Goal: Task Accomplishment & Management: Manage account settings

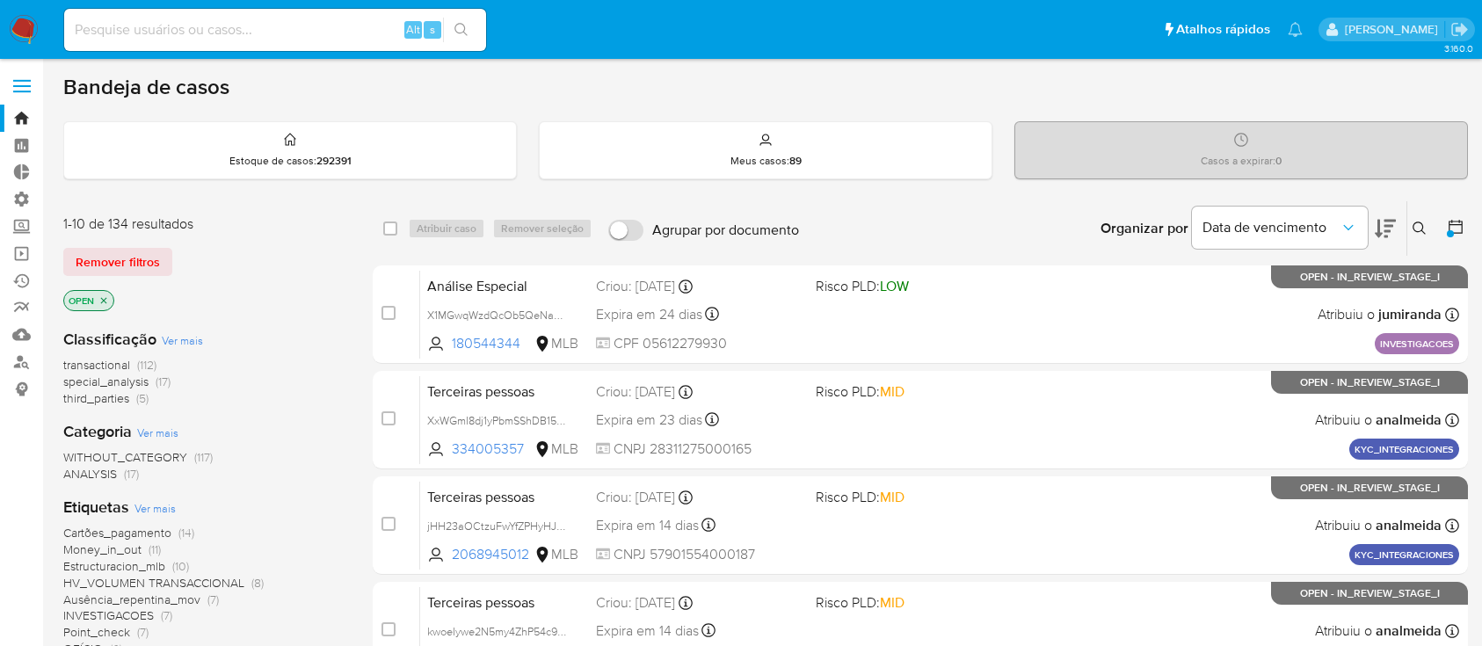
scroll to position [803, 0]
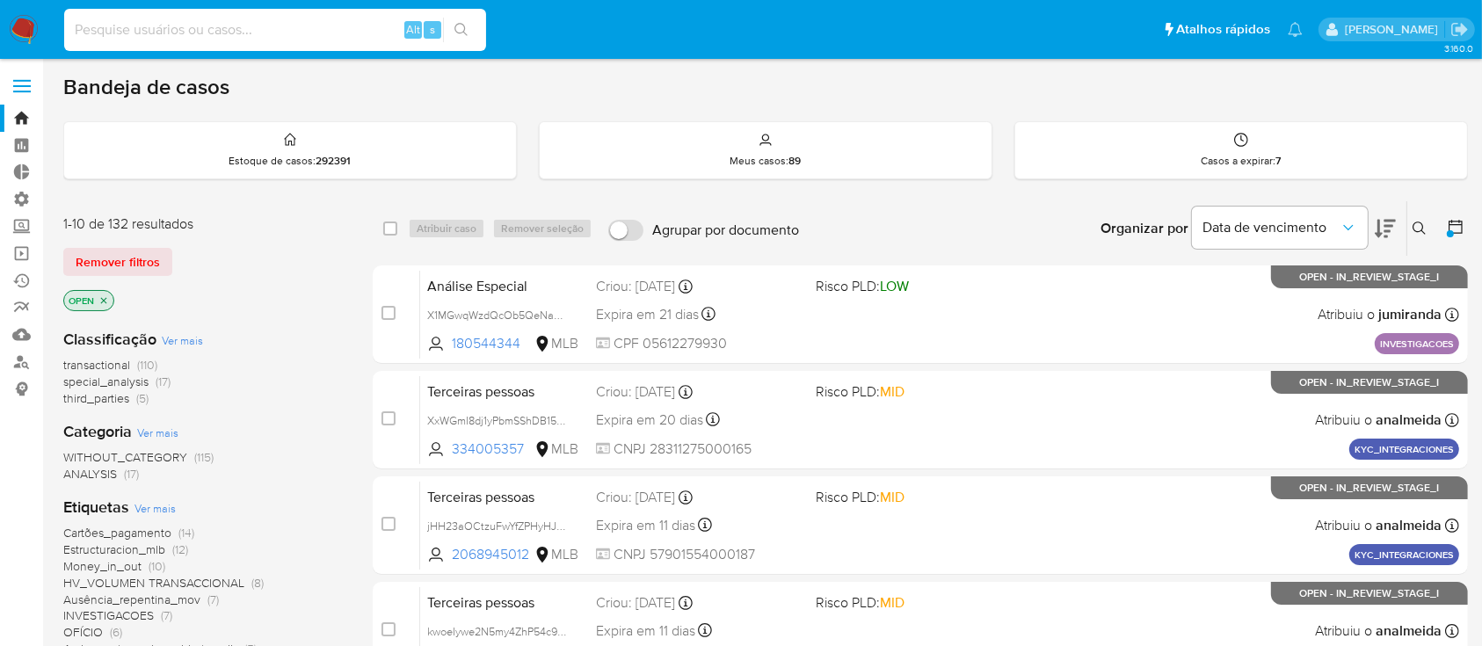
click at [236, 37] on input at bounding box center [275, 29] width 422 height 23
click at [1418, 228] on icon at bounding box center [1420, 229] width 14 height 14
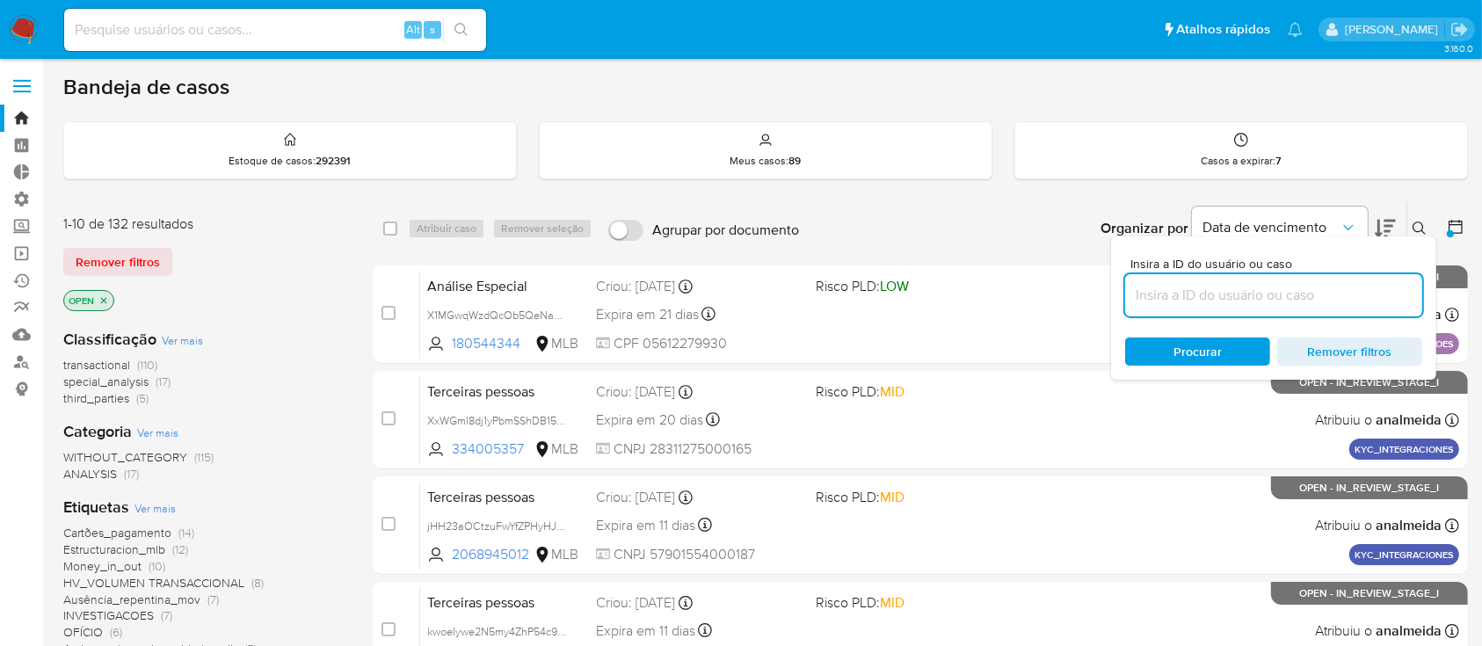
click at [1282, 302] on input at bounding box center [1273, 295] width 297 height 23
type input "rIAvNQu2dlZQtEgUFdVDPPOb"
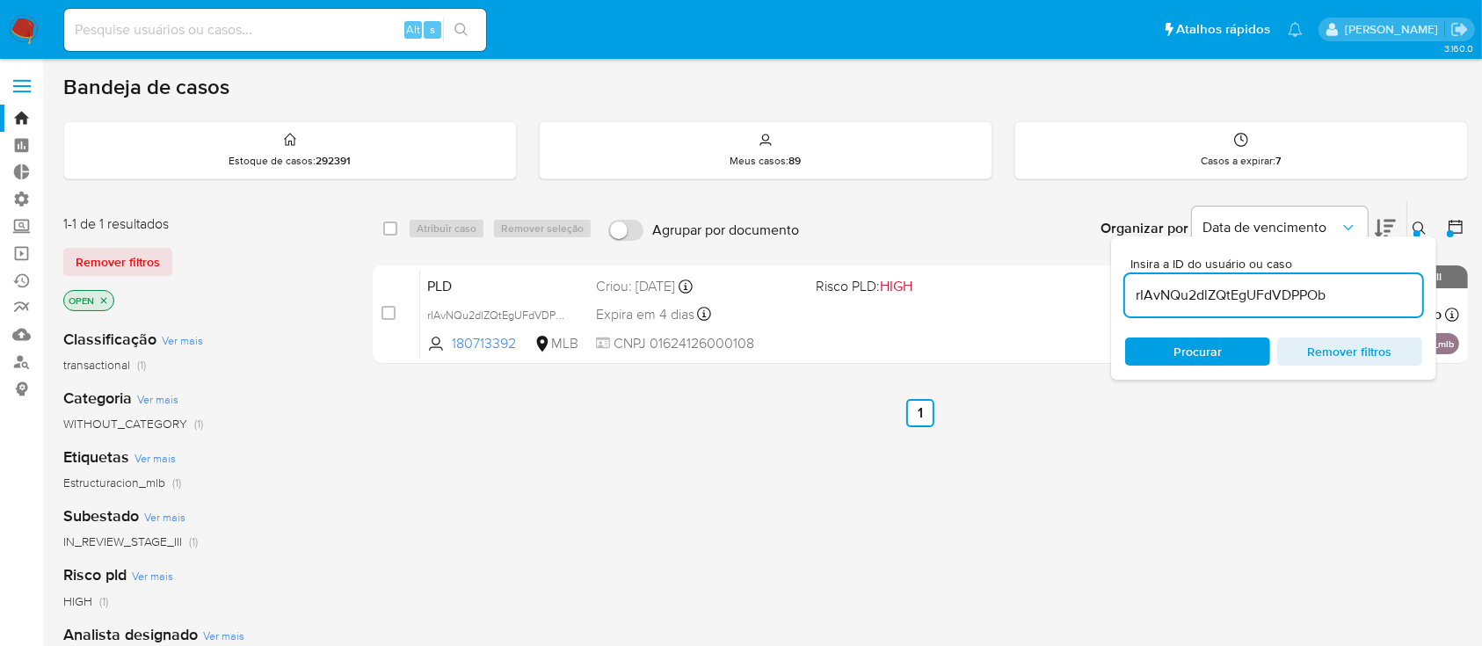
click at [1427, 232] on icon at bounding box center [1420, 229] width 14 height 14
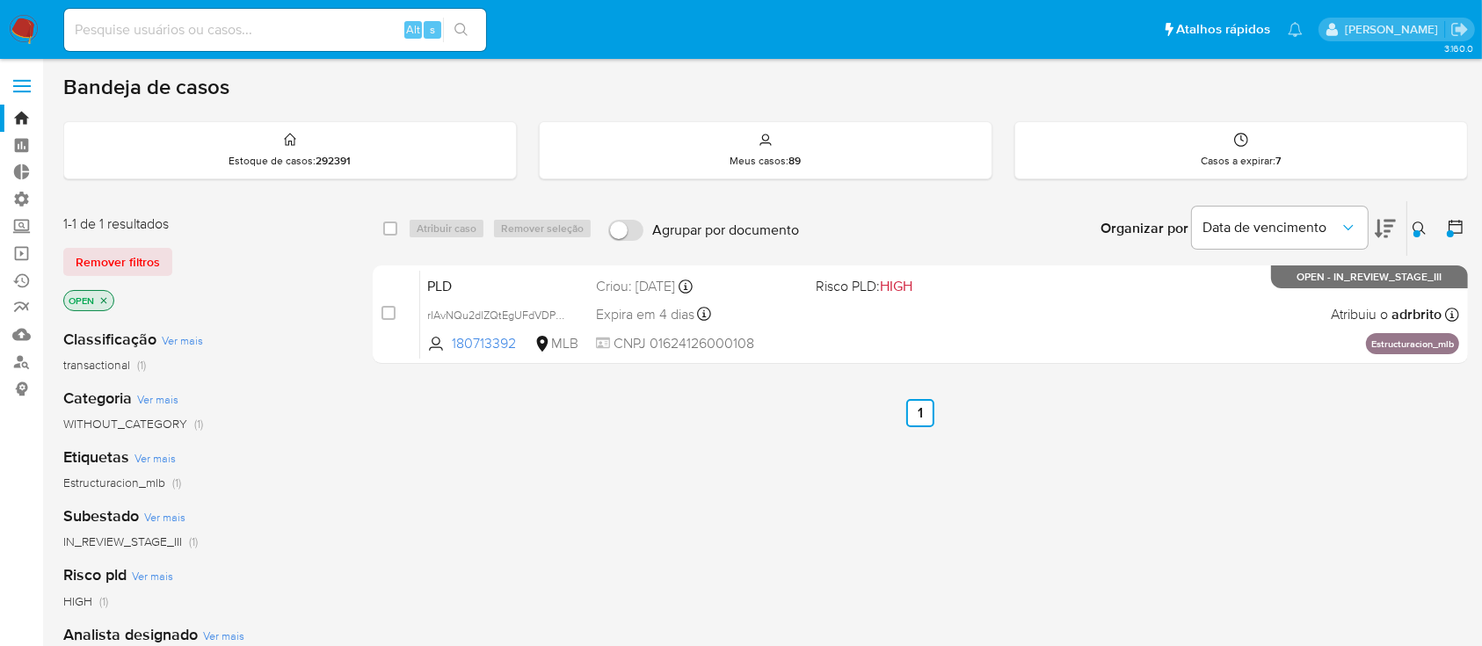
click at [668, 479] on div "select-all-cases-checkbox Atribuir caso Remover seleção Agrupar por documento O…" at bounding box center [920, 598] width 1095 height 796
click at [281, 27] on input at bounding box center [275, 29] width 422 height 23
paste input "aAS2RV5zKVeelLF5S5atgt03"
type input "aAS2RV5zKVeelLF5S5atgt03"
click at [466, 25] on icon "search-icon" at bounding box center [461, 30] width 14 height 14
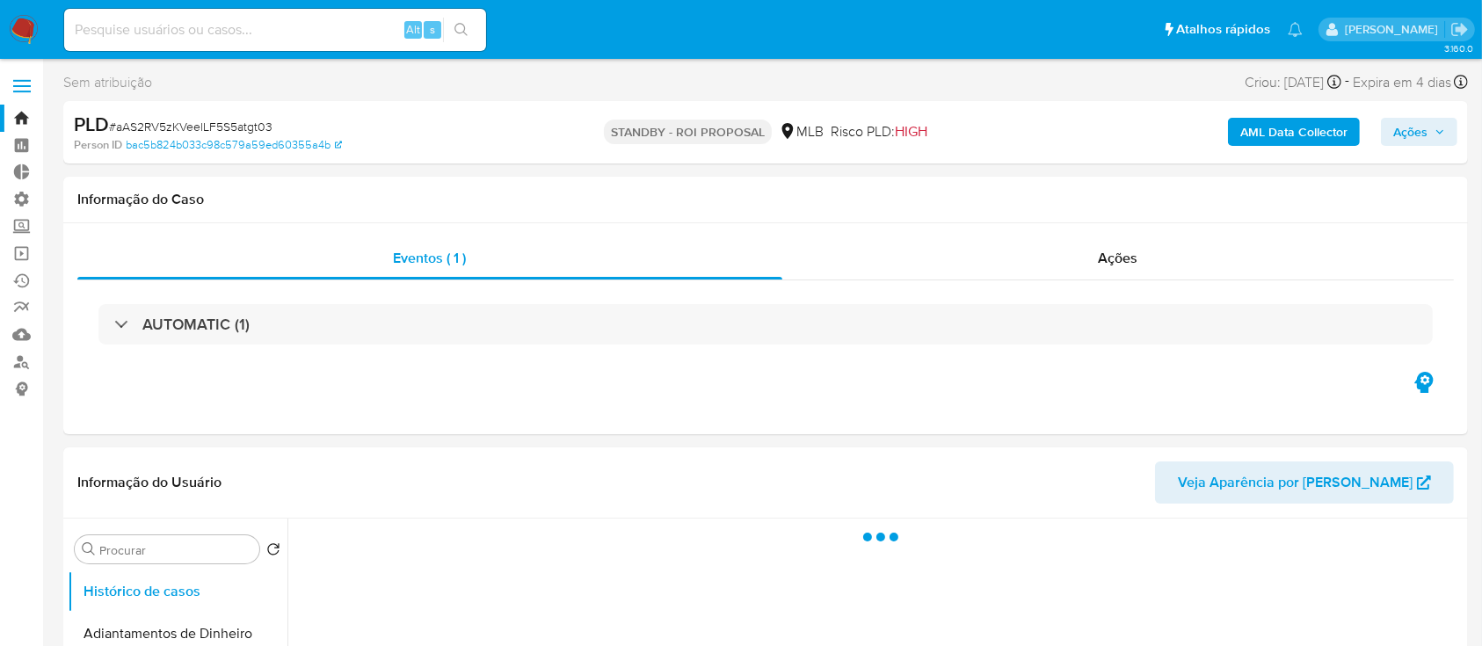
select select "10"
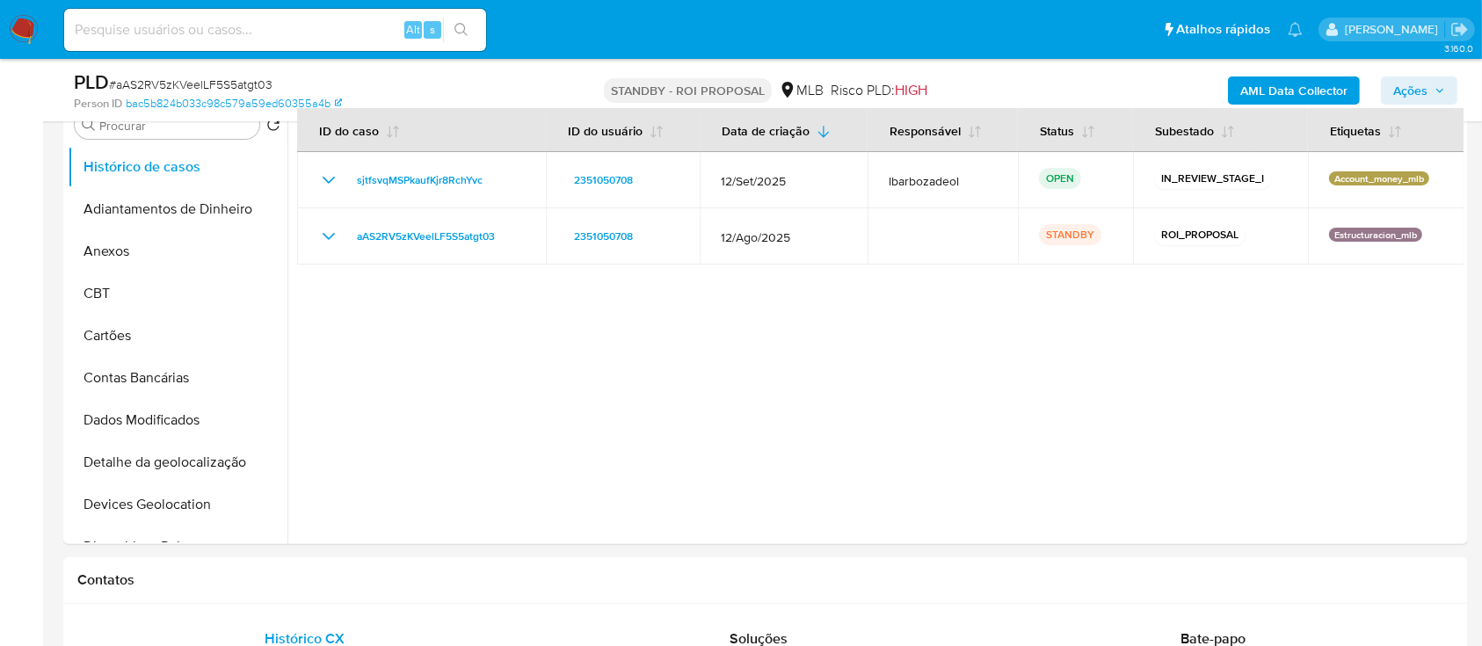
scroll to position [355, 0]
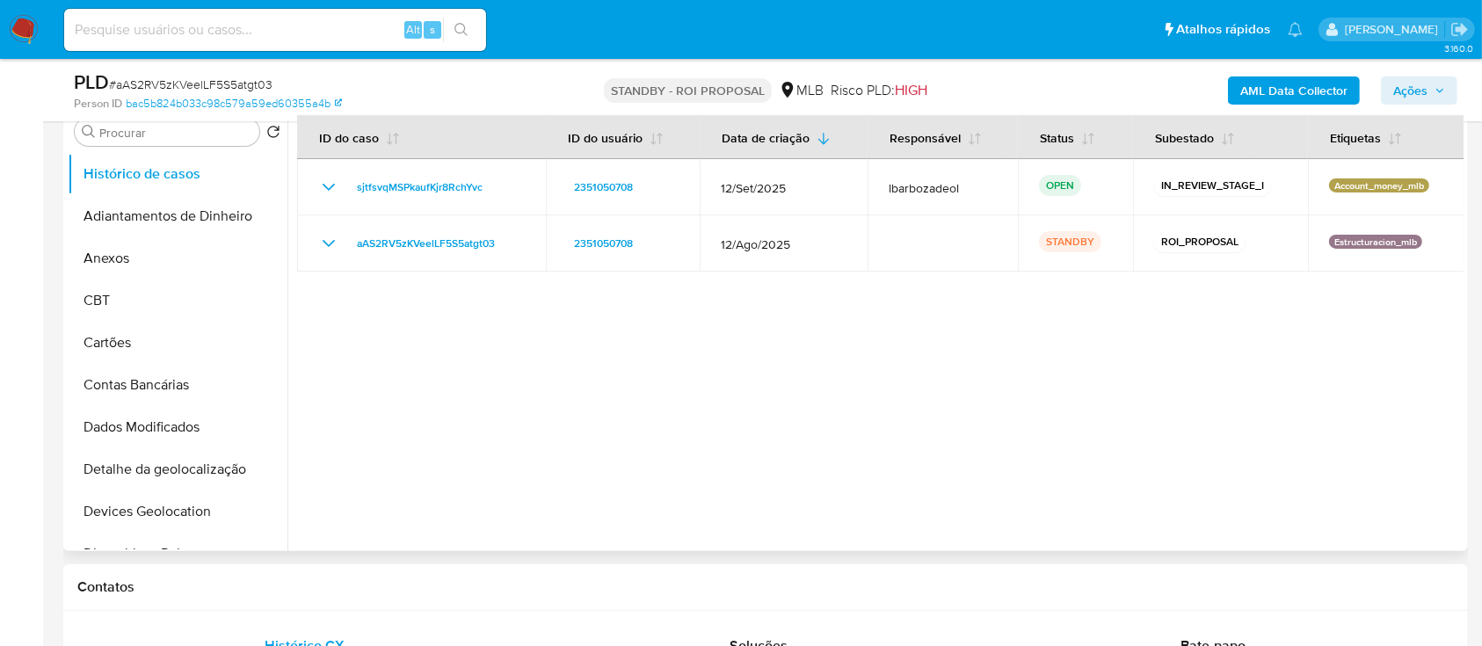
drag, startPoint x: 288, startPoint y: 210, endPoint x: 296, endPoint y: 294, distance: 84.8
click at [296, 294] on div at bounding box center [875, 326] width 1176 height 450
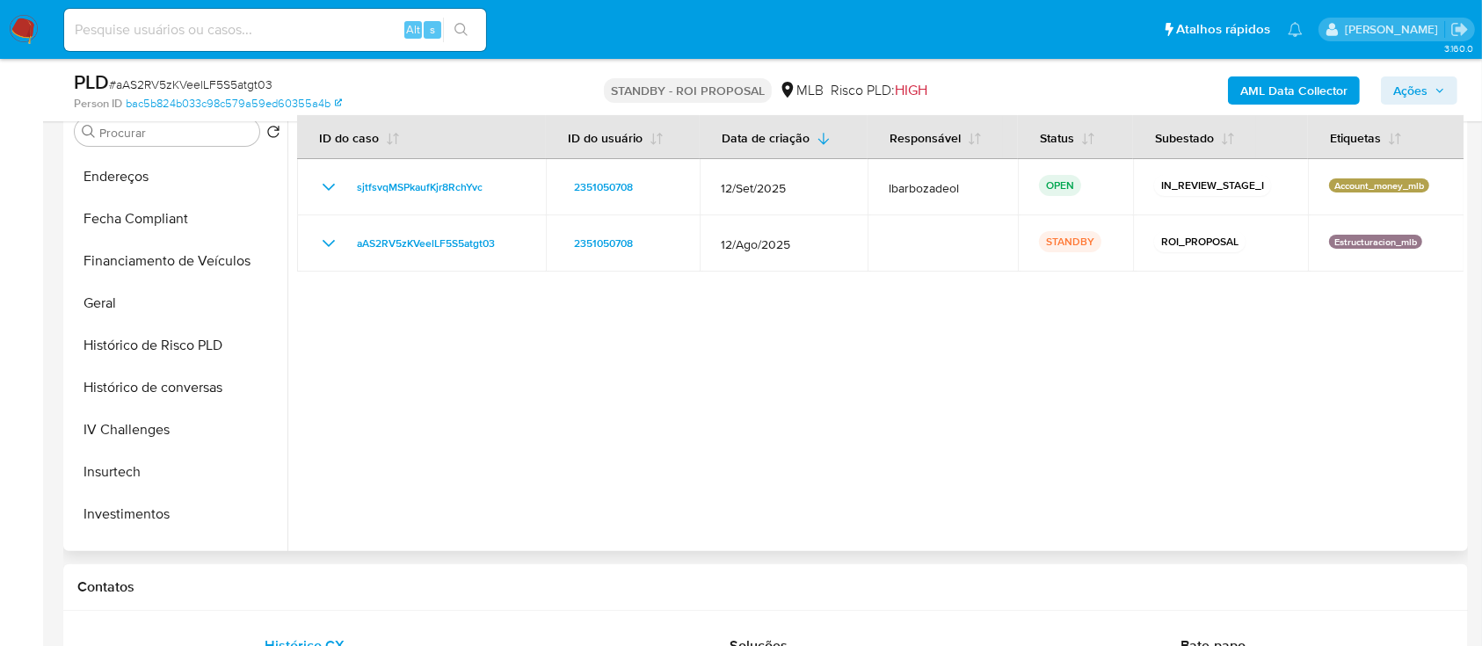
scroll to position [556, 0]
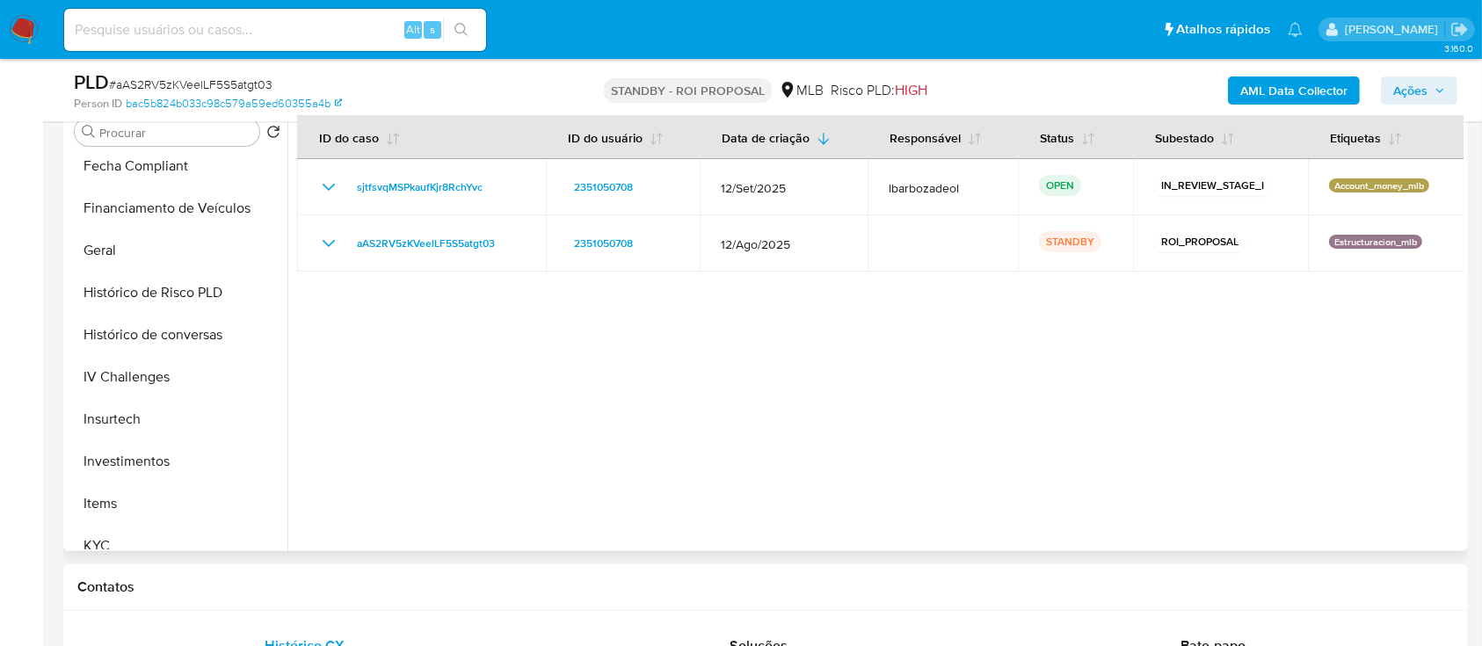
drag, startPoint x: 287, startPoint y: 384, endPoint x: 291, endPoint y: 439, distance: 54.6
click at [291, 439] on div at bounding box center [875, 326] width 1176 height 450
click at [501, 505] on div at bounding box center [875, 326] width 1176 height 450
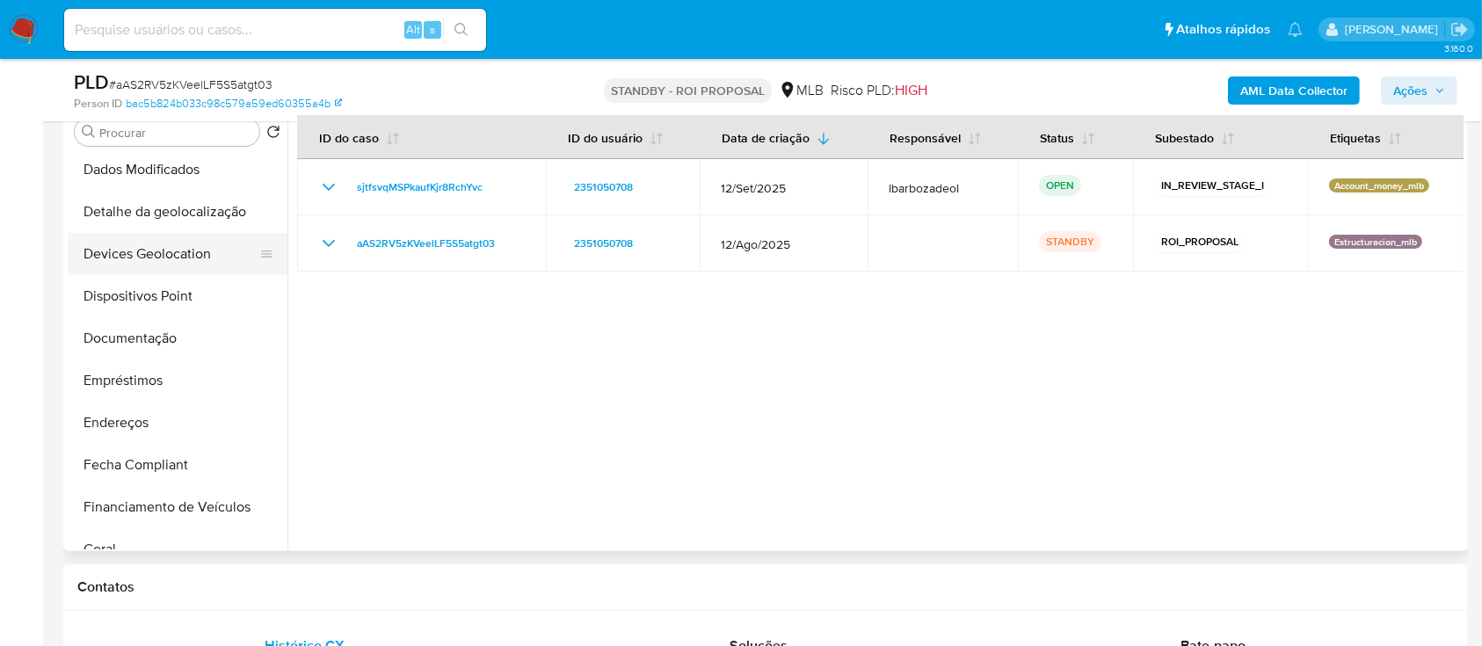
scroll to position [260, 0]
click at [152, 328] on button "Documentação" at bounding box center [171, 336] width 206 height 42
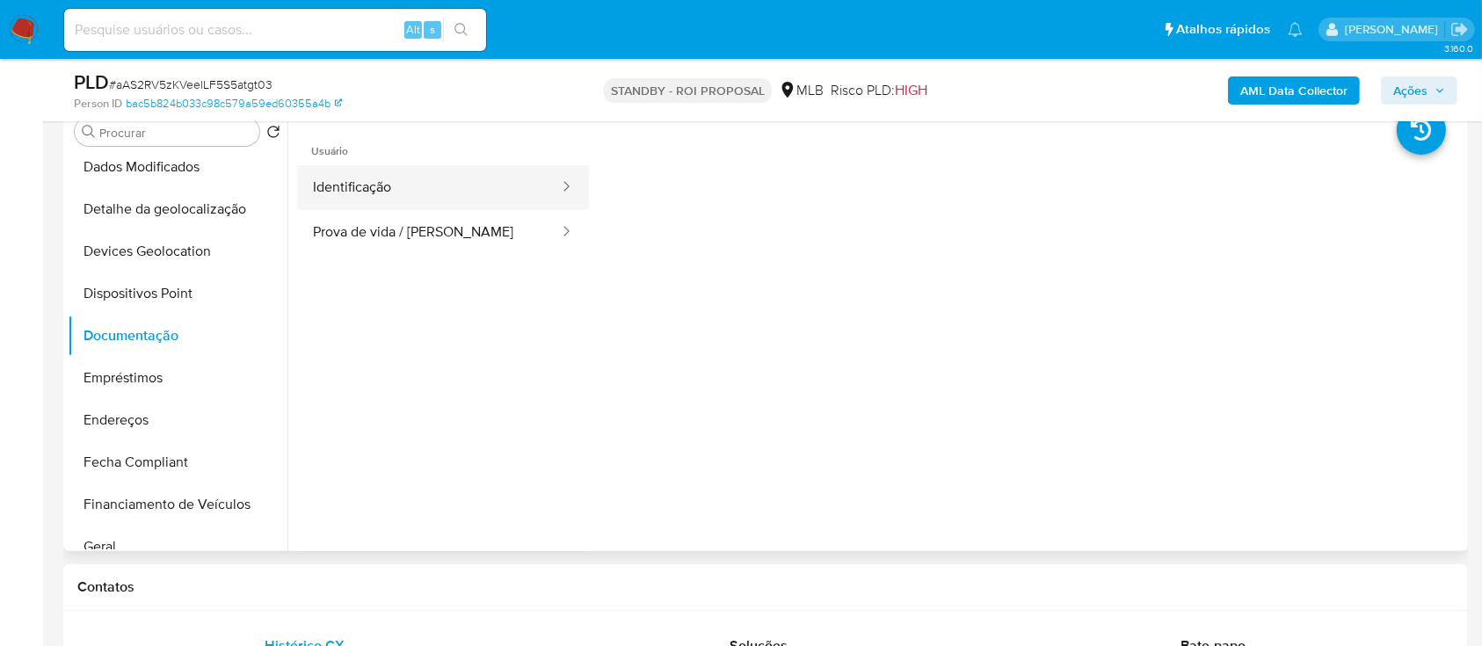
click at [437, 186] on button "Identificação" at bounding box center [429, 187] width 264 height 45
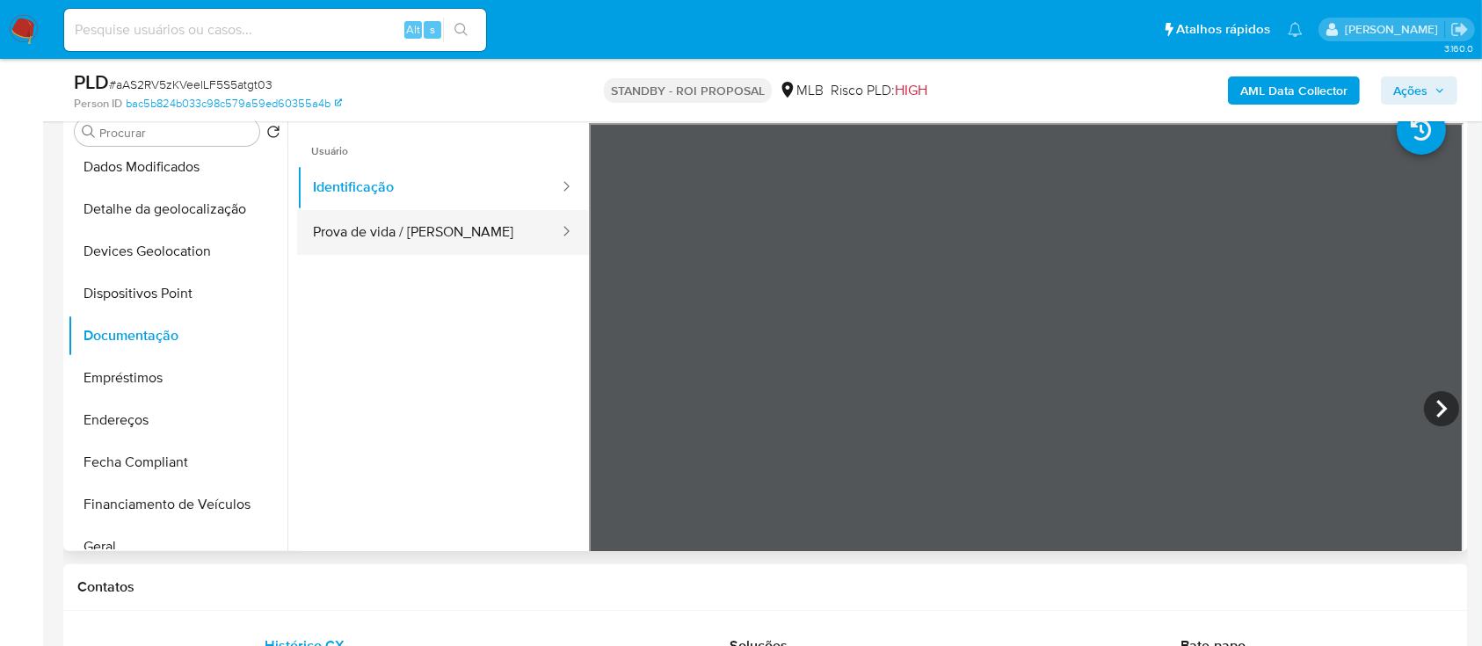
click at [437, 238] on button "Prova de vida / Selfie" at bounding box center [429, 232] width 264 height 45
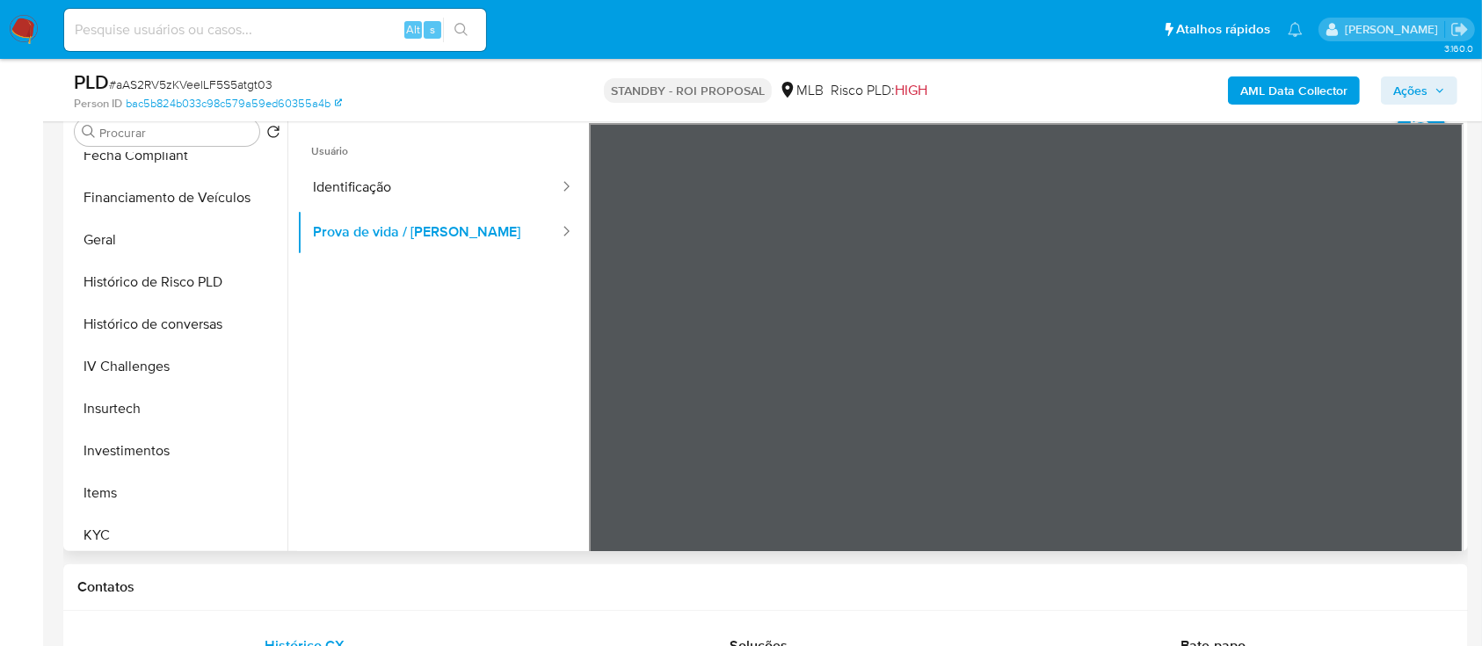
scroll to position [716, 0]
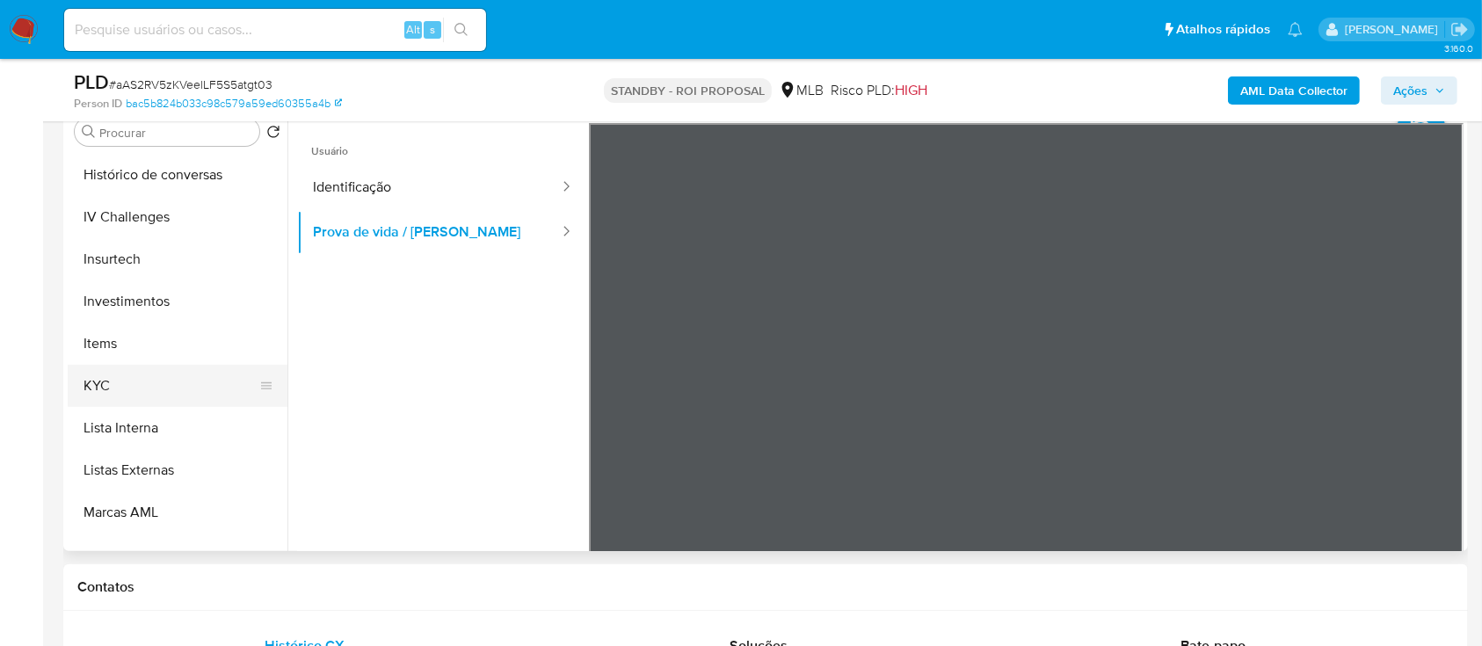
click at [120, 376] on button "KYC" at bounding box center [171, 386] width 206 height 42
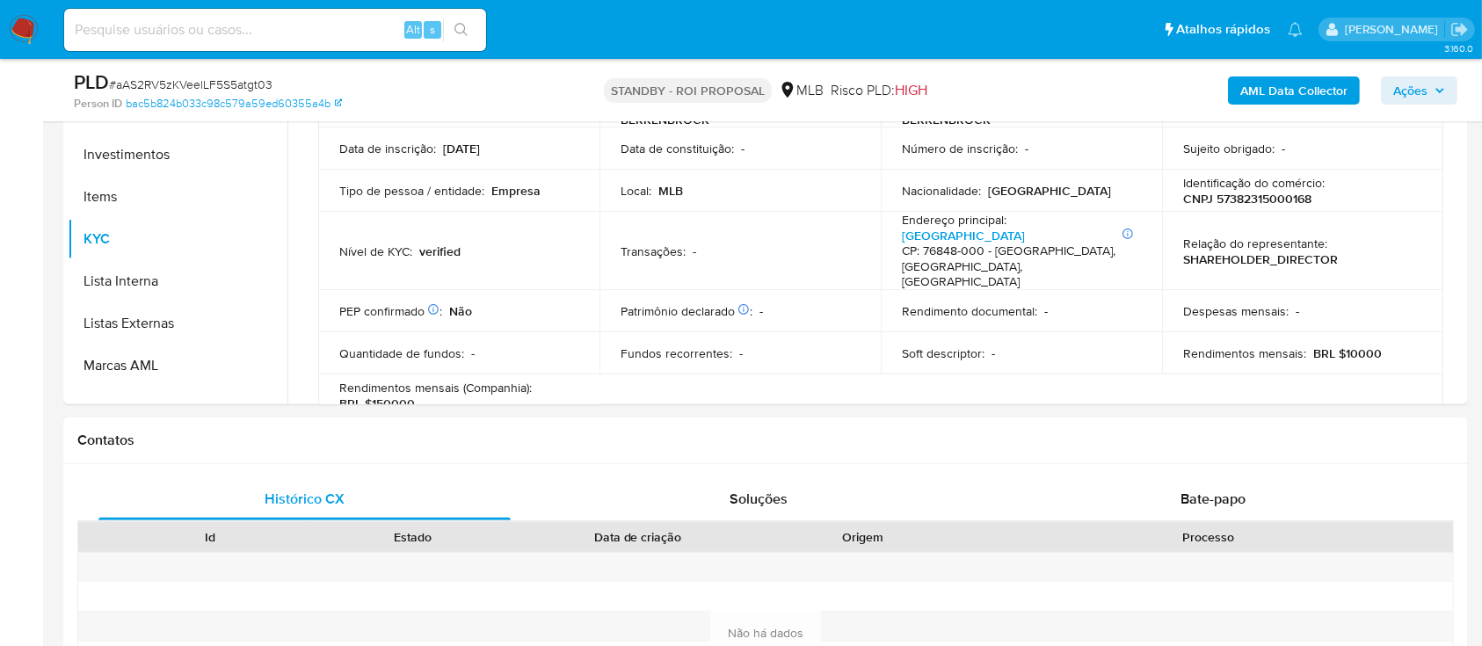
scroll to position [359, 0]
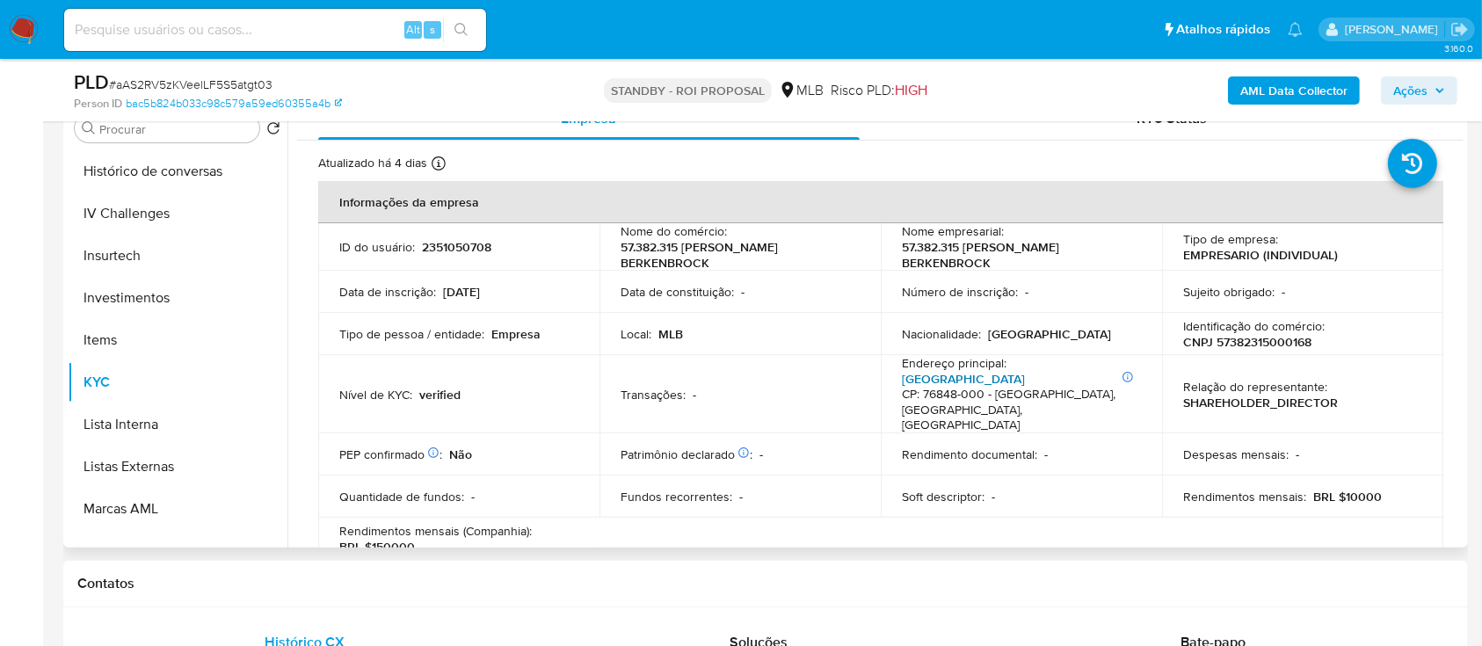
click at [928, 370] on link "Rua Cafelândia" at bounding box center [963, 379] width 123 height 18
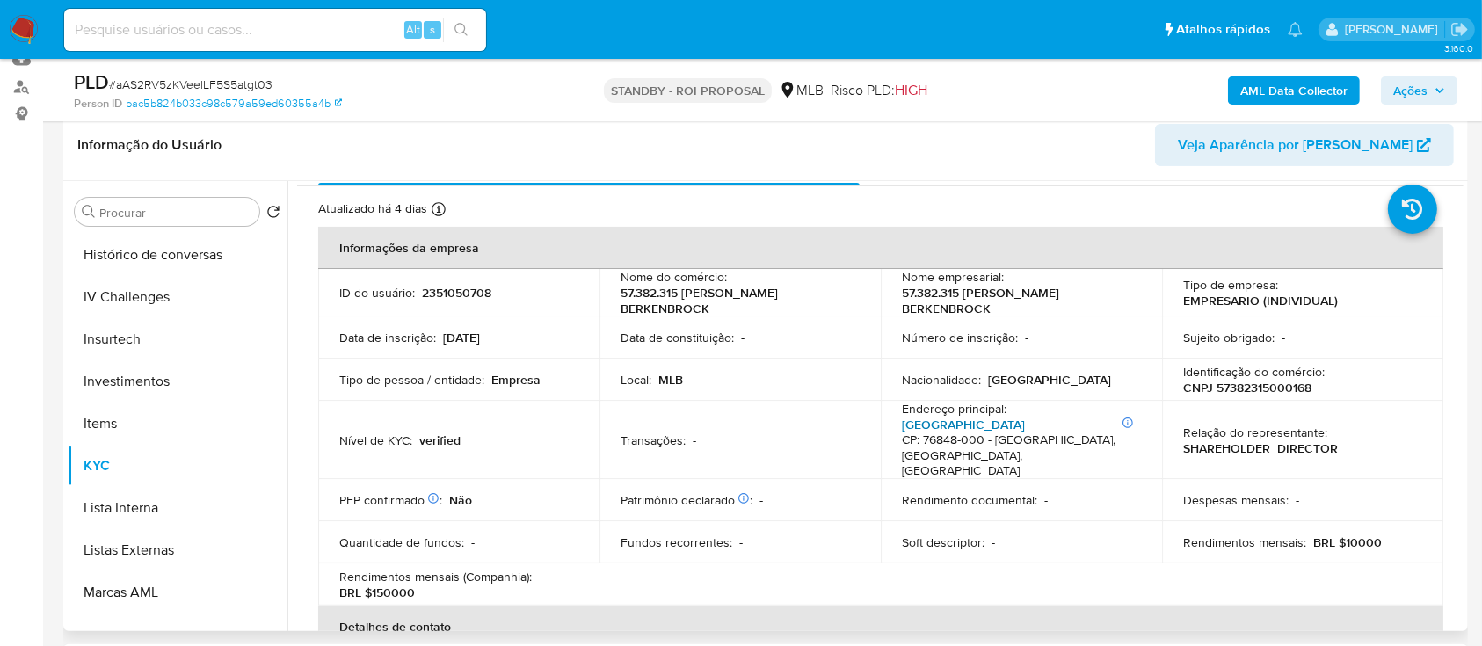
scroll to position [33, 0]
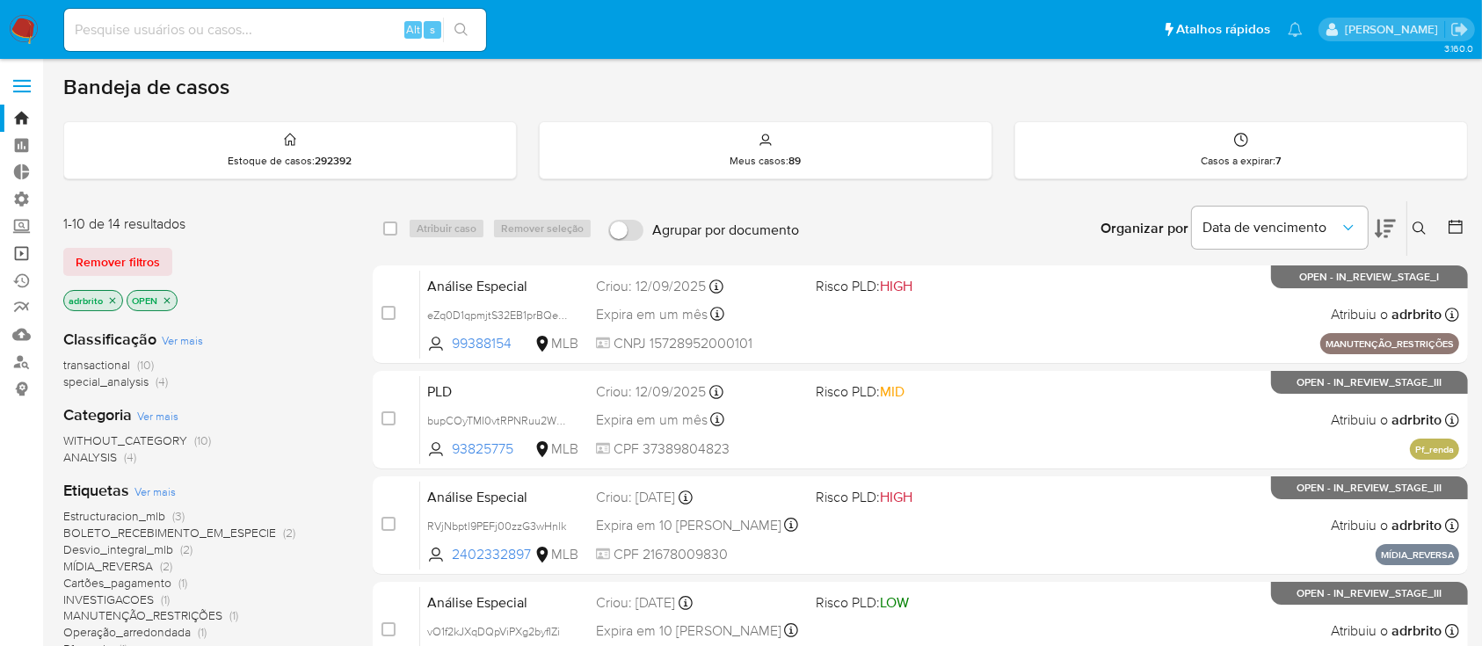
click at [23, 252] on link "Operações em massa" at bounding box center [104, 253] width 209 height 27
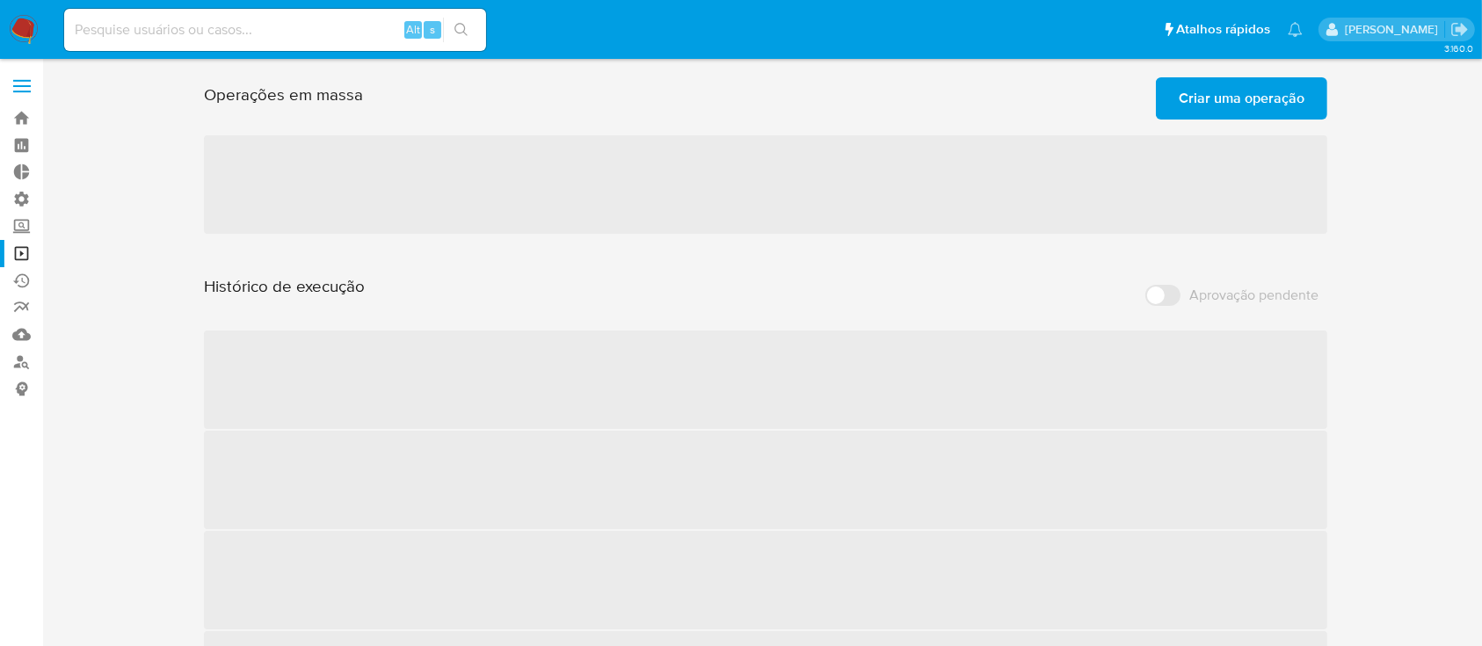
click at [1236, 105] on span "Criar uma operação" at bounding box center [1242, 98] width 126 height 39
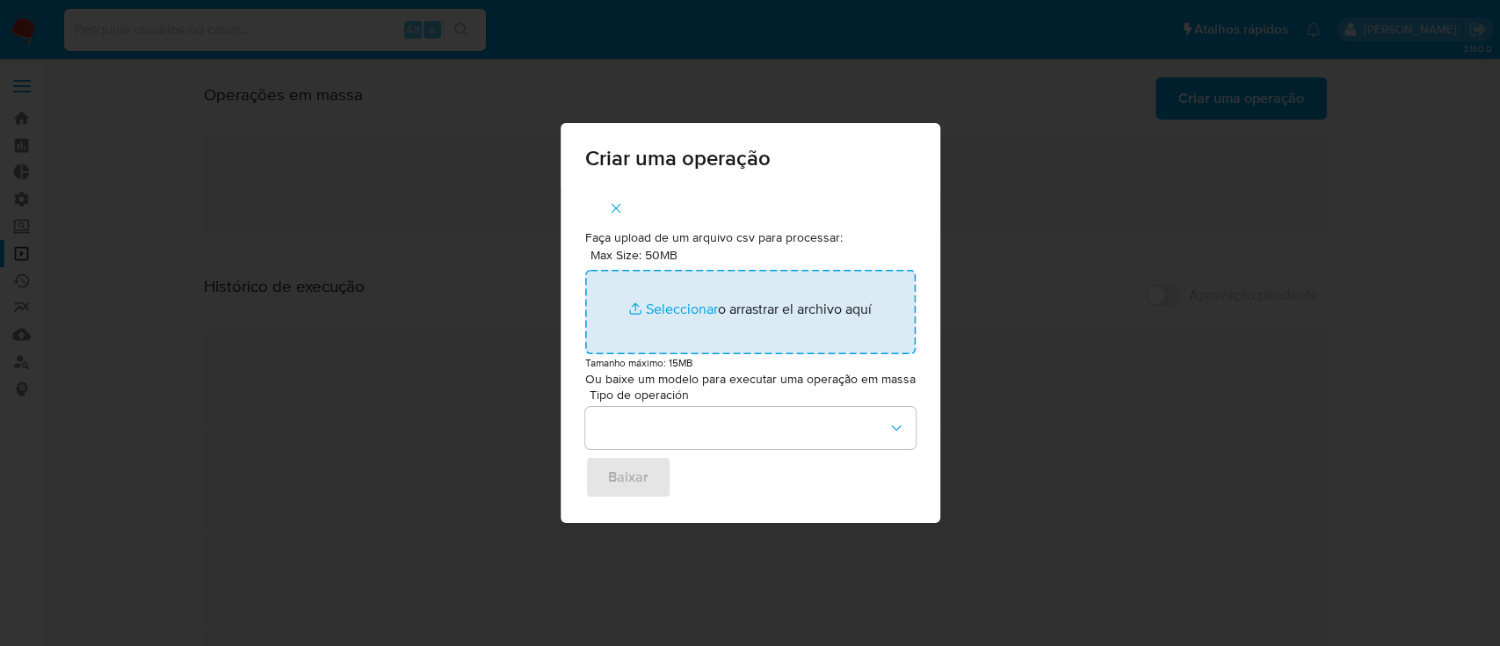
click at [670, 304] on input "Max Size: 50MB Seleccionar archivos" at bounding box center [750, 312] width 331 height 84
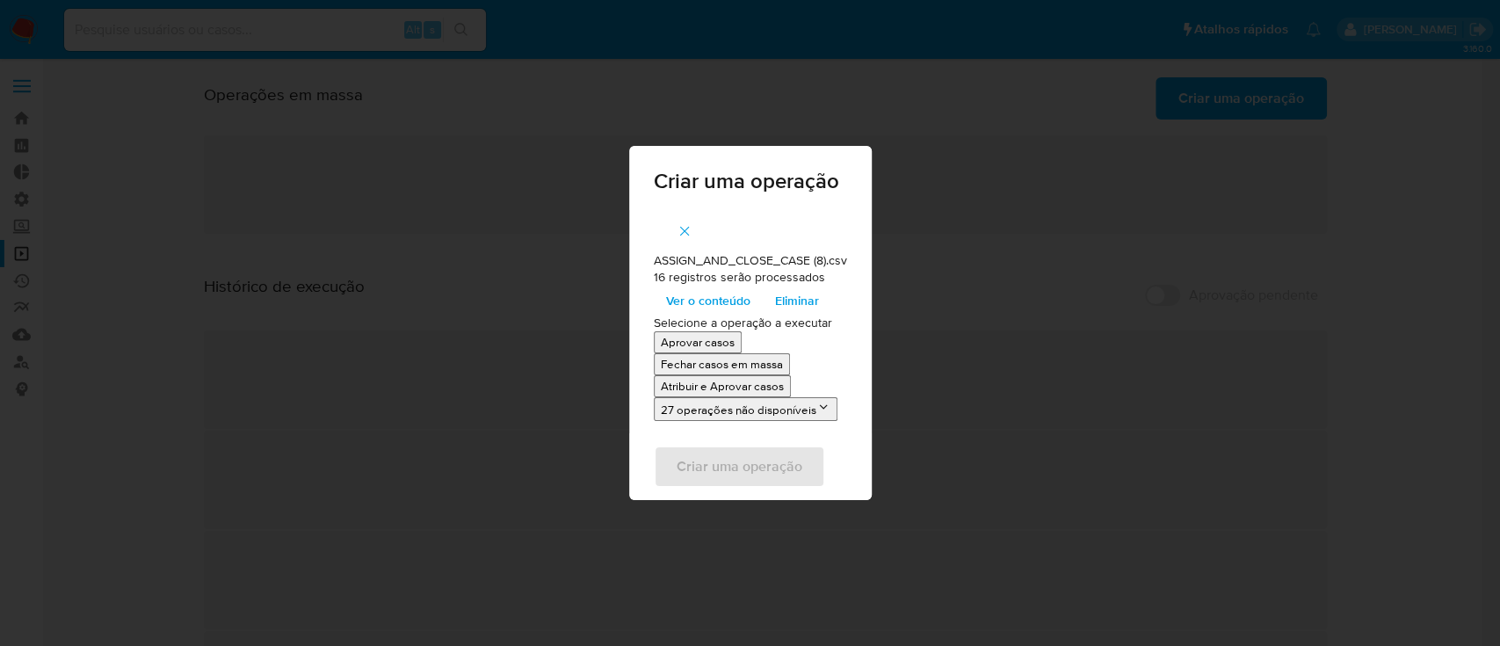
click at [736, 390] on p "Atribuir e Aprovar casos" at bounding box center [722, 386] width 123 height 17
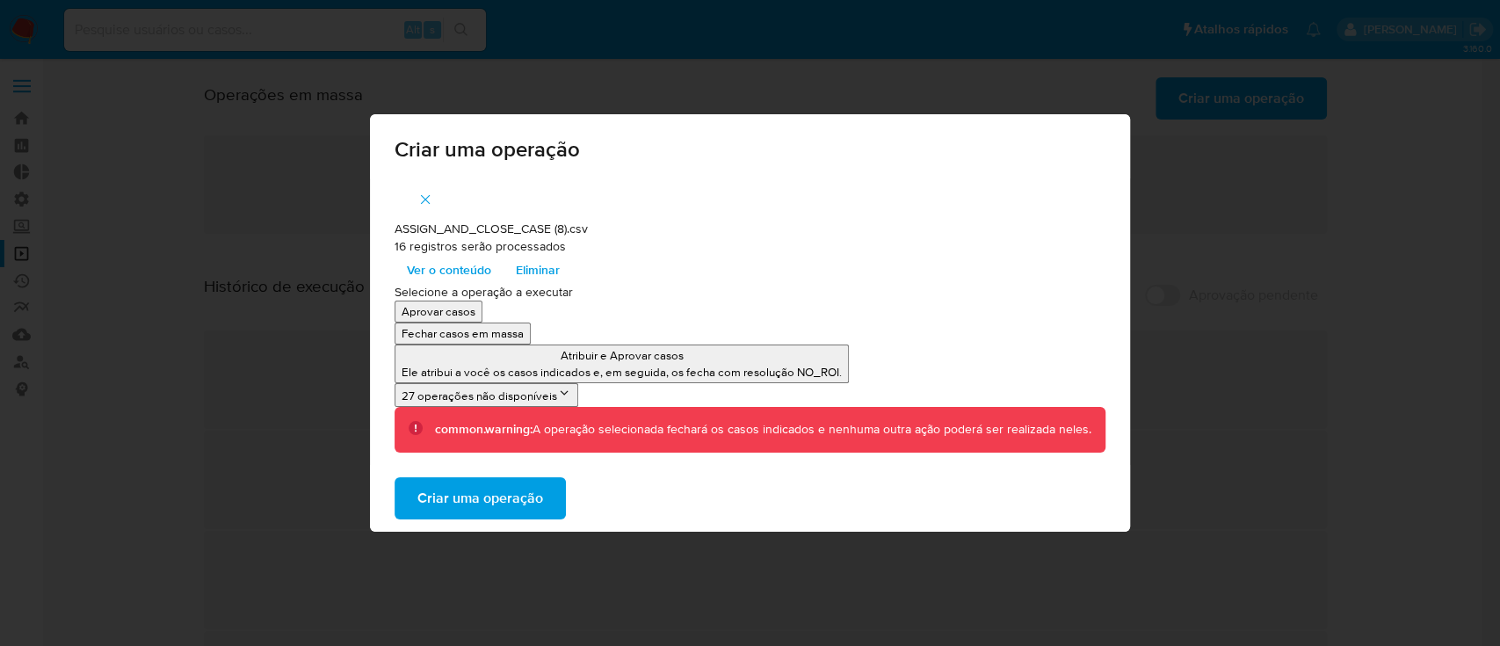
click at [513, 496] on span "Criar uma operação" at bounding box center [481, 498] width 126 height 39
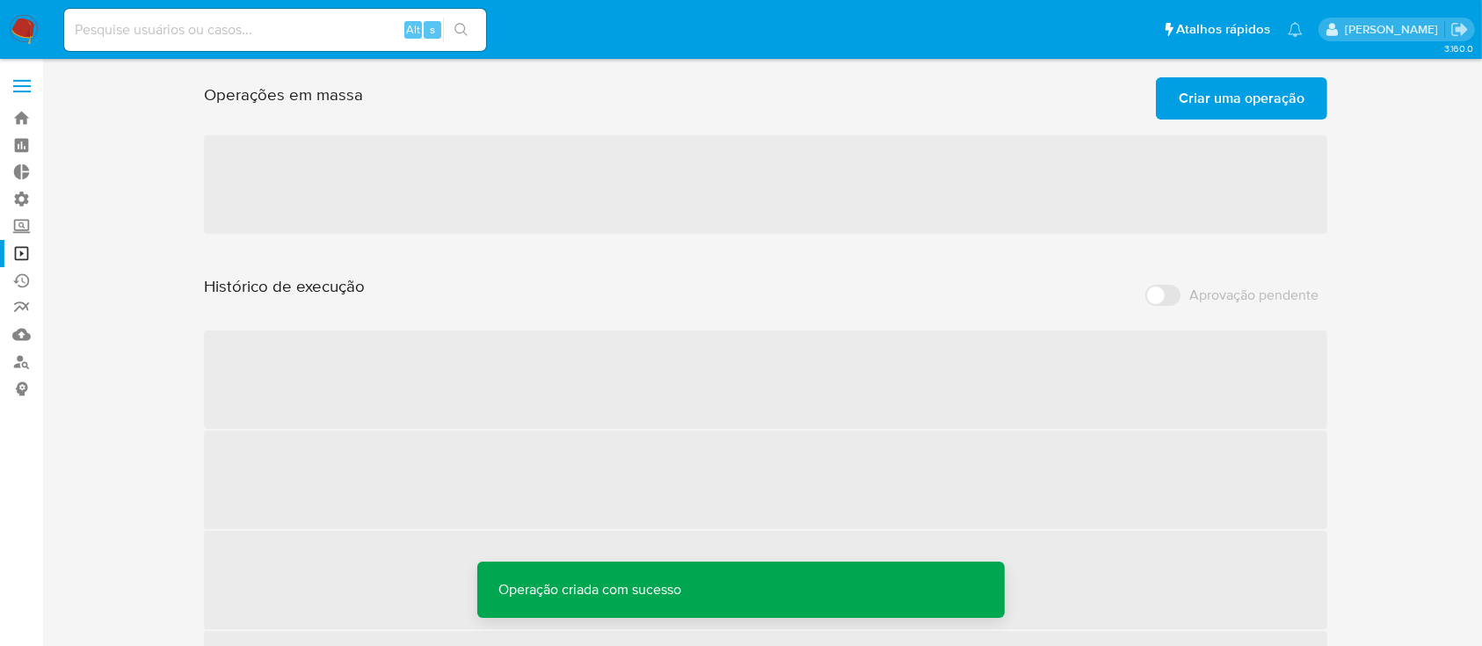
click at [1224, 107] on span "Criar uma operação" at bounding box center [1242, 98] width 126 height 39
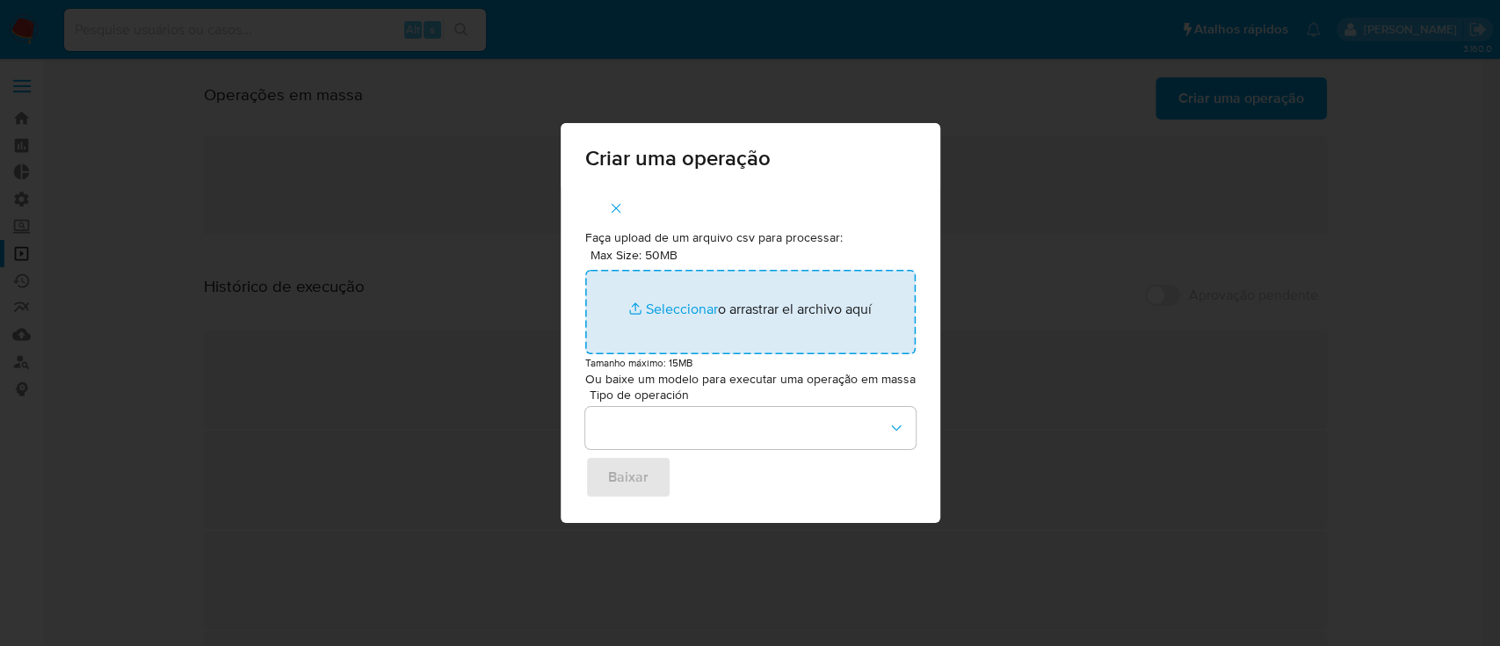
click at [679, 312] on input "Max Size: 50MB Seleccionar archivos" at bounding box center [750, 312] width 331 height 84
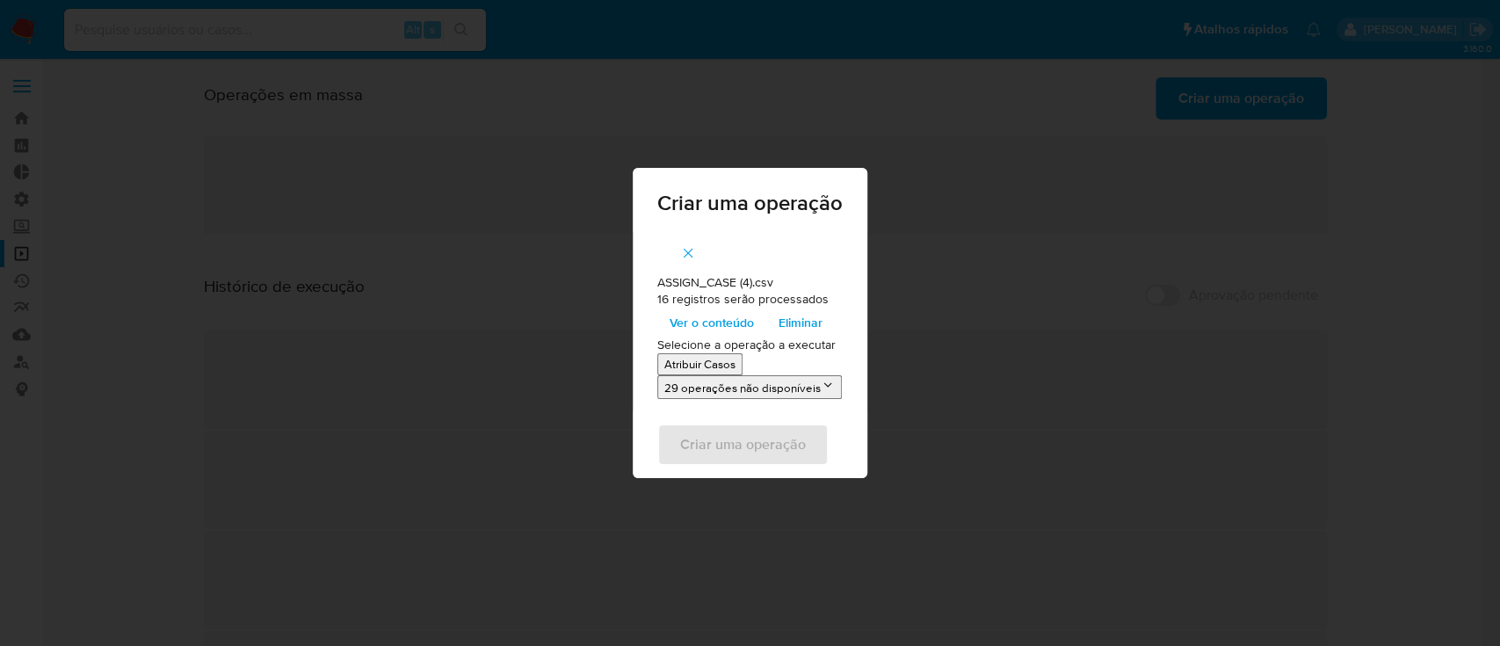
click at [708, 359] on p "Atribuir Casos" at bounding box center [700, 364] width 71 height 17
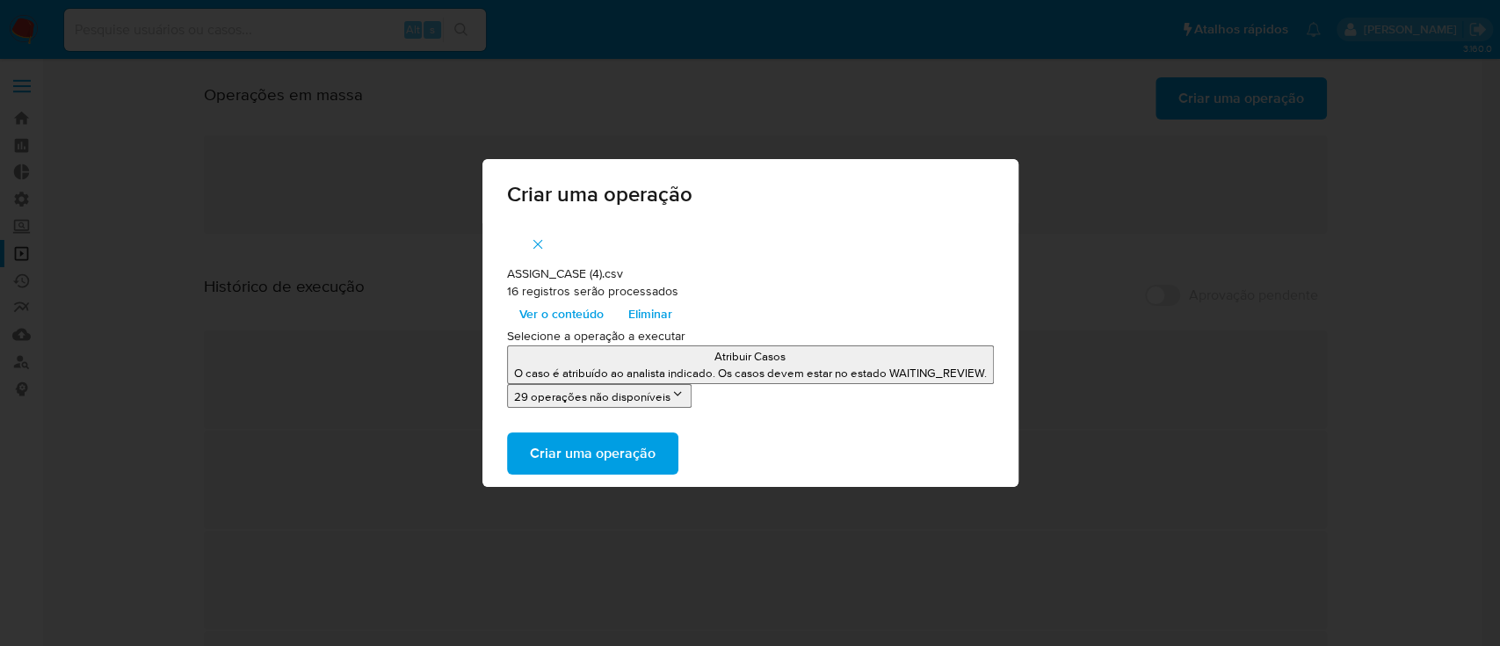
click at [602, 454] on span "Criar uma operação" at bounding box center [593, 453] width 126 height 39
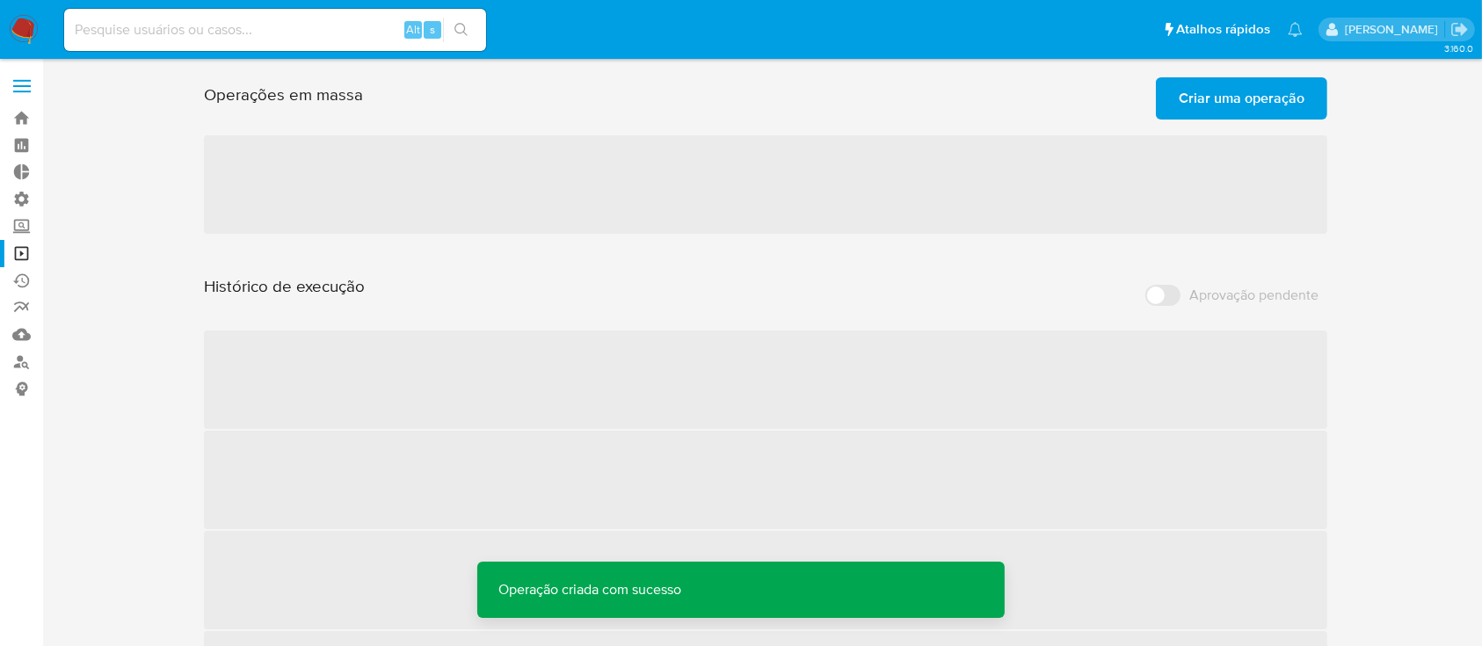
drag, startPoint x: 1020, startPoint y: 354, endPoint x: 1399, endPoint y: 254, distance: 392.7
click at [1399, 254] on div "Operações em massa Criar uma operação Só pode haver no máximo 5 recursos colado…" at bounding box center [765, 399] width 1405 height 659
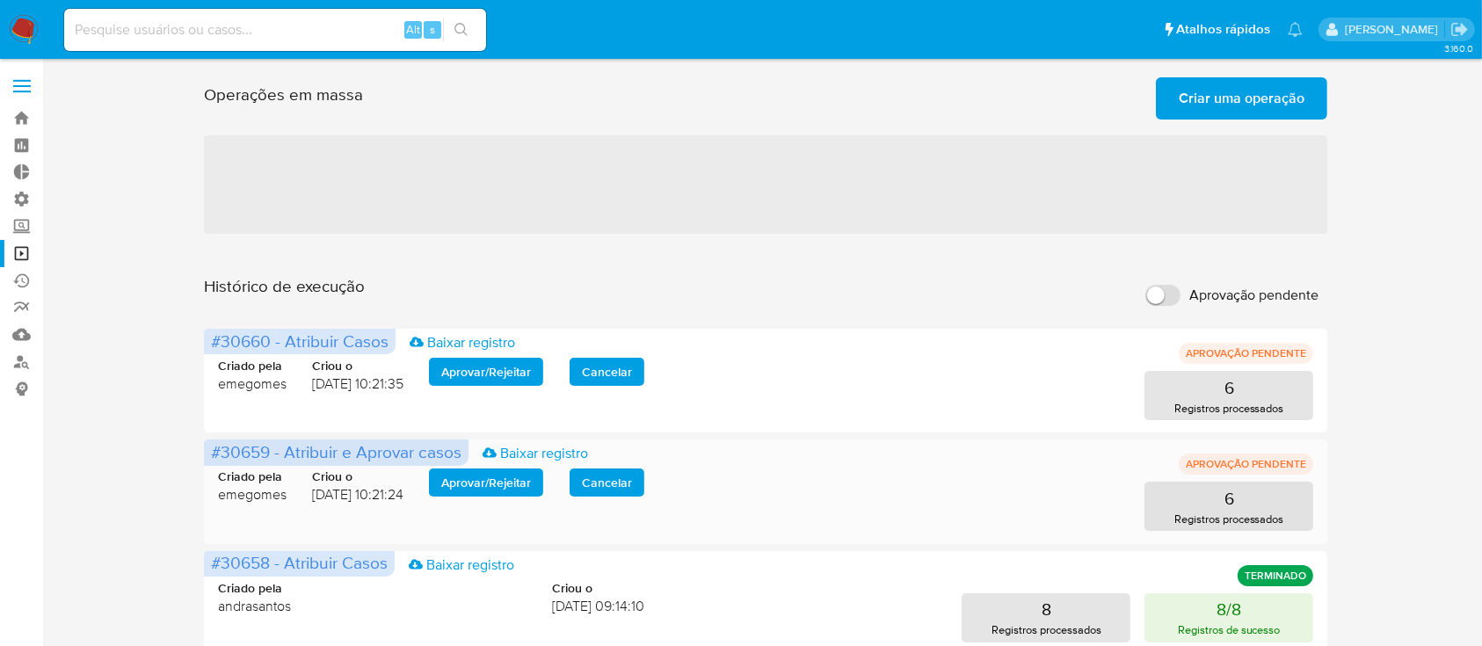
click at [513, 484] on span "Aprovar / Rejeitar" at bounding box center [486, 482] width 90 height 25
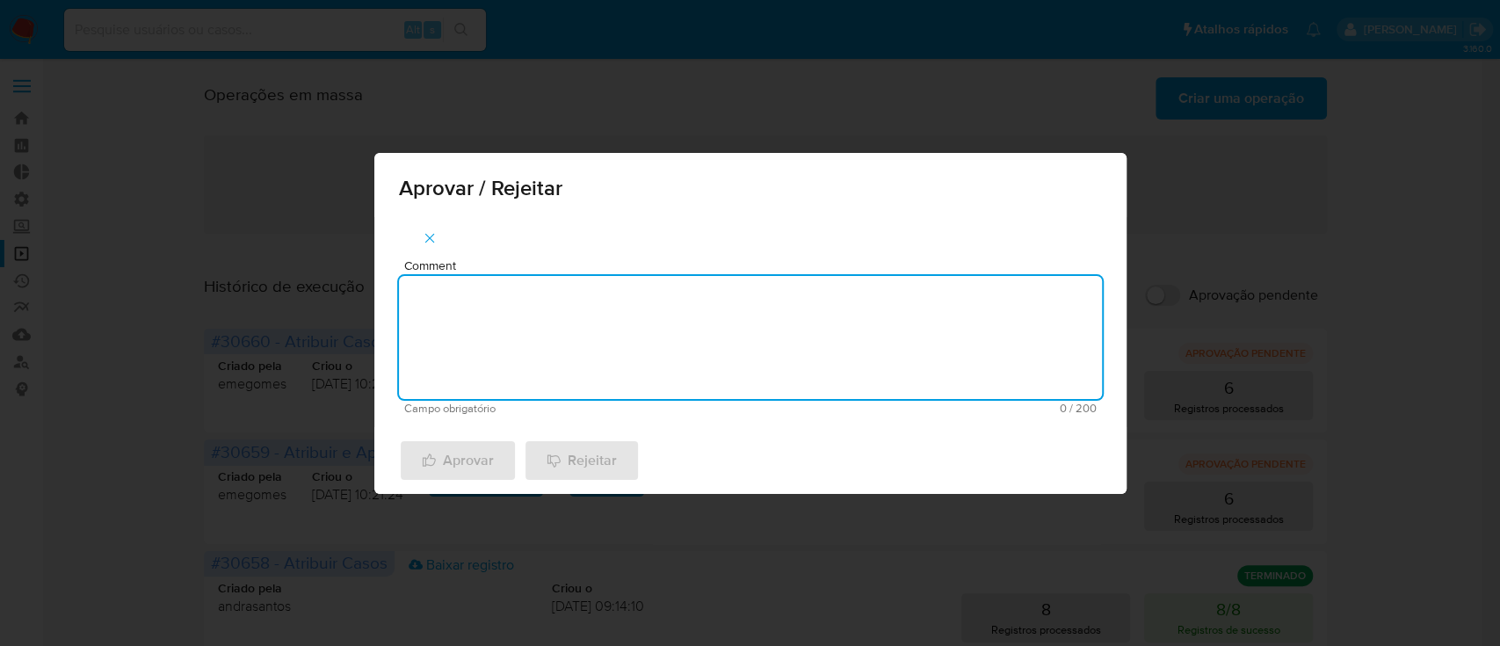
click at [531, 336] on textarea "Comment" at bounding box center [750, 337] width 703 height 123
type textarea "ok"
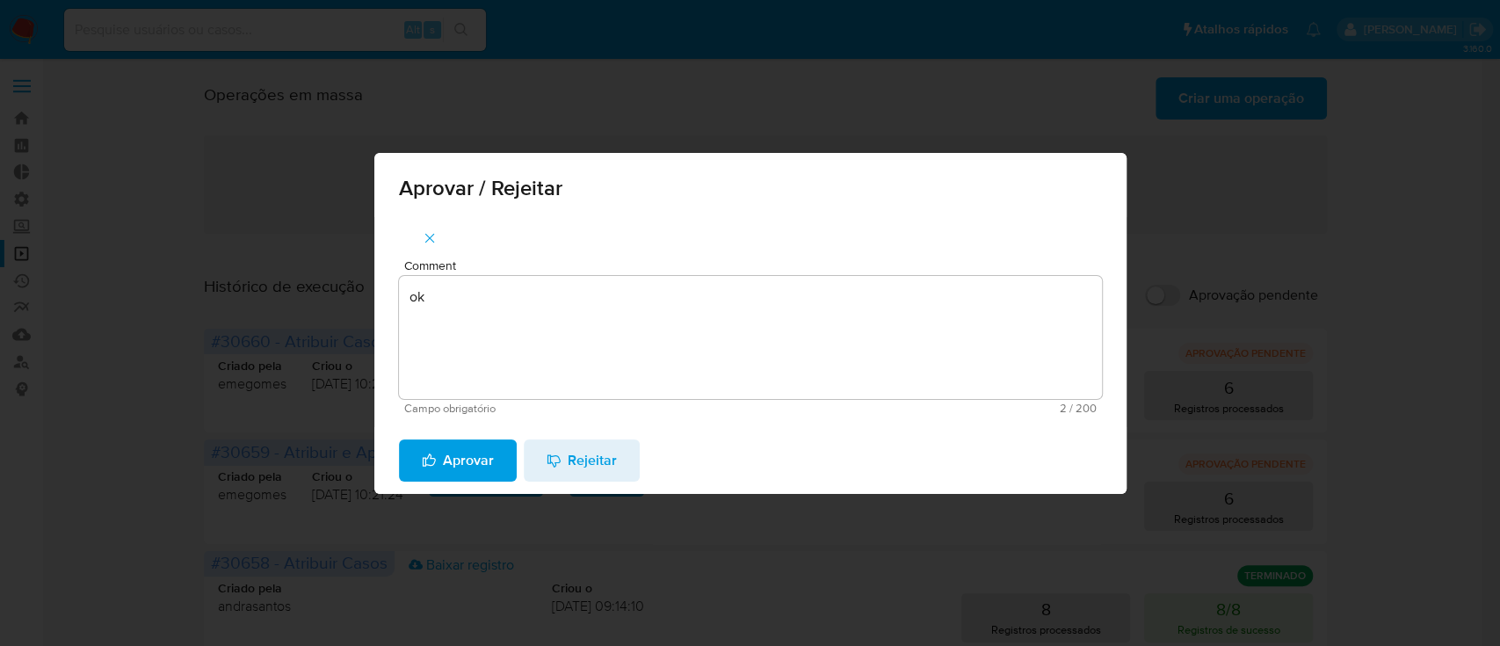
click at [462, 476] on span "Aprovar" at bounding box center [458, 460] width 72 height 39
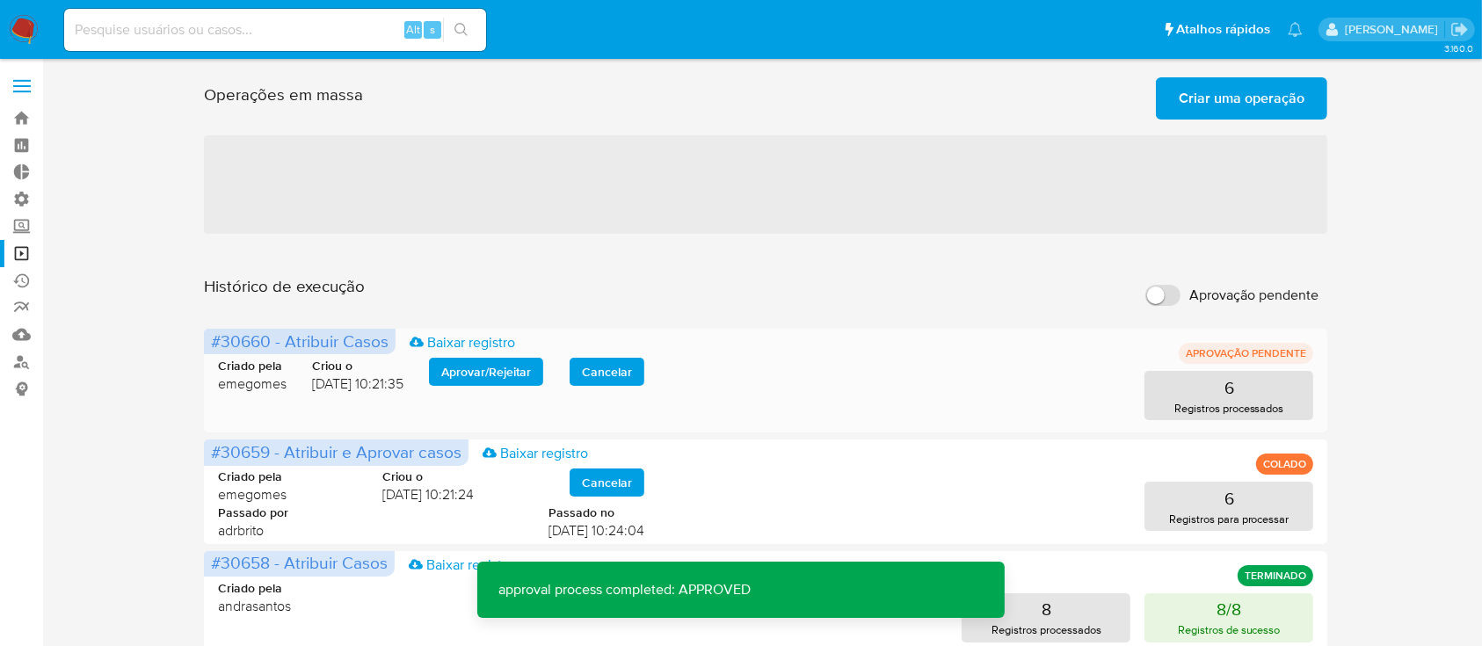
click at [473, 381] on span "Aprovar / Rejeitar" at bounding box center [486, 372] width 90 height 25
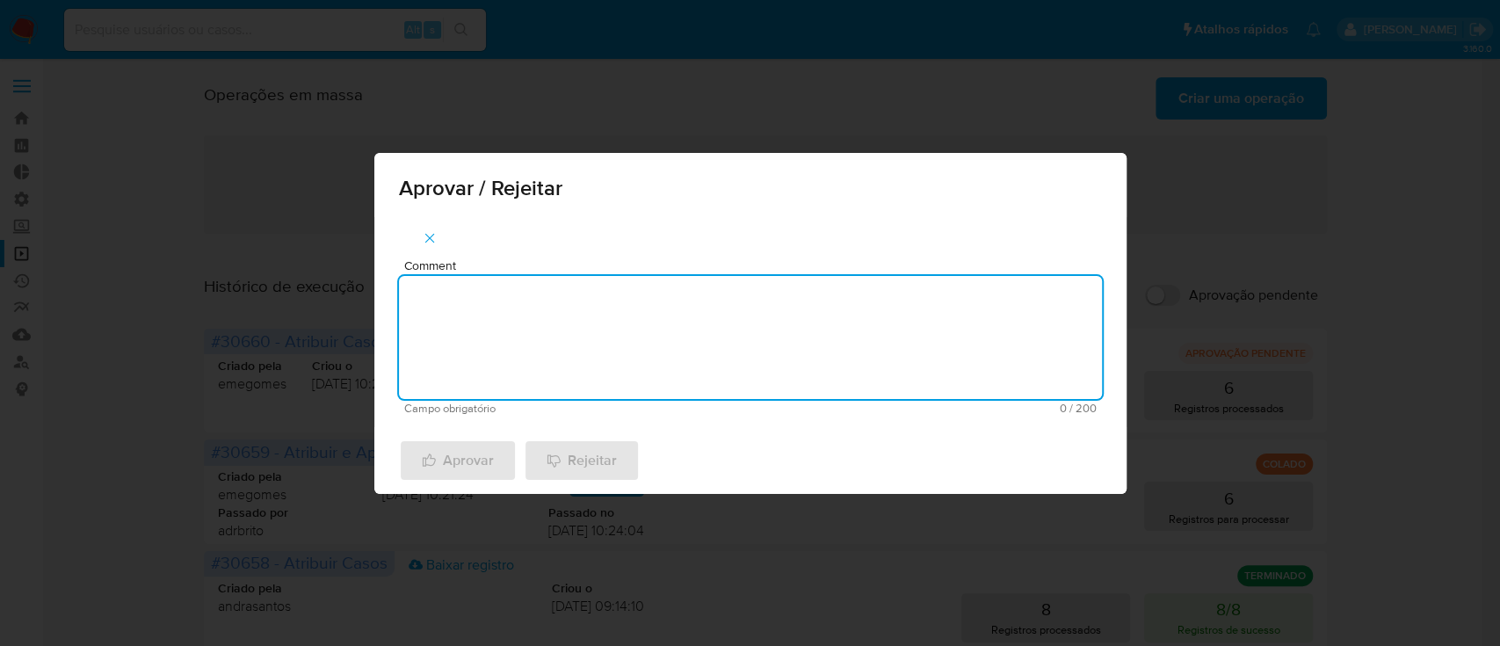
click at [502, 363] on textarea "Comment" at bounding box center [750, 337] width 703 height 123
type textarea "ok"
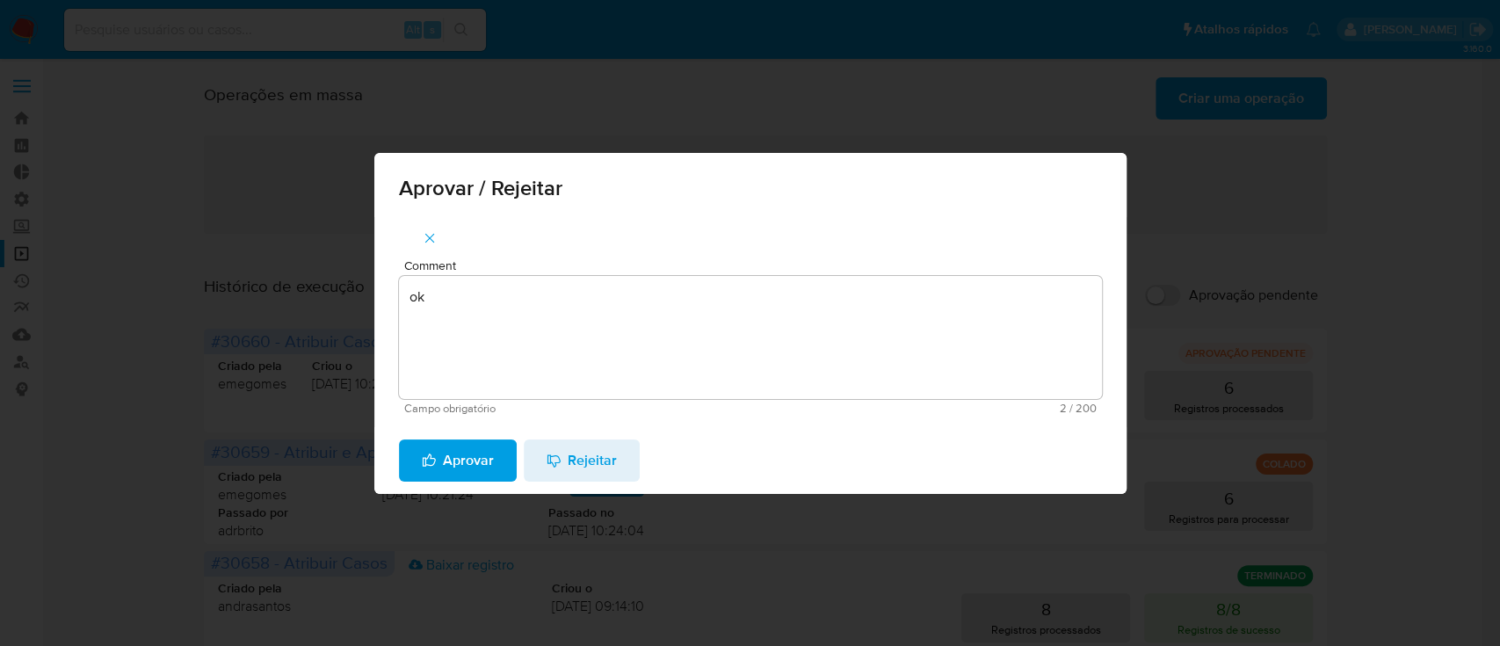
click at [442, 480] on span "Aprovar" at bounding box center [458, 460] width 72 height 39
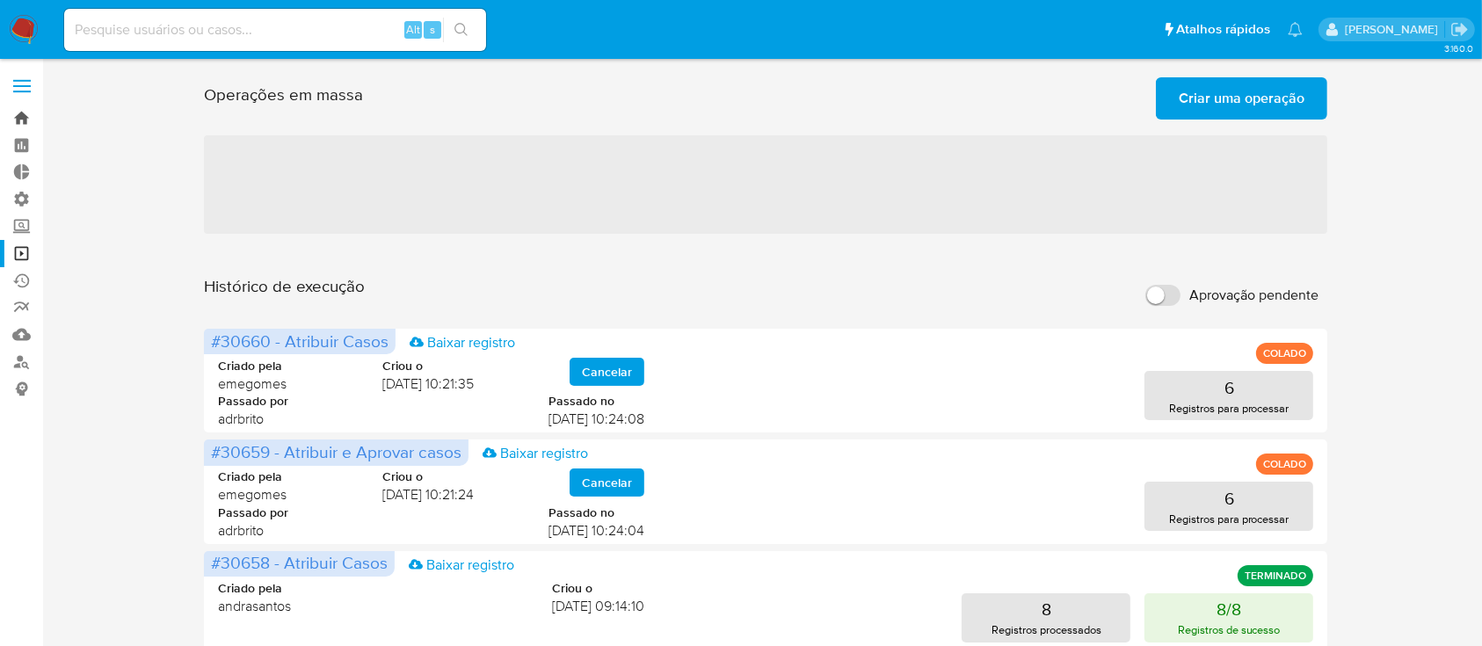
click at [28, 123] on link "Bandeja" at bounding box center [104, 118] width 209 height 27
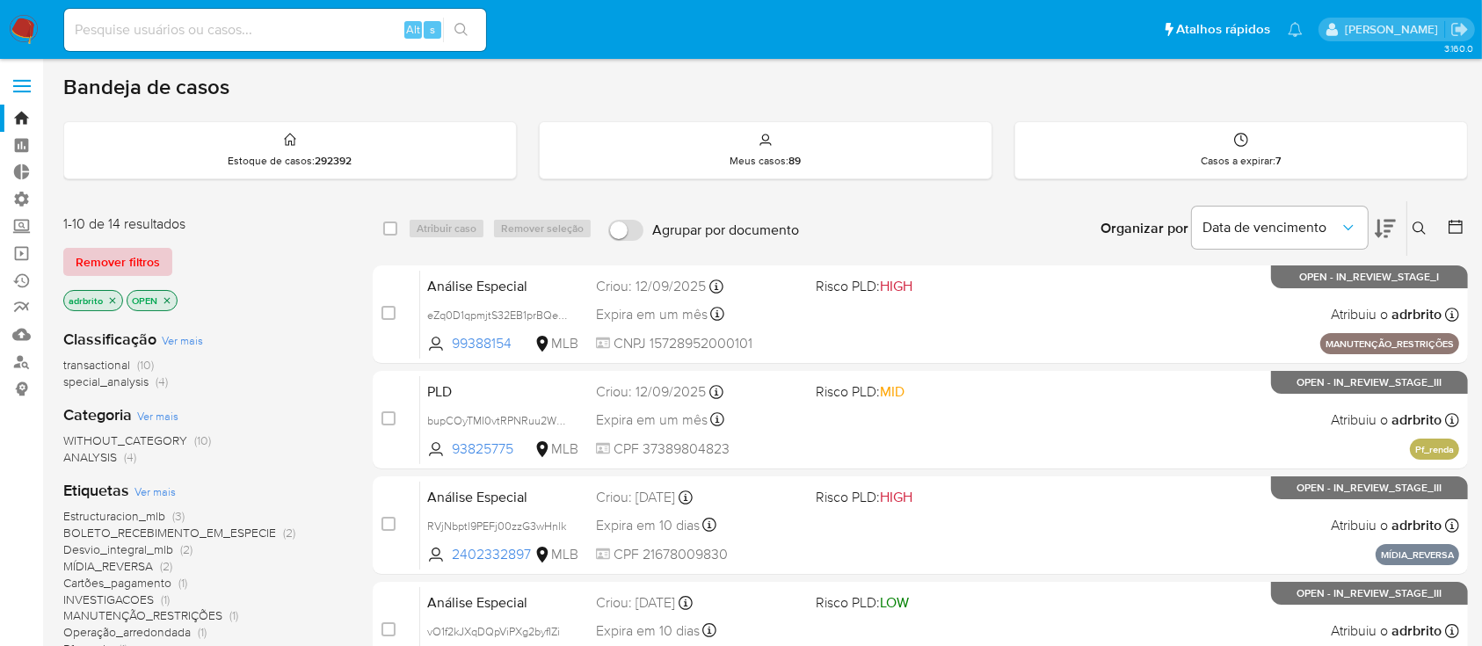
click at [101, 258] on span "Remover filtros" at bounding box center [118, 262] width 84 height 25
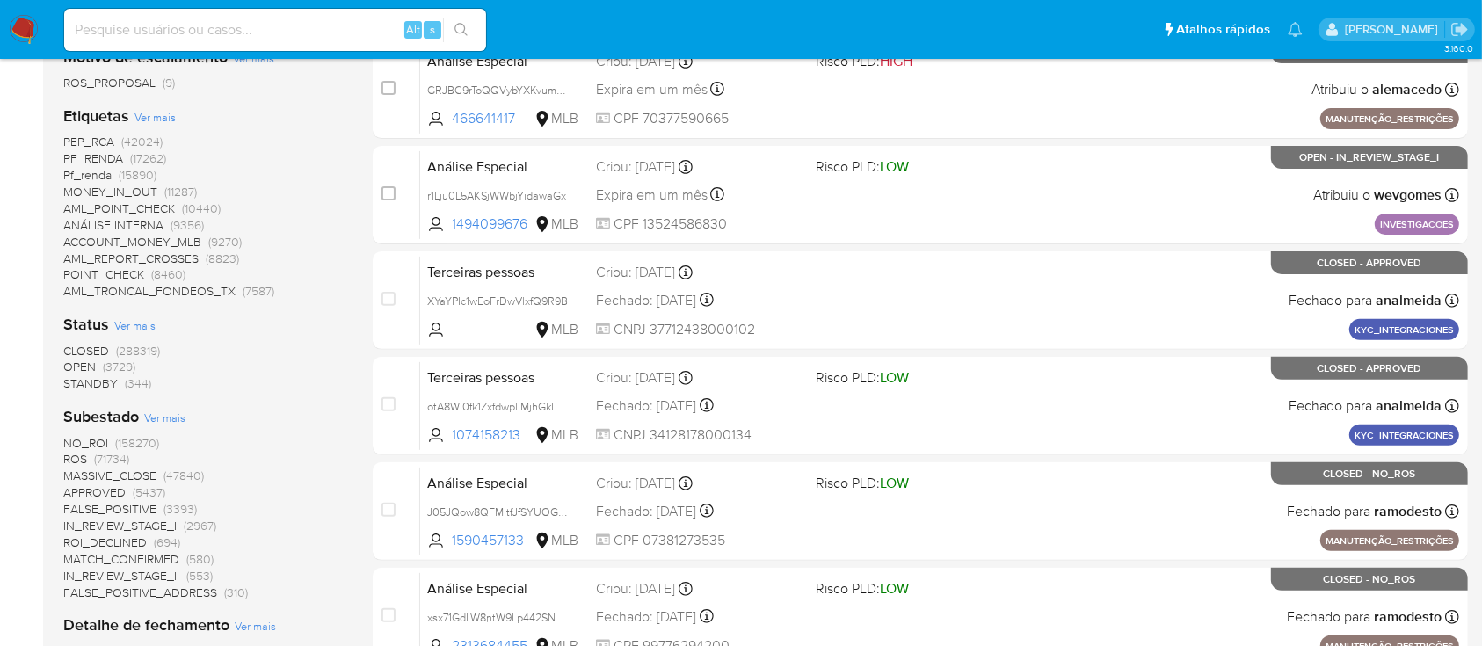
scroll to position [533, 0]
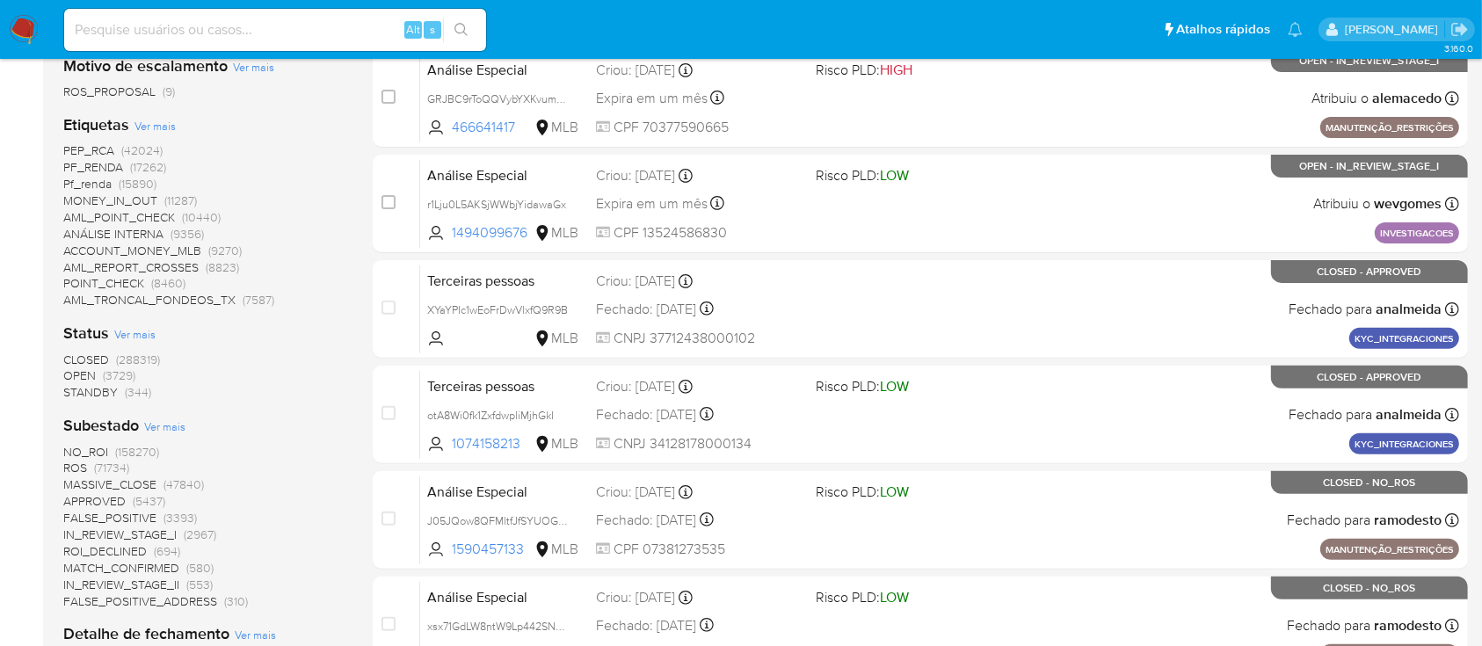
click at [94, 385] on span "STANDBY" at bounding box center [90, 392] width 54 height 18
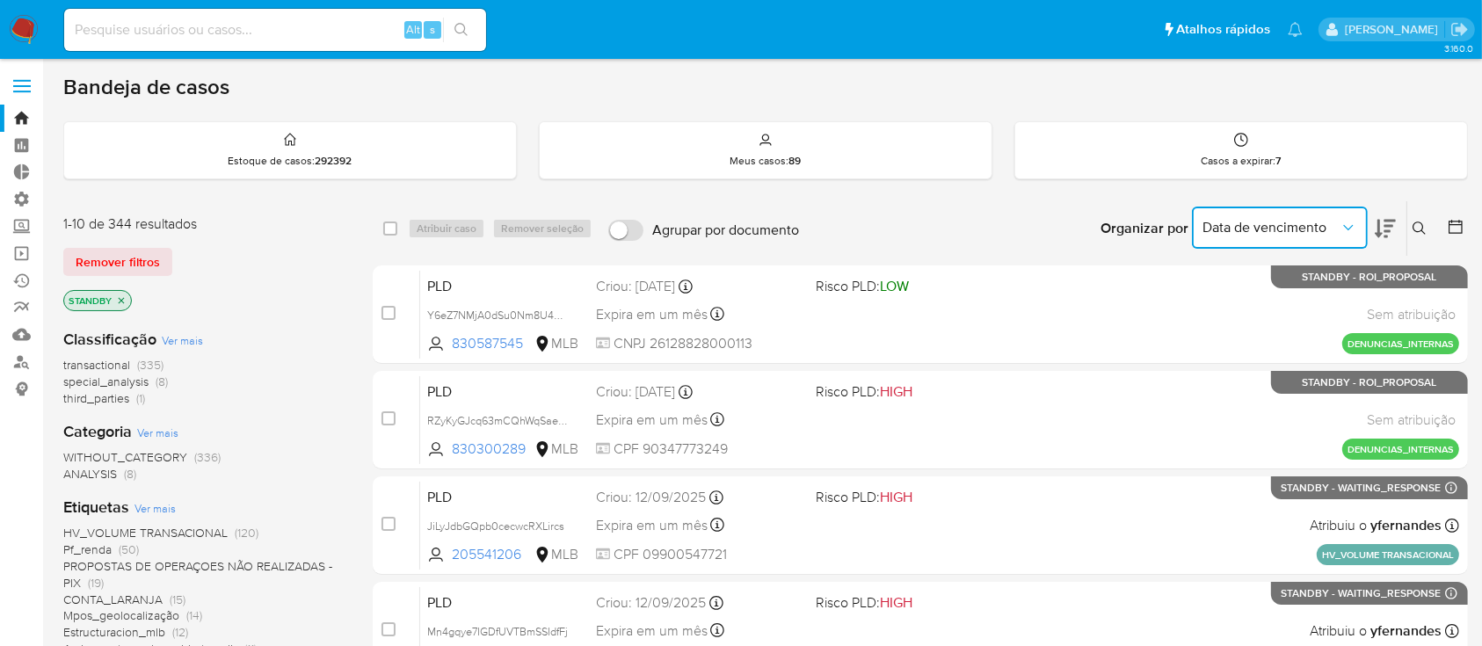
click at [1336, 224] on span "Data de vencimento" at bounding box center [1271, 228] width 137 height 18
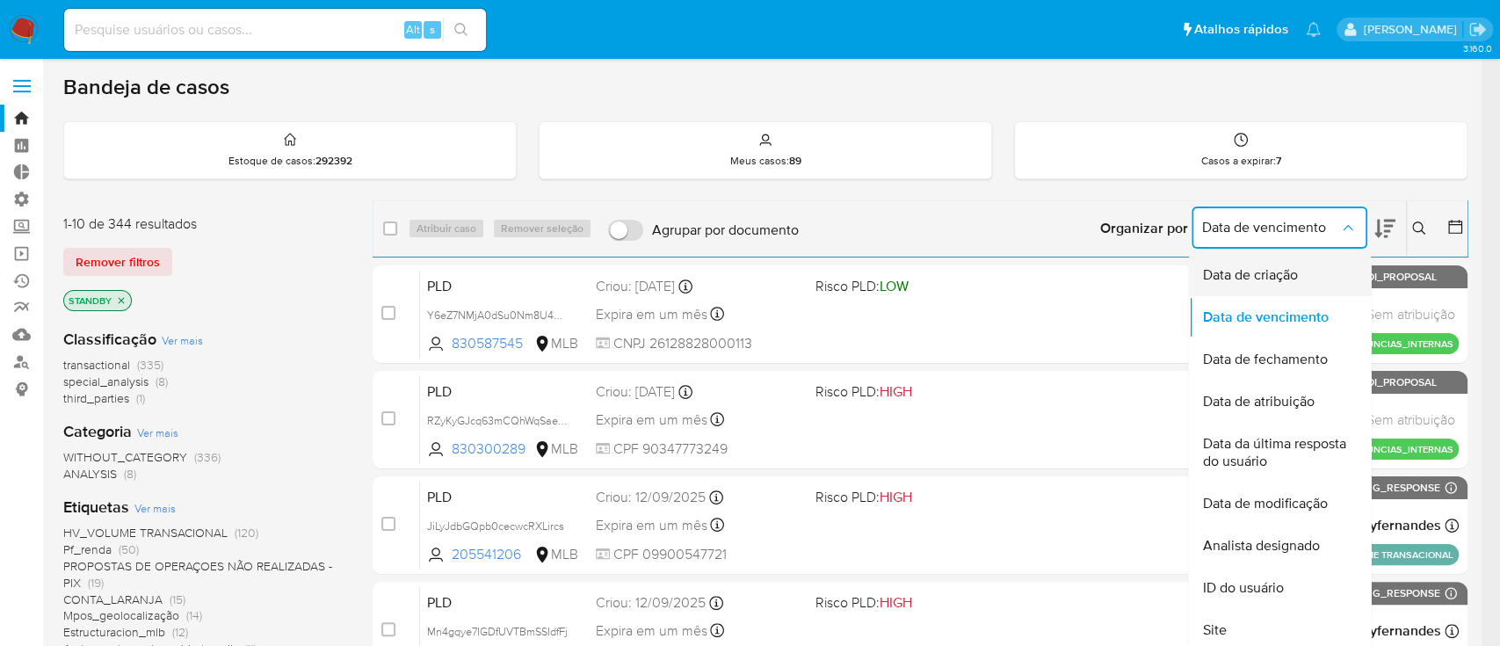
click at [1256, 268] on span "Data de criação" at bounding box center [1250, 275] width 95 height 18
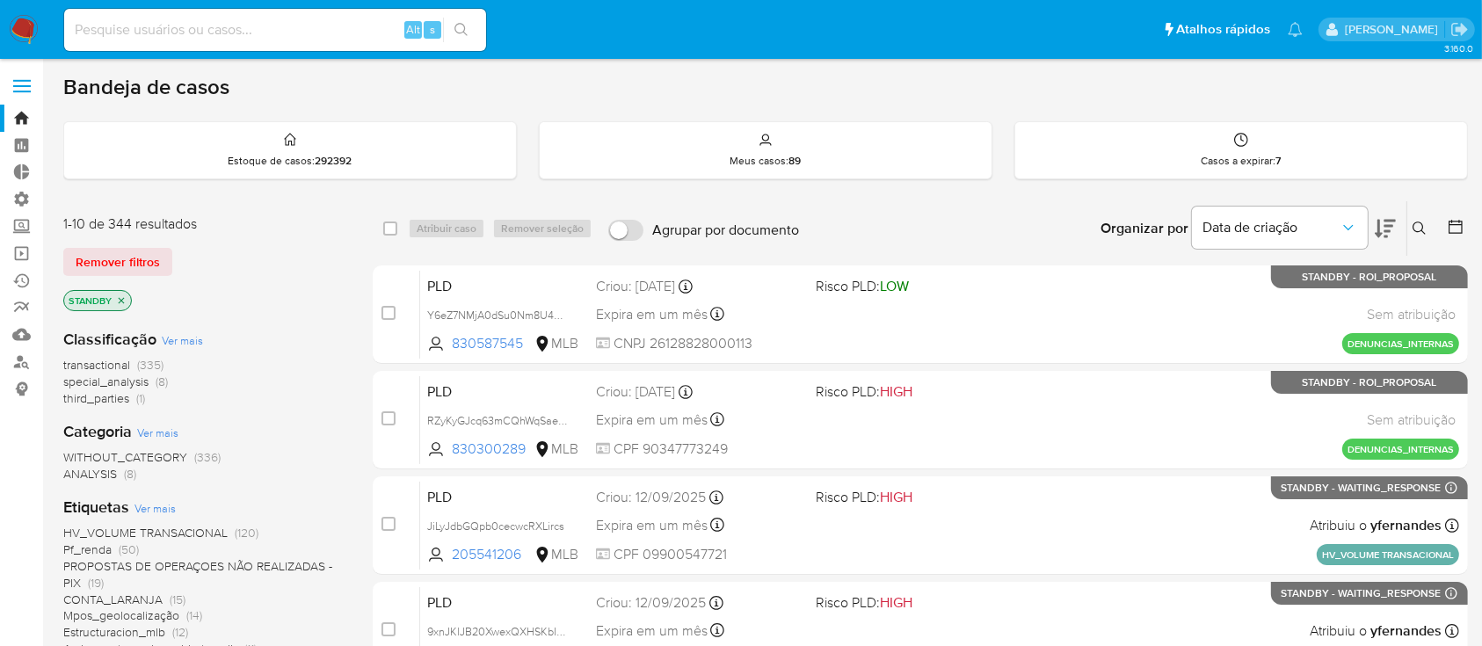
click at [1393, 229] on icon at bounding box center [1385, 228] width 21 height 21
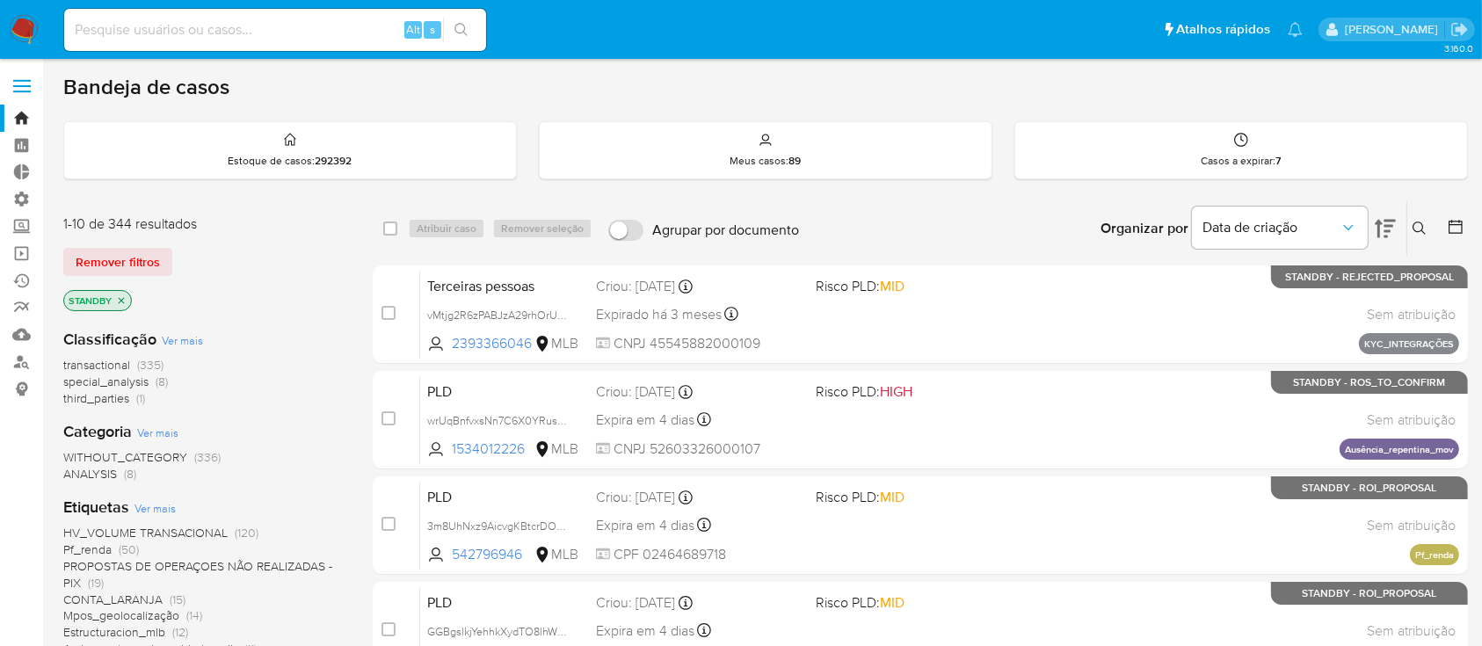
click at [1451, 227] on icon at bounding box center [1456, 227] width 18 height 18
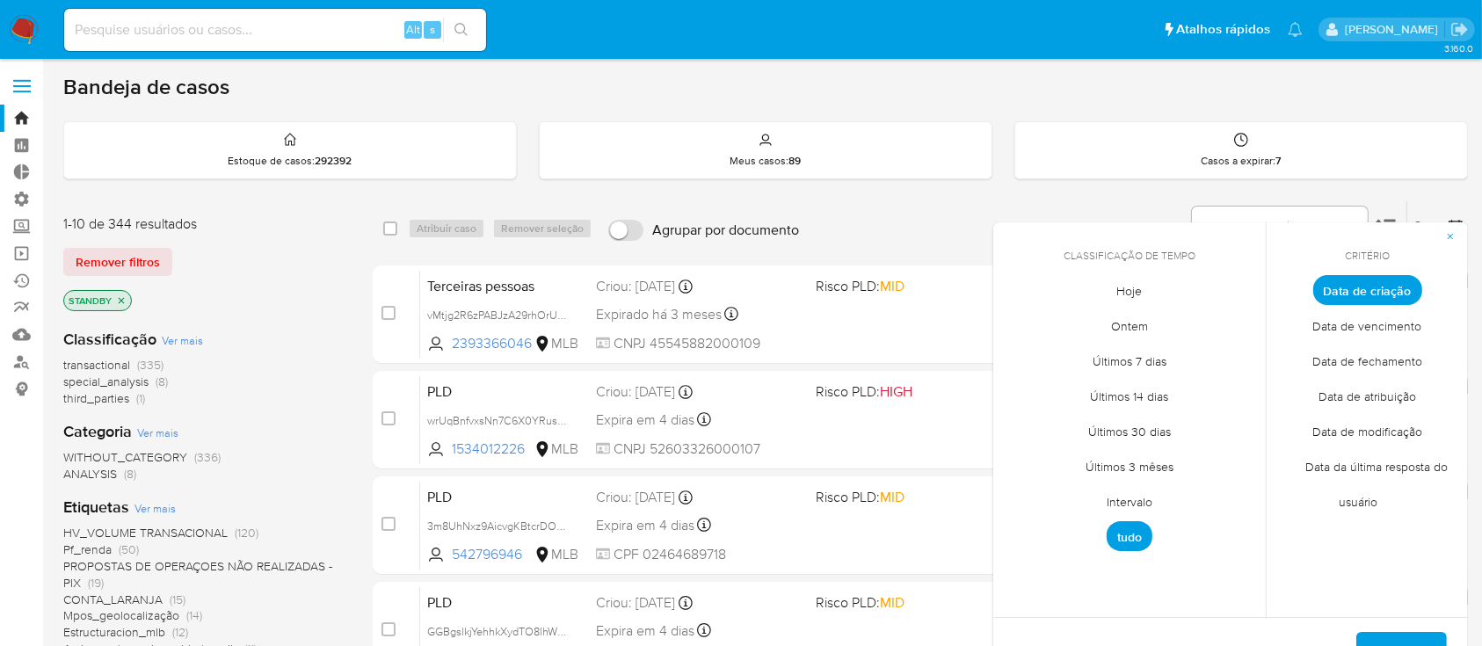
click at [1135, 508] on span "Intervalo" at bounding box center [1129, 502] width 83 height 36
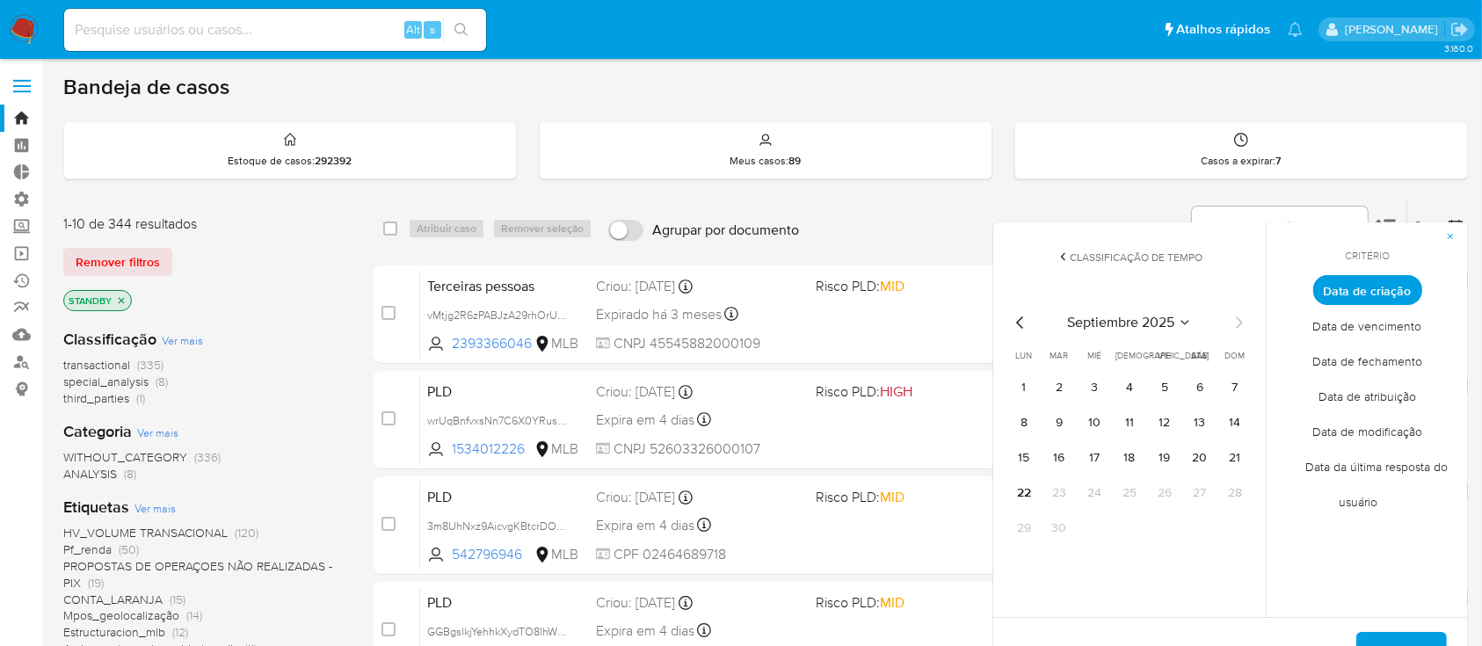
click at [1012, 323] on icon "Mes anterior" at bounding box center [1020, 322] width 21 height 21
click at [1173, 389] on button "1" at bounding box center [1165, 388] width 28 height 28
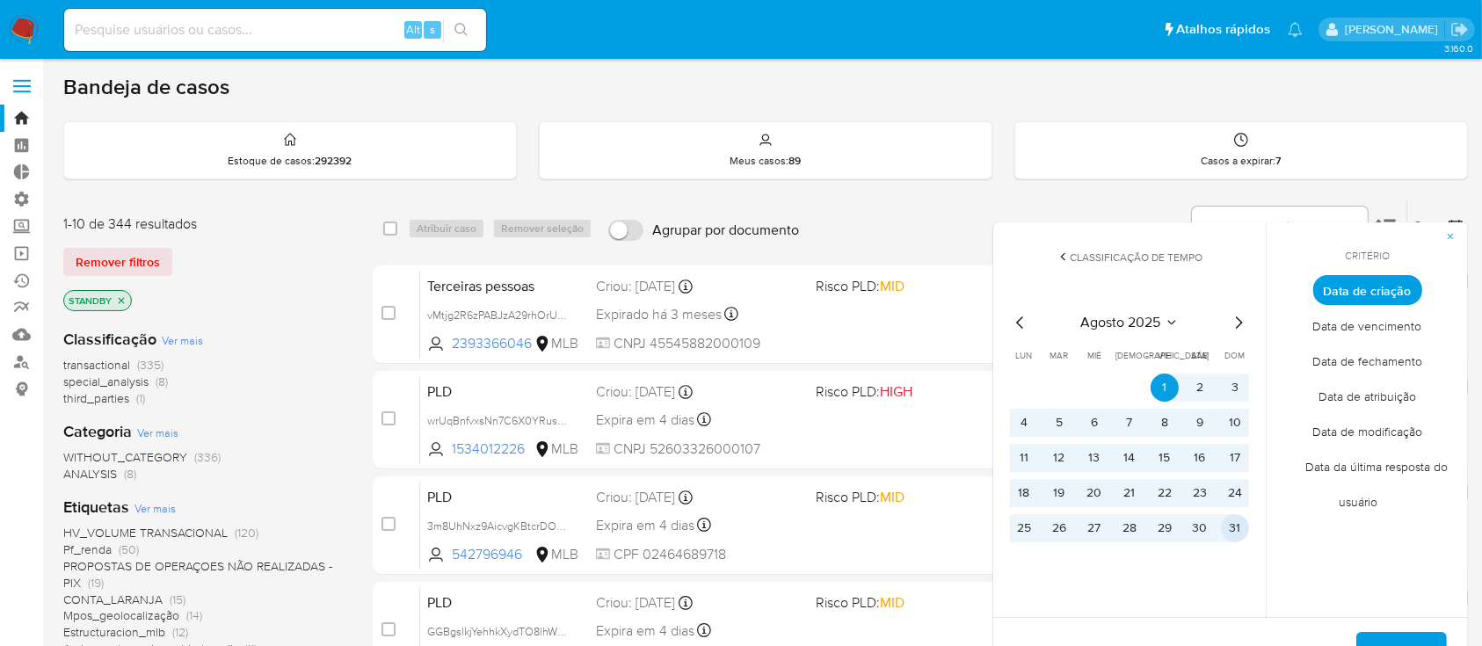
click at [1228, 522] on button "31" at bounding box center [1235, 528] width 28 height 28
click at [1399, 637] on span "Aplicar" at bounding box center [1401, 653] width 45 height 39
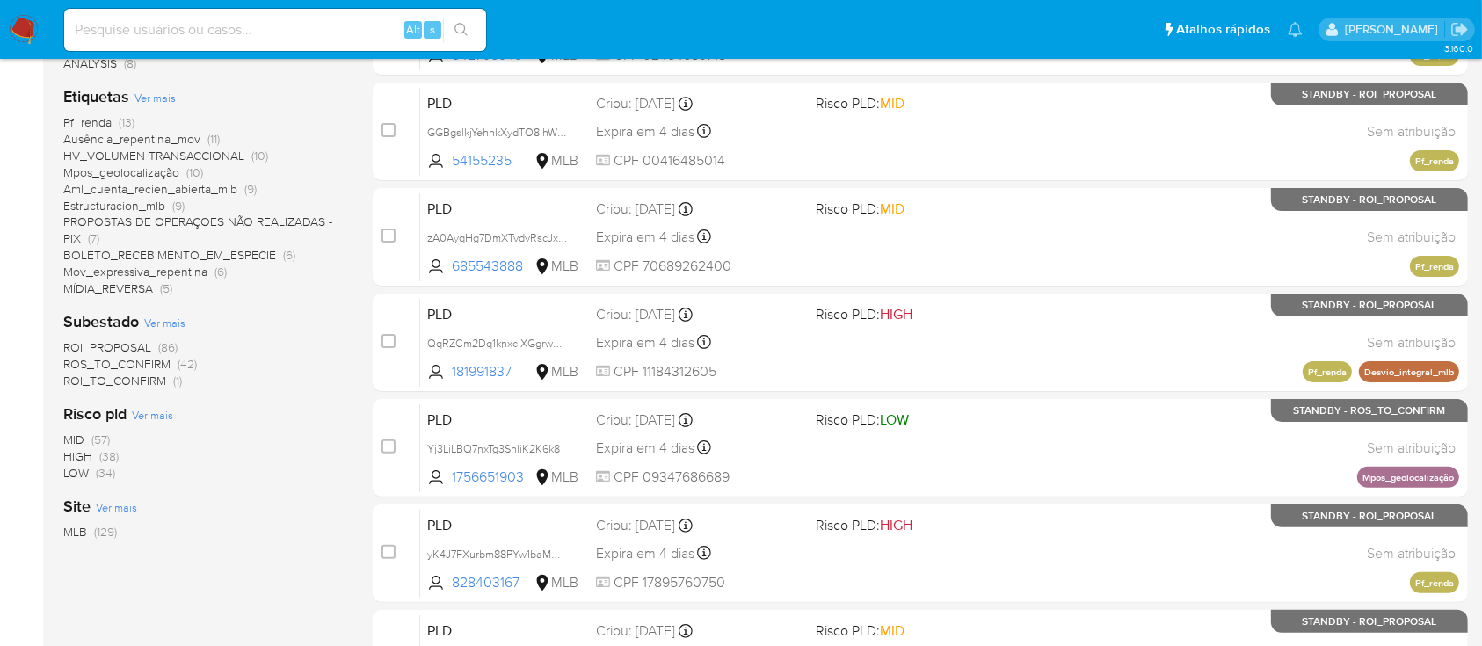
scroll to position [386, 0]
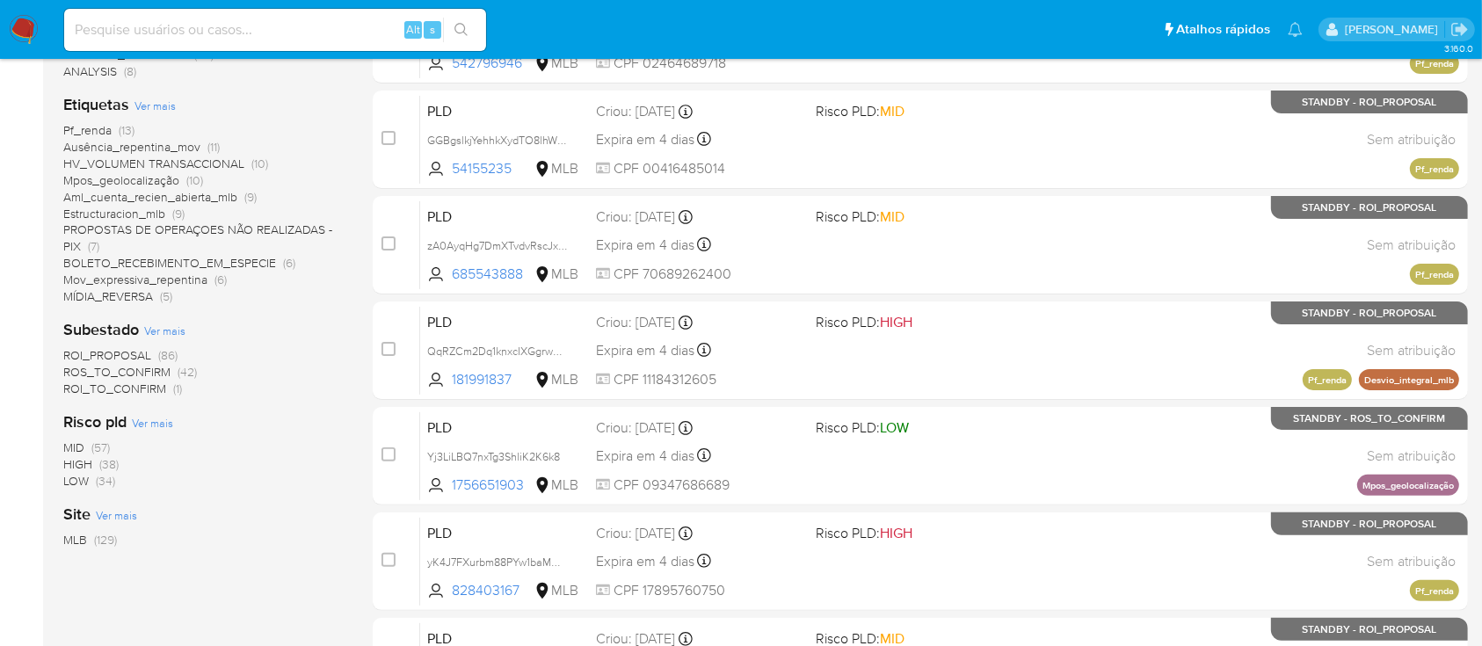
click at [128, 387] on span "ROI_TO_CONFIRM" at bounding box center [114, 389] width 103 height 18
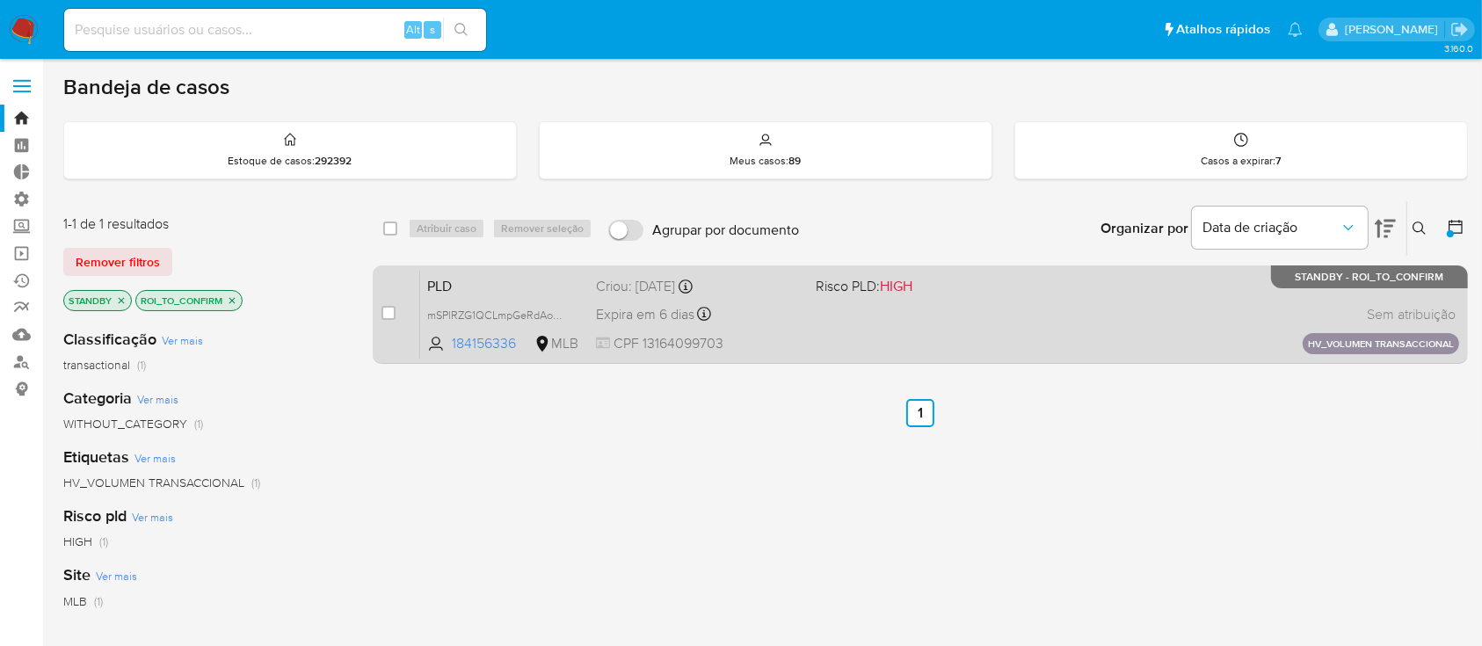
click at [660, 305] on span "Expira em 6 dias" at bounding box center [645, 314] width 98 height 19
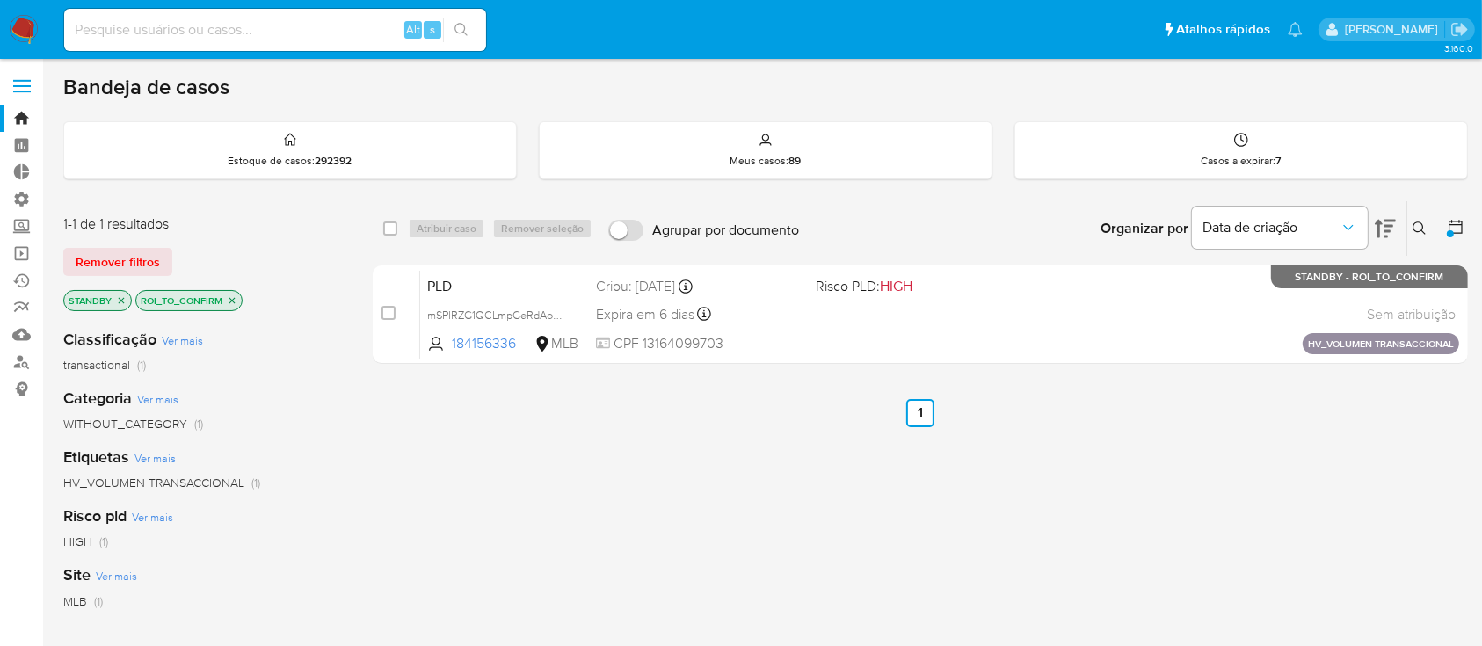
click at [232, 300] on icon "close-filter" at bounding box center [232, 300] width 11 height 11
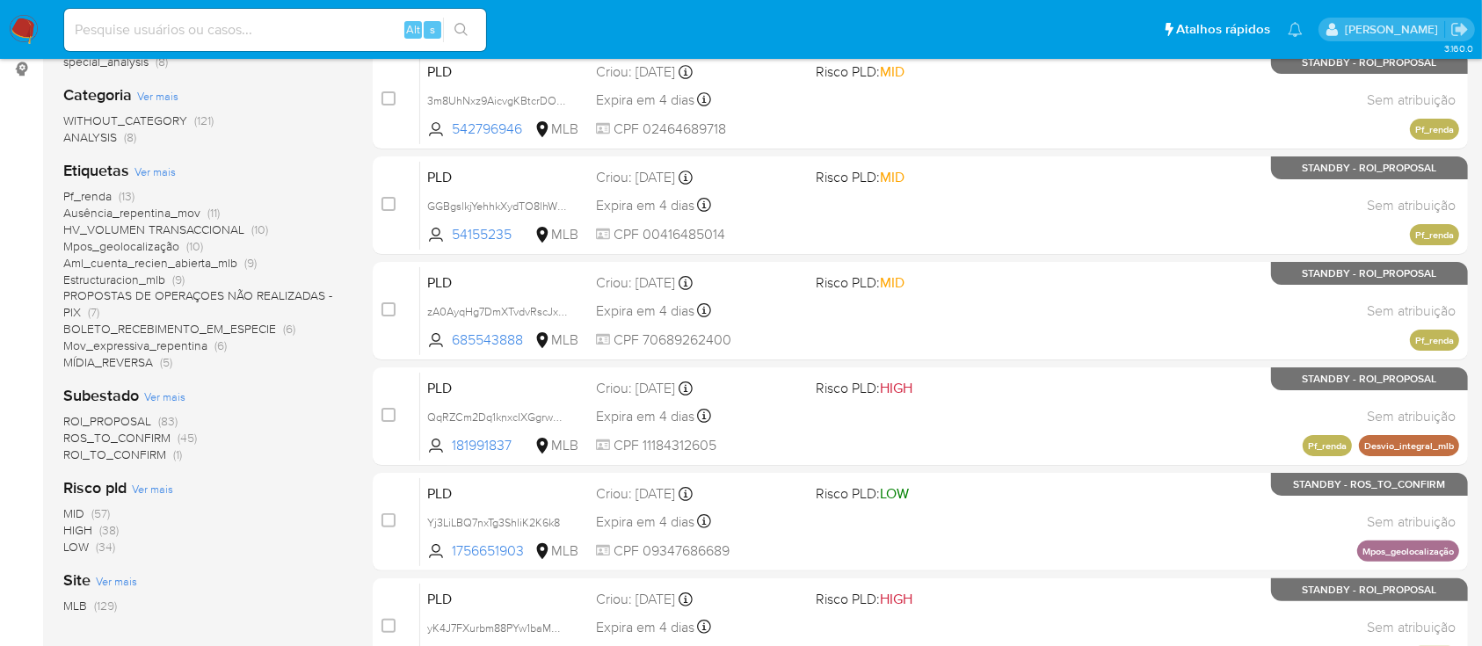
scroll to position [317, 0]
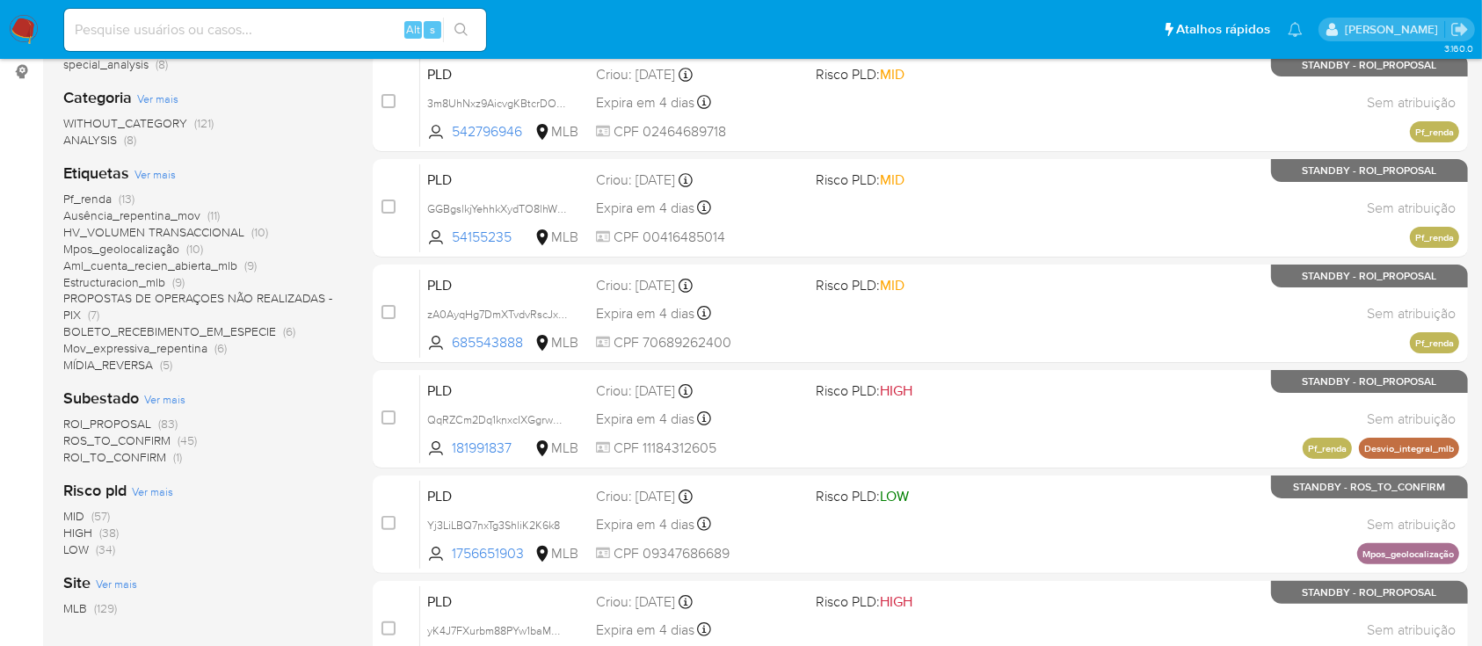
click at [91, 424] on span "ROI_PROPOSAL" at bounding box center [107, 424] width 88 height 18
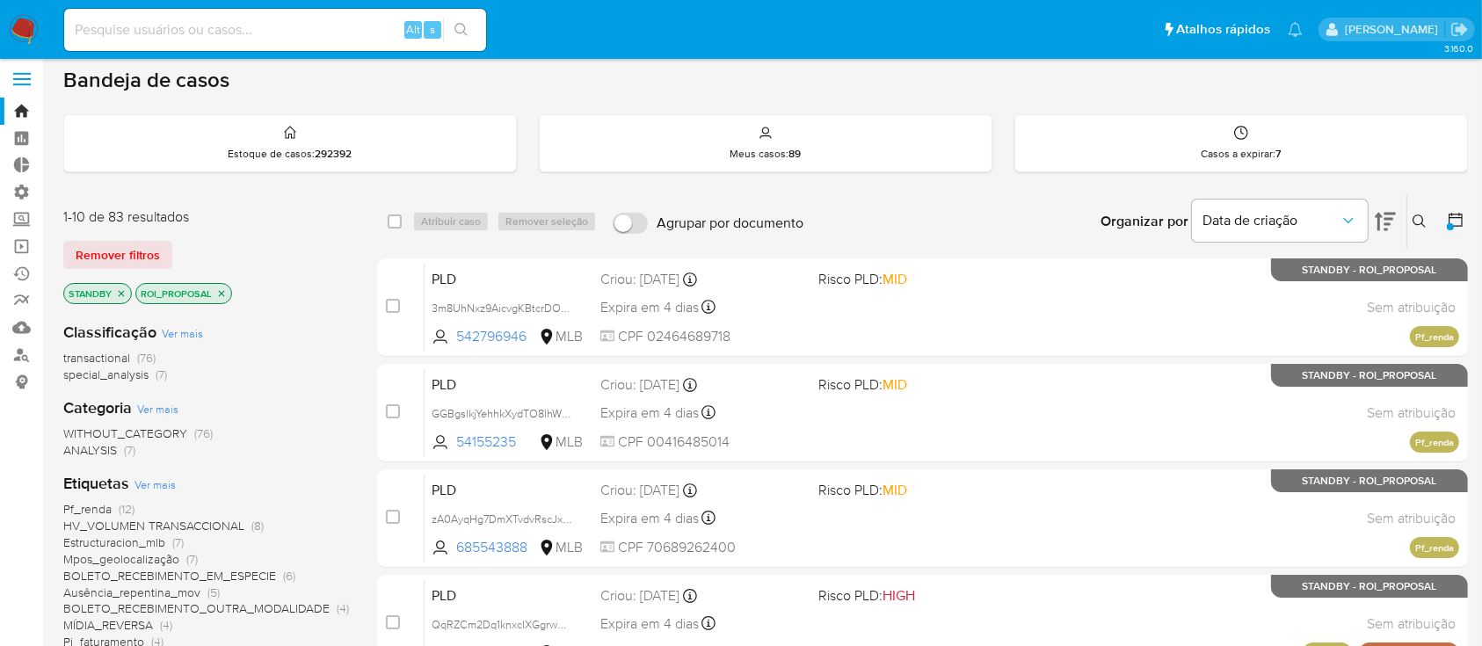
scroll to position [9, 0]
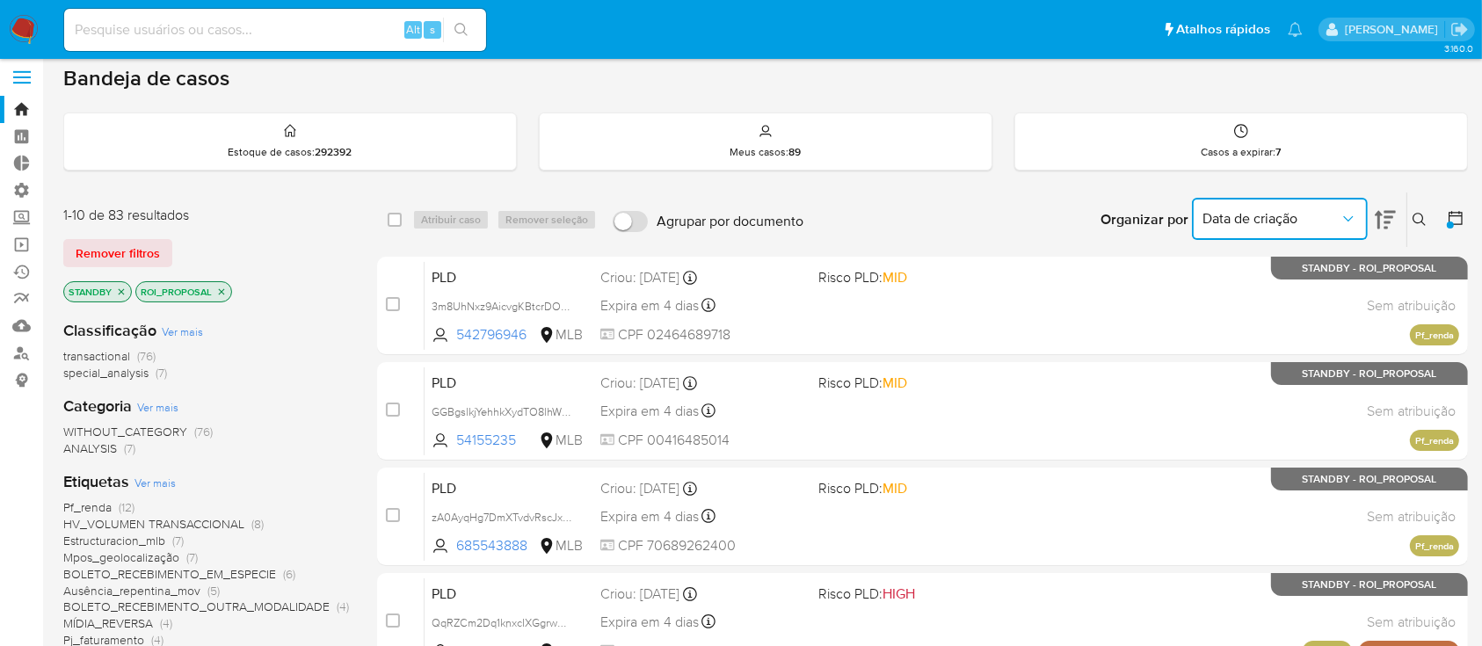
click at [1356, 222] on icon "Organizar por" at bounding box center [1349, 219] width 18 height 18
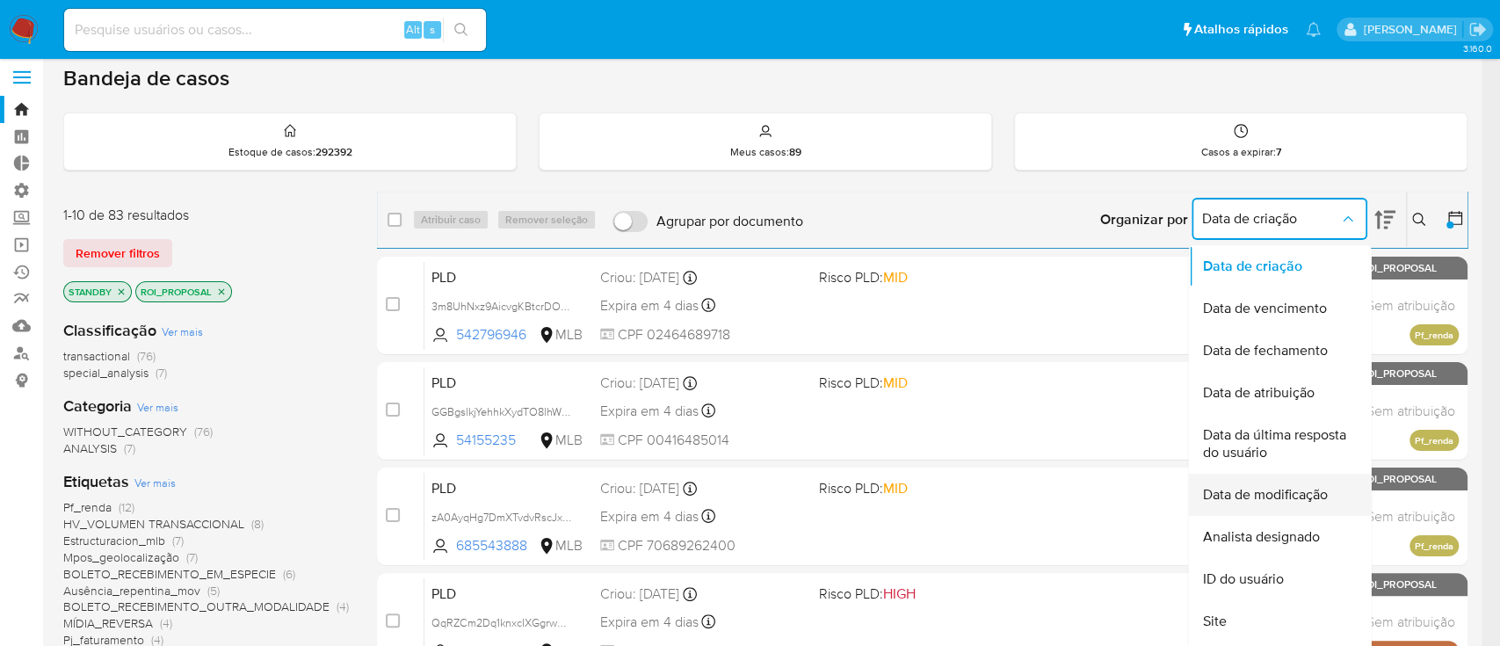
click at [1290, 495] on span "Data de modificação" at bounding box center [1265, 495] width 125 height 18
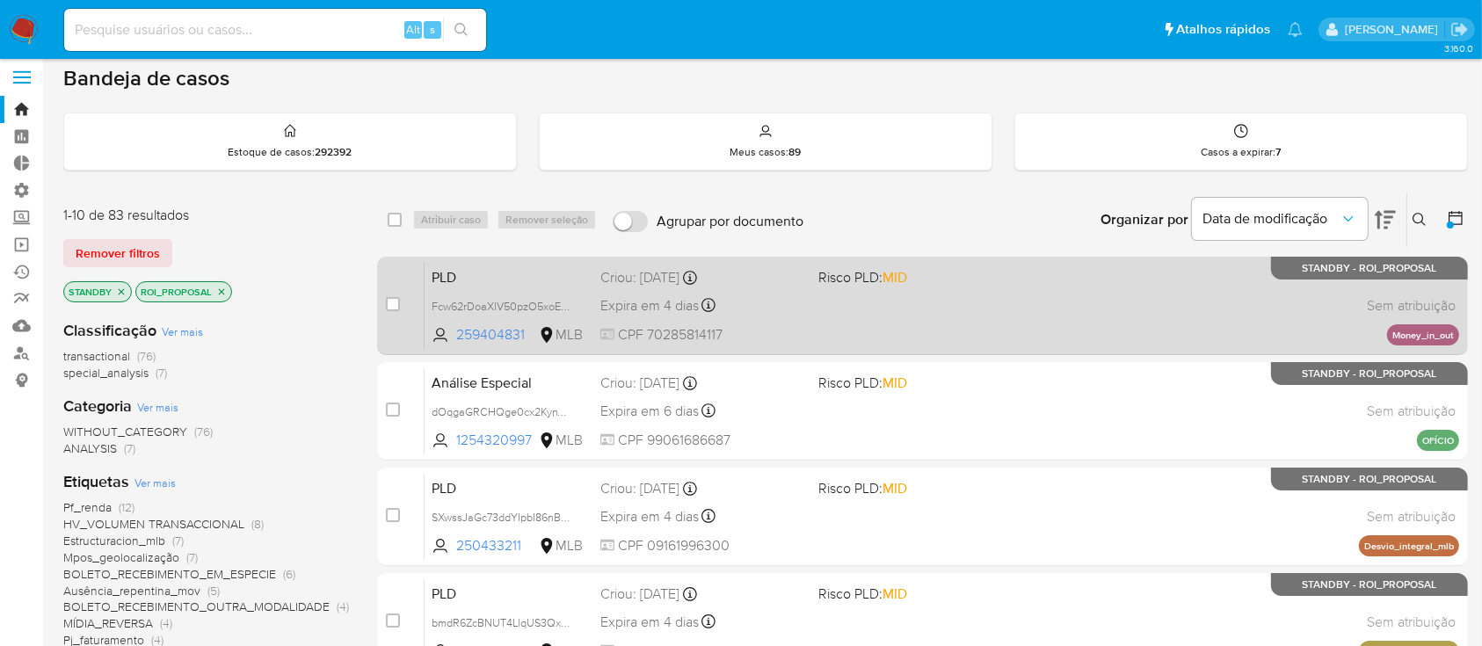
click at [650, 312] on span "Expira em 4 dias" at bounding box center [649, 305] width 98 height 19
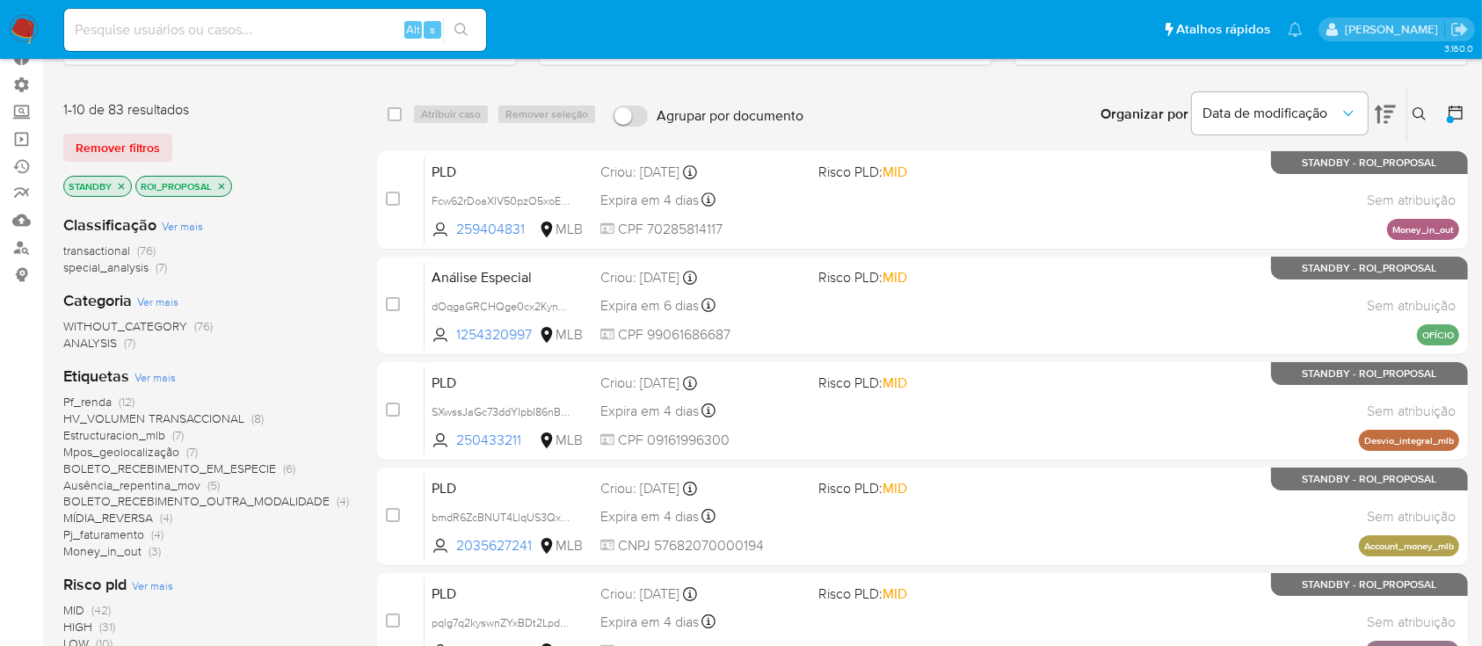
scroll to position [127, 0]
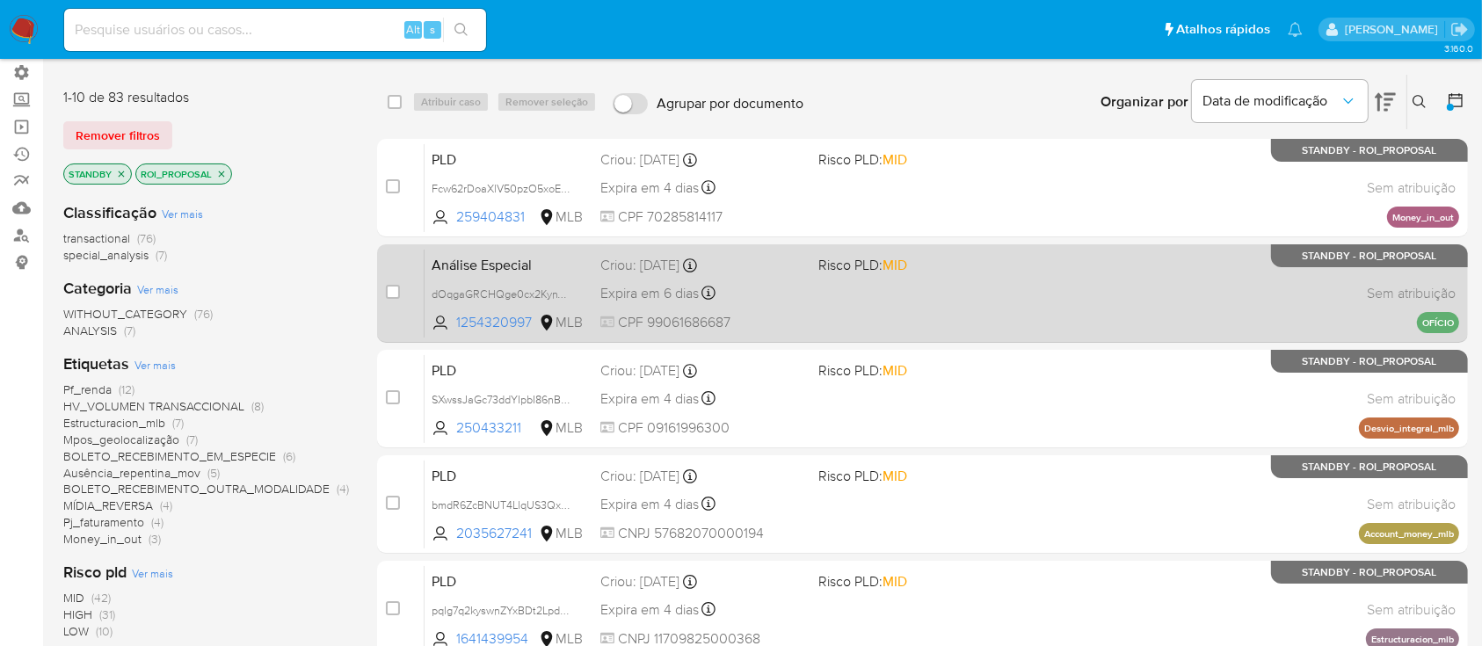
click at [642, 299] on span "Expira em 6 dias" at bounding box center [649, 293] width 98 height 19
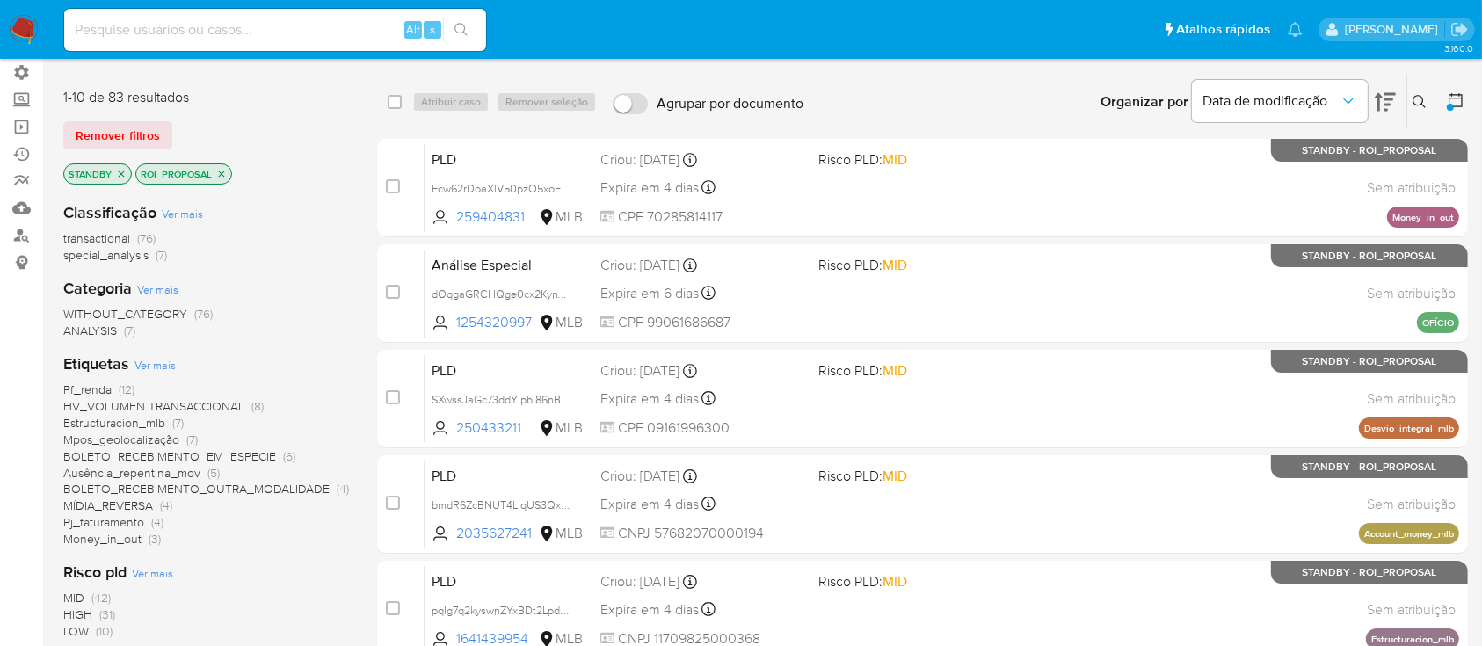
click at [106, 238] on span "transactional" at bounding box center [96, 238] width 67 height 18
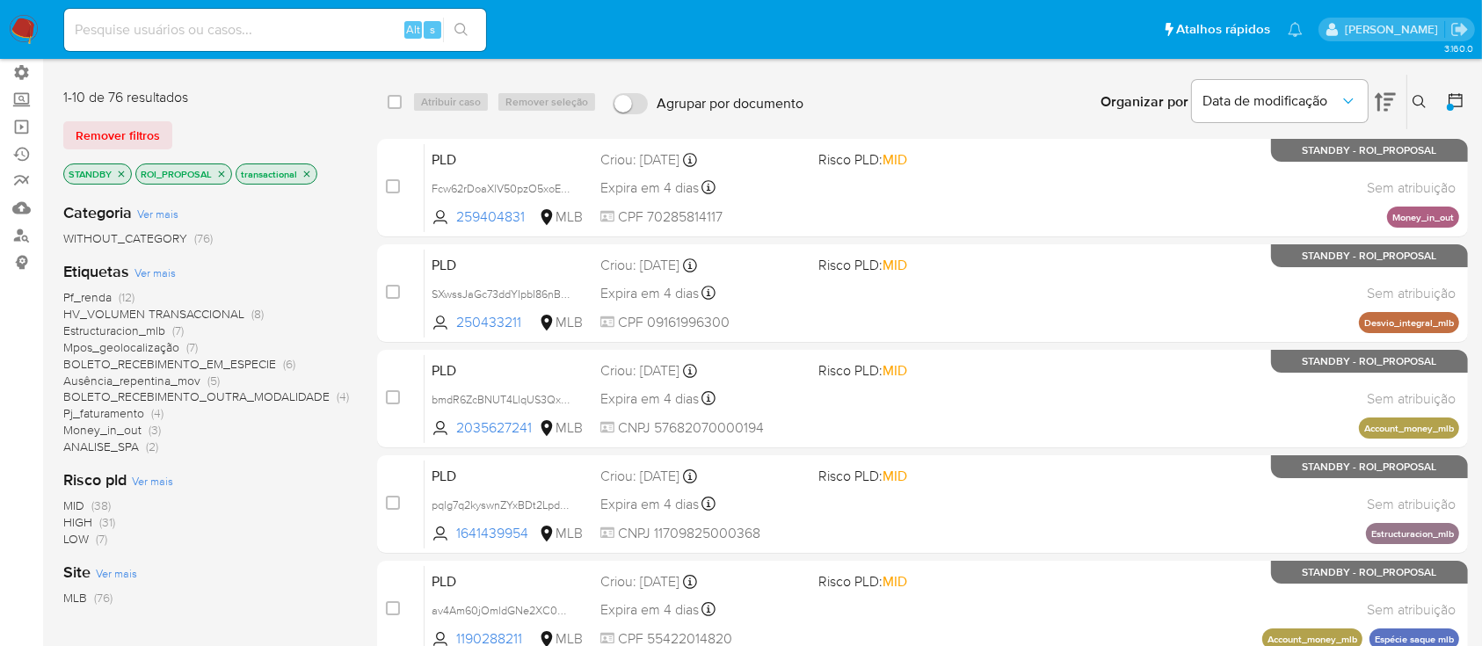
drag, startPoint x: 315, startPoint y: 175, endPoint x: 306, endPoint y: 172, distance: 9.2
click at [306, 172] on p "transactional" at bounding box center [276, 173] width 80 height 19
click at [306, 172] on icon "close-filter" at bounding box center [307, 174] width 6 height 6
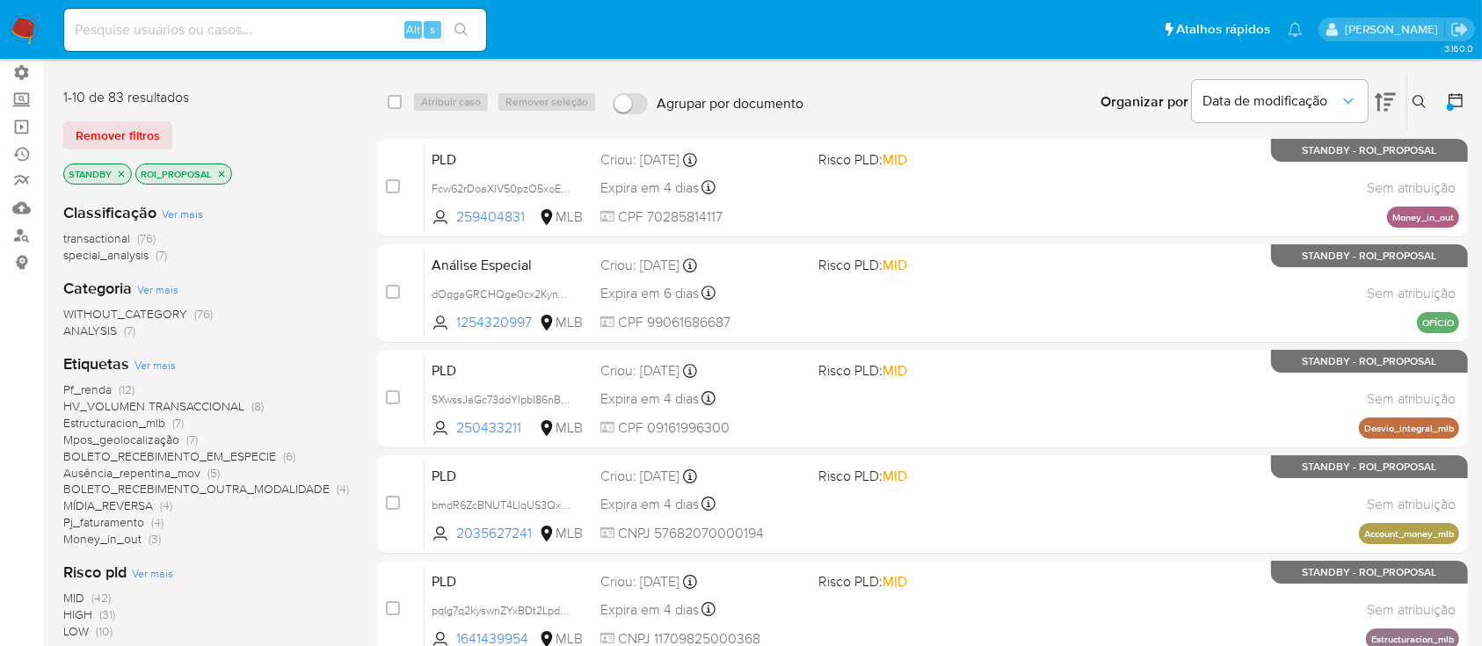
drag, startPoint x: 138, startPoint y: 316, endPoint x: 303, endPoint y: 91, distance: 279.9
click at [303, 91] on div "1-10 de 83 resultados" at bounding box center [203, 97] width 281 height 19
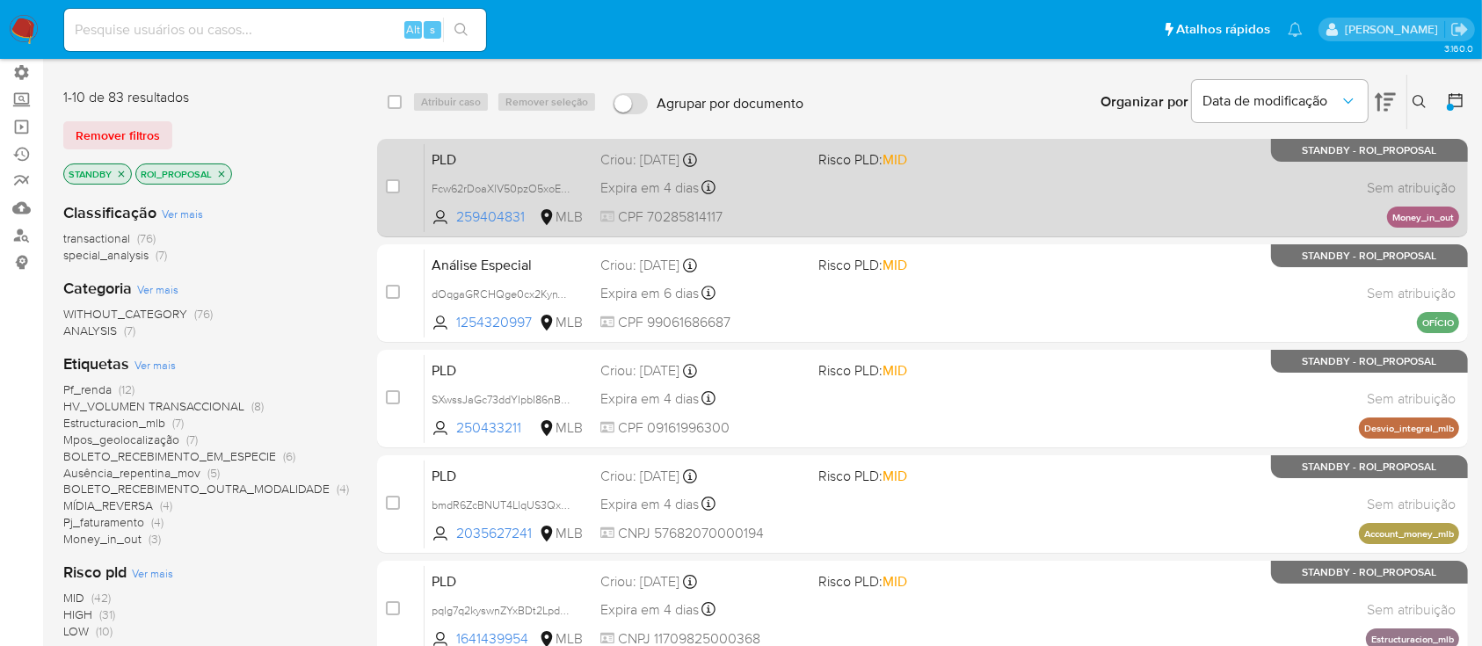
click at [643, 195] on span "Expira em 4 dias" at bounding box center [649, 187] width 98 height 19
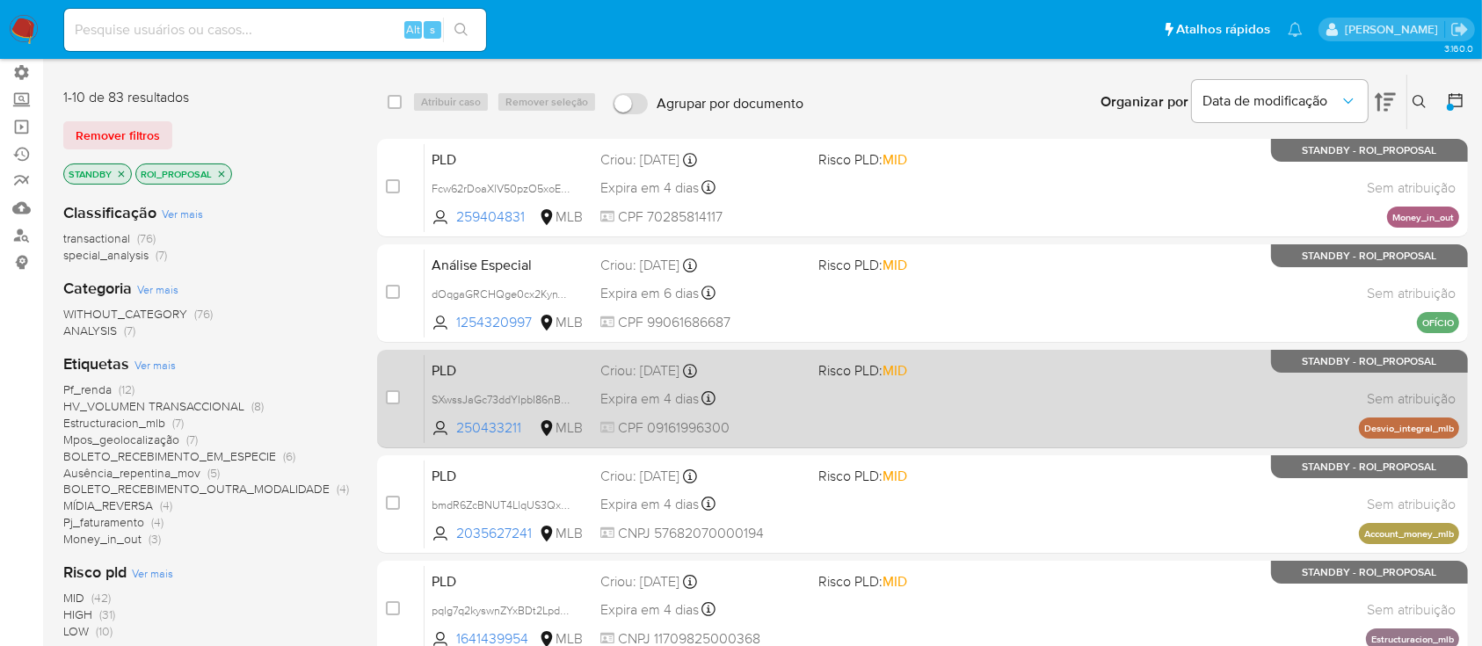
click at [685, 387] on div "Expira em 4 dias Expira em 26/09/2025 00:12:07" at bounding box center [702, 399] width 204 height 24
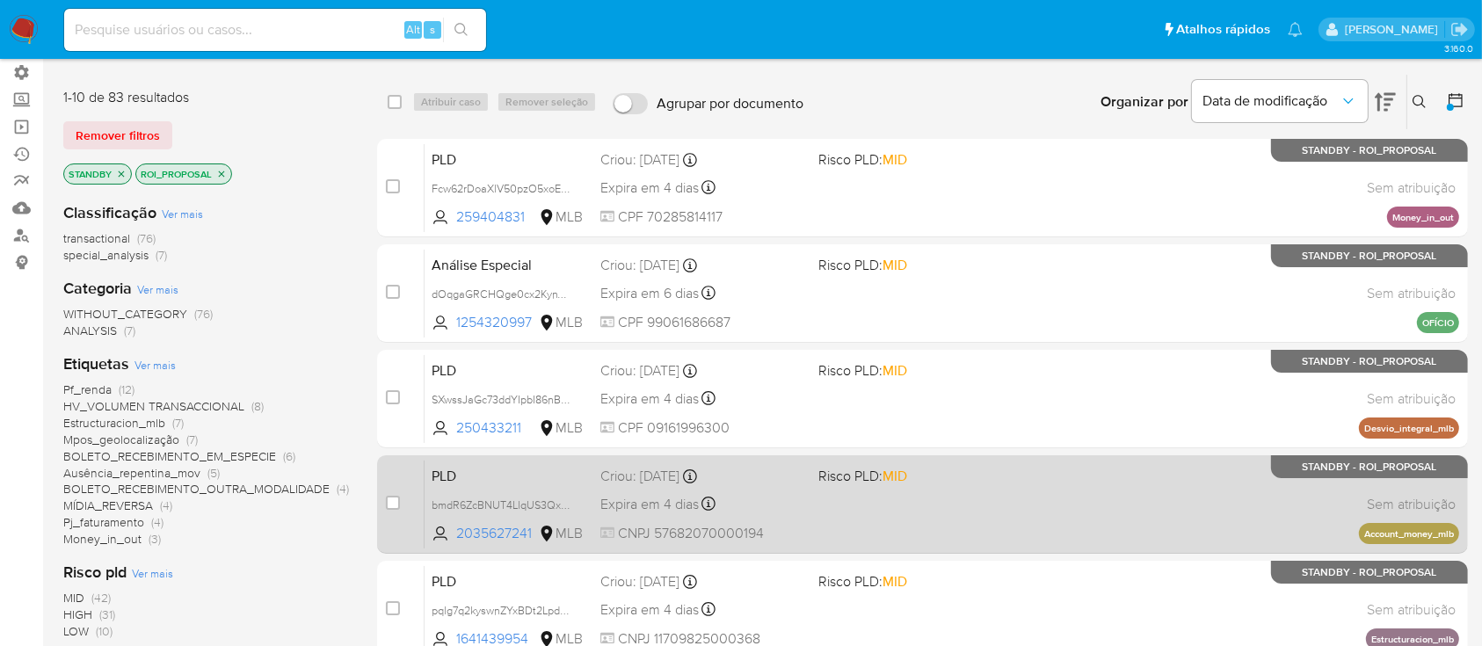
click at [659, 509] on span "Expira em 4 dias" at bounding box center [649, 504] width 98 height 19
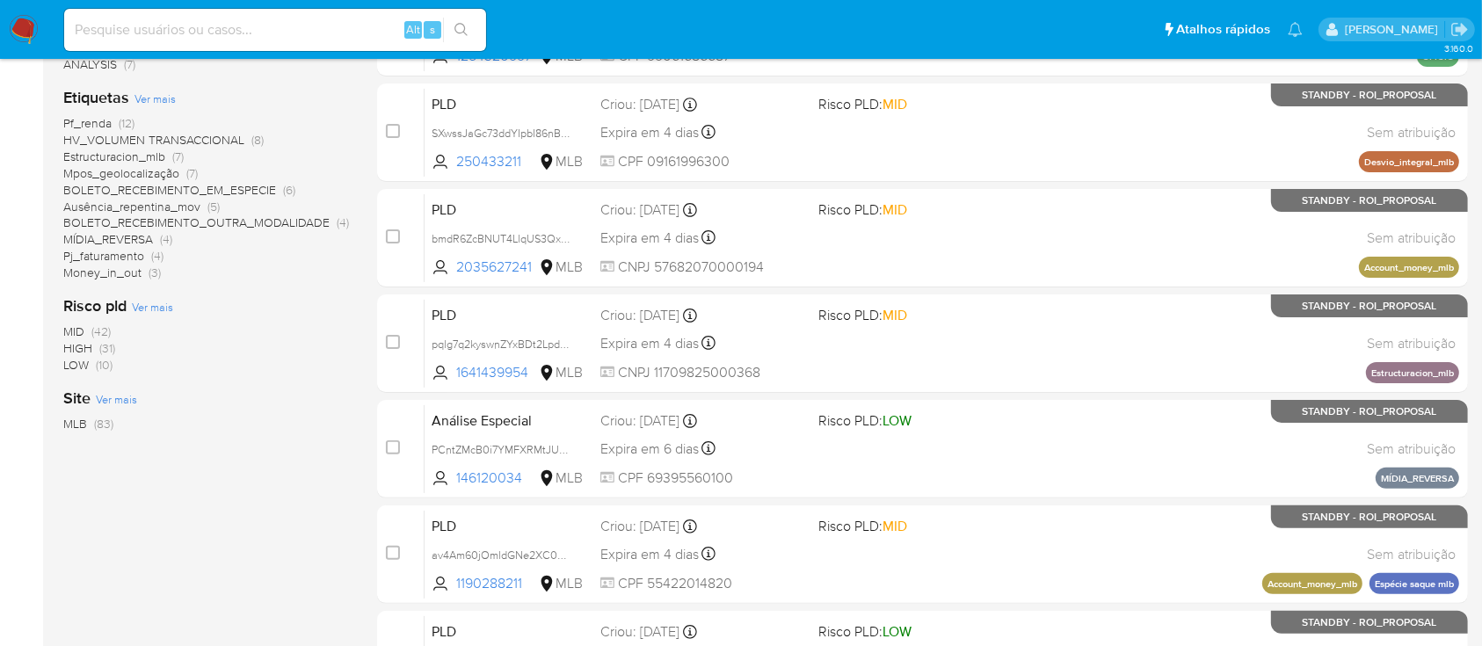
scroll to position [395, 0]
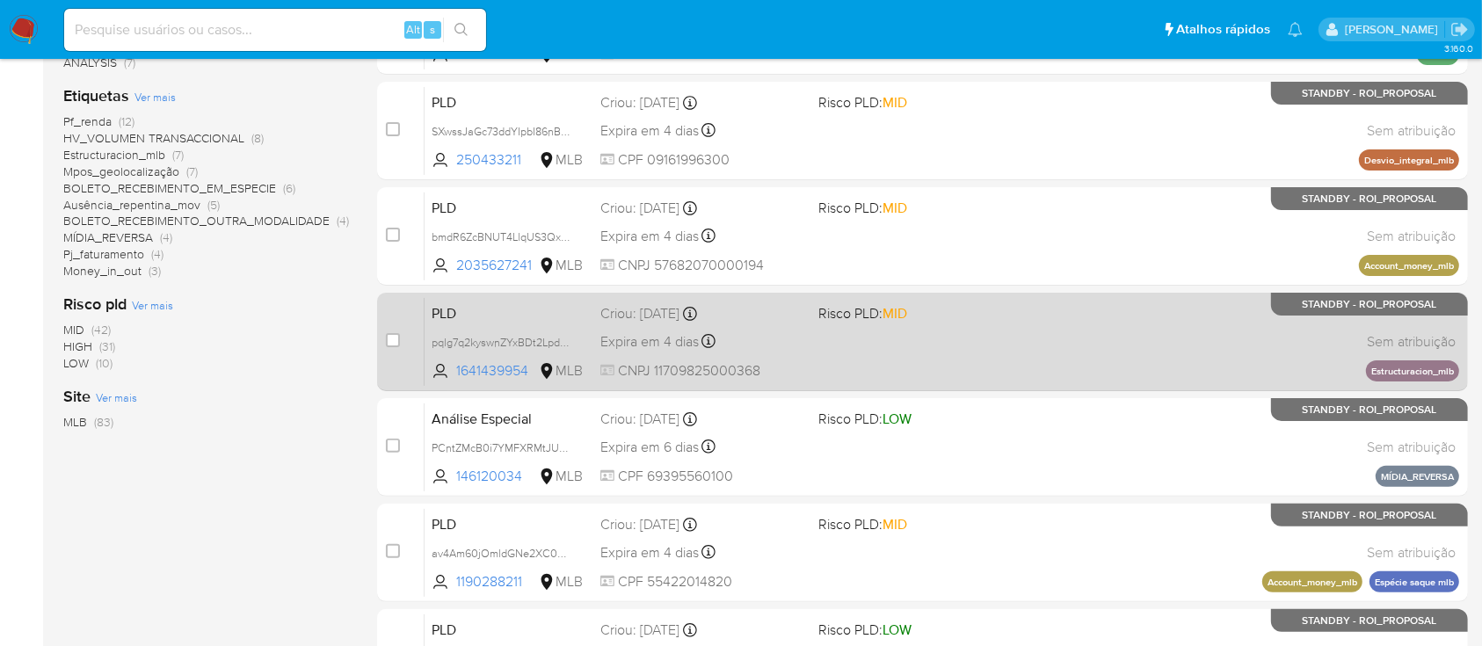
click at [654, 342] on span "Expira em 4 dias" at bounding box center [649, 341] width 98 height 19
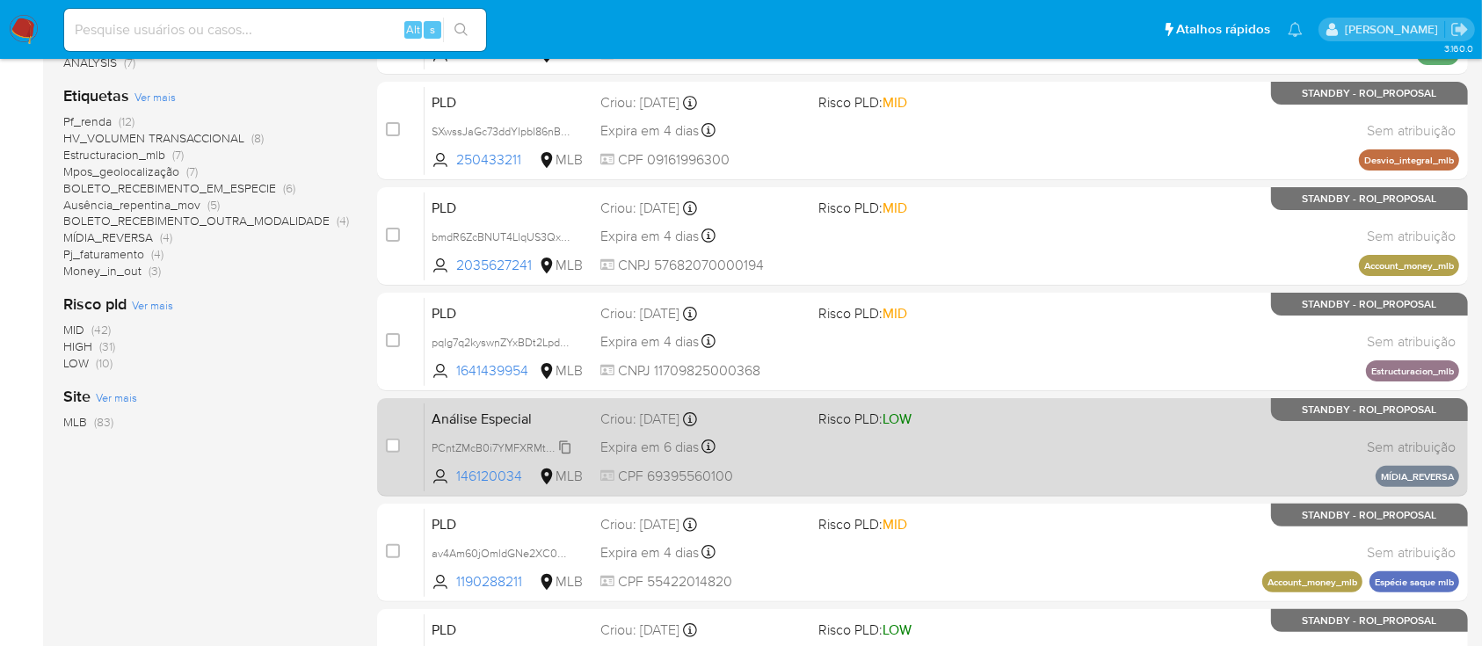
click at [563, 450] on span "PCntZMcB0i7YMFXRMtJUbO4F" at bounding box center [509, 446] width 155 height 19
click at [650, 447] on span "Expira em 6 dias" at bounding box center [649, 447] width 98 height 19
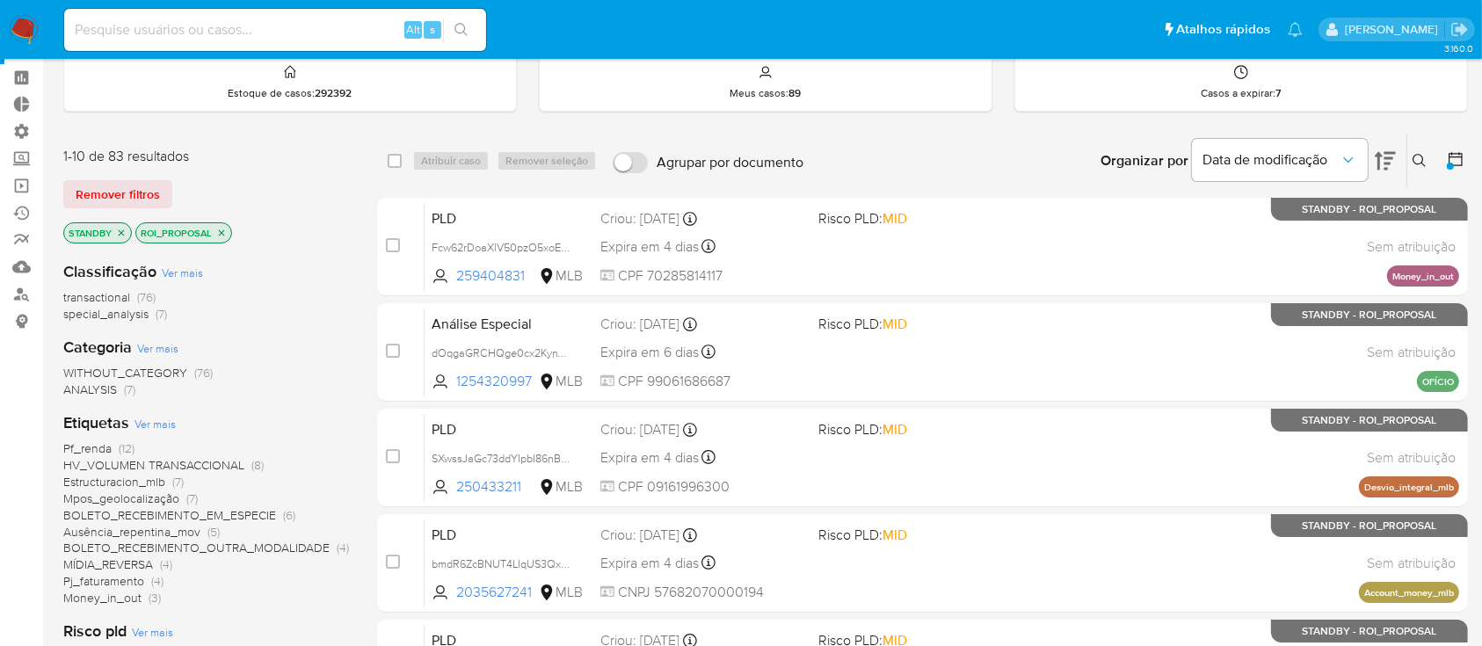
scroll to position [38, 0]
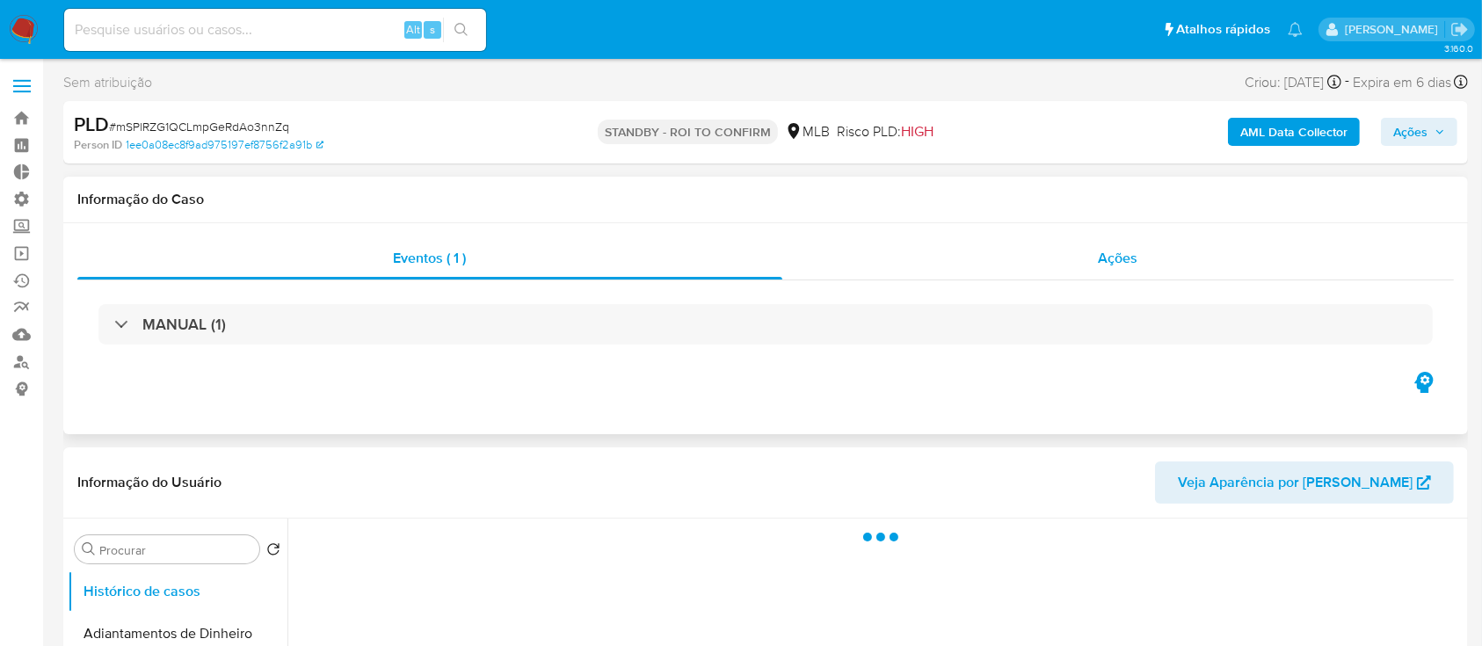
select select "10"
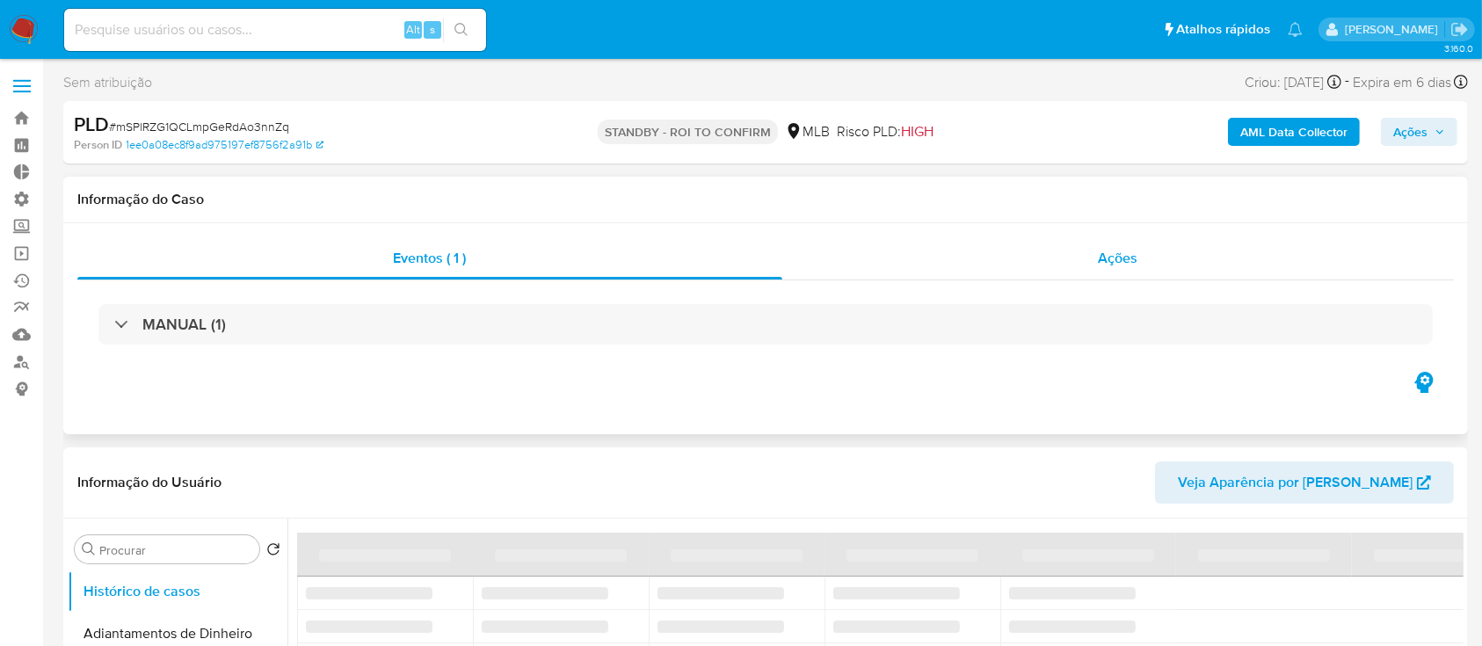
click at [1110, 258] on span "Ações" at bounding box center [1119, 258] width 40 height 20
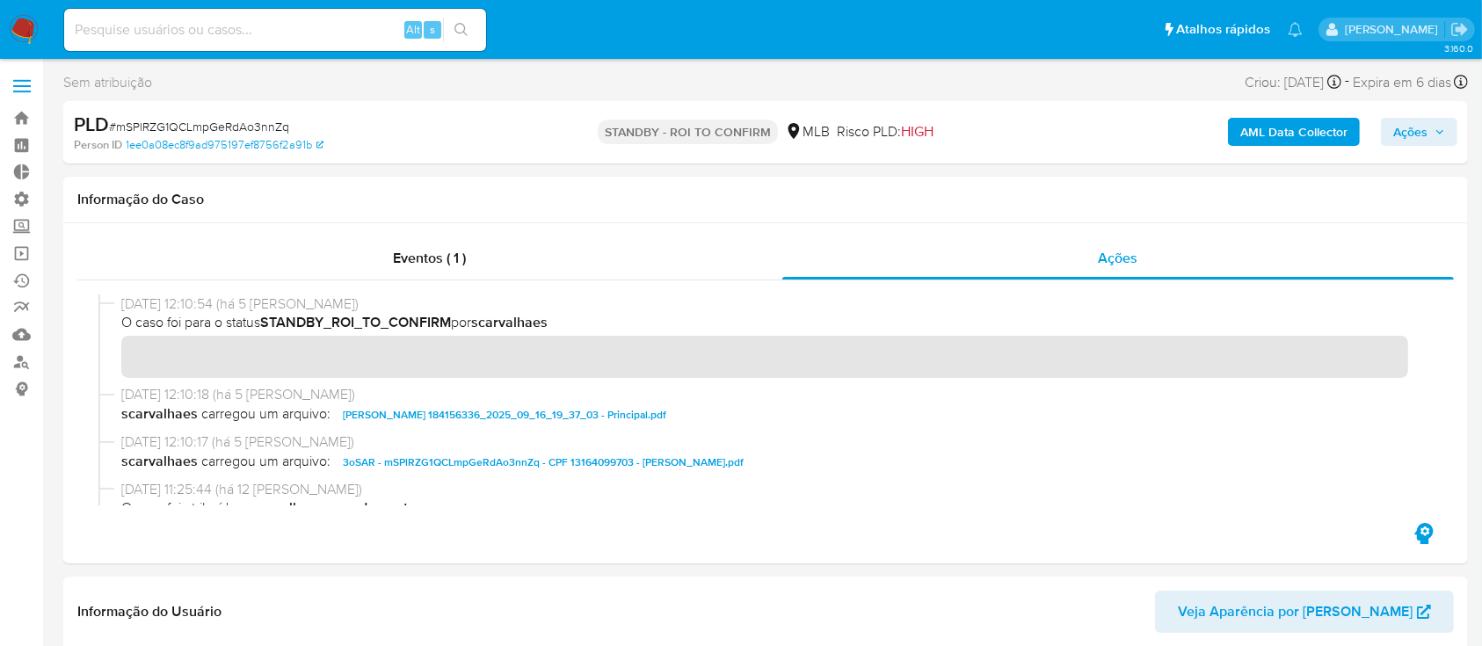
click at [247, 122] on span "# mSPlRZG1QCLmpGeRdAo3nnZq" at bounding box center [199, 127] width 180 height 18
copy span "mSPlRZG1QCLmpGeRdAo3nnZq"
click at [635, 216] on div "Informação do Caso" at bounding box center [765, 200] width 1405 height 47
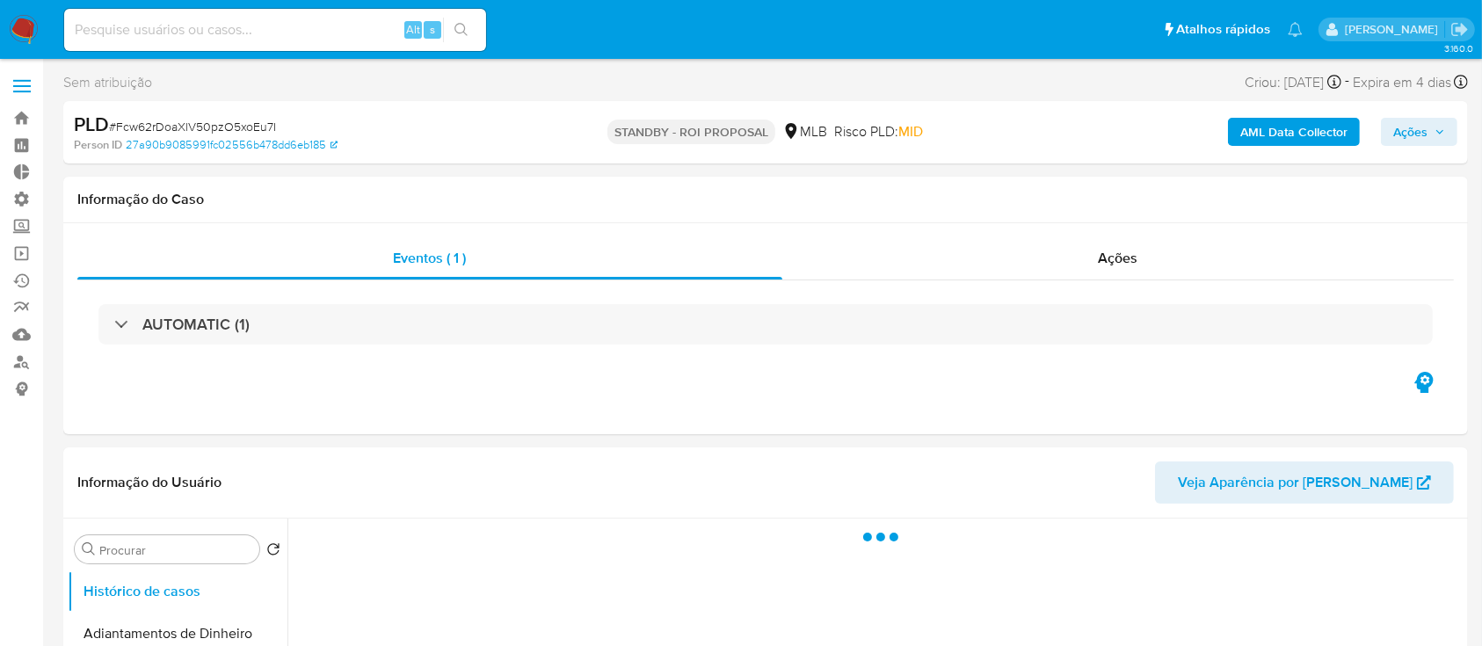
select select "10"
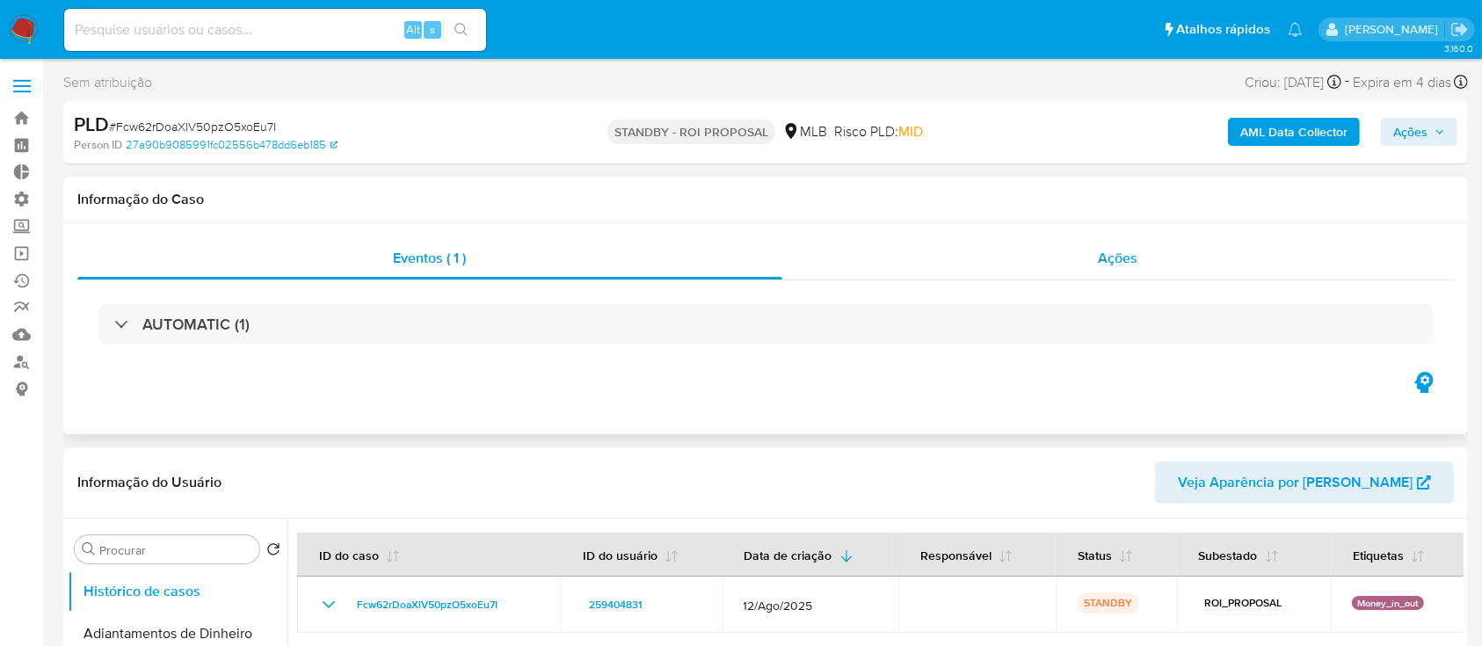
click at [1121, 251] on span "Ações" at bounding box center [1119, 258] width 40 height 20
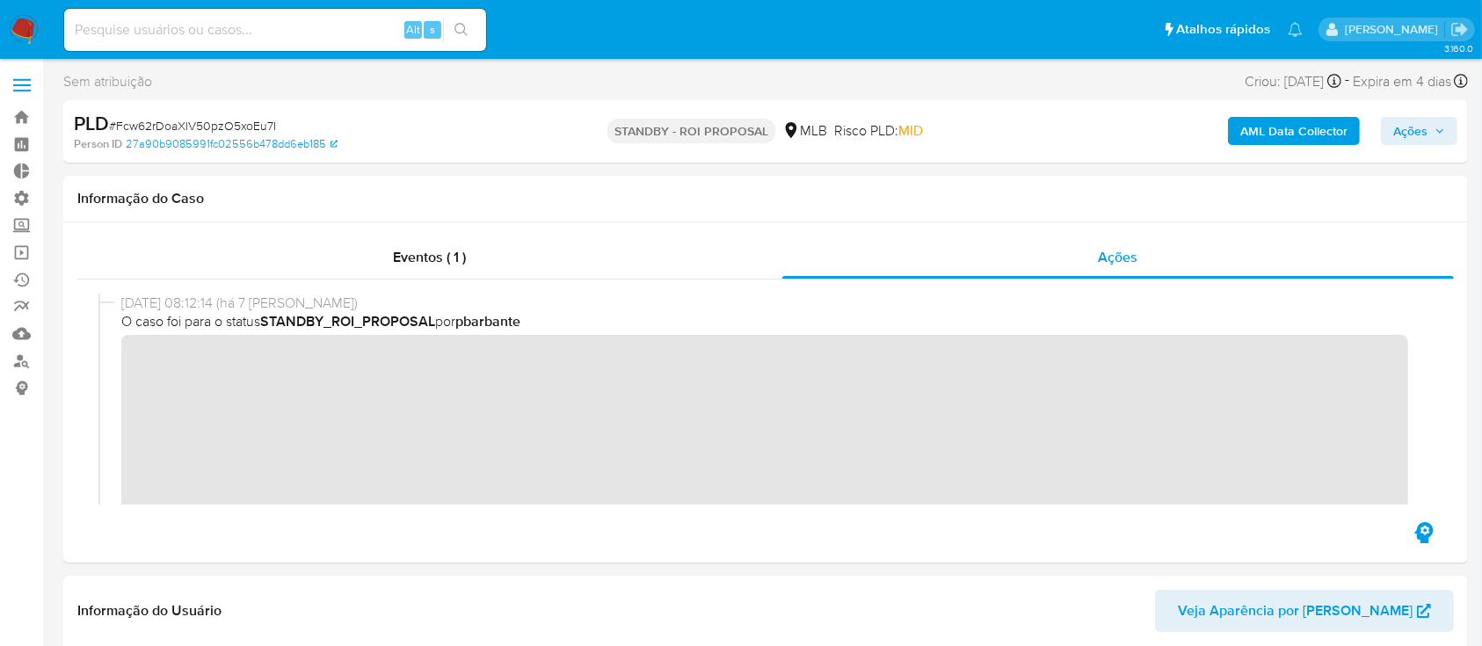
scroll to position [5, 0]
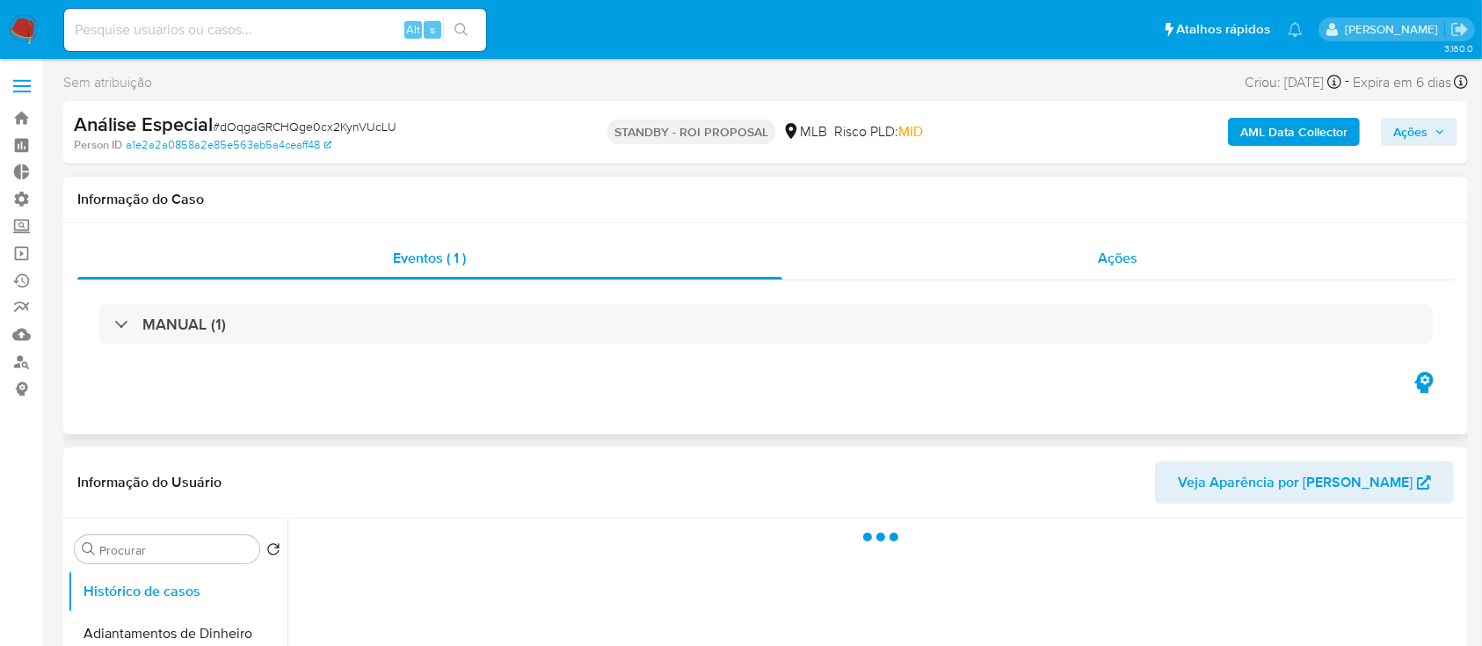
select select "10"
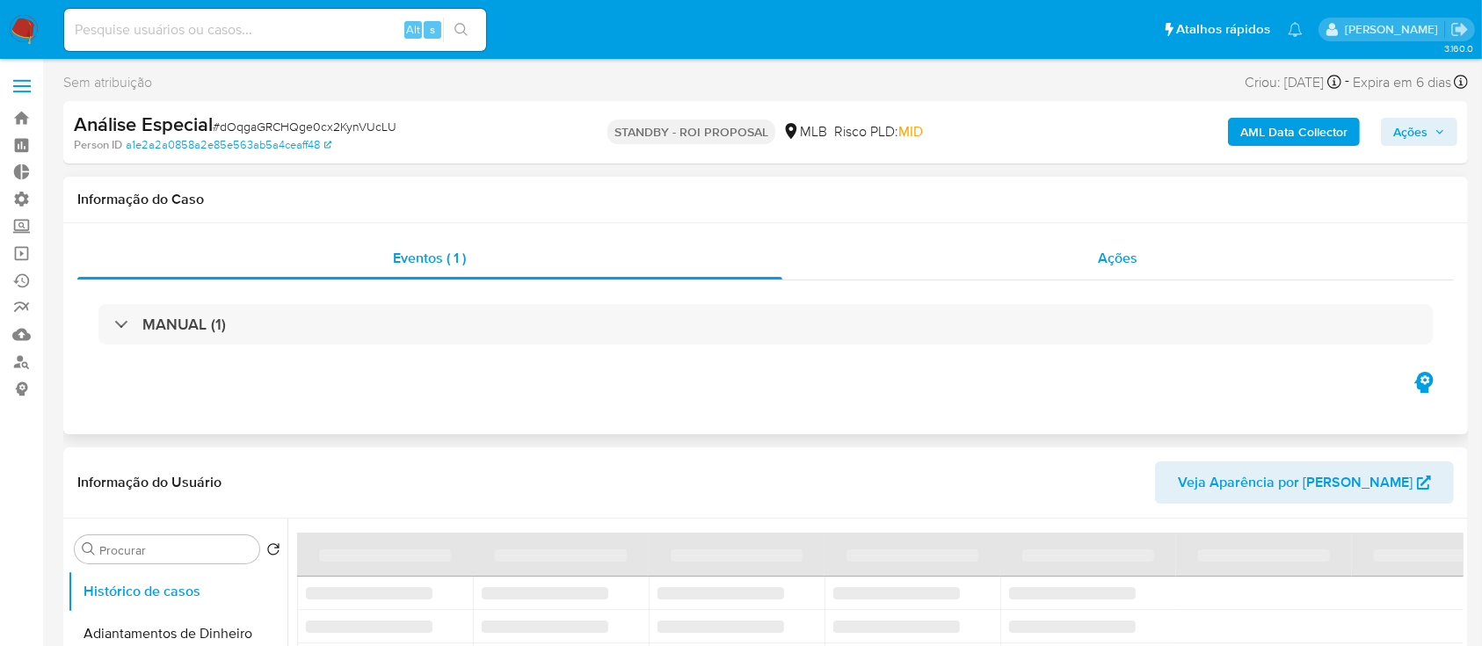
click at [1122, 257] on span "Ações" at bounding box center [1119, 258] width 40 height 20
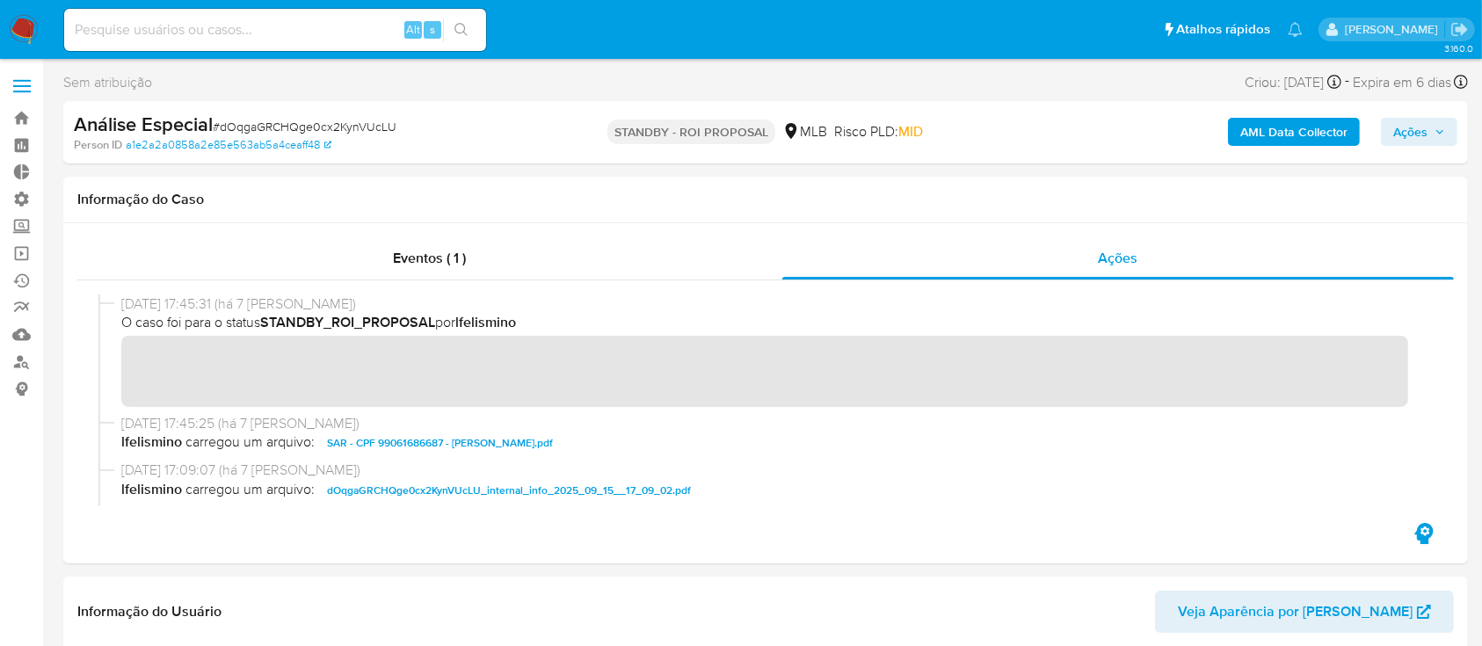
click at [355, 124] on span "# dOqgaGRCHQge0cx2KynVUcLU" at bounding box center [305, 127] width 184 height 18
copy span "dOqgaGRCHQge0cx2KynVUcLU"
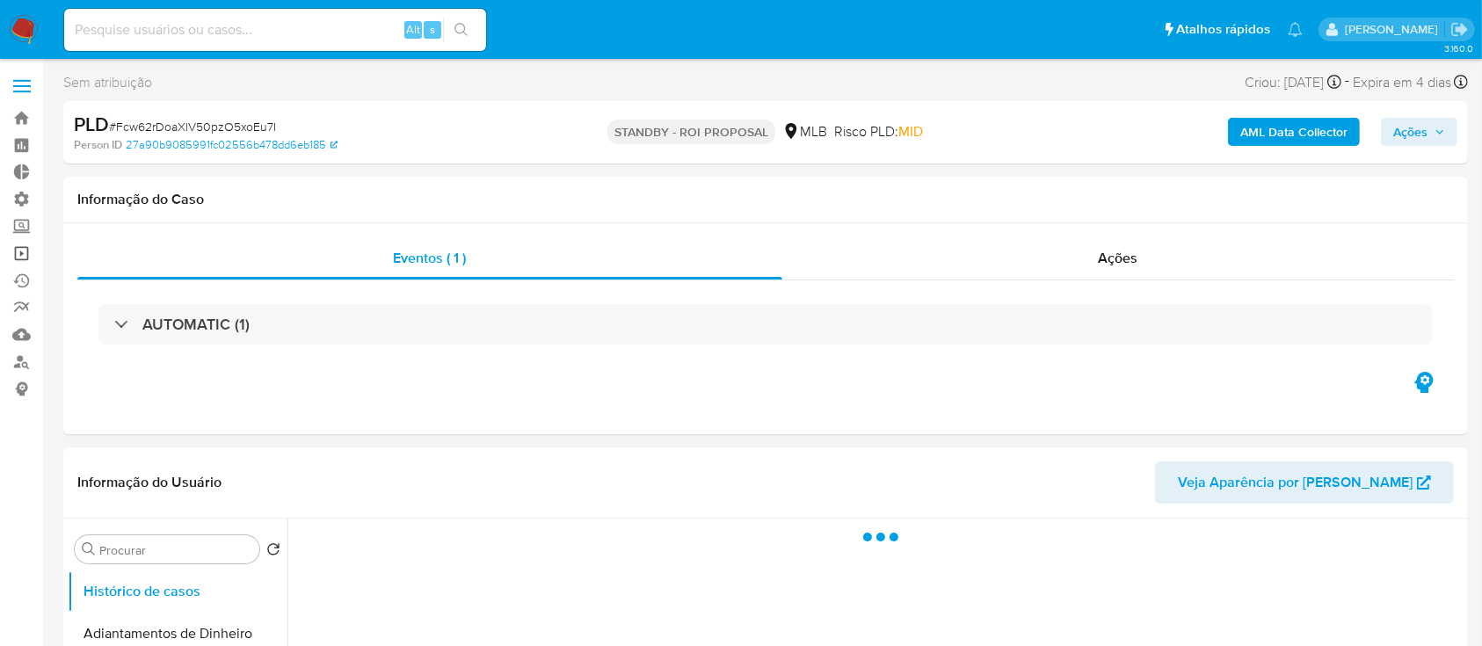
select select "10"
click at [21, 257] on link "Operações em massa" at bounding box center [104, 253] width 209 height 27
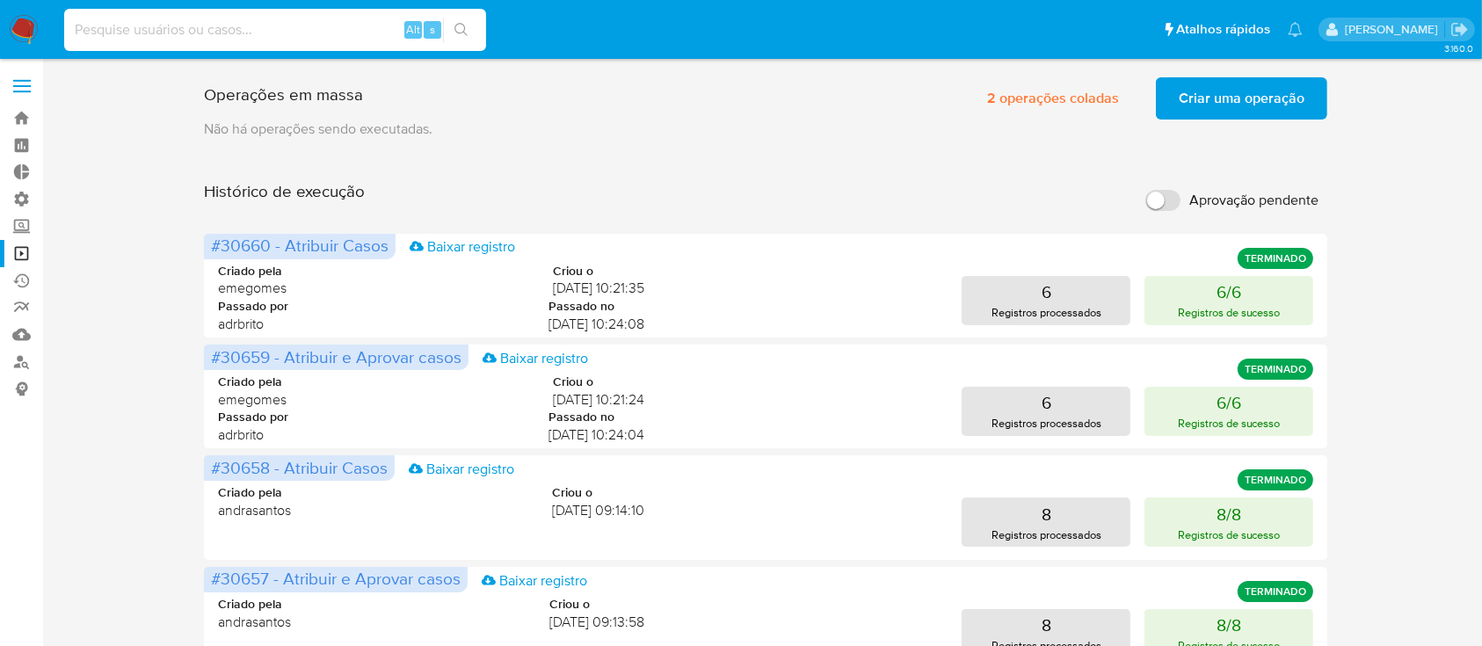
click at [178, 29] on input at bounding box center [275, 29] width 422 height 23
paste input "RVjNbptl9PEFj00zzG3wHnlk"
type input "RVjNbptl9PEFj00zzG3wHnlk"
click at [457, 27] on icon "search-icon" at bounding box center [461, 30] width 14 height 14
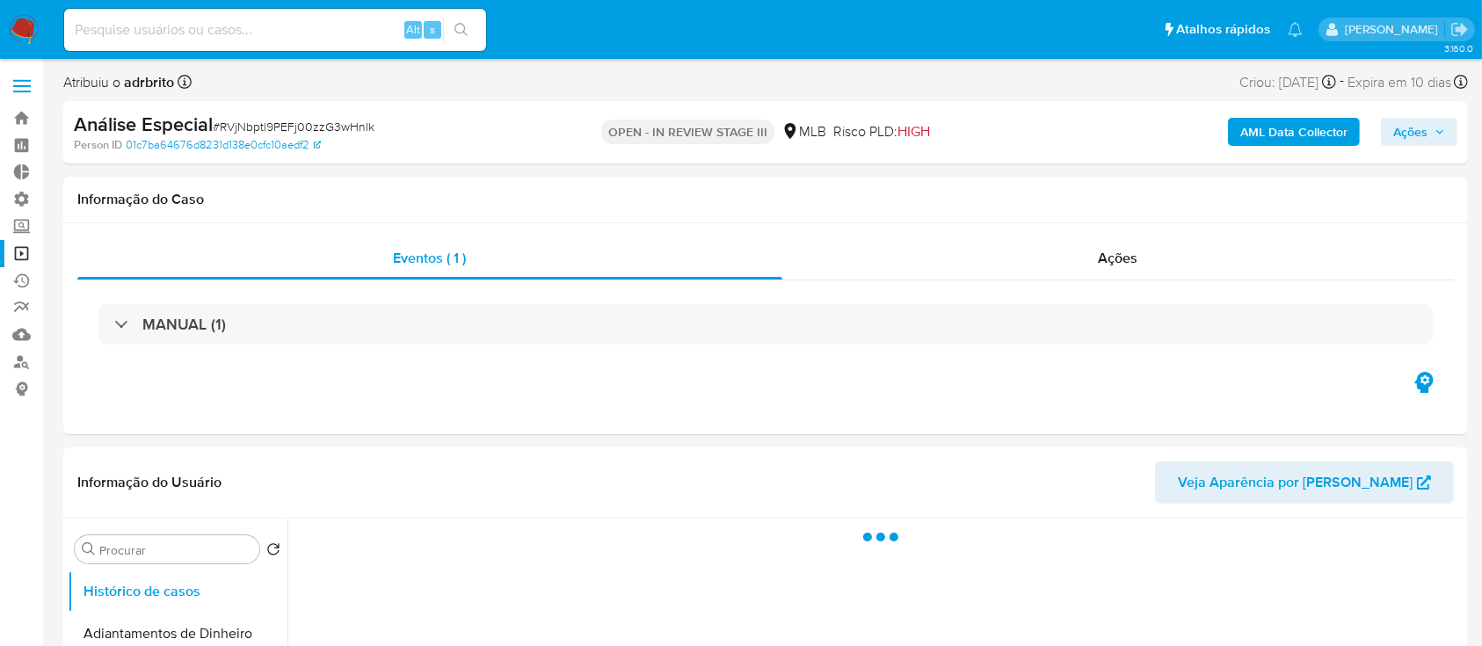
select select "10"
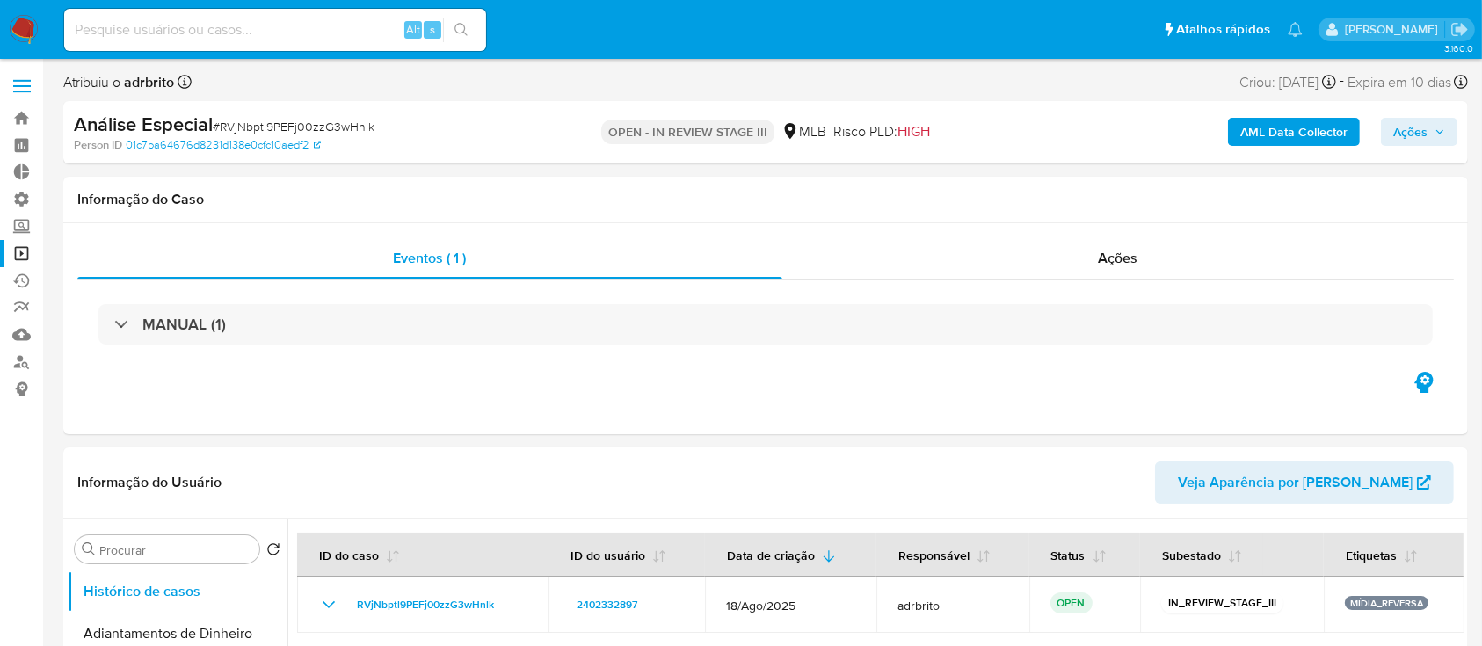
click at [1406, 134] on span "Ações" at bounding box center [1410, 132] width 34 height 28
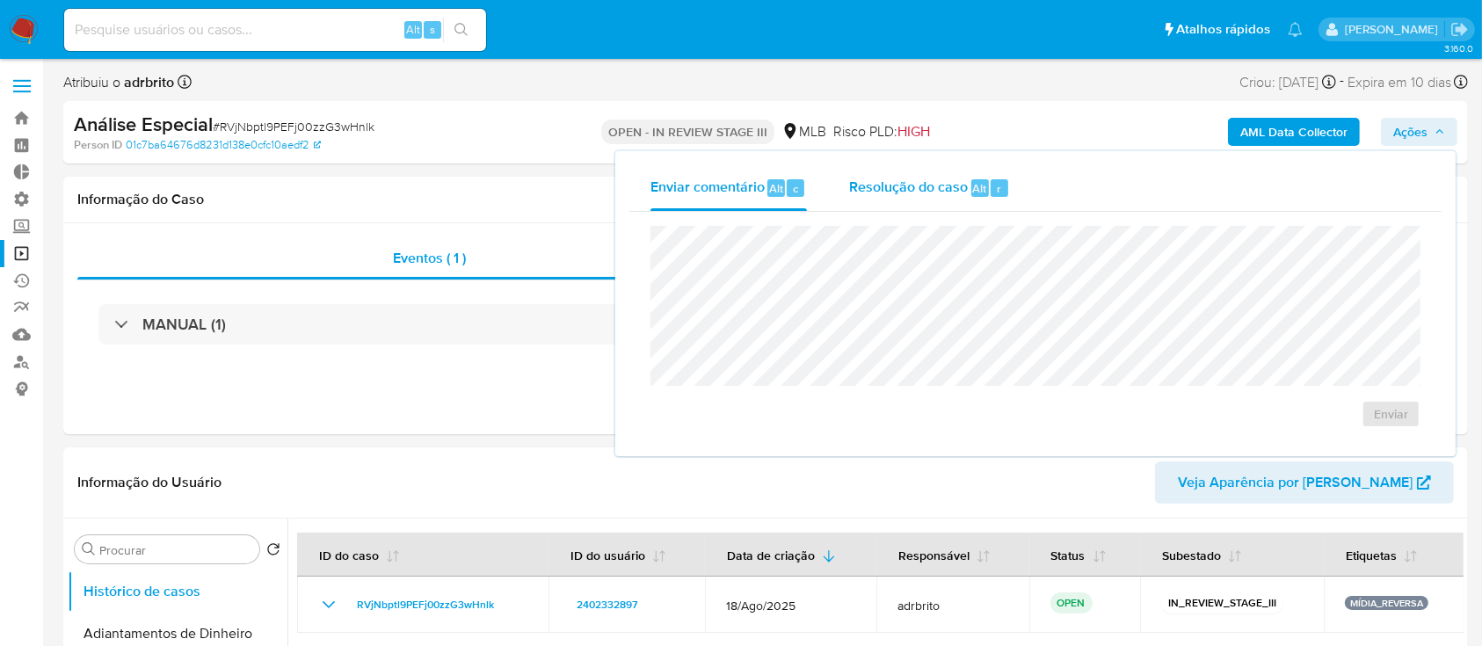
click at [921, 183] on span "Resolução do caso" at bounding box center [908, 188] width 119 height 20
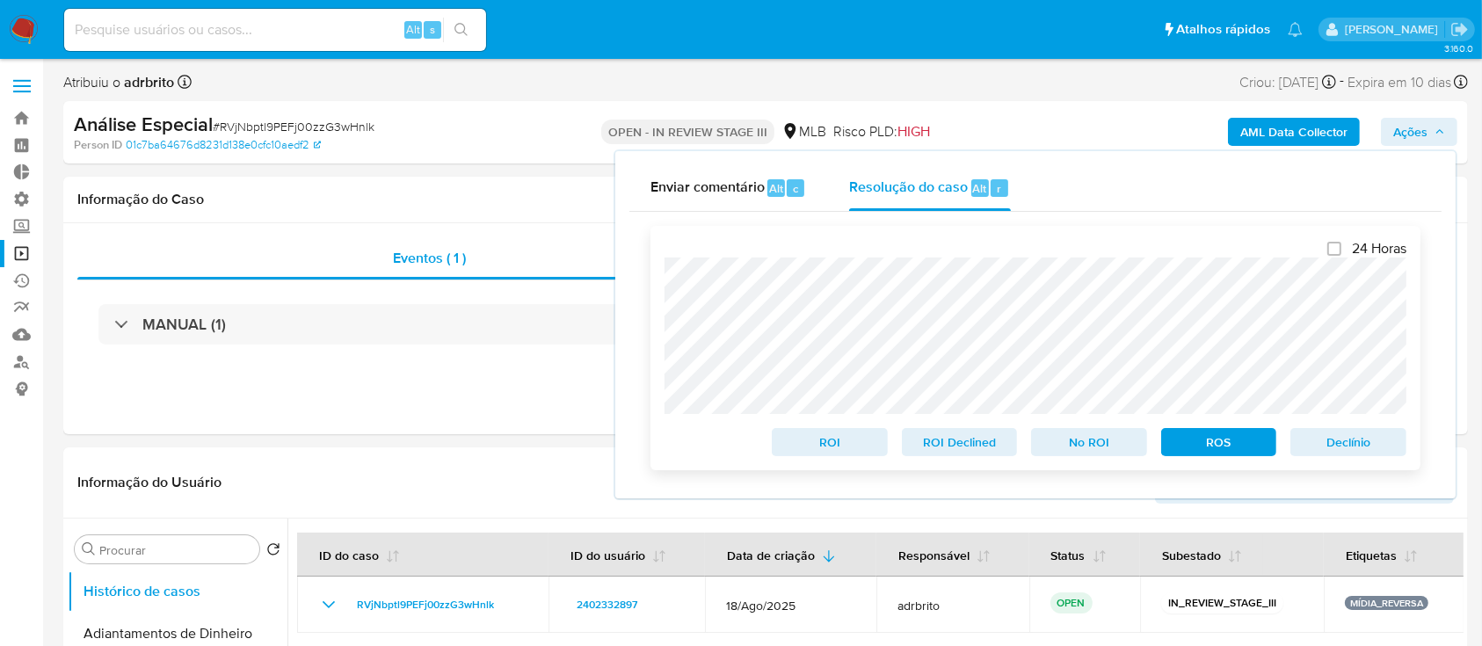
click at [1364, 447] on span "Declínio" at bounding box center [1348, 442] width 91 height 25
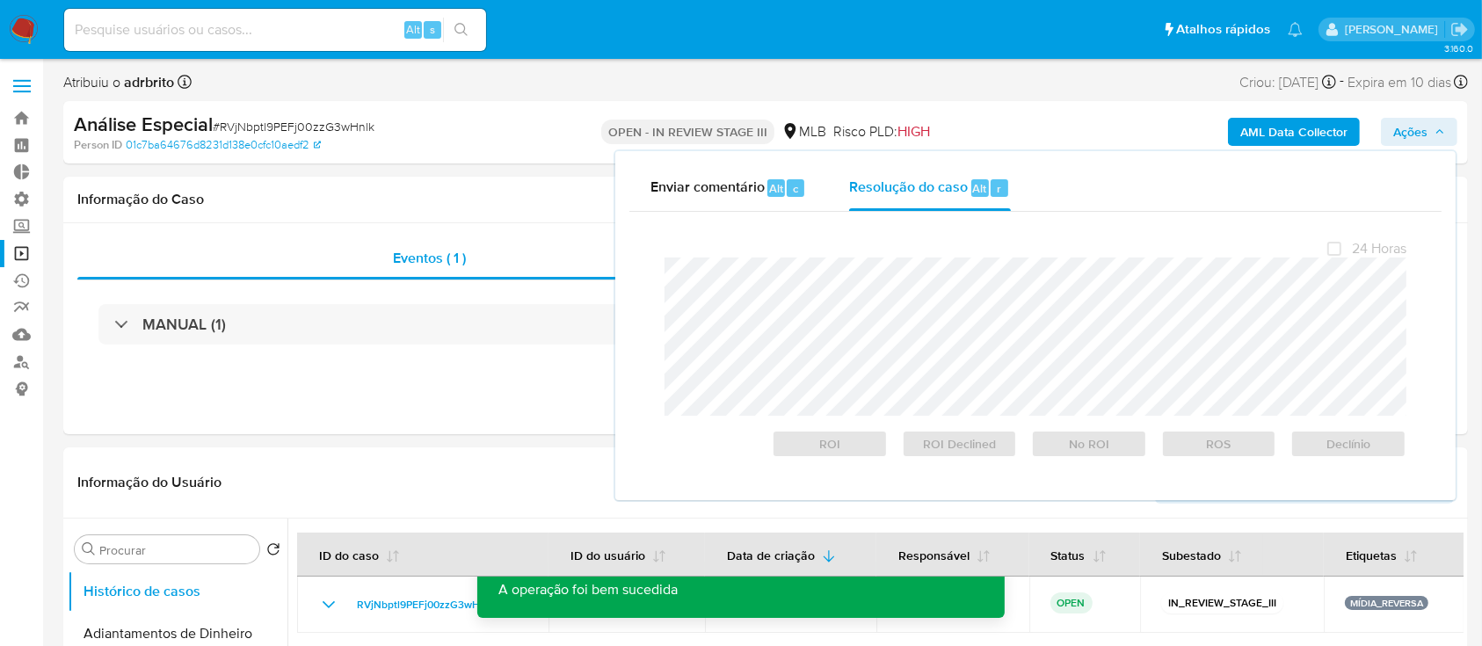
click at [352, 124] on span "# RVjNbptl9PEFj00zzG3wHnlk" at bounding box center [294, 127] width 162 height 18
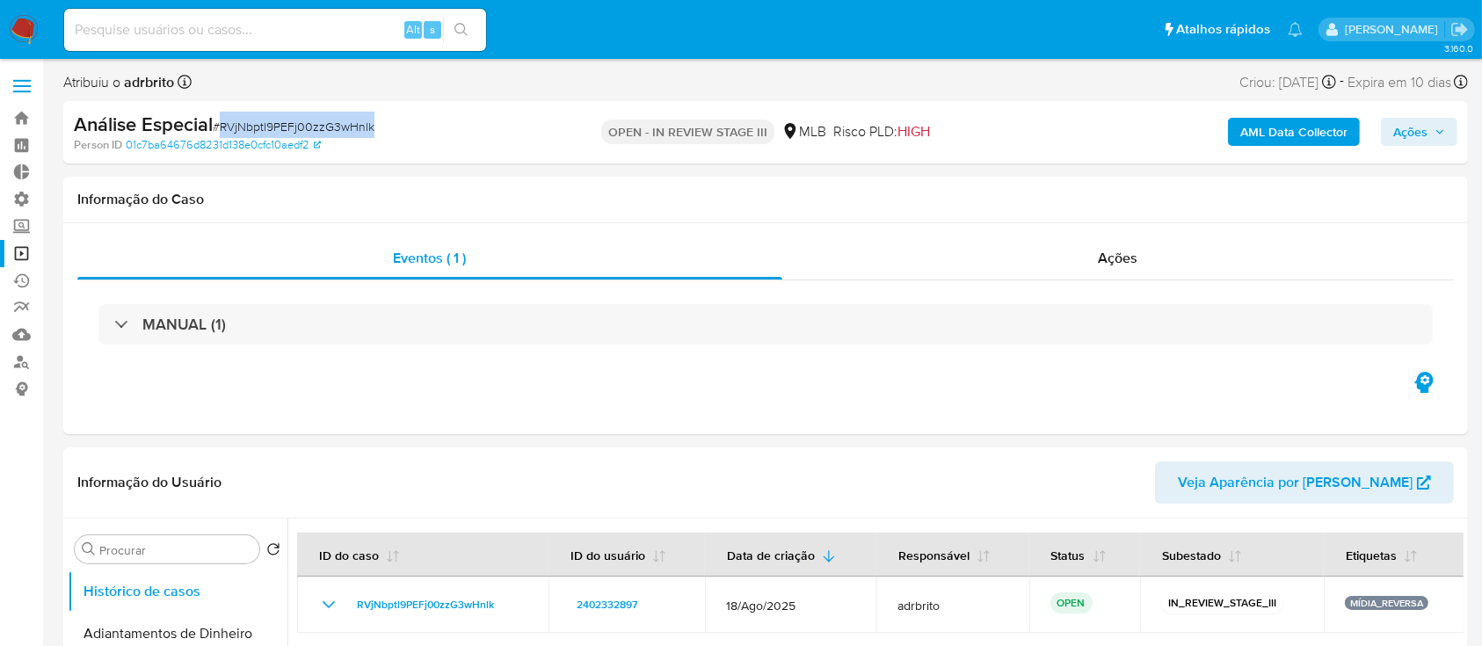
click at [352, 124] on span "# RVjNbptl9PEFj00zzG3wHnlk" at bounding box center [294, 127] width 162 height 18
copy span "RVjNbptl9PEFj00zzG3wHnlk"
click at [22, 114] on link "Bandeja" at bounding box center [104, 118] width 209 height 27
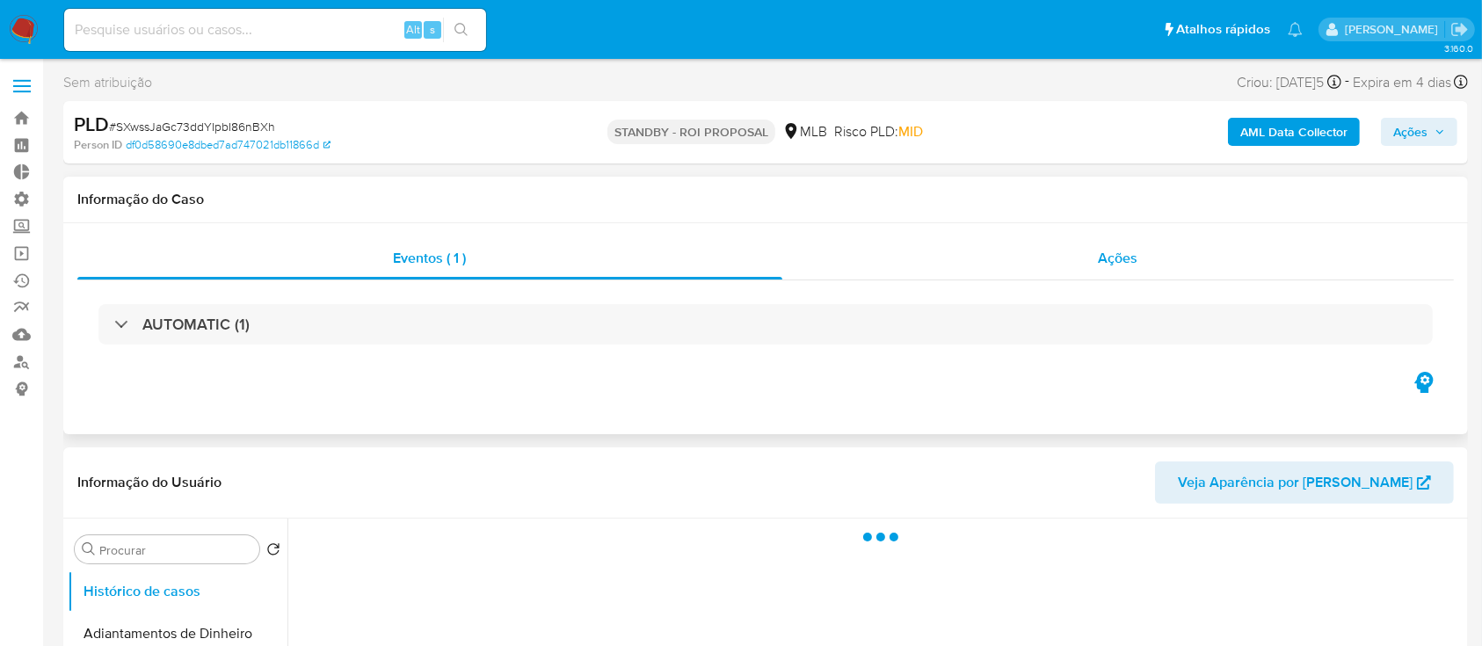
select select "10"
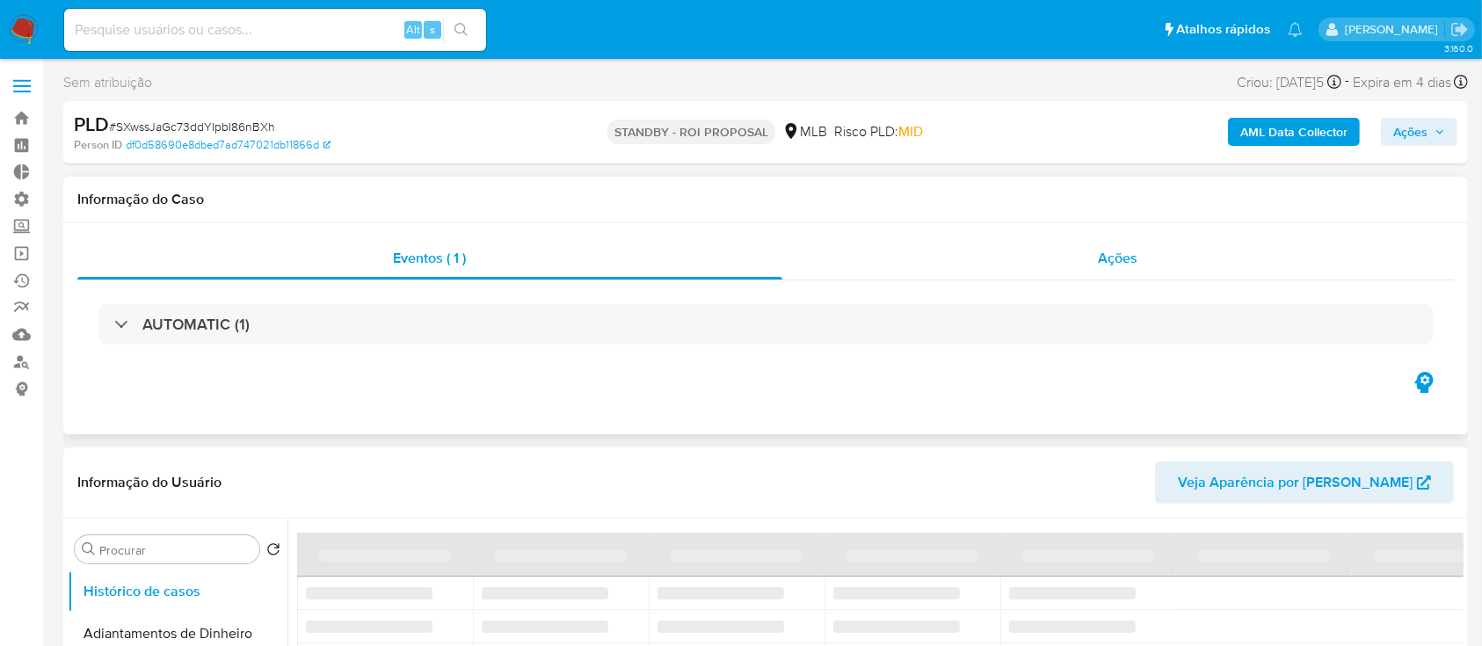
click at [1132, 253] on span "Ações" at bounding box center [1119, 258] width 40 height 20
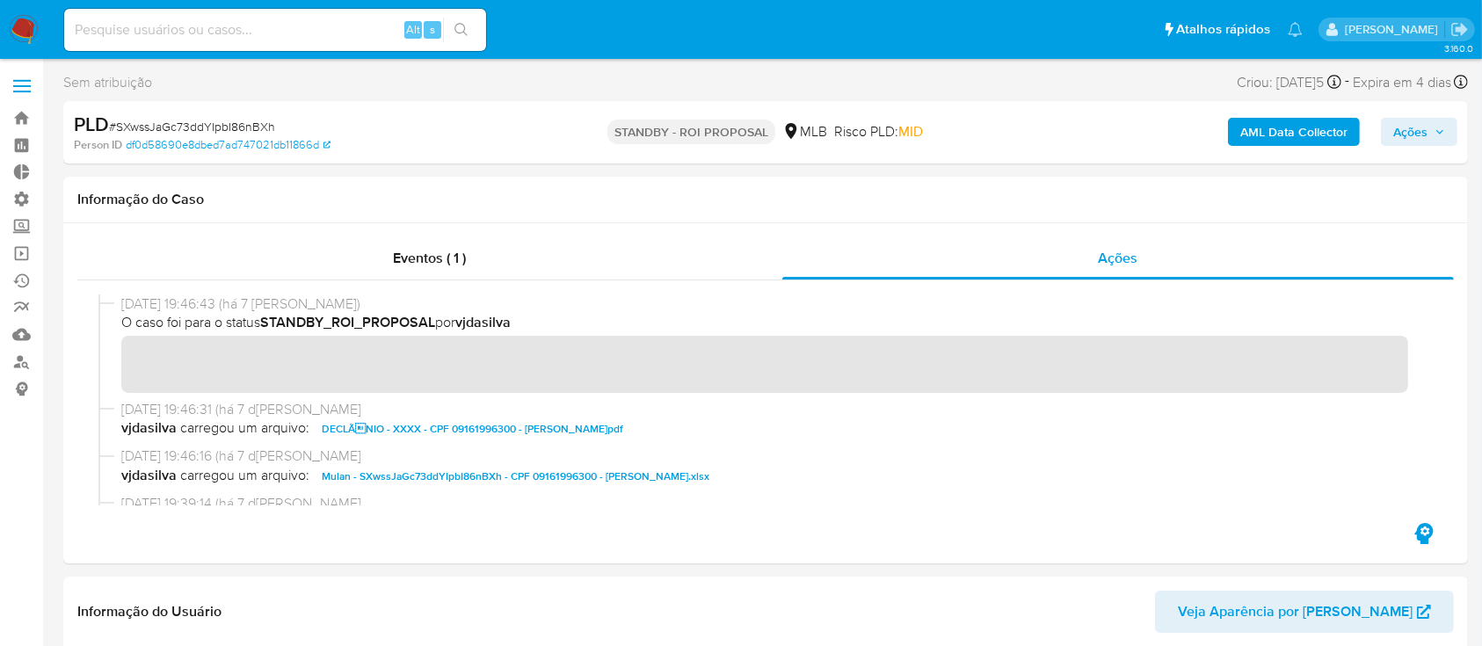
click at [176, 125] on span "# SXwssJaGc73ddYIpbI86nBXh" at bounding box center [192, 127] width 166 height 18
copy span "SXwssJaGc73ddYIpbI86nBXh"
click at [234, 39] on input at bounding box center [275, 29] width 422 height 23
click at [262, 26] on input at bounding box center [275, 29] width 422 height 23
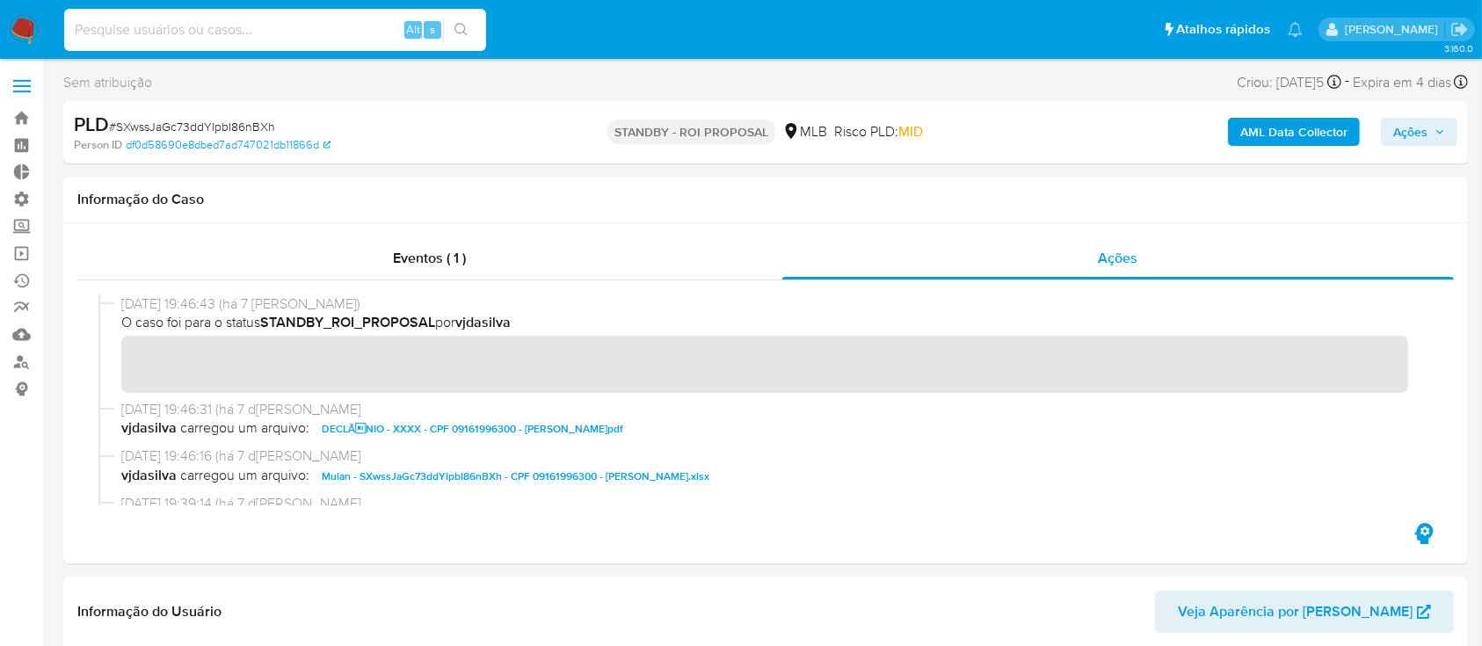
paste input "SXwssJaGc73ddYIpbI86nBXh"
type input "SXwssJaGc73ddYIpbI86nBXh"
click at [465, 29] on icon "search-icon" at bounding box center [461, 30] width 14 height 14
click at [447, 22] on button "search-icon" at bounding box center [461, 30] width 36 height 25
click at [471, 32] on button "search-icon" at bounding box center [461, 30] width 36 height 25
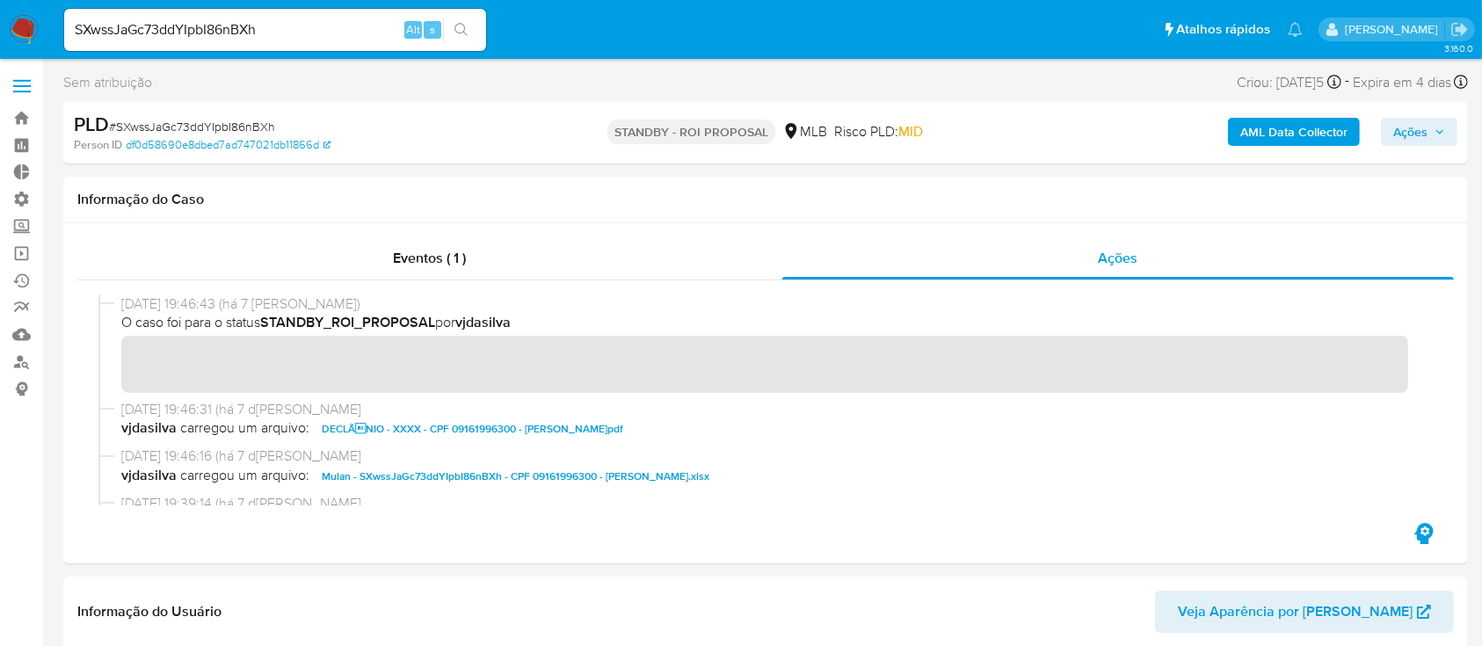
click at [465, 24] on icon "search-icon" at bounding box center [461, 30] width 14 height 14
click at [331, 15] on div "SXwssJaGc73ddYIpbI86nBXh Alt s" at bounding box center [275, 30] width 422 height 42
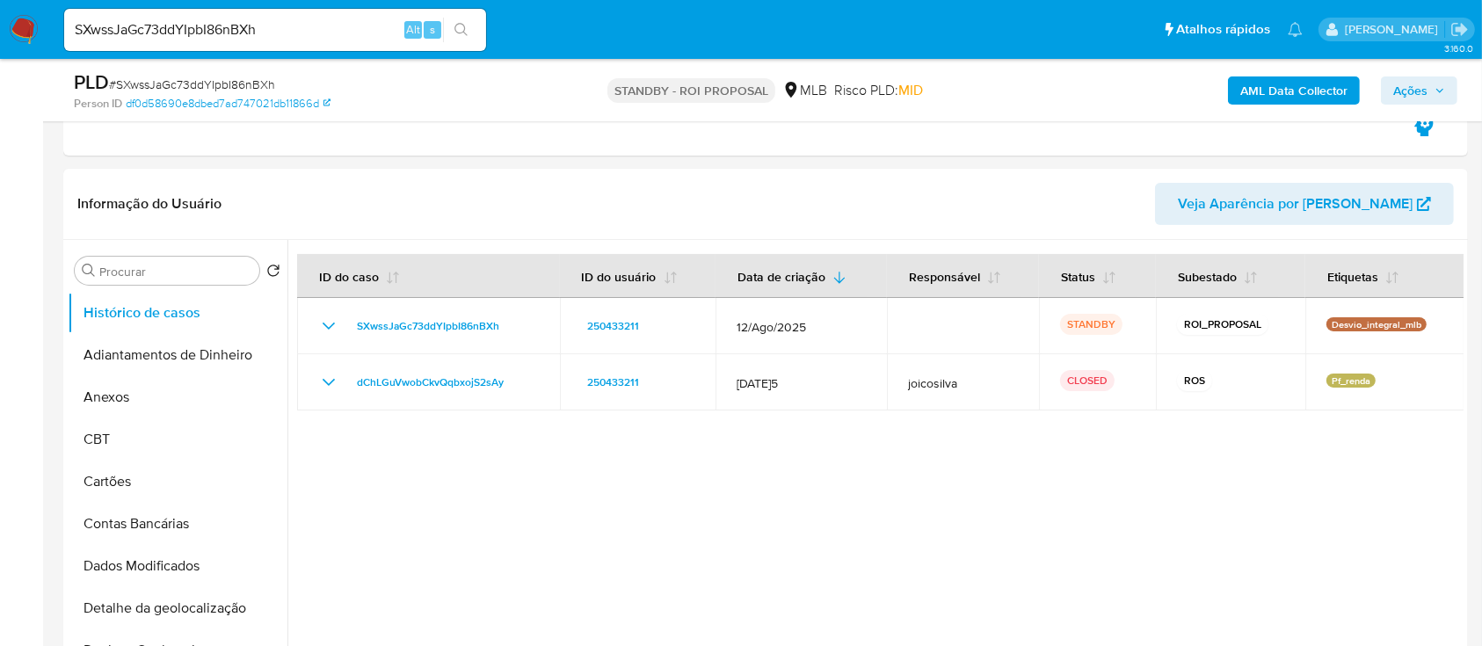
scroll to position [360, 0]
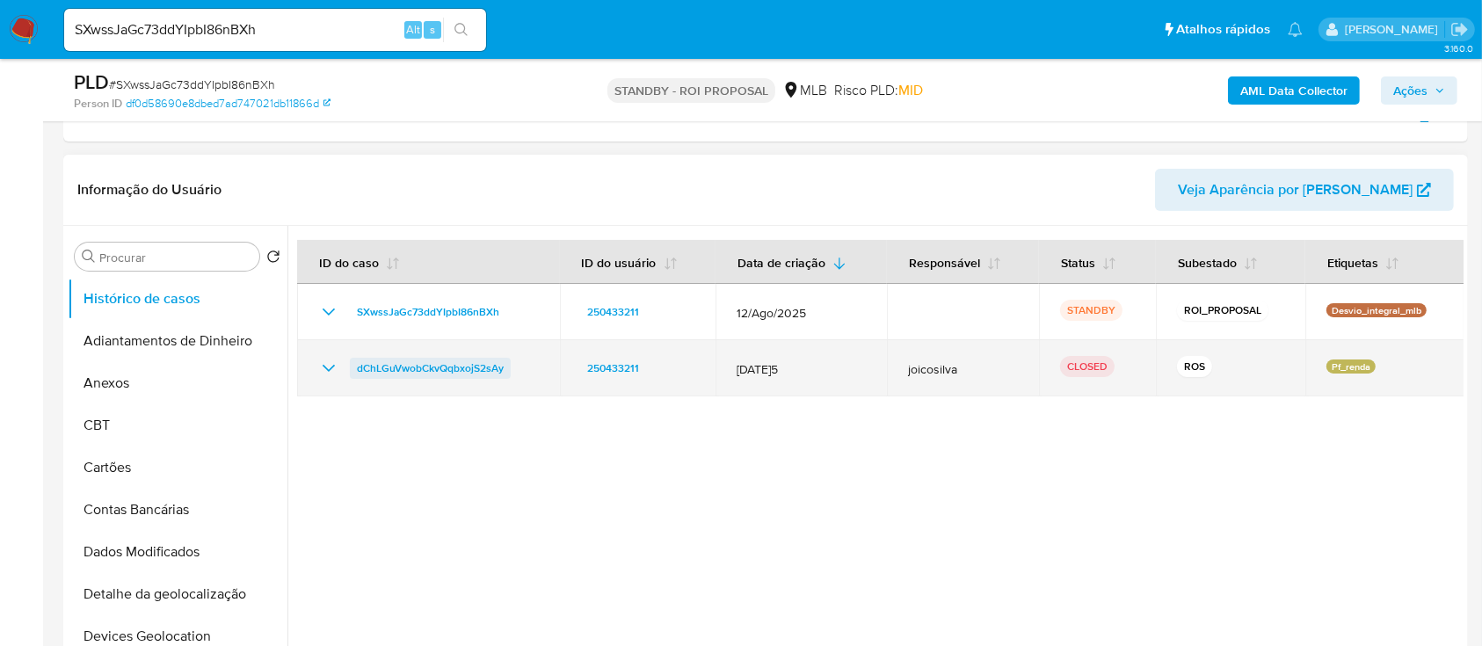
click at [478, 362] on span "dChLGuVwobCkvQqbxojS2sAy" at bounding box center [430, 368] width 147 height 21
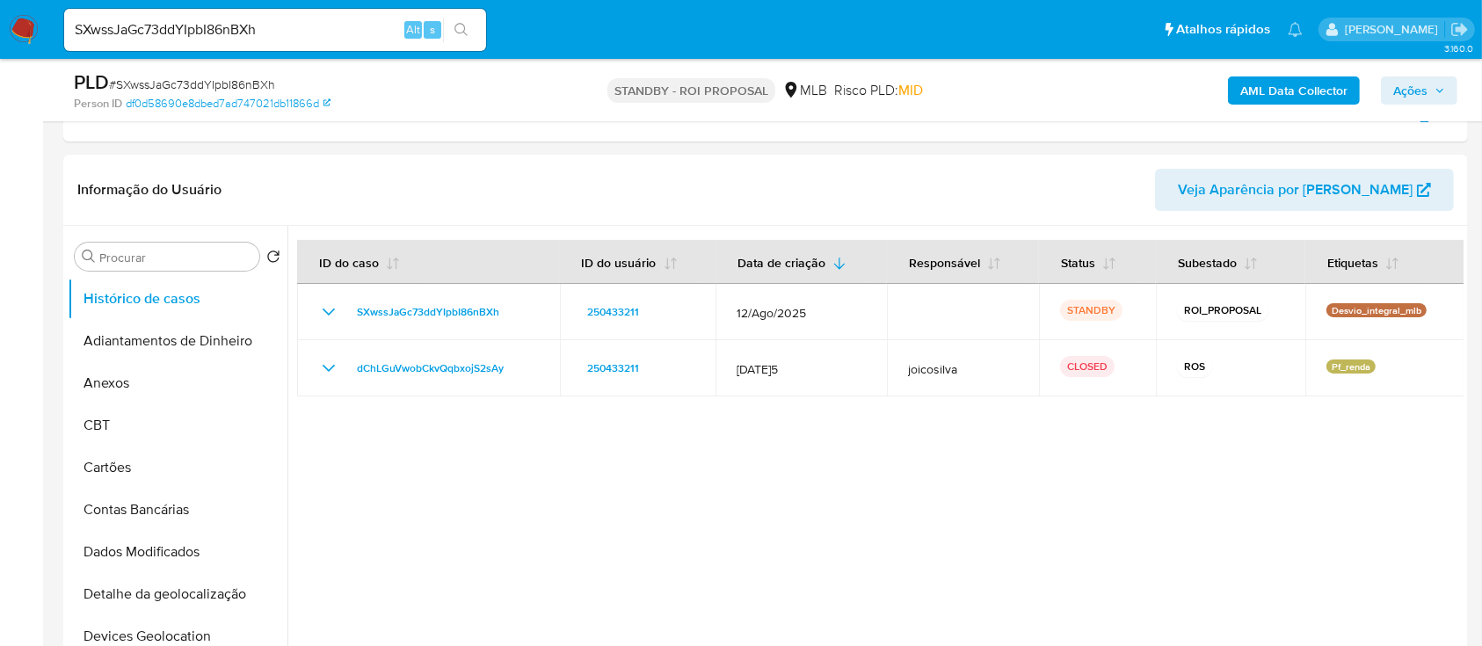
scroll to position [0, 0]
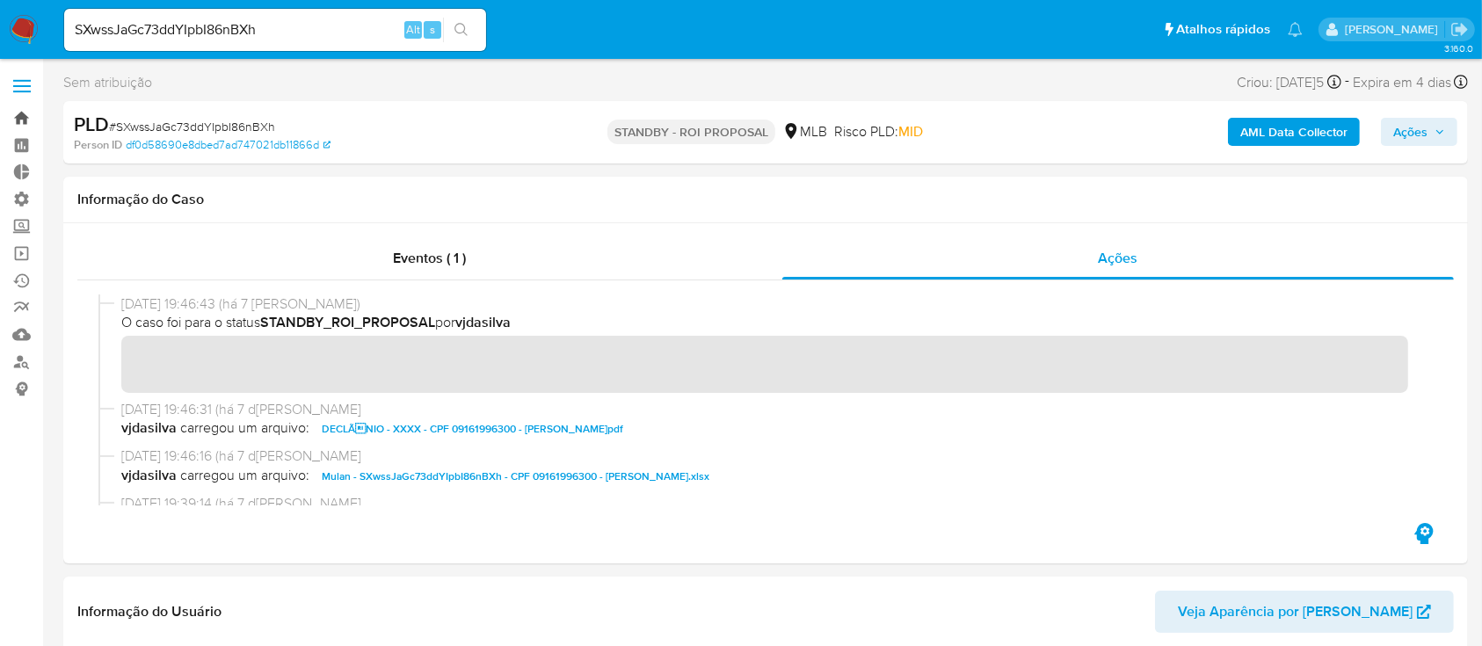
click at [20, 118] on link "Bandeja" at bounding box center [104, 118] width 209 height 27
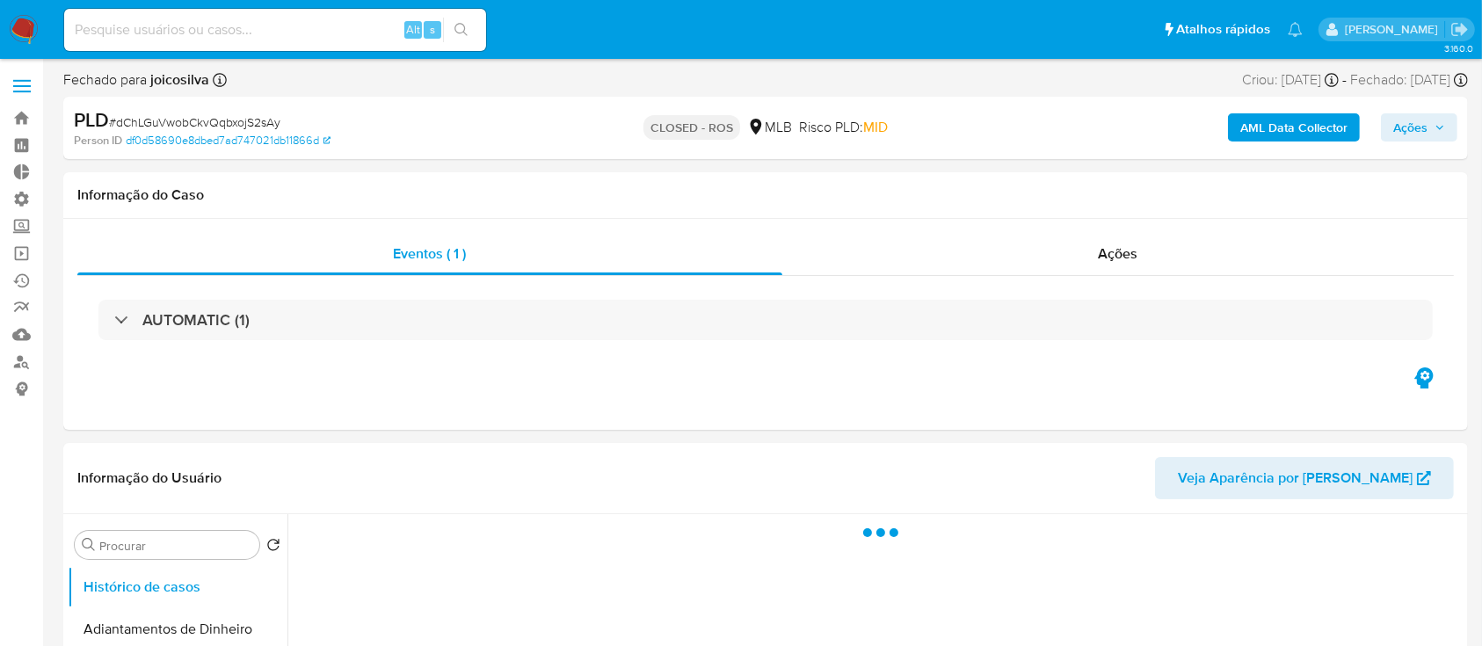
select select "10"
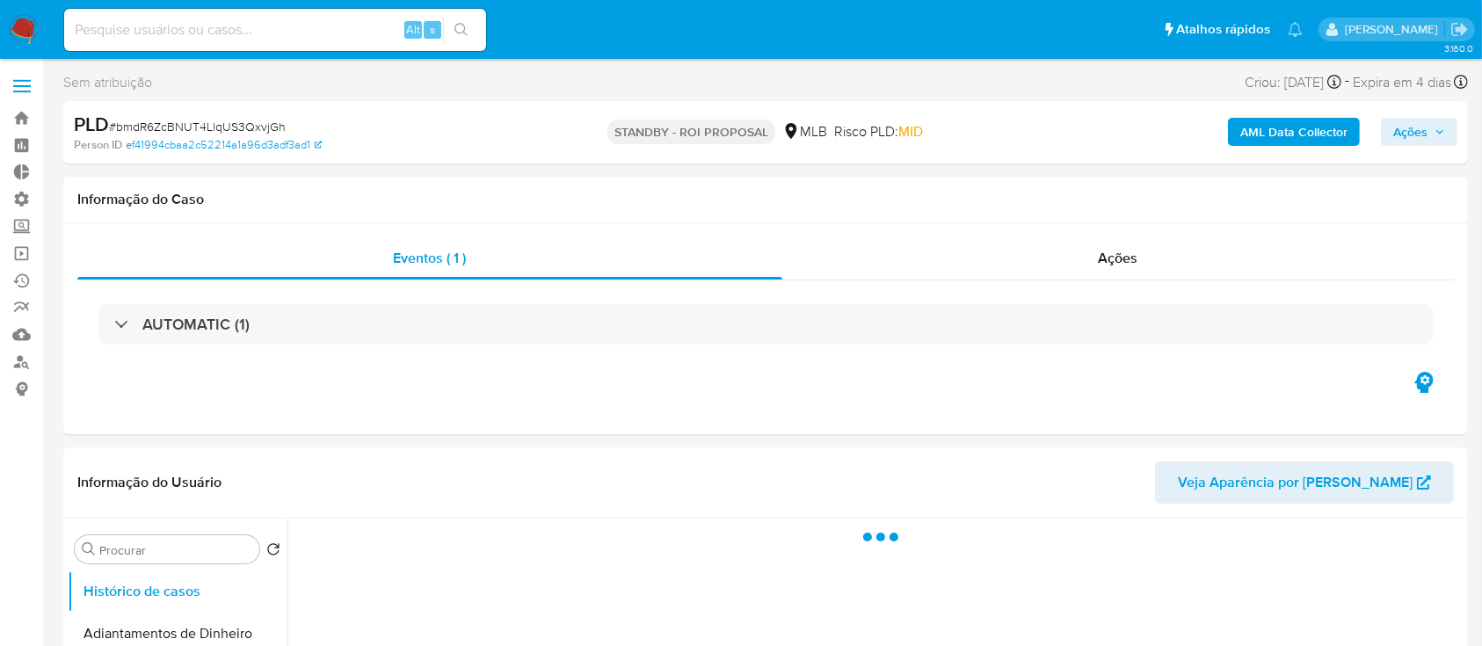
select select "10"
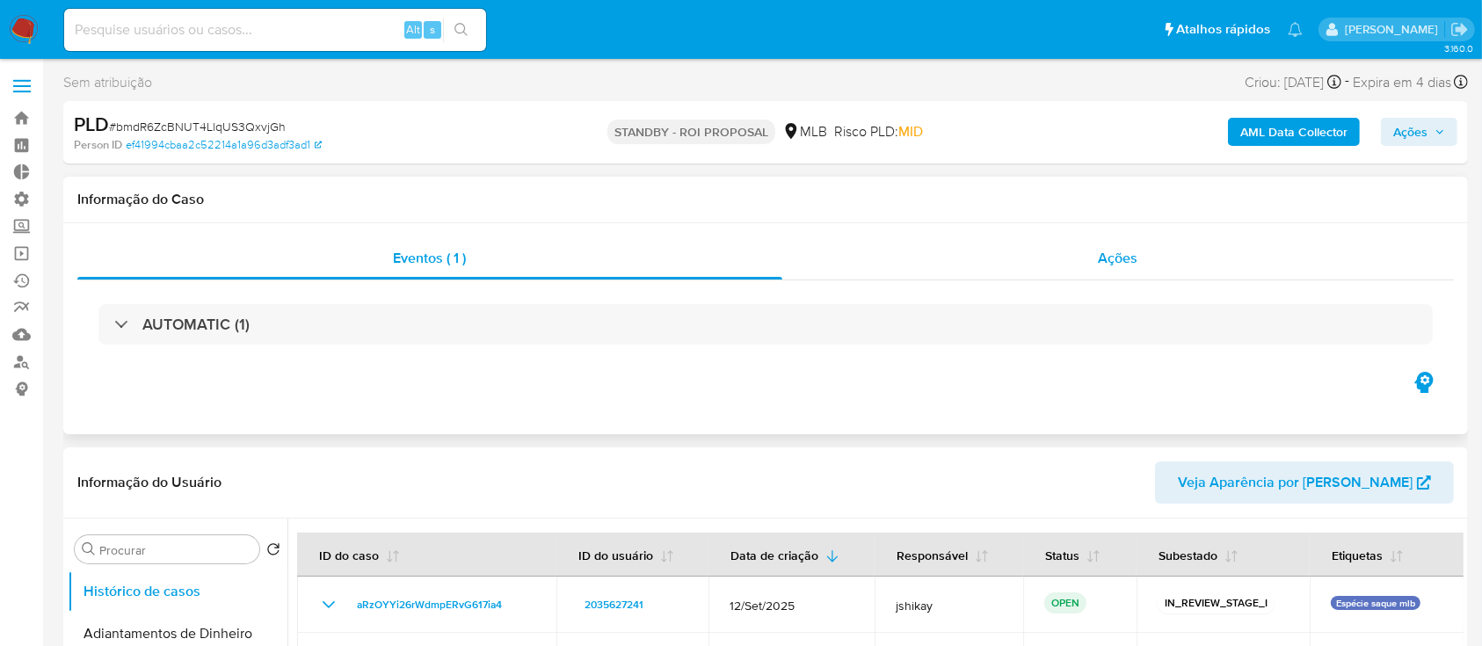
click at [1115, 271] on div "Ações" at bounding box center [1118, 258] width 672 height 42
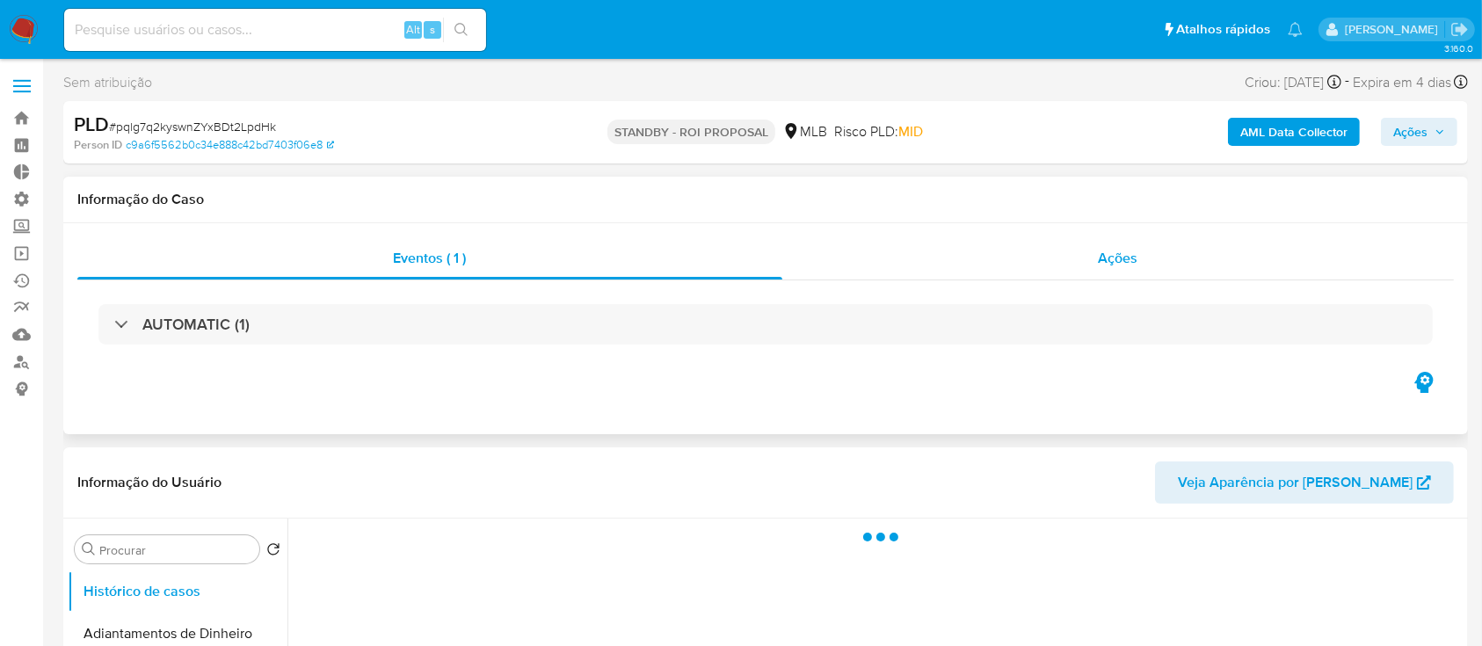
select select "10"
click at [1116, 254] on span "Ações" at bounding box center [1119, 258] width 40 height 20
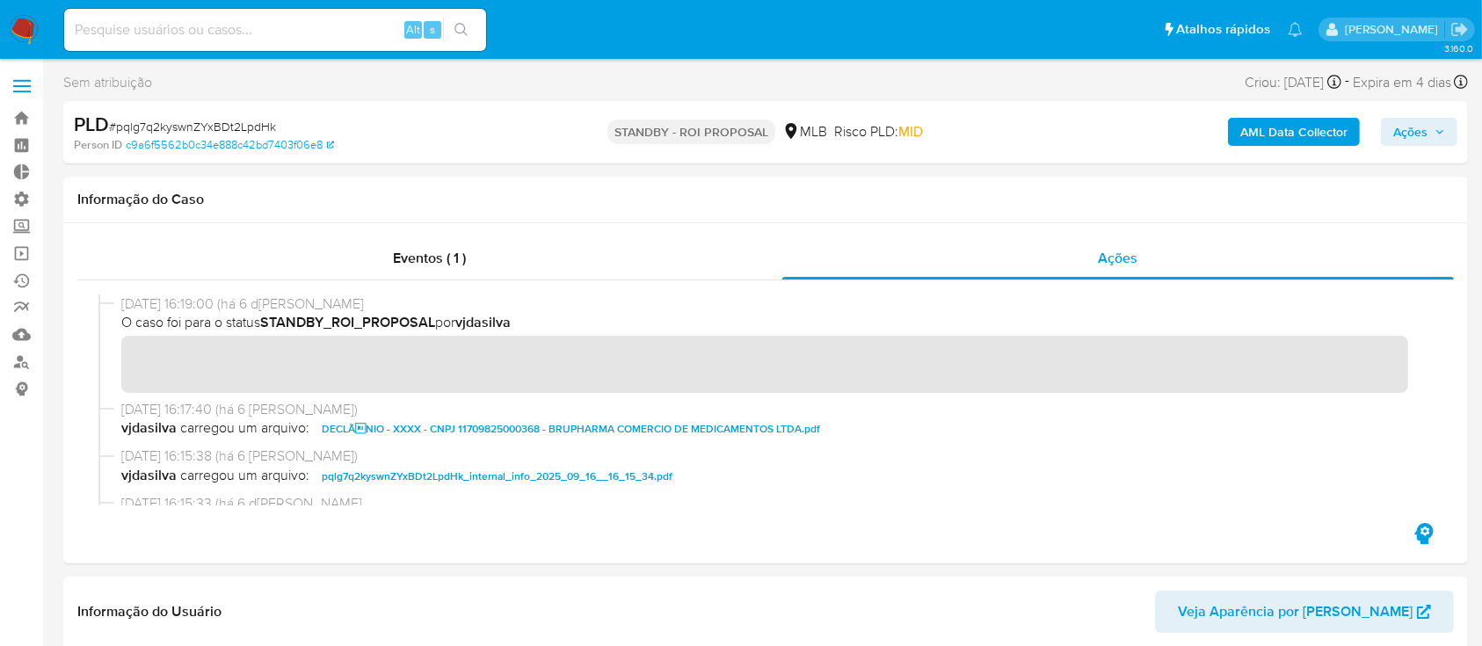
click at [248, 119] on span "# pqlg7q2kyswnZYxBDt2LpdHk" at bounding box center [192, 127] width 167 height 18
copy span "pqlg7q2kyswnZYxBDt2LpdHk"
click at [22, 110] on link "Bandeja" at bounding box center [104, 118] width 209 height 27
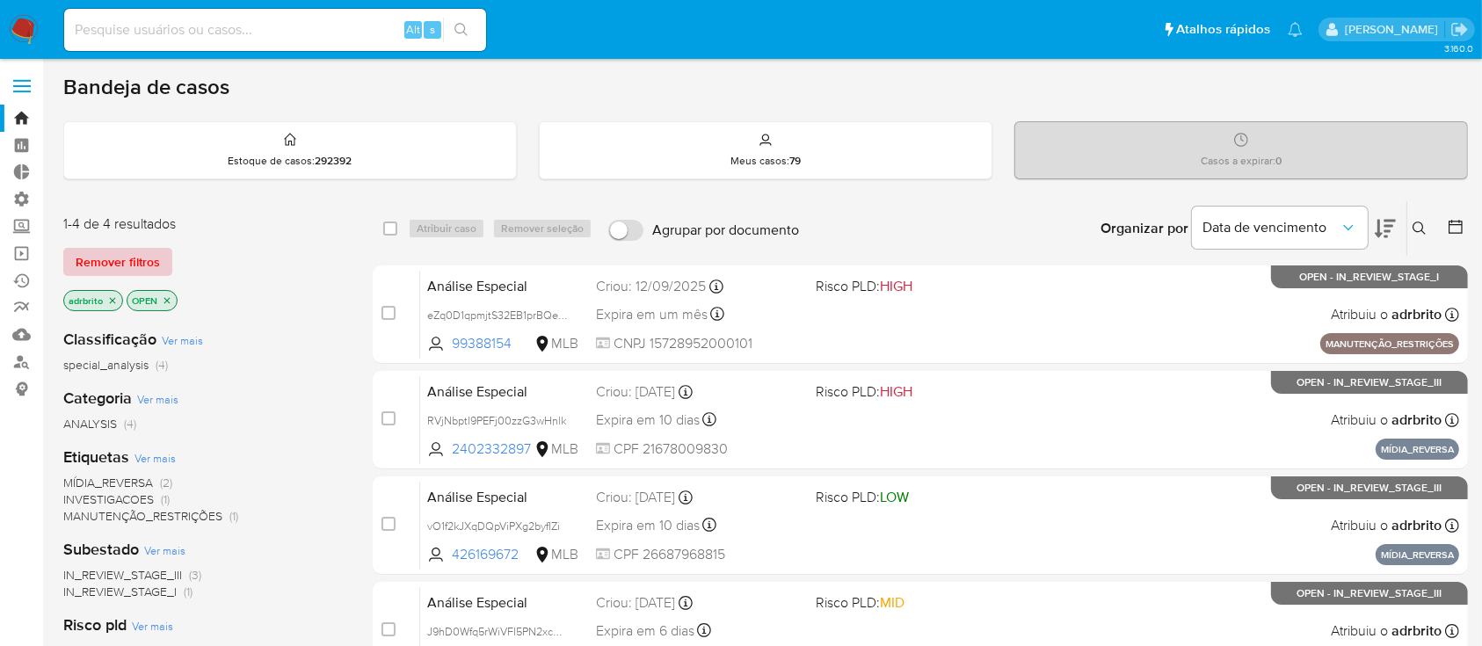
click at [155, 267] on span "Remover filtros" at bounding box center [118, 262] width 84 height 25
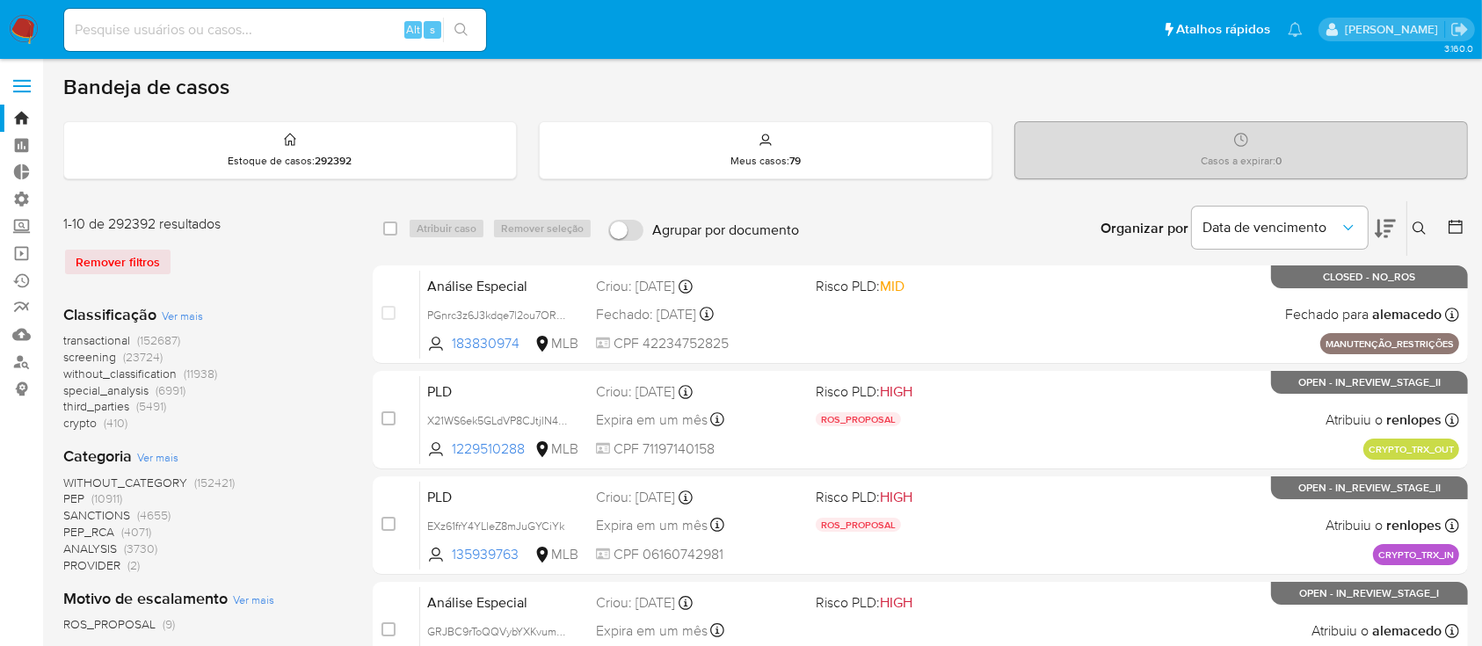
click at [1415, 228] on icon at bounding box center [1420, 229] width 14 height 14
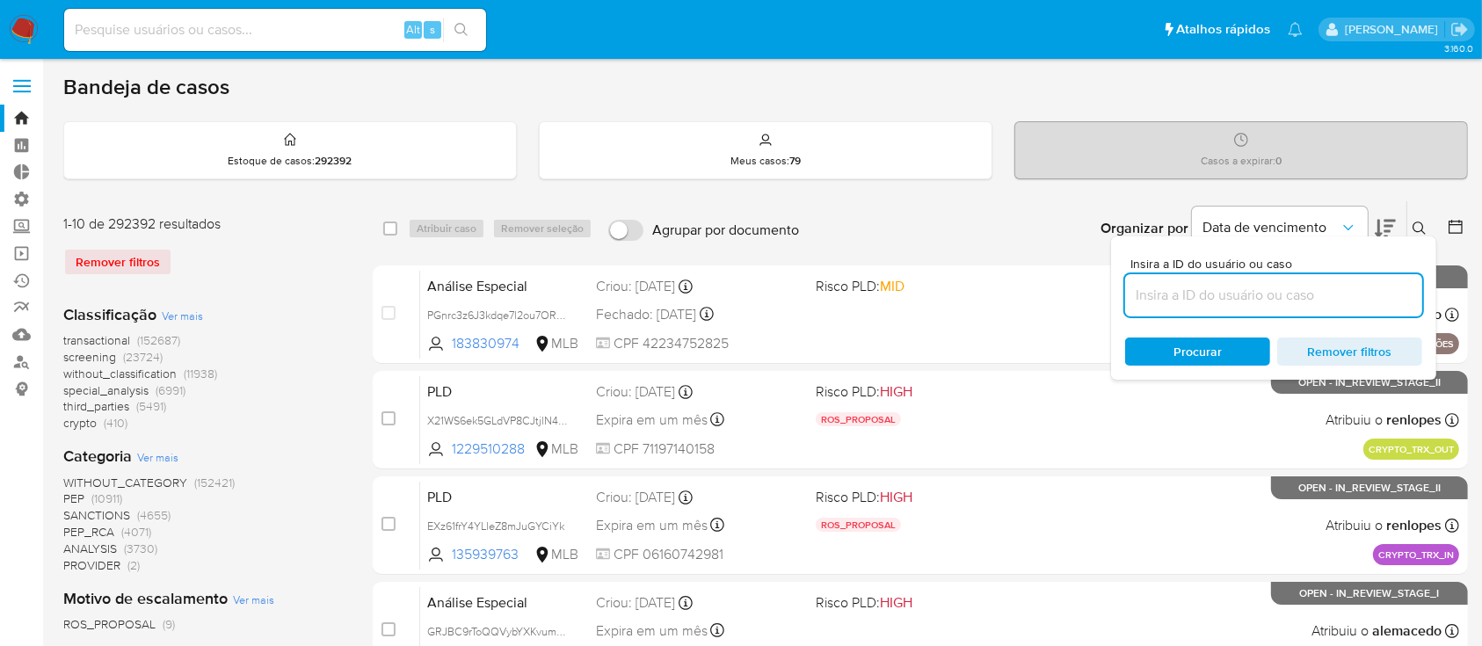
click at [1184, 299] on input at bounding box center [1273, 295] width 297 height 23
type input "pqlg7q2kyswnZYxBDt2LpdHk"
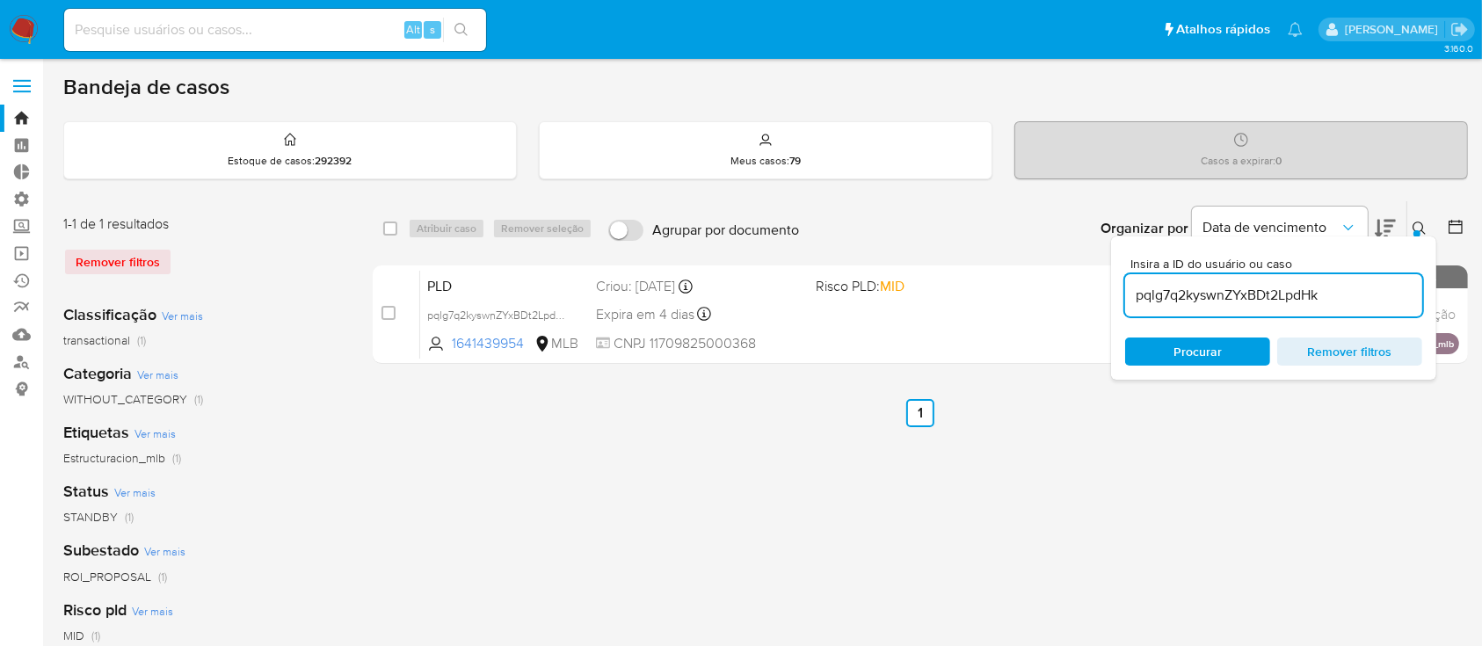
click at [1420, 230] on div at bounding box center [1416, 233] width 7 height 7
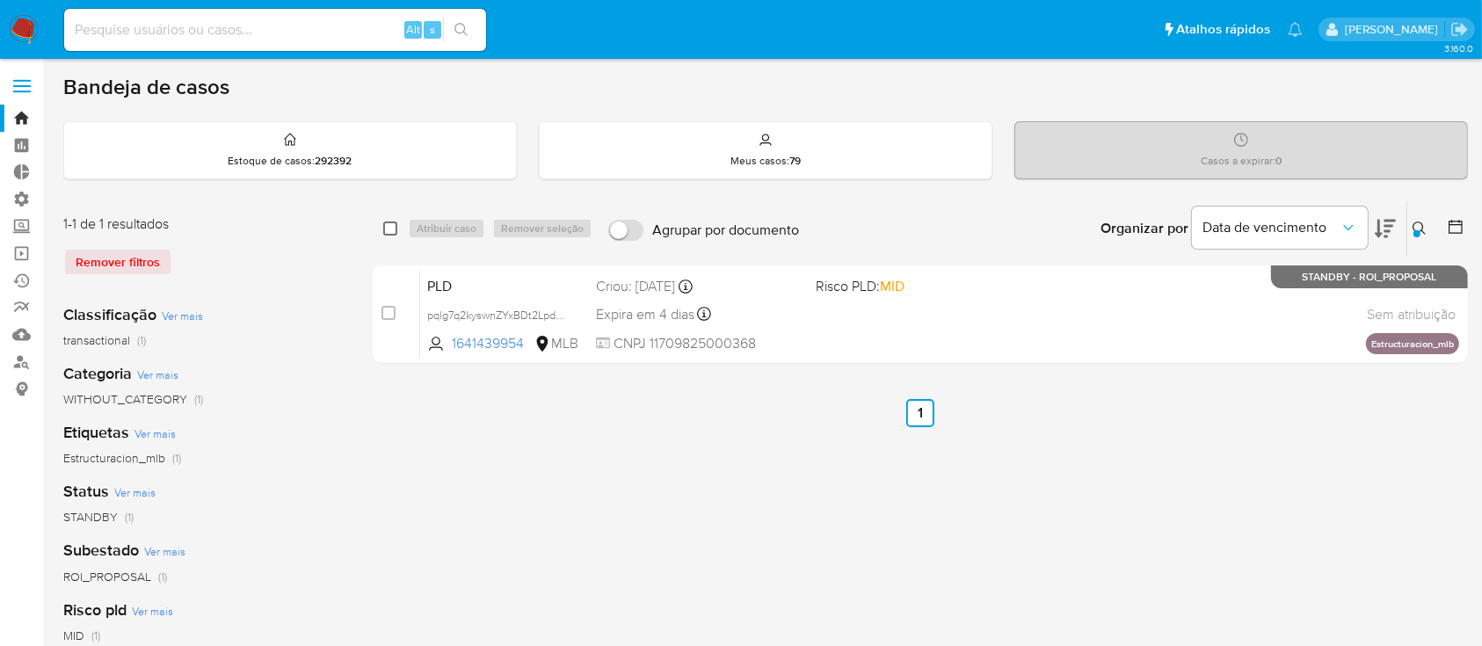
click at [389, 220] on div "select-all-cases-checkbox" at bounding box center [390, 229] width 14 height 18
click at [389, 222] on input "checkbox" at bounding box center [390, 229] width 14 height 14
checkbox input "true"
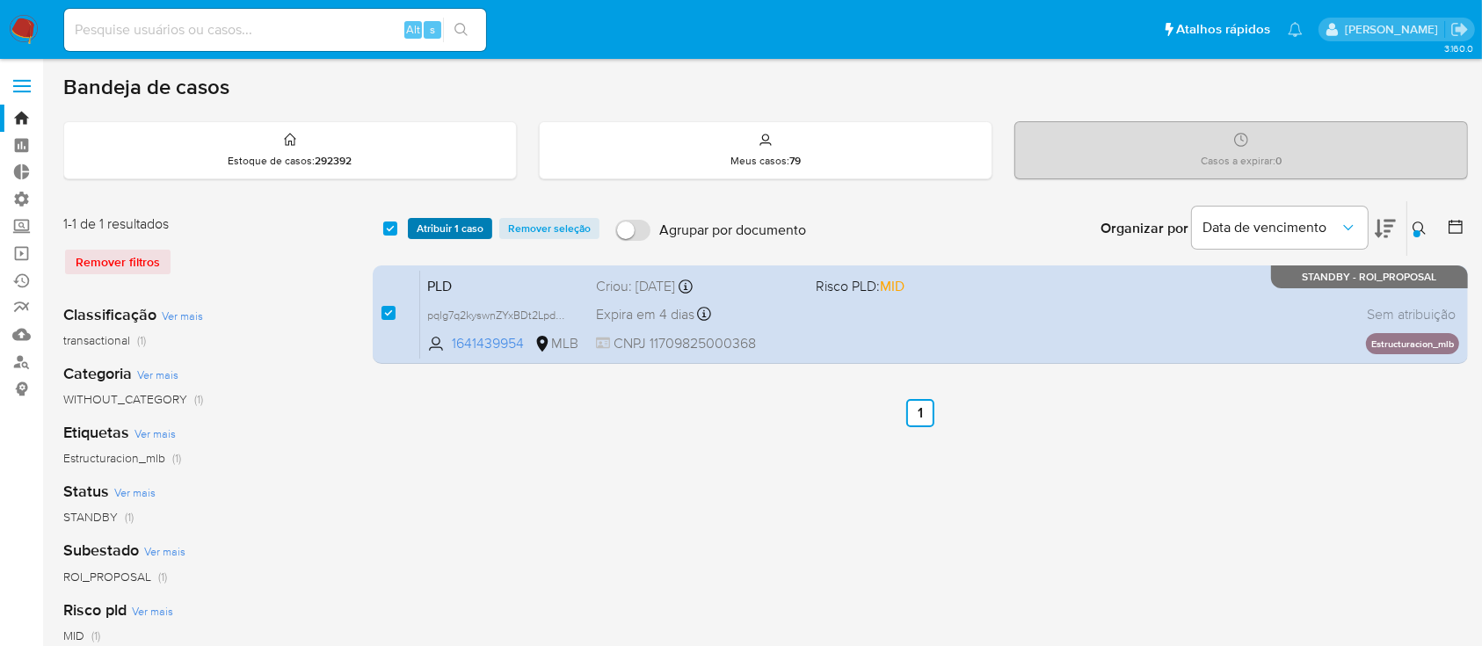
drag, startPoint x: 389, startPoint y: 222, endPoint x: 432, endPoint y: 231, distance: 44.0
click at [432, 231] on div "select-all-cases-checkbox Atribuir 1 caso Remover seleção" at bounding box center [494, 228] width 223 height 21
click at [432, 231] on span "Atribuir 1 caso" at bounding box center [450, 229] width 67 height 18
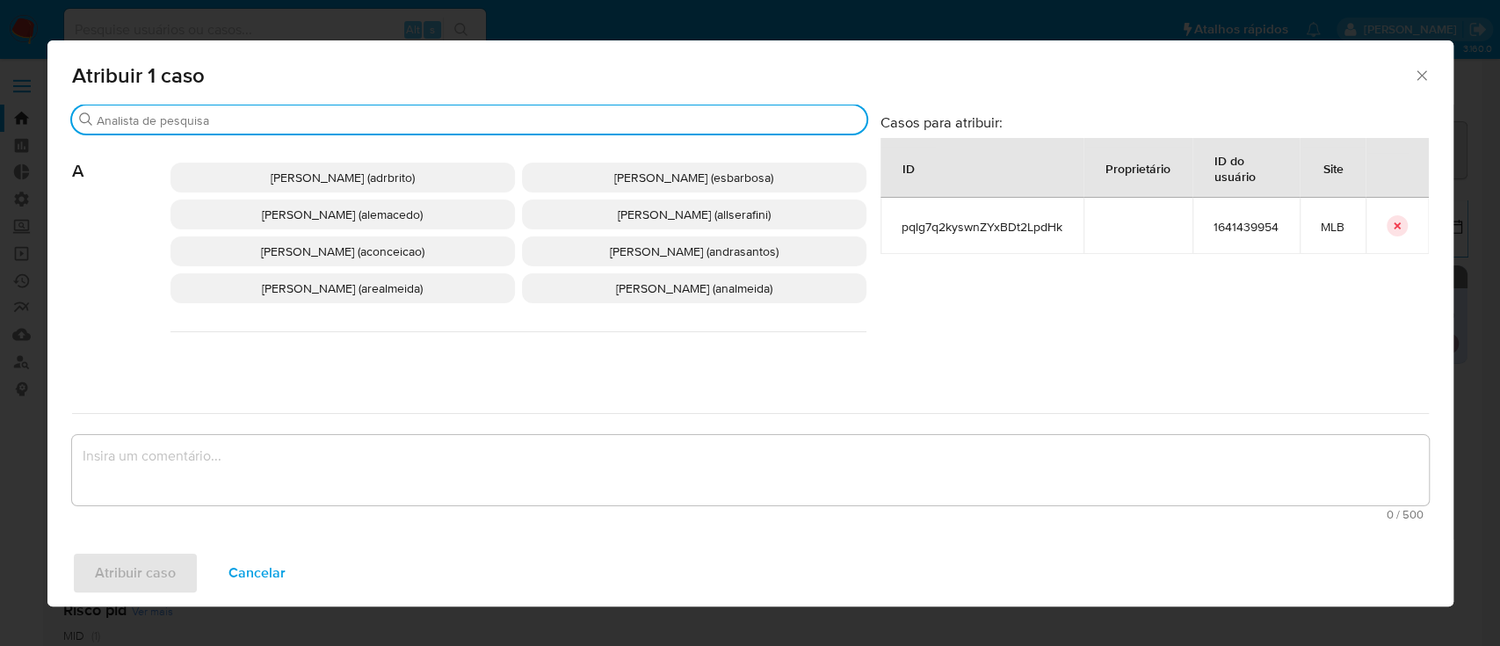
click at [360, 120] on input "Buscar" at bounding box center [478, 121] width 763 height 16
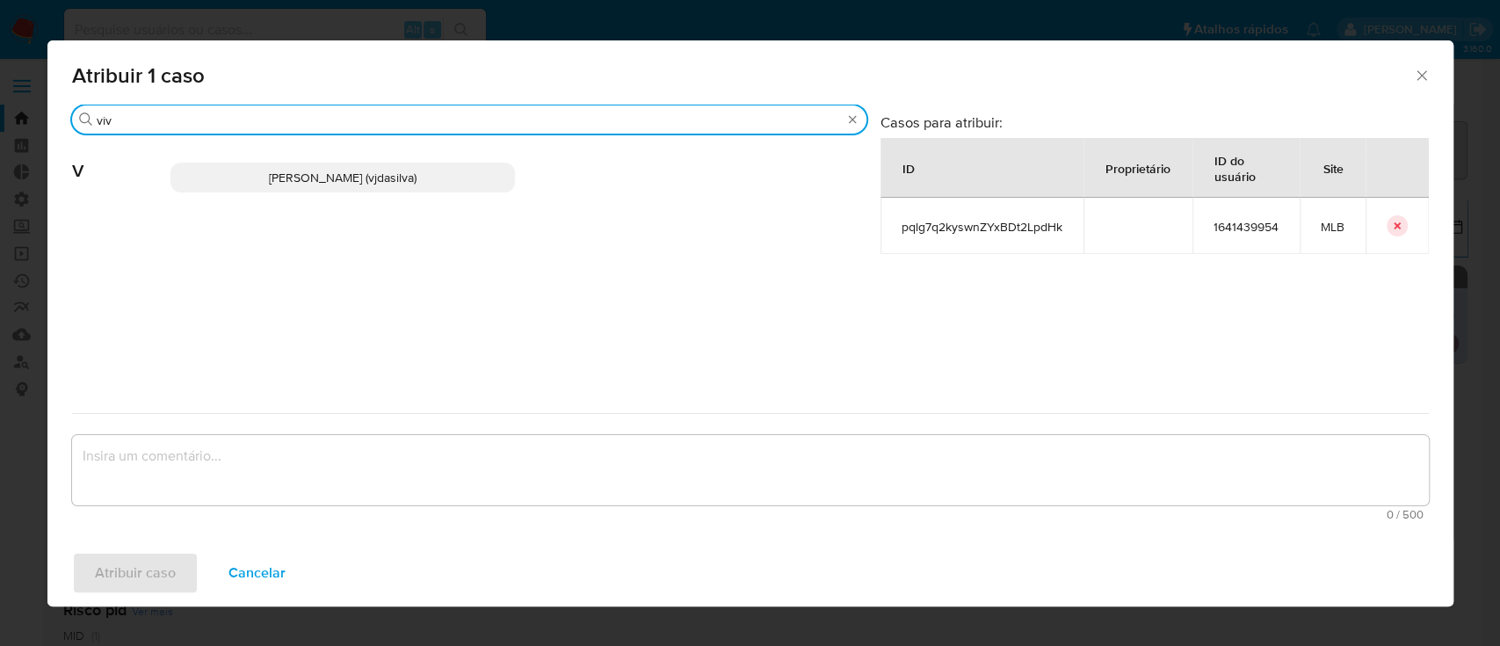
type input "viv"
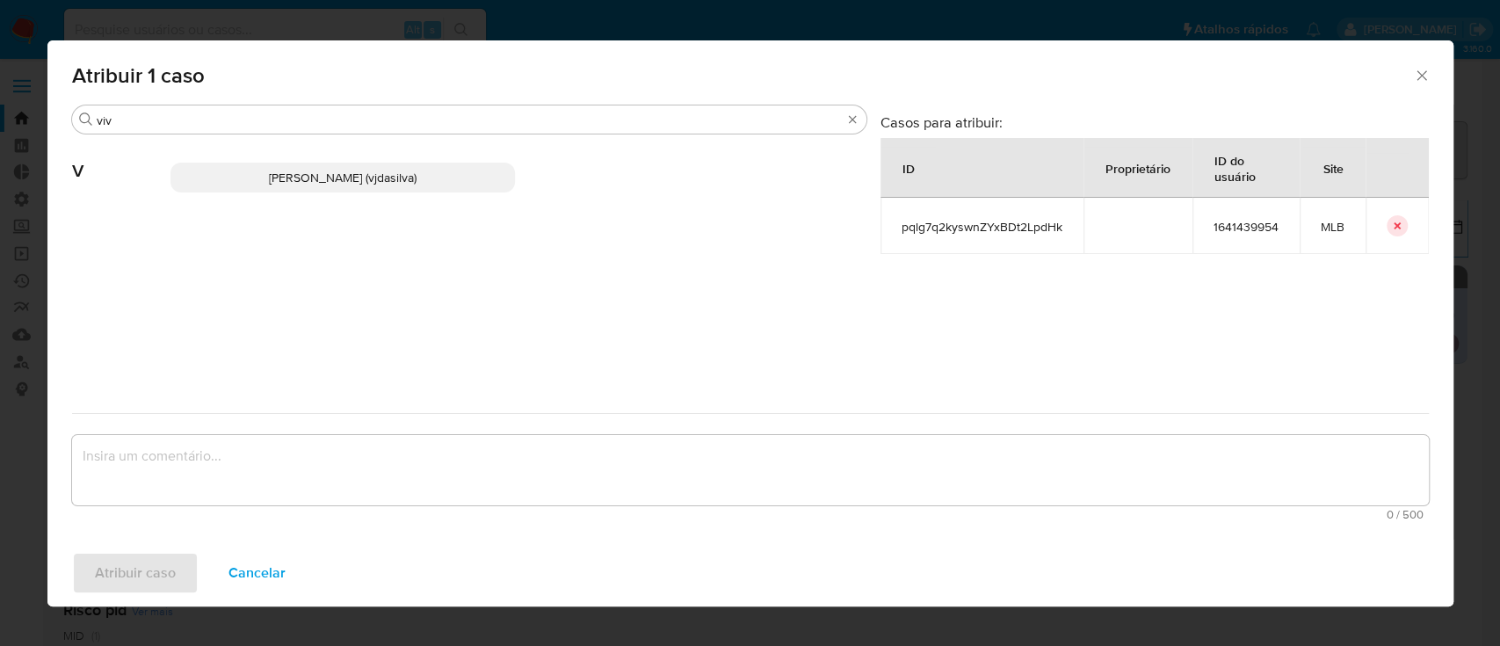
click at [332, 169] on span "Viviane Jesus Da Silva (vjdasilva)" at bounding box center [343, 178] width 148 height 18
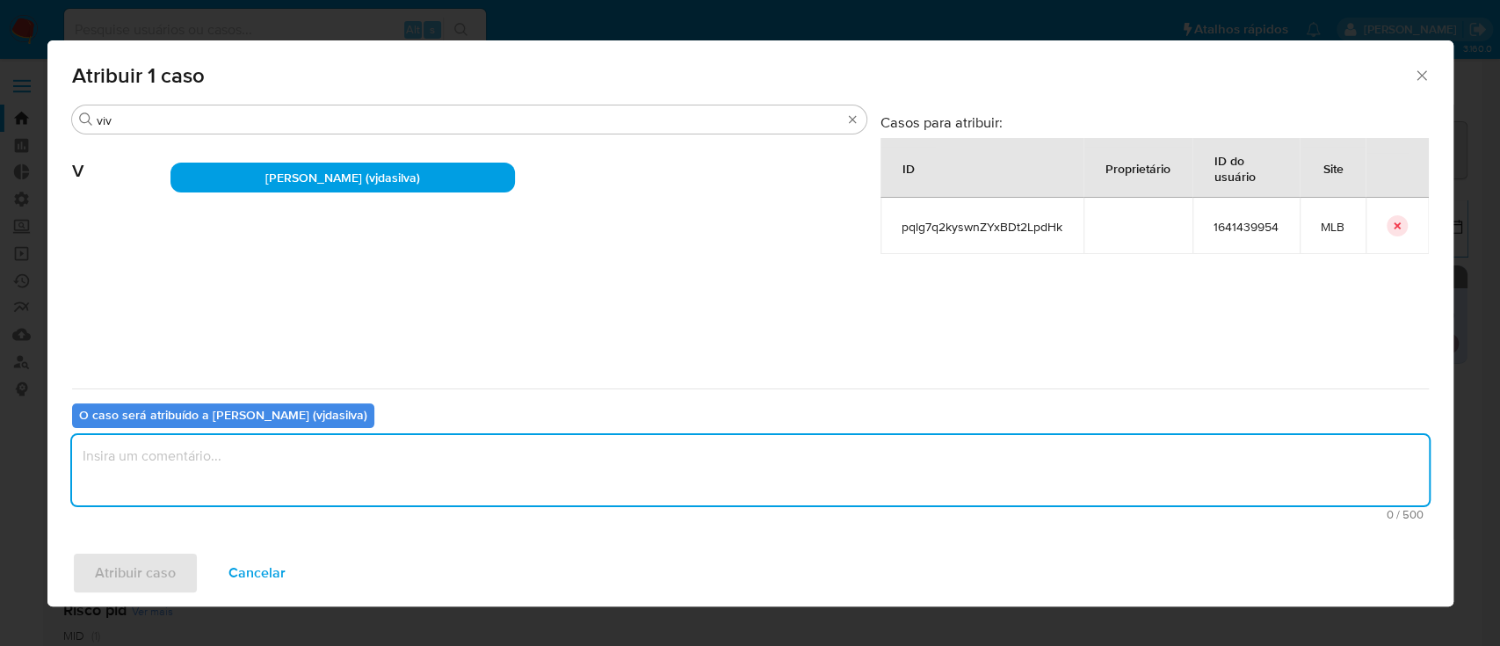
click at [183, 463] on textarea "assign-modal" at bounding box center [750, 470] width 1357 height 70
type textarea "ok"
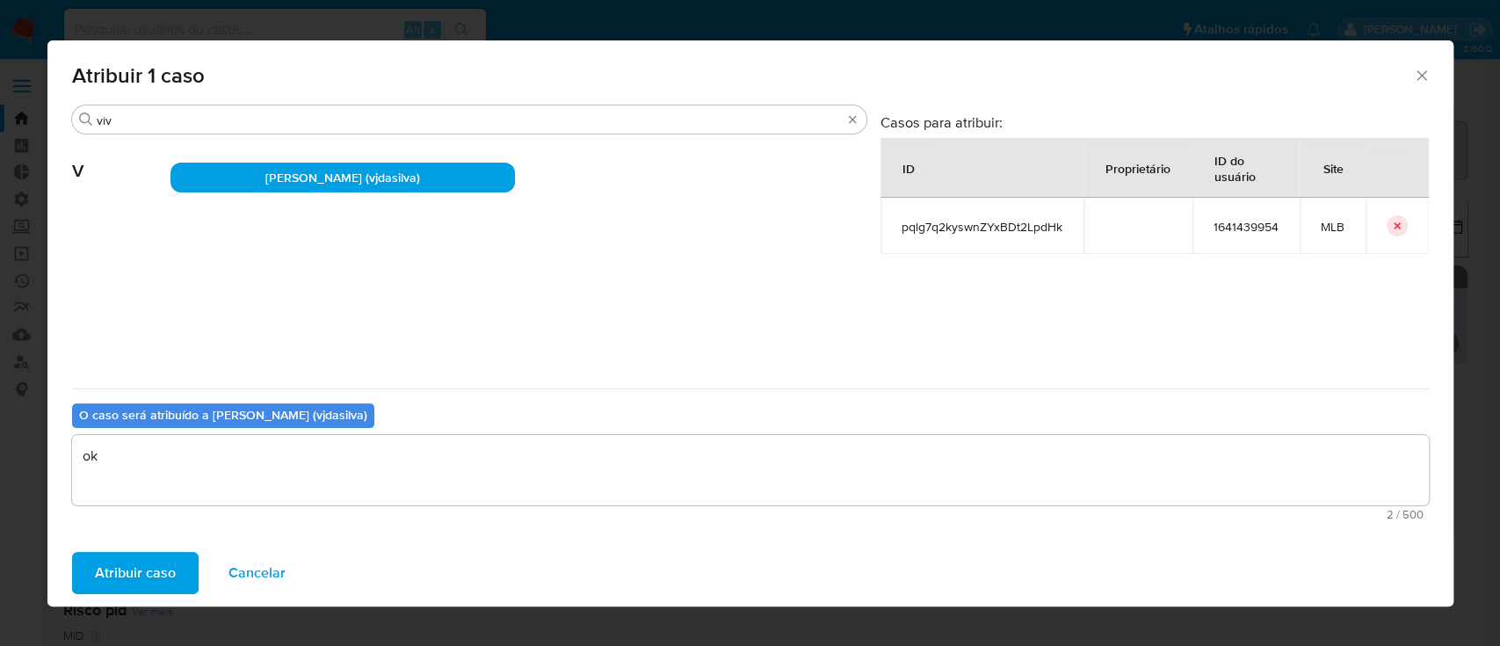
click at [132, 584] on span "Atribuir caso" at bounding box center [135, 573] width 81 height 39
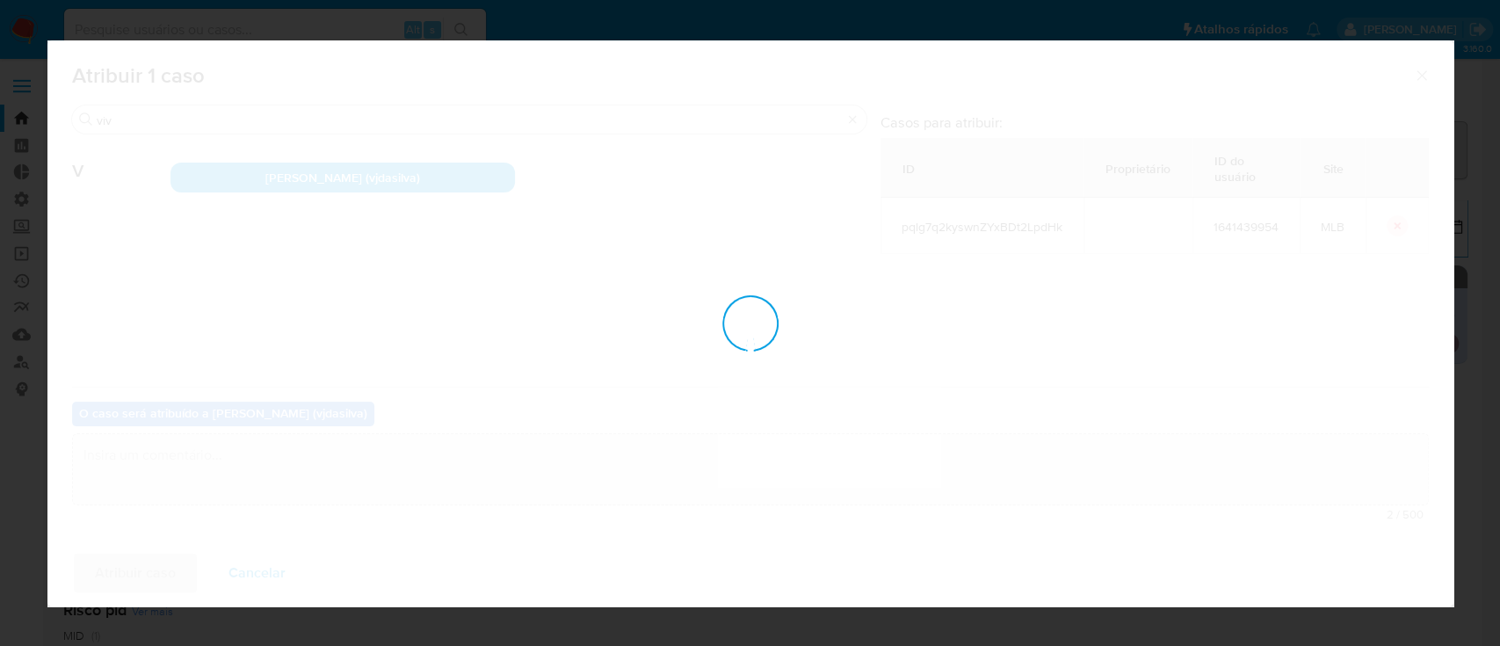
checkbox input "false"
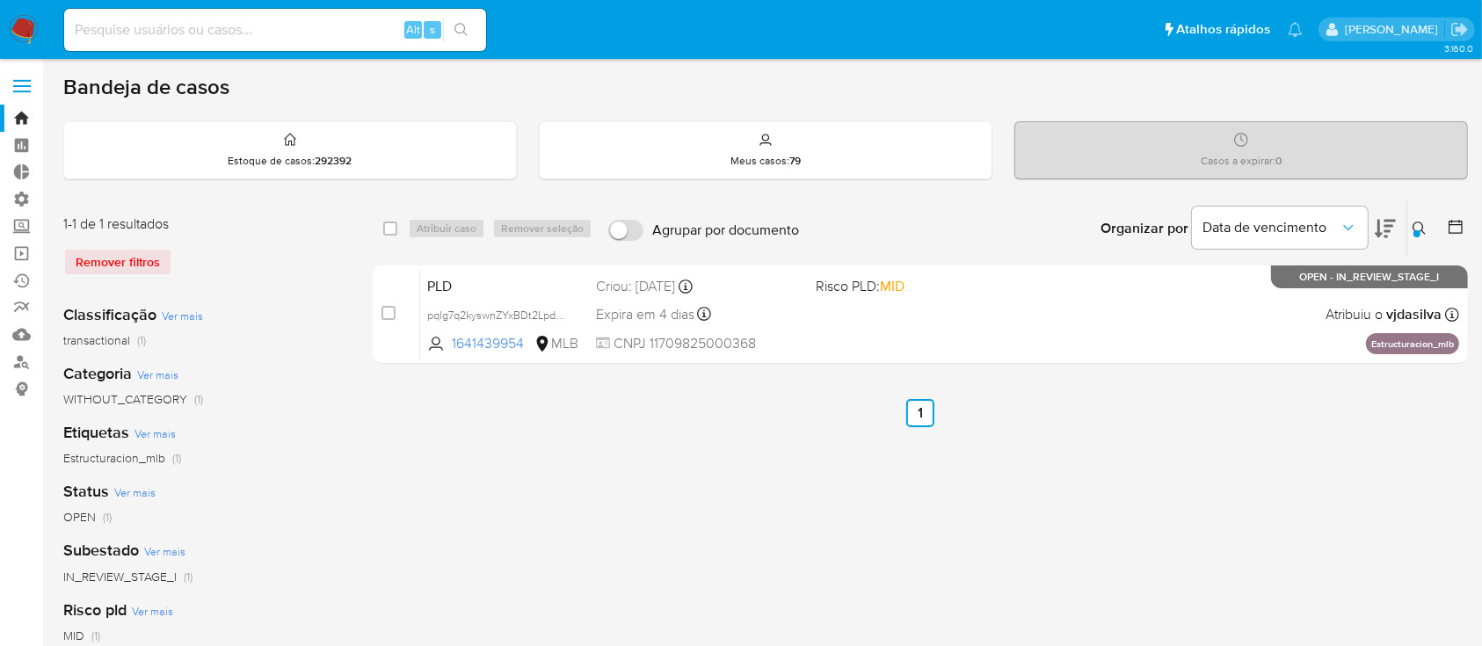
click at [1425, 236] on button at bounding box center [1421, 228] width 29 height 21
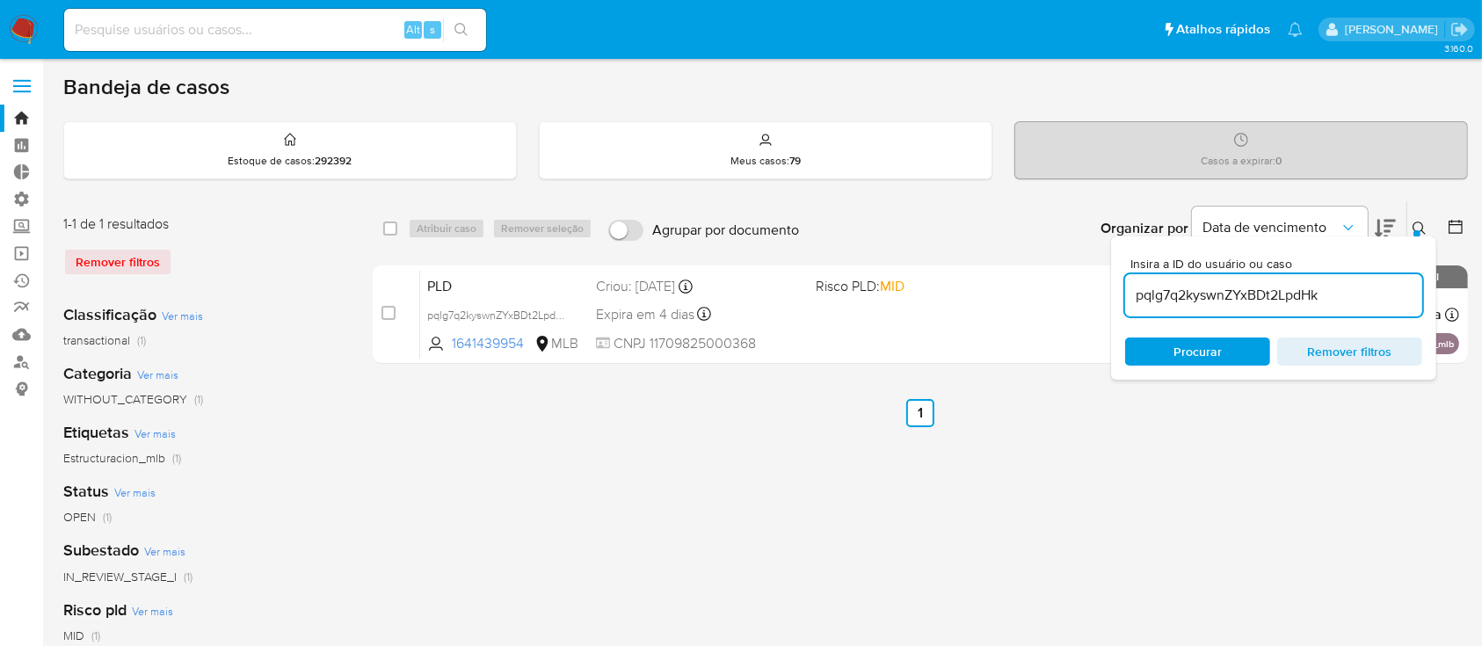
click at [1368, 306] on div "pqlg7q2kyswnZYxBDt2LpdHk" at bounding box center [1273, 295] width 297 height 42
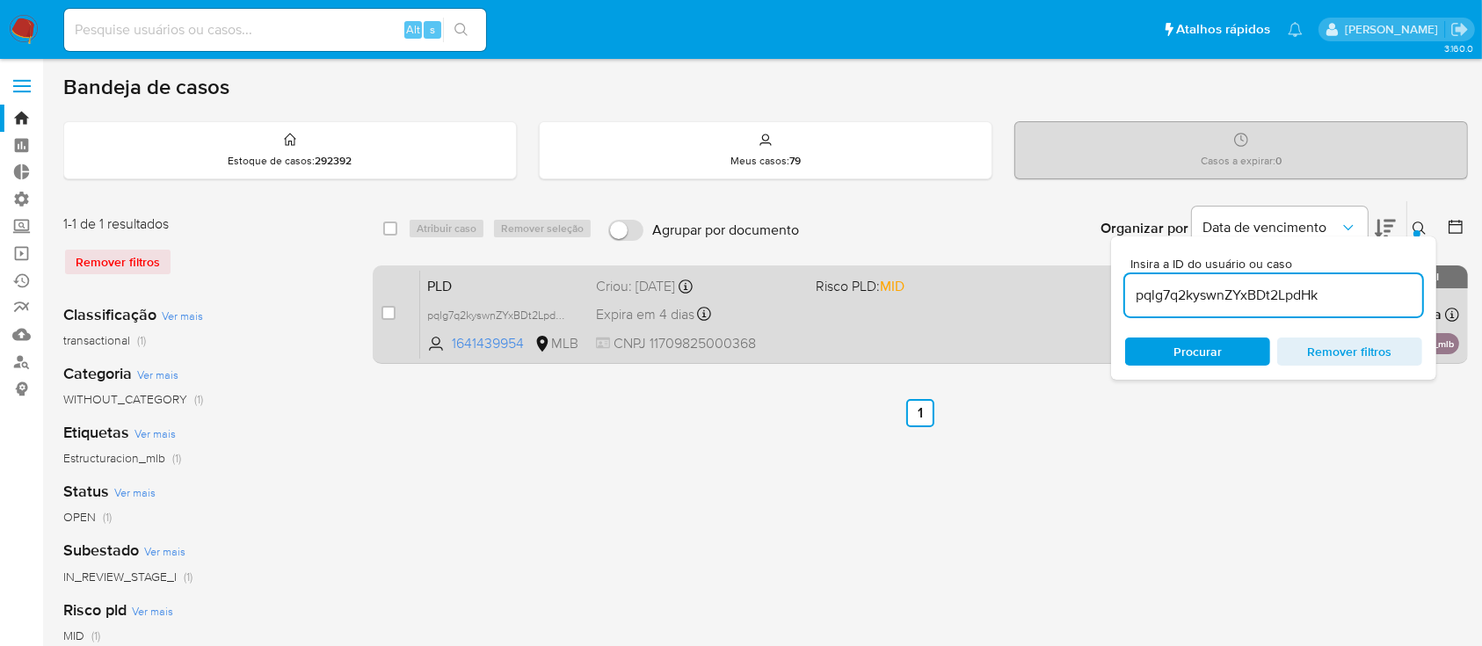
drag, startPoint x: 1350, startPoint y: 296, endPoint x: 1101, endPoint y: 272, distance: 250.9
click at [1101, 272] on div "select-all-cases-checkbox Atribuir caso Remover seleção Agrupar por documento O…" at bounding box center [920, 285] width 1095 height 171
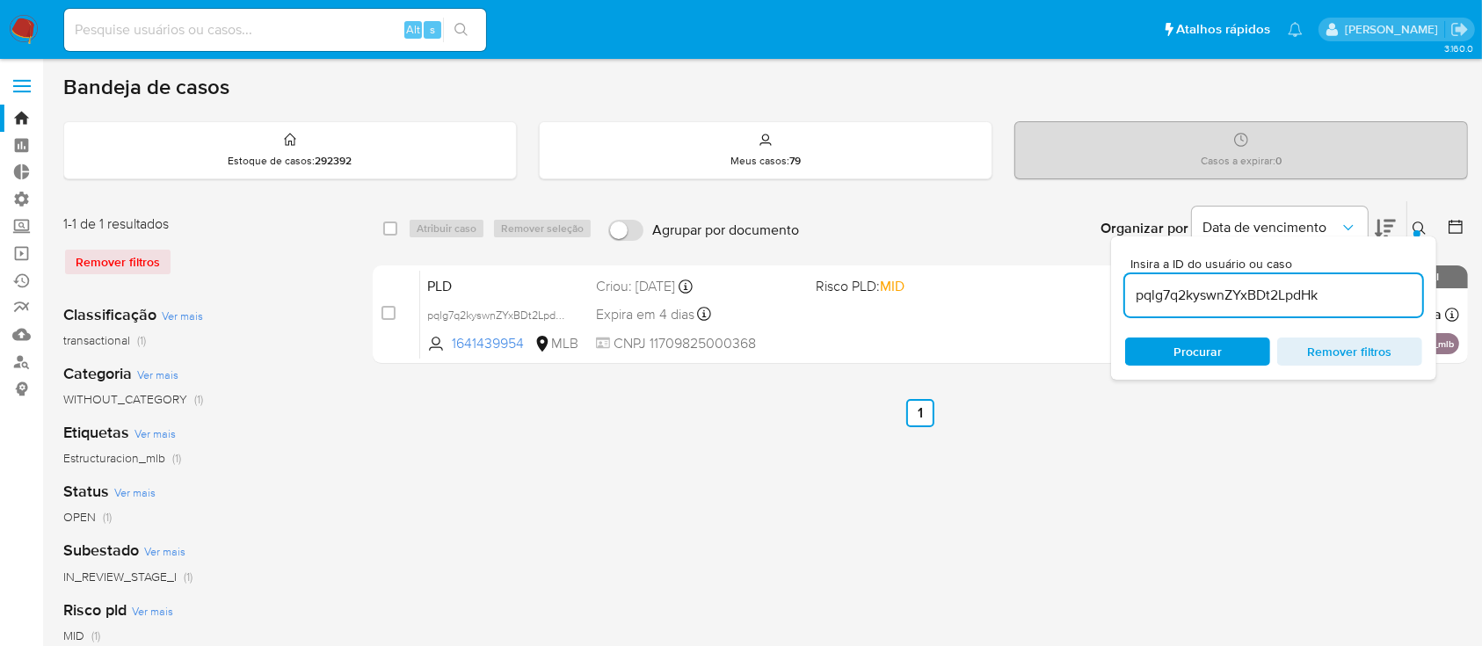
paste input "dChLGuVwobCkvQqbxojS2sAy"
type input "dChLGuVwobCkvQqbxojS2sAy"
click at [1422, 228] on icon at bounding box center [1419, 228] width 13 height 13
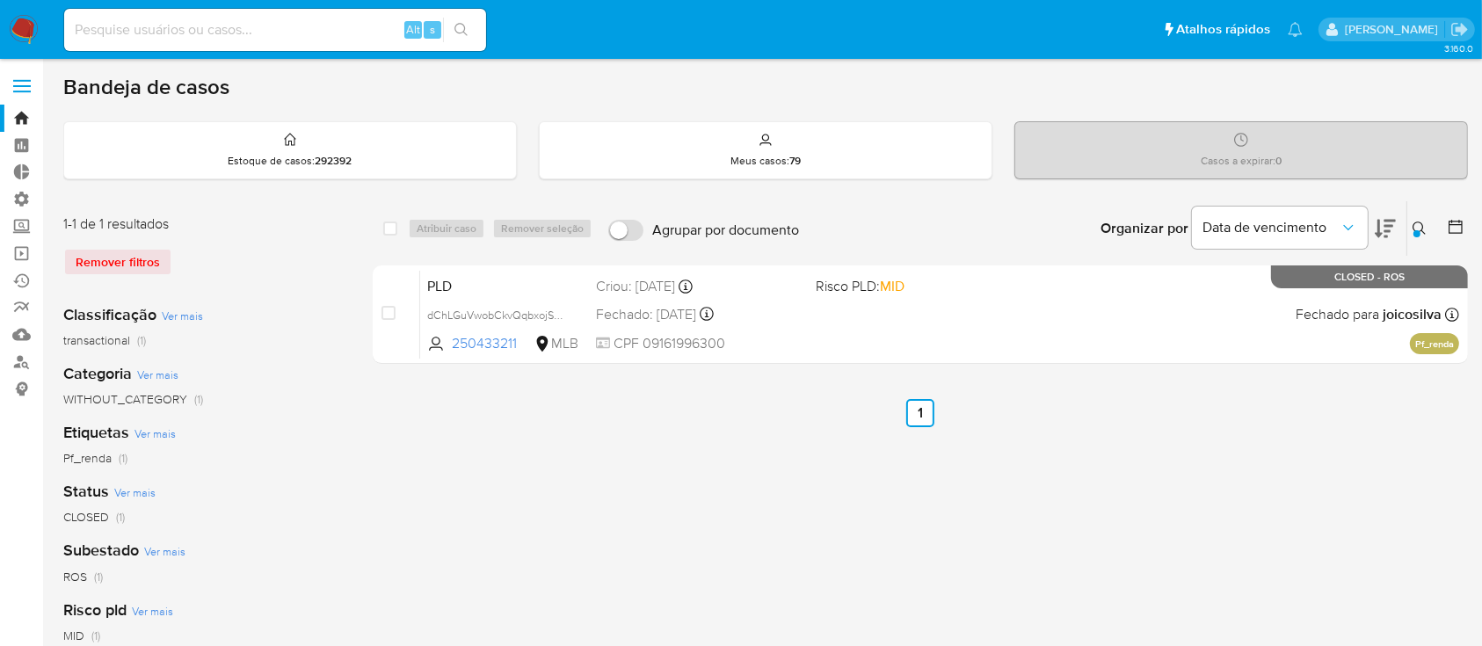
click at [1420, 230] on div at bounding box center [1416, 233] width 7 height 7
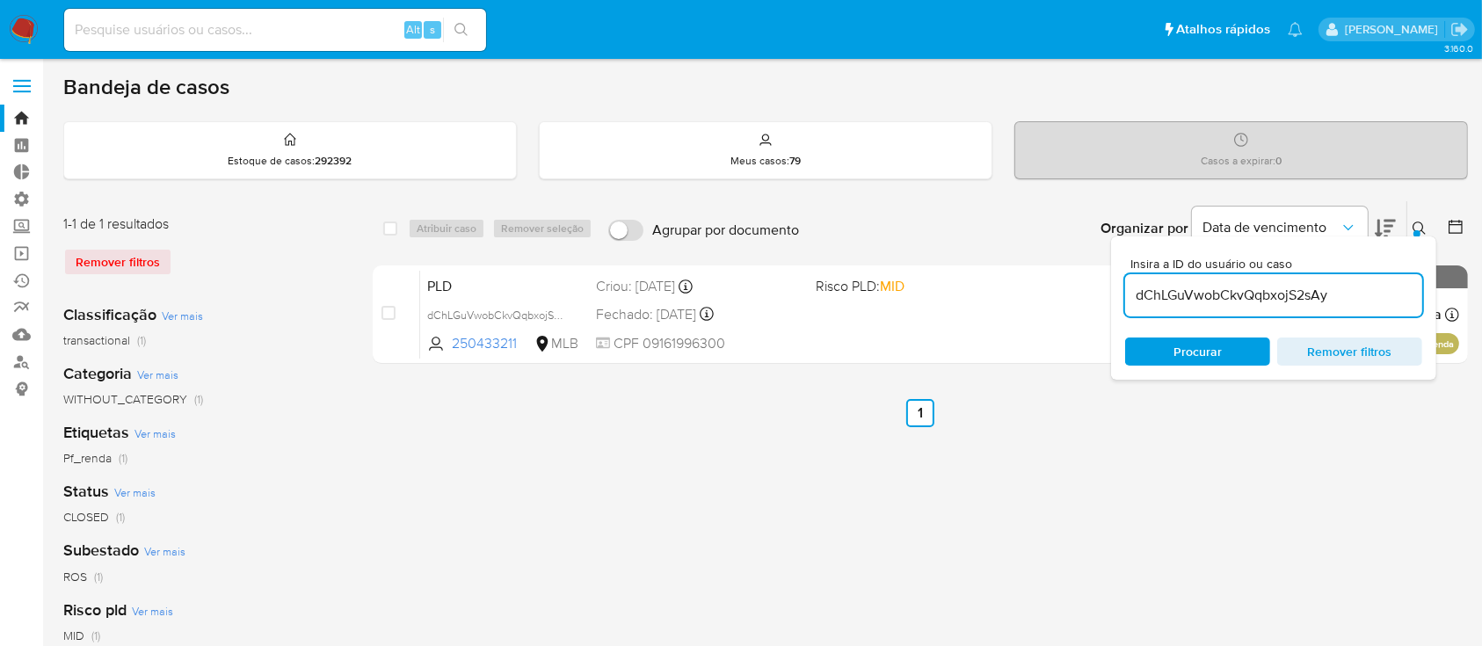
drag, startPoint x: 1341, startPoint y: 294, endPoint x: 1099, endPoint y: 208, distance: 256.6
click at [1099, 208] on div "Organizar por Data de vencimento Os resultados não podem ser classificados enqu…" at bounding box center [1138, 228] width 660 height 54
type input "SXwssJaGc73ddYIpbI86nBXh"
click at [1422, 228] on icon at bounding box center [1419, 228] width 13 height 13
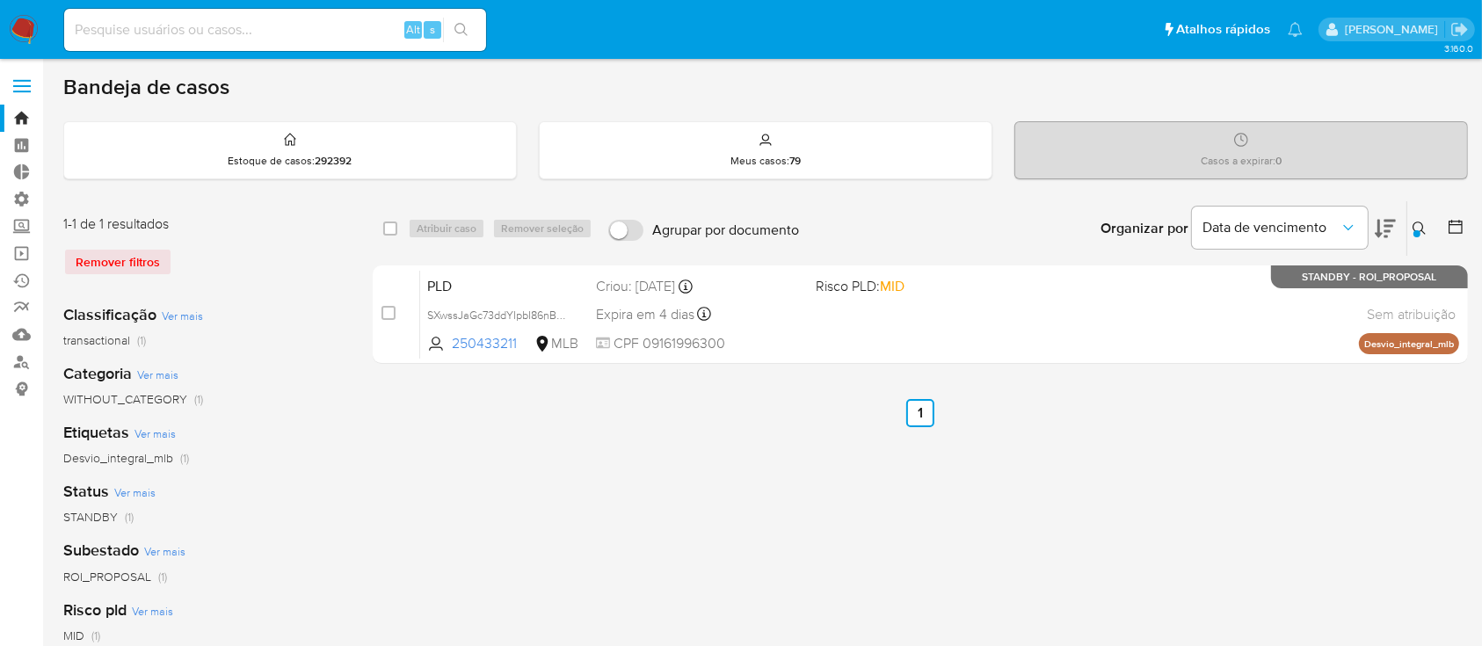
click at [907, 481] on div "select-all-cases-checkbox Atribuir caso Remover seleção Agrupar por documento O…" at bounding box center [920, 586] width 1095 height 772
click at [393, 229] on input "checkbox" at bounding box center [390, 229] width 14 height 14
checkbox input "true"
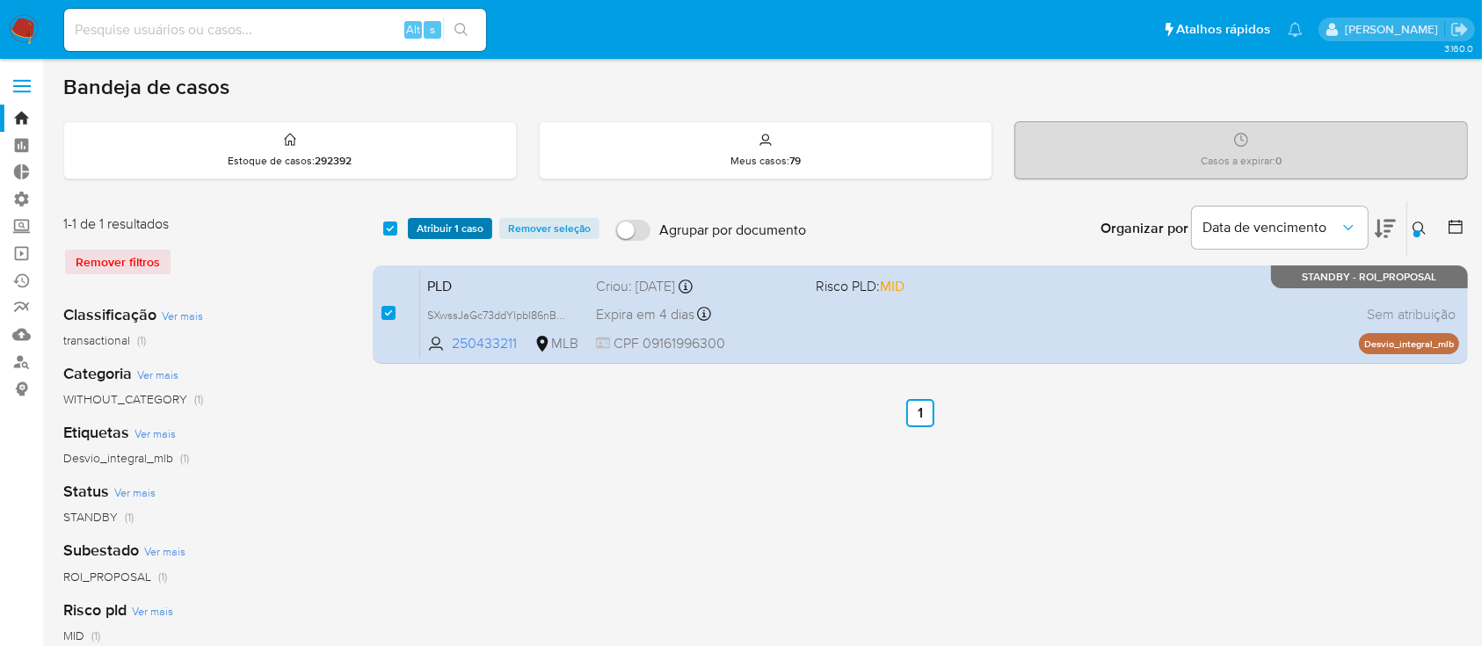
click at [433, 226] on span "Atribuir 1 caso" at bounding box center [450, 229] width 67 height 18
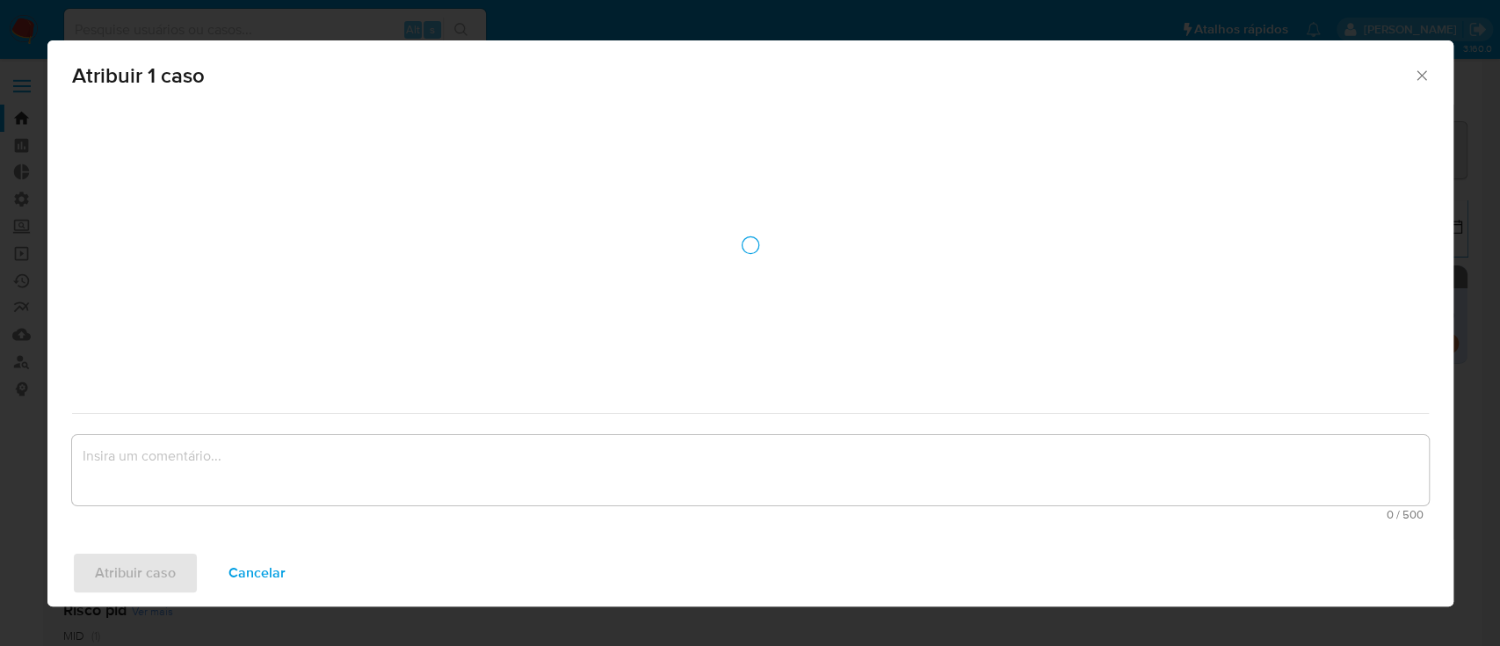
click at [433, 226] on div "Atribuir 1 caso 0 / 500 500 caracteres restantes Atribuir caso Cancelar" at bounding box center [750, 323] width 1406 height 566
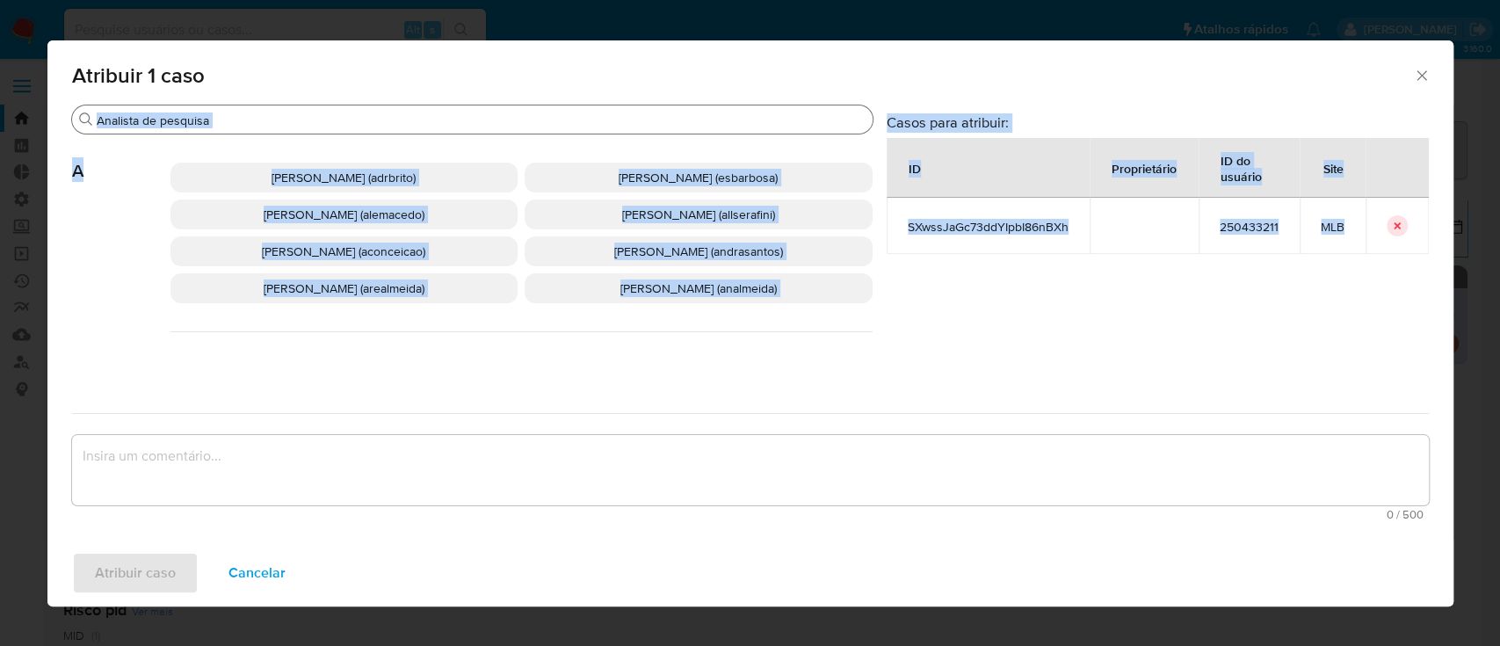
click at [323, 114] on input "Buscar" at bounding box center [481, 121] width 769 height 16
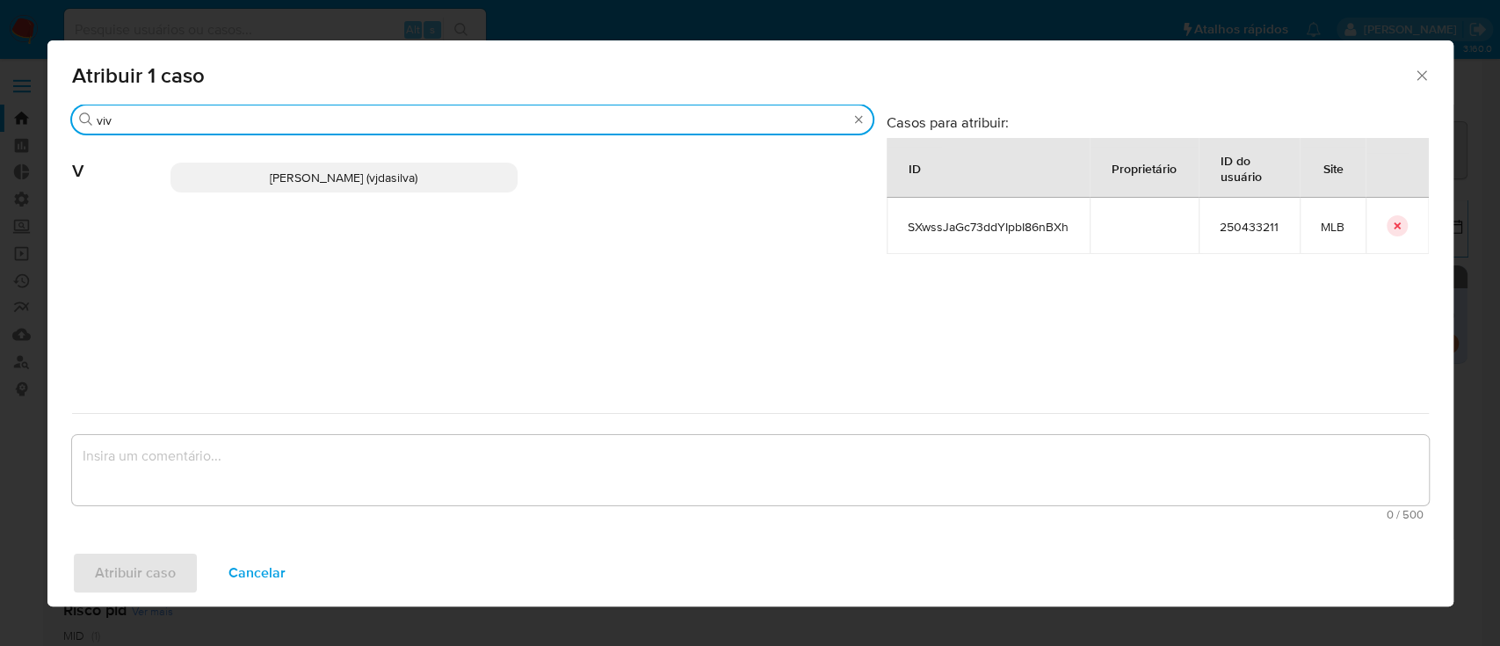
type input "viv"
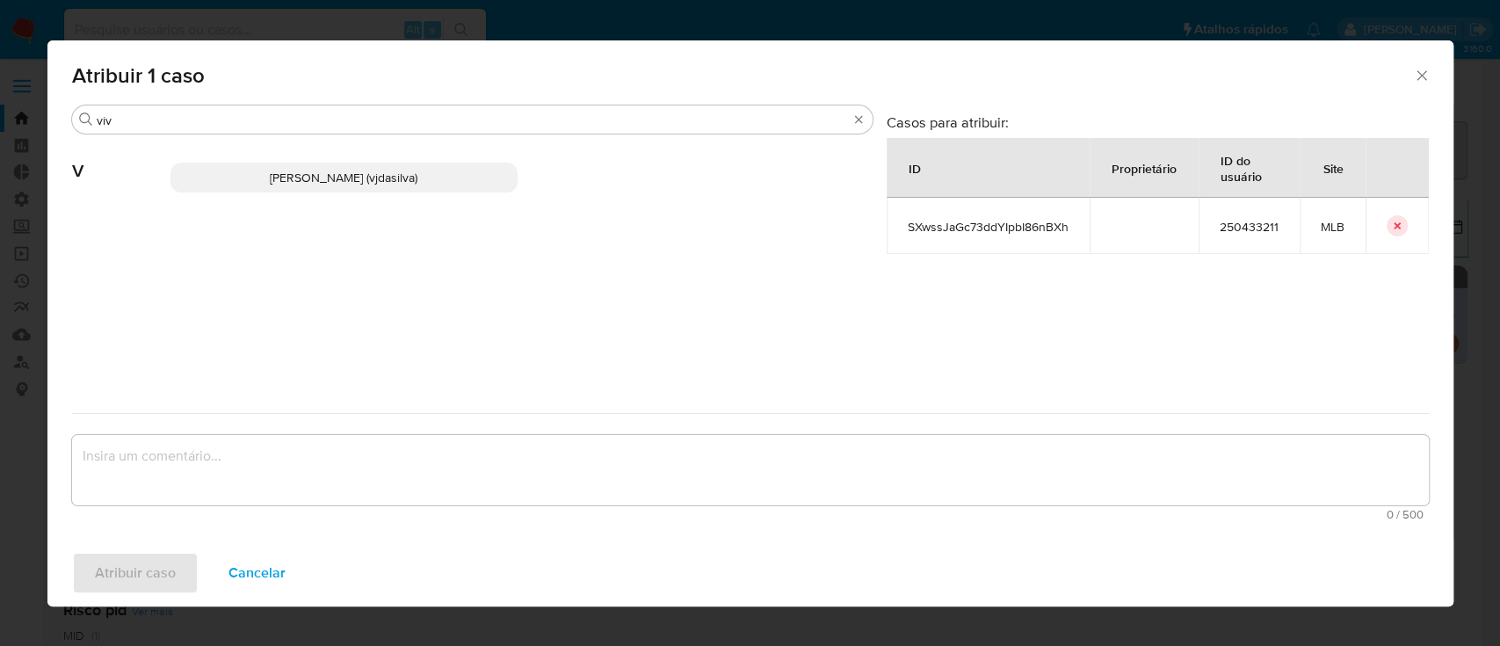
click at [316, 179] on span "Viviane Jesus Da Silva (vjdasilva)" at bounding box center [344, 178] width 148 height 18
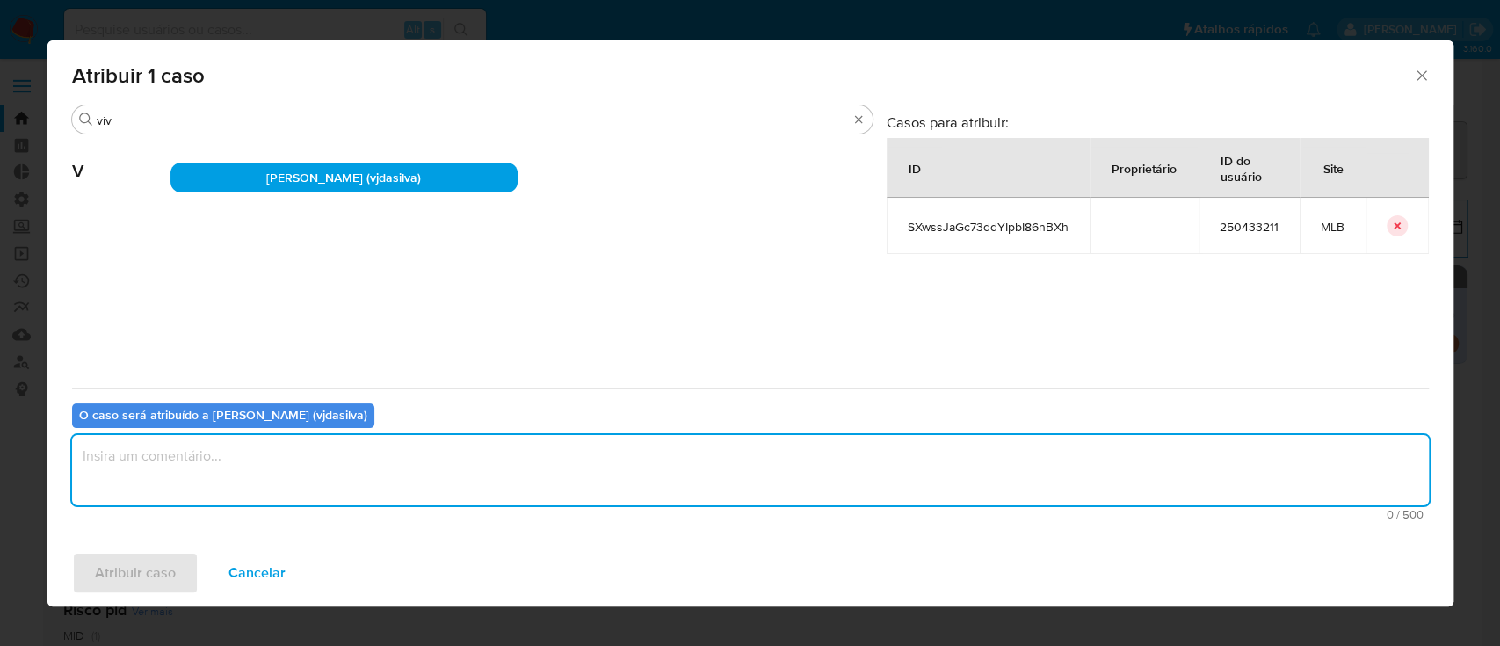
click at [238, 464] on textarea "assign-modal" at bounding box center [750, 470] width 1357 height 70
type textarea "ok"
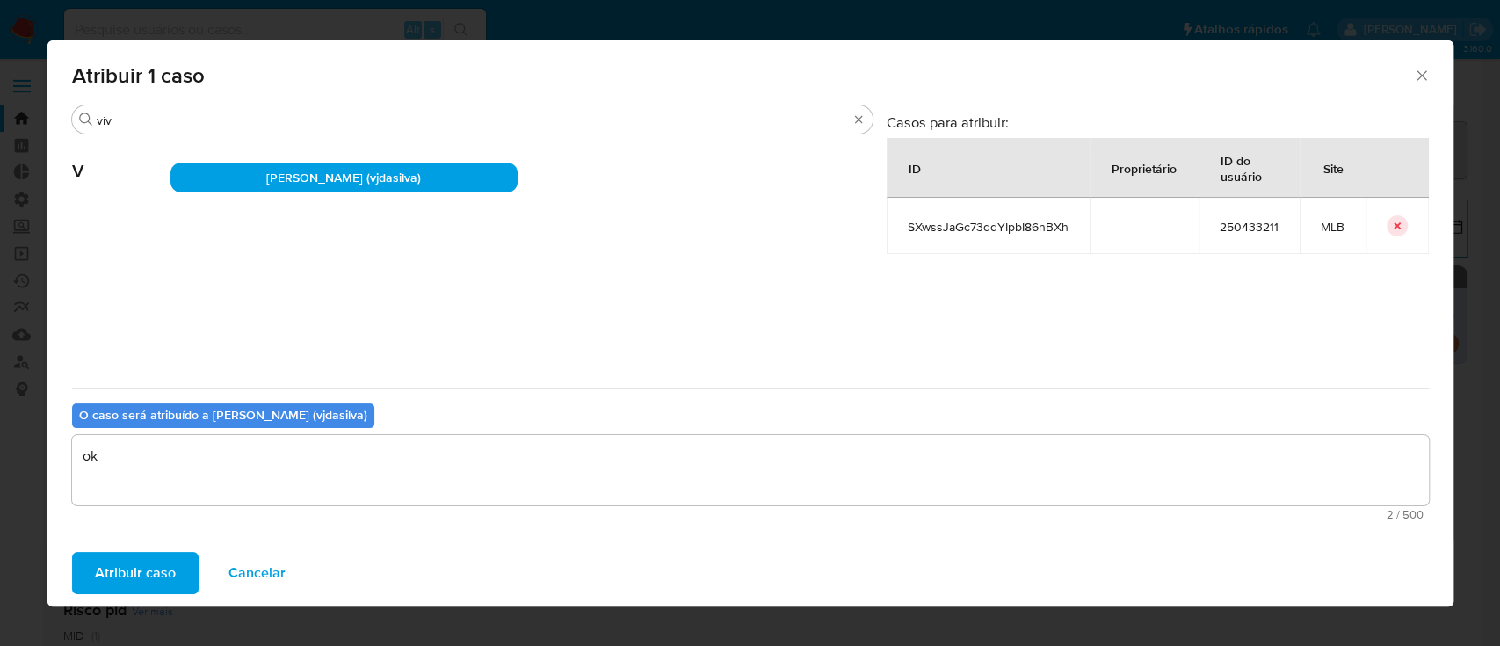
click at [132, 572] on span "Atribuir caso" at bounding box center [135, 573] width 81 height 39
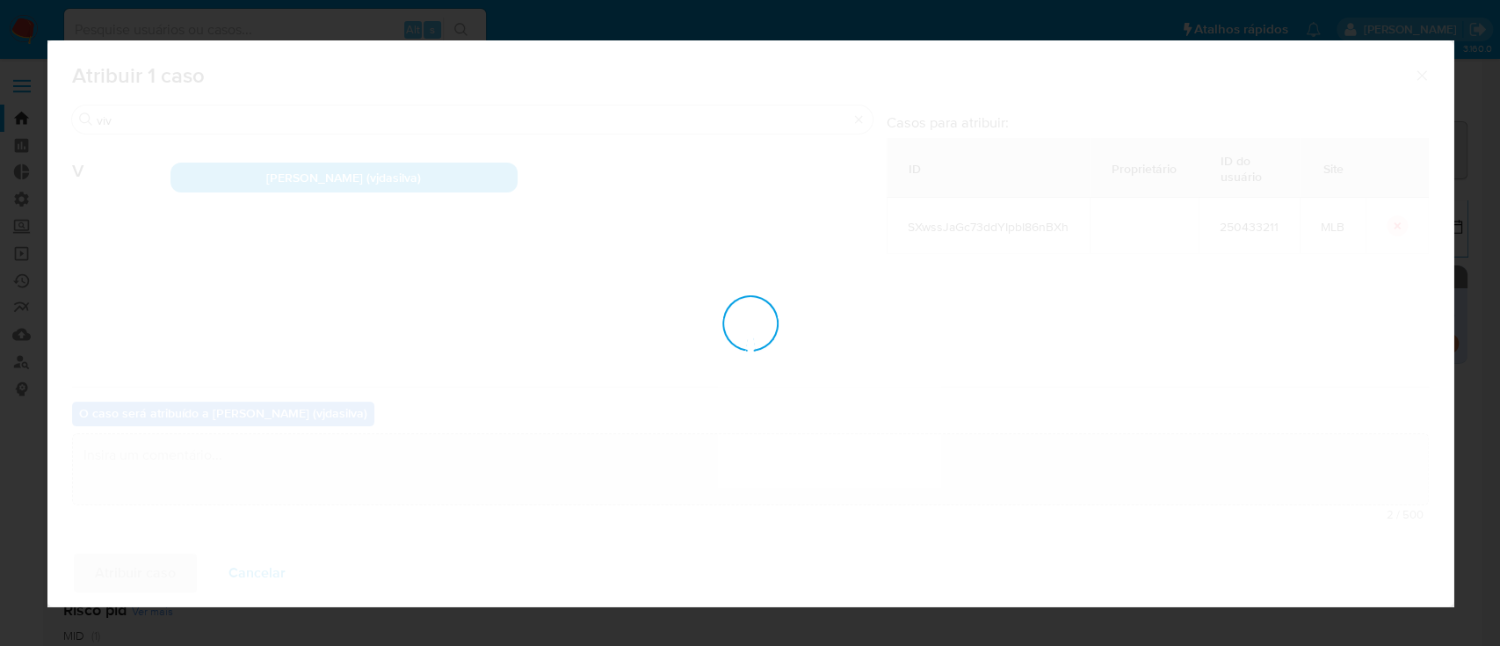
checkbox input "false"
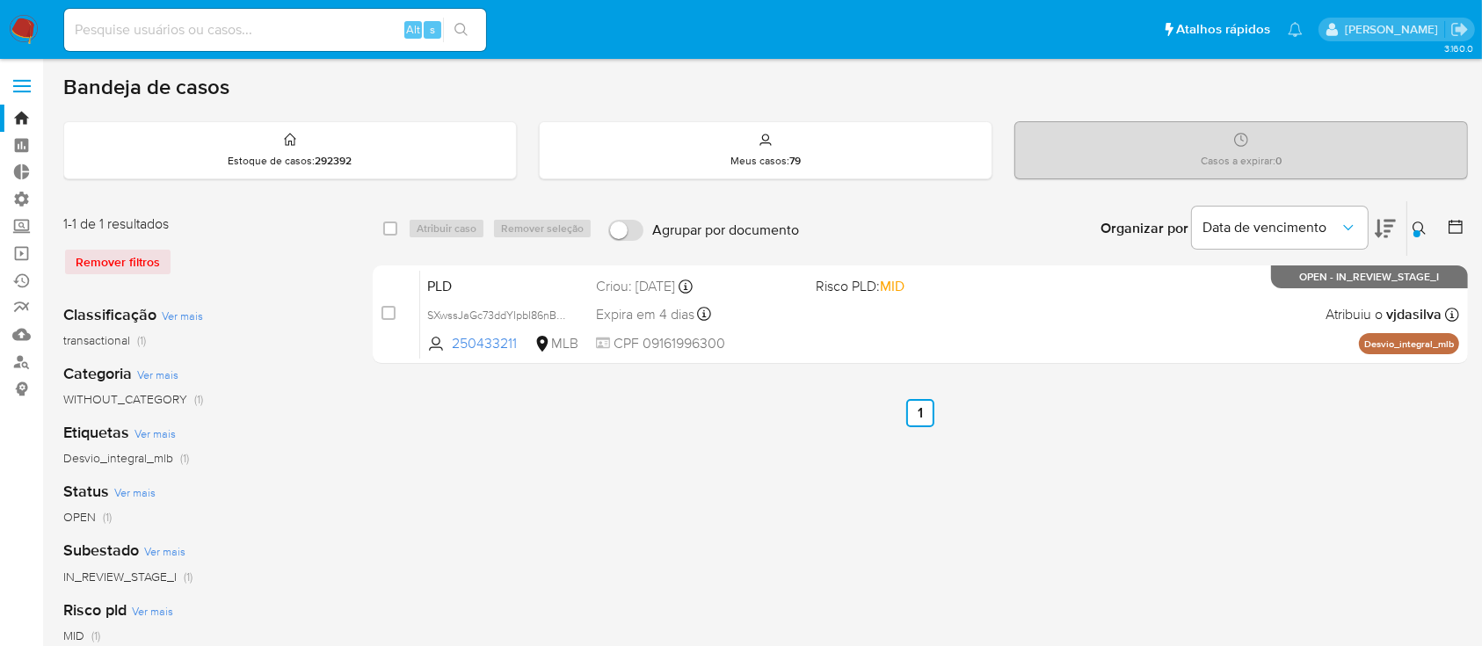
click at [732, 473] on div "select-all-cases-checkbox Atribuir caso Remover seleção Agrupar por documento O…" at bounding box center [920, 586] width 1095 height 772
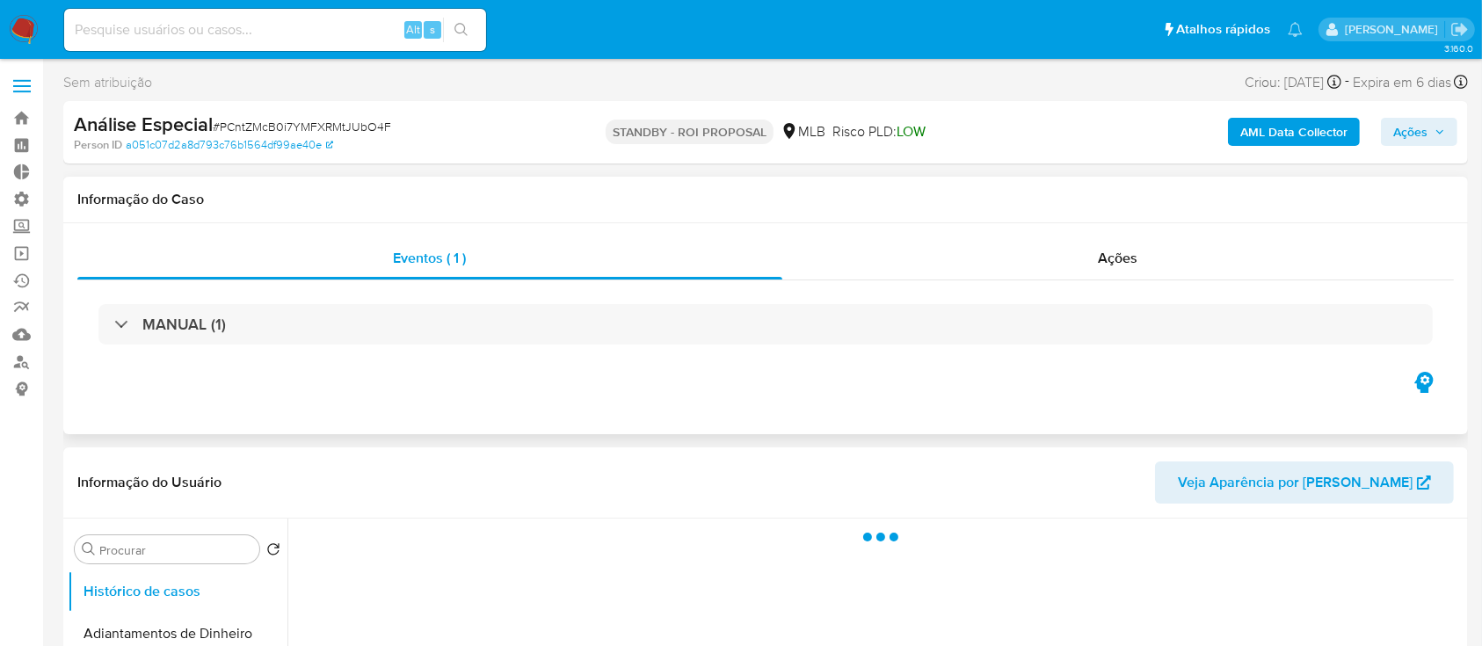
select select "10"
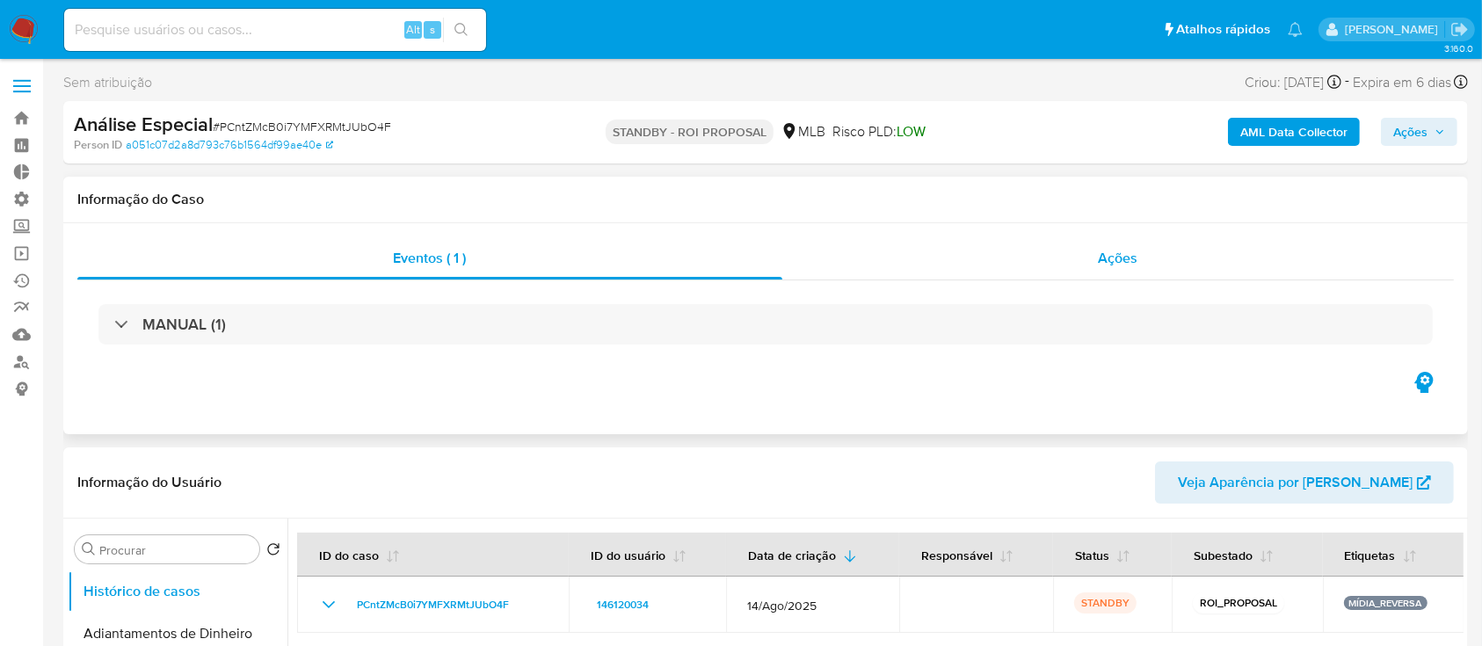
click at [1136, 259] on span "Ações" at bounding box center [1119, 258] width 40 height 20
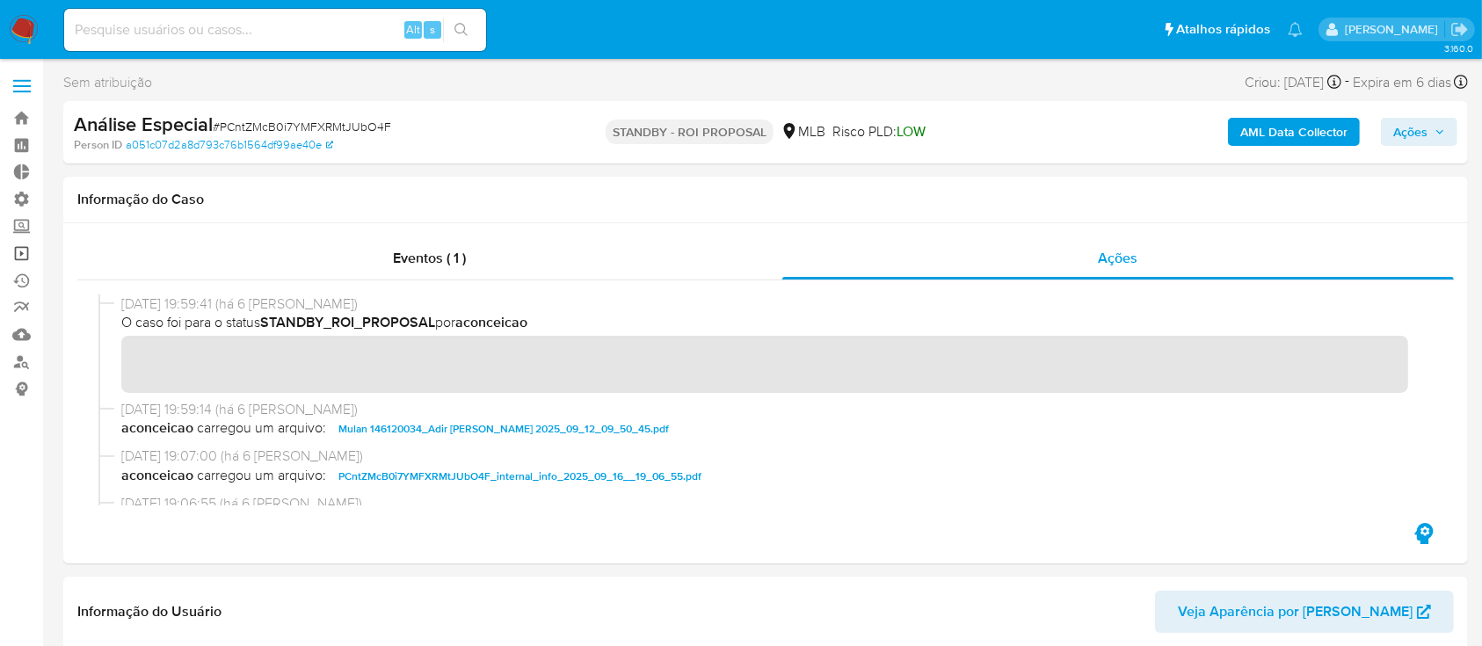
click at [20, 250] on link "Operações em massa" at bounding box center [104, 253] width 209 height 27
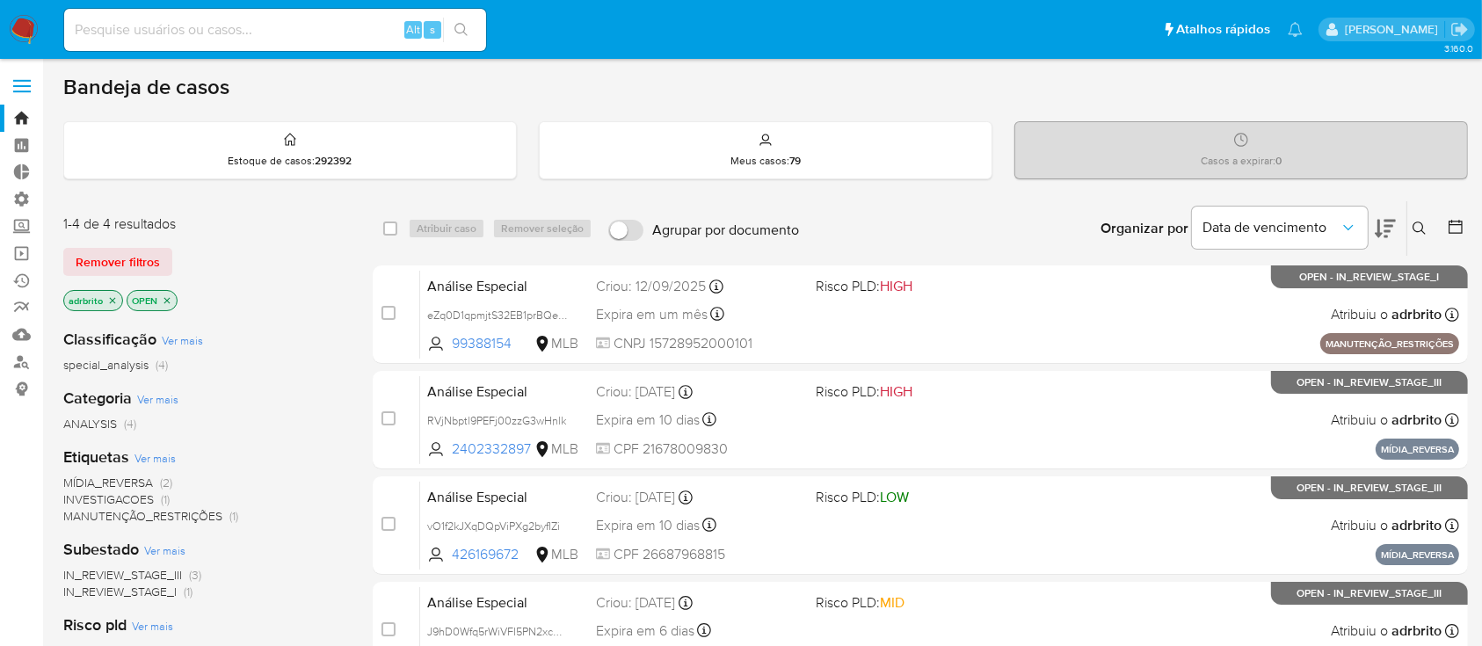
click at [1455, 222] on icon at bounding box center [1456, 227] width 18 height 18
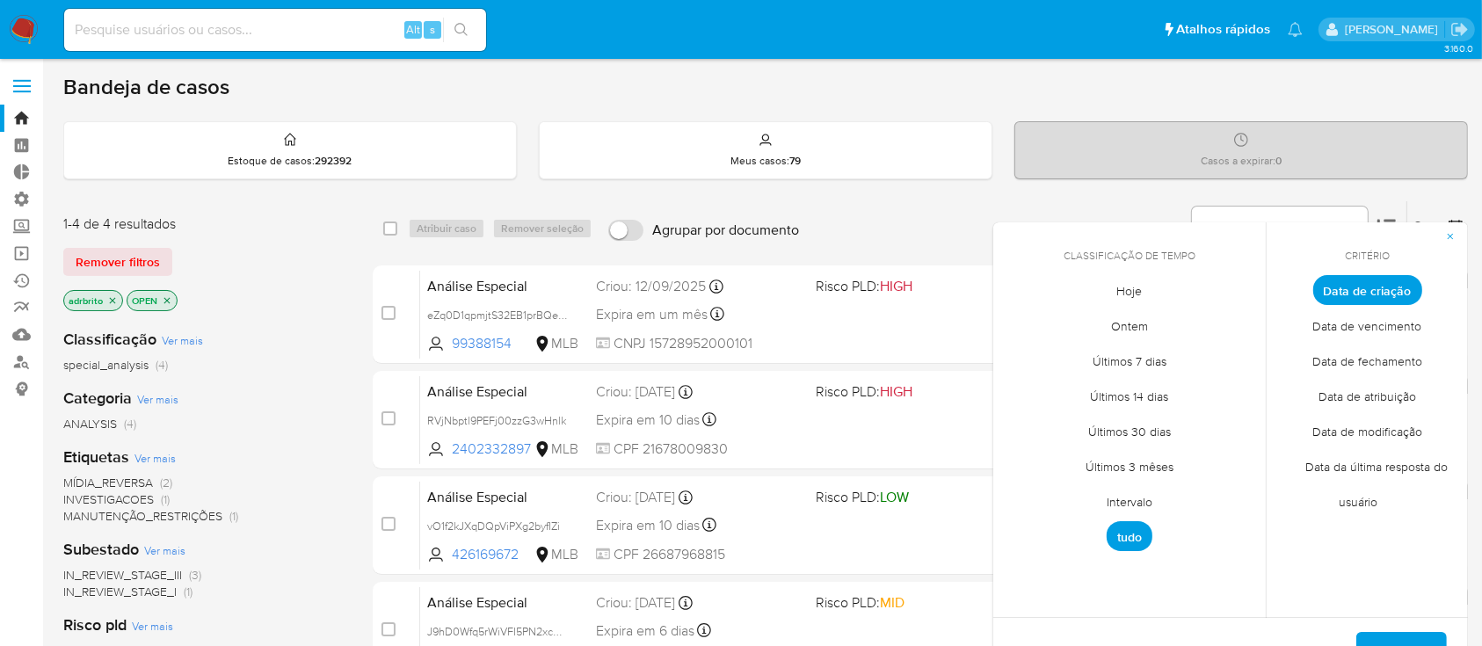
click at [1130, 502] on span "Intervalo" at bounding box center [1129, 502] width 83 height 36
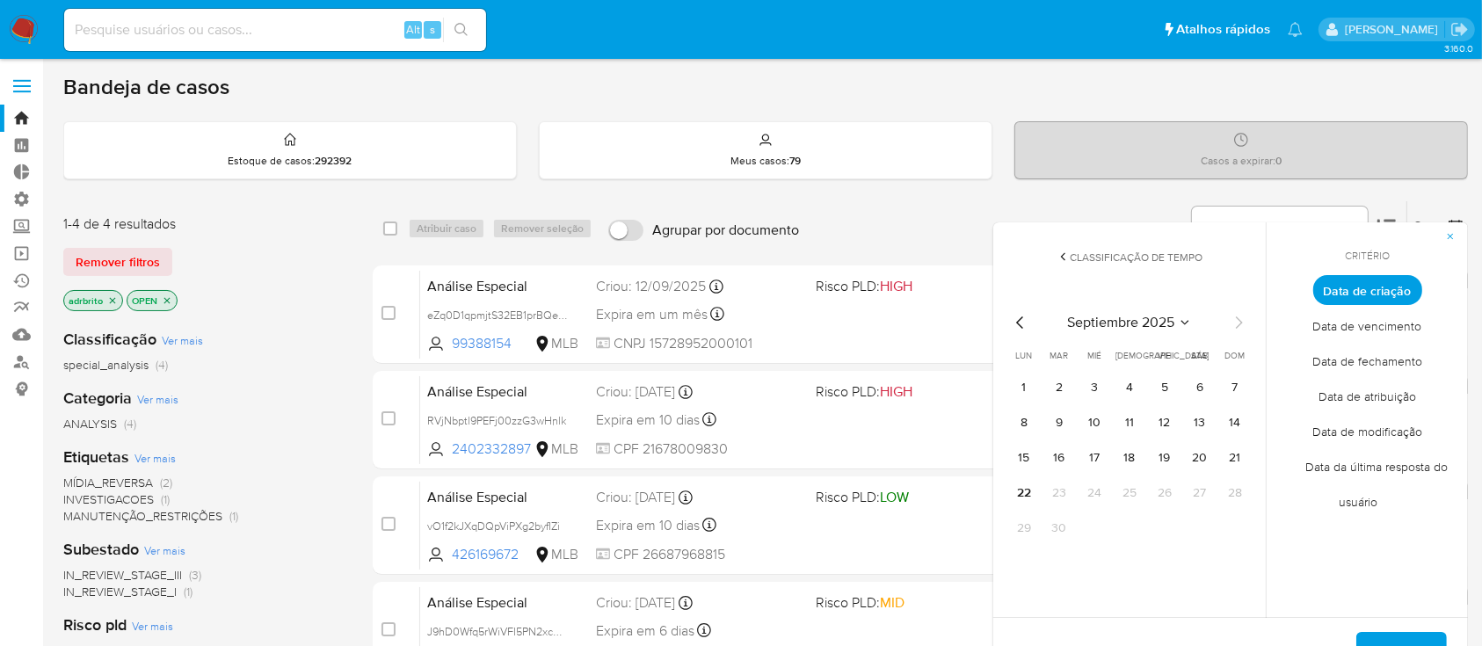
click at [1019, 326] on icon "Mes anterior" at bounding box center [1020, 322] width 21 height 21
click at [1165, 388] on button "1" at bounding box center [1165, 388] width 28 height 28
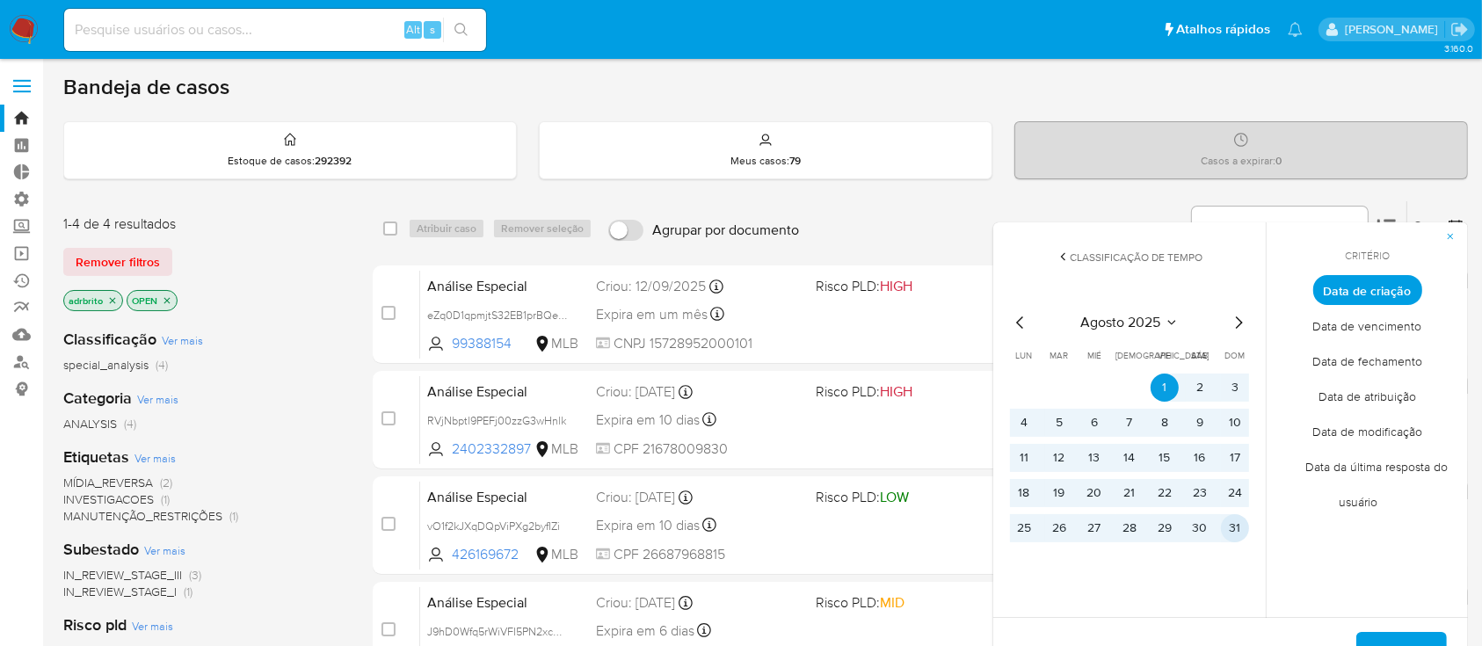
click at [1234, 531] on button "31" at bounding box center [1235, 528] width 28 height 28
click at [1396, 636] on span "Aplicar" at bounding box center [1401, 653] width 45 height 39
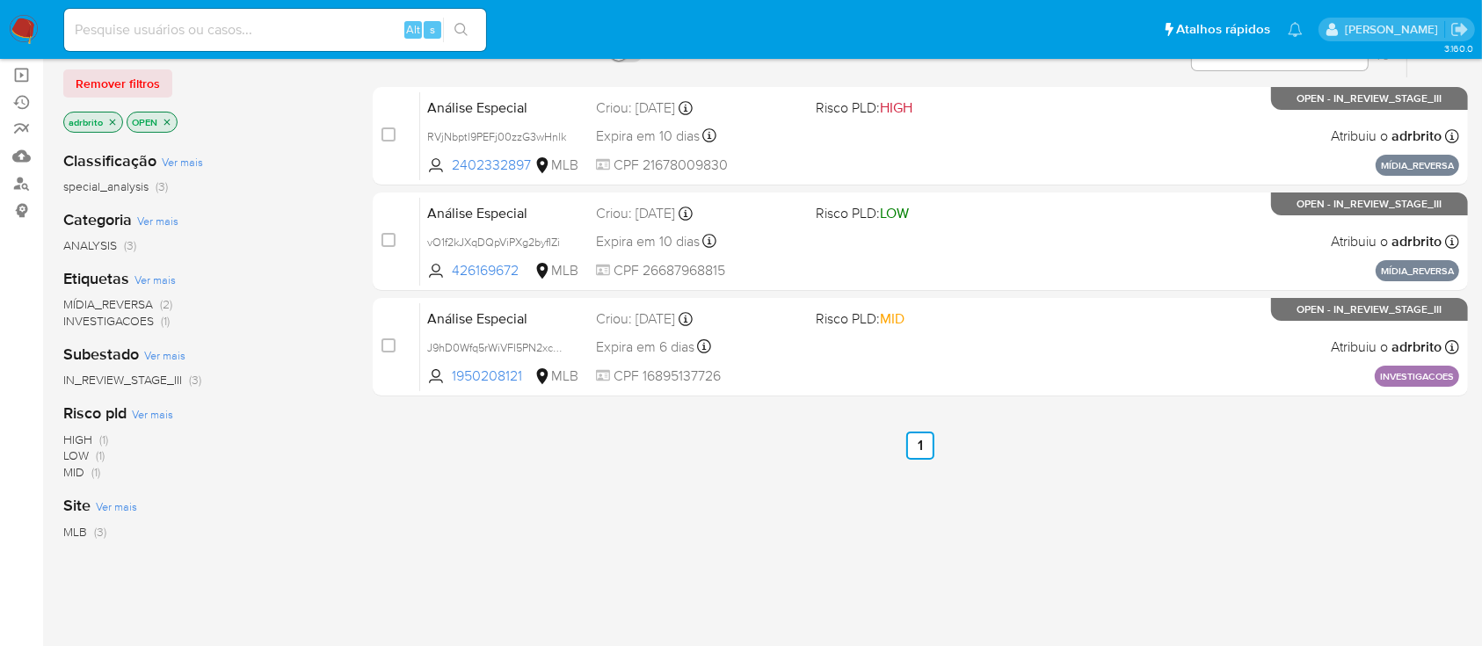
scroll to position [178, 0]
click at [114, 121] on icon "close-filter" at bounding box center [112, 123] width 11 height 11
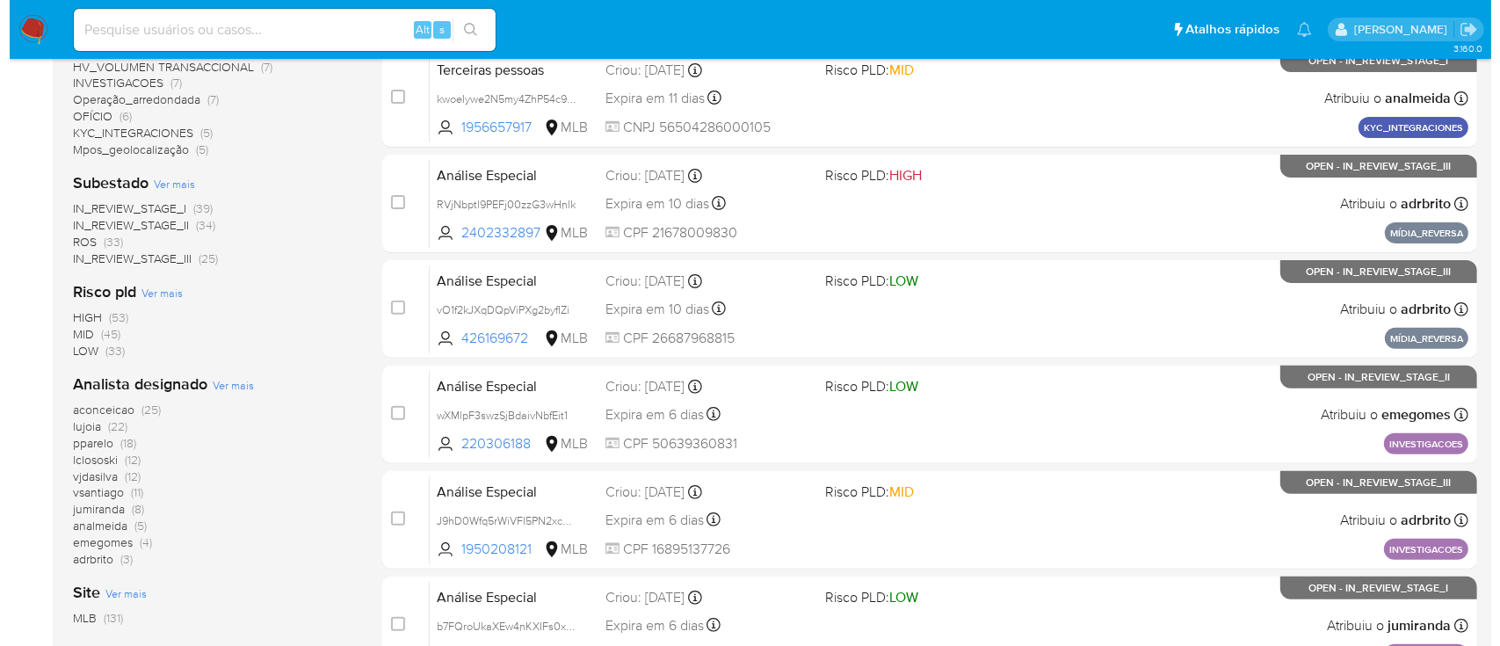
scroll to position [541, 0]
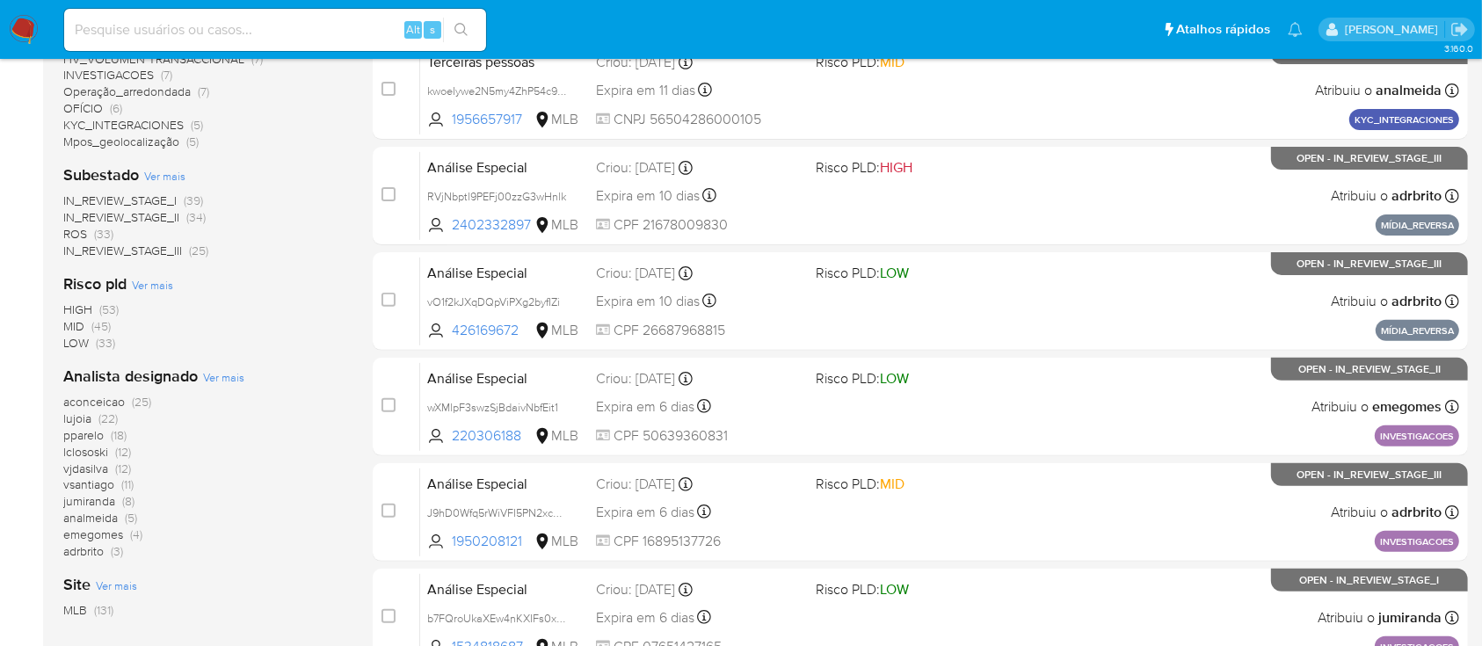
click at [205, 380] on span "Ver mais" at bounding box center [223, 377] width 41 height 16
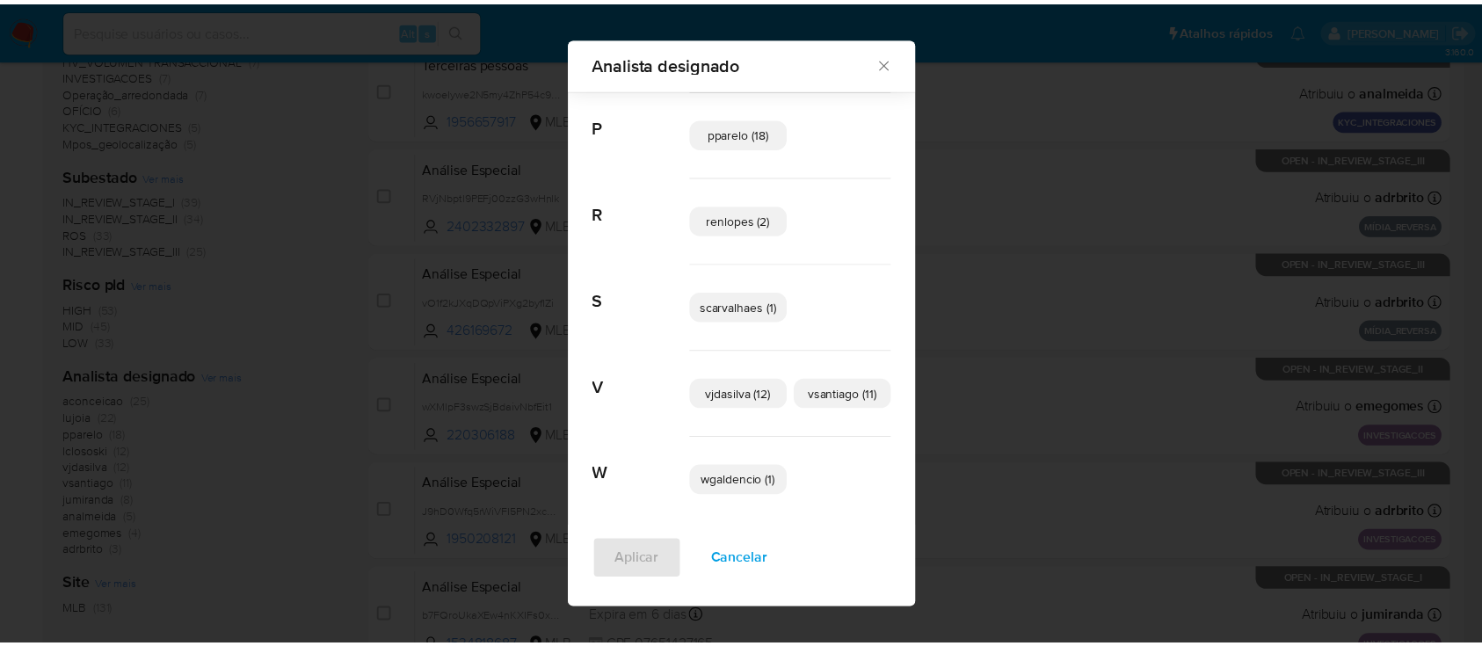
scroll to position [633, 0]
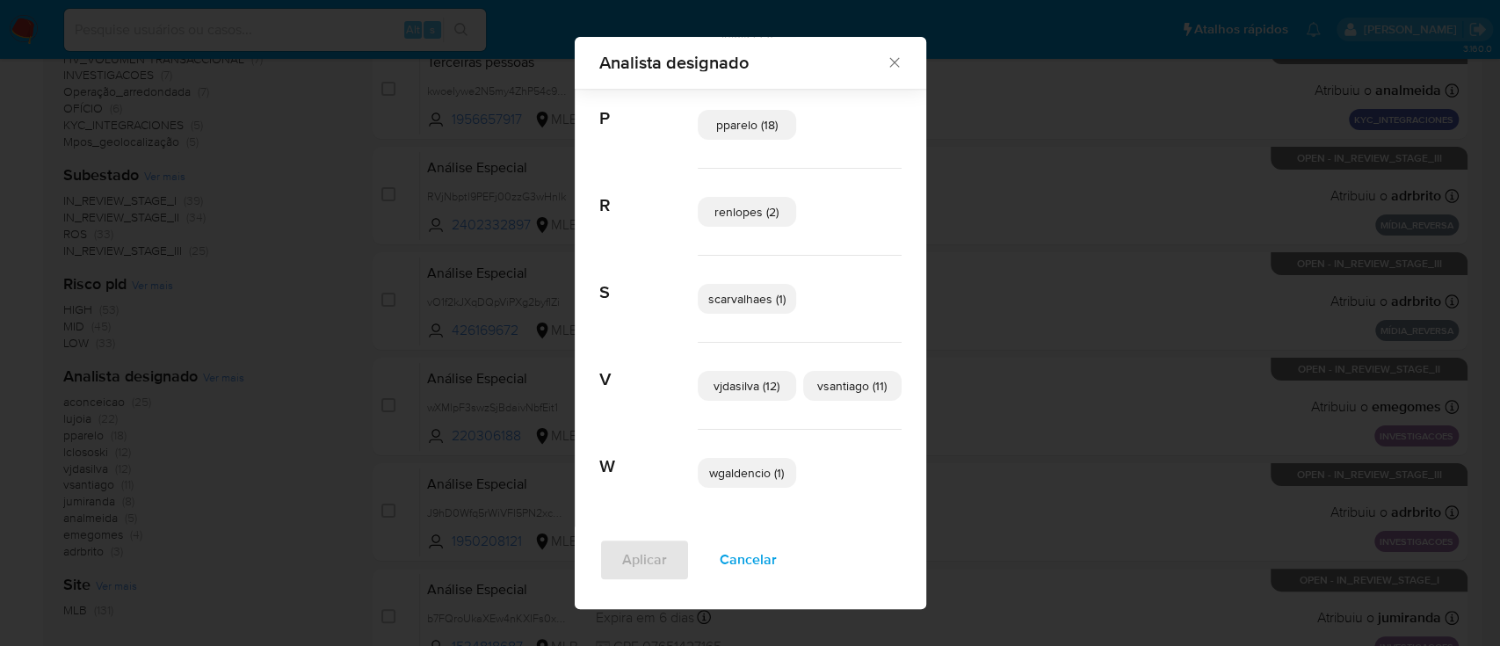
click at [887, 59] on icon "Fechar" at bounding box center [895, 63] width 18 height 18
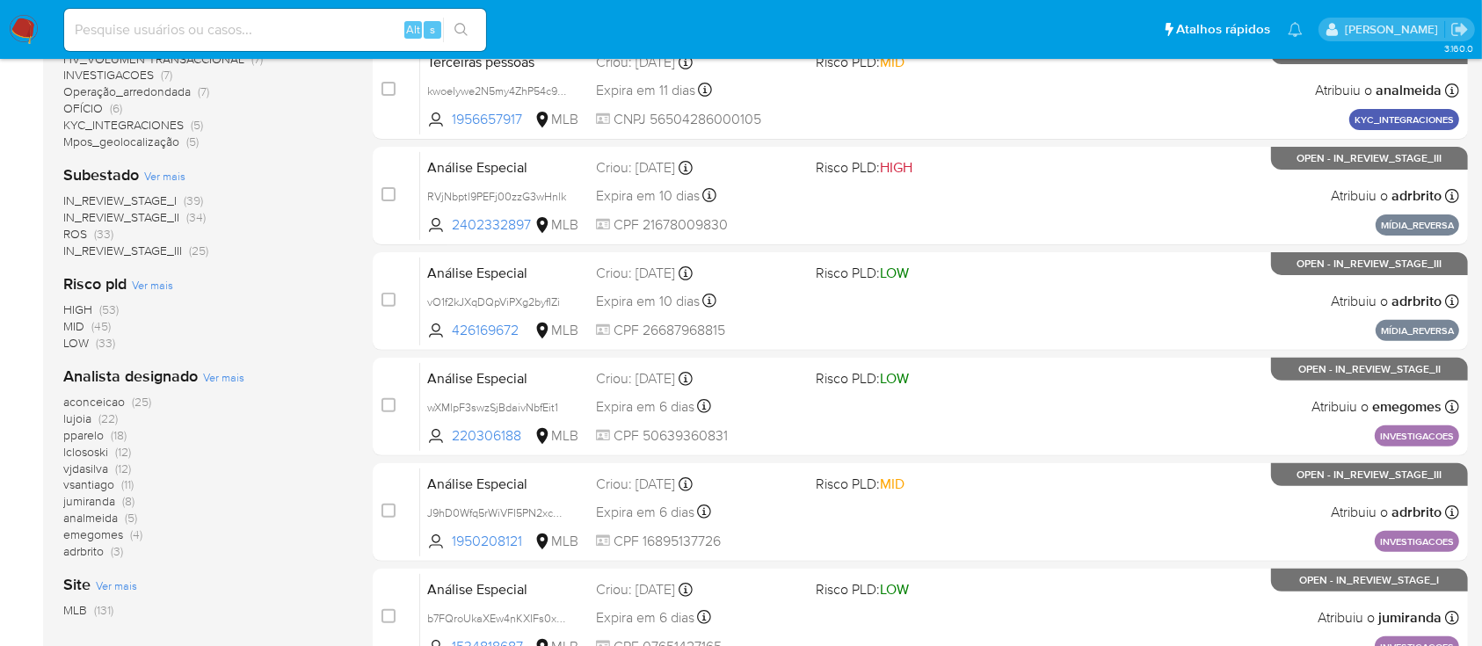
click at [1479, 430] on main "3.160.0" at bounding box center [741, 184] width 1482 height 1451
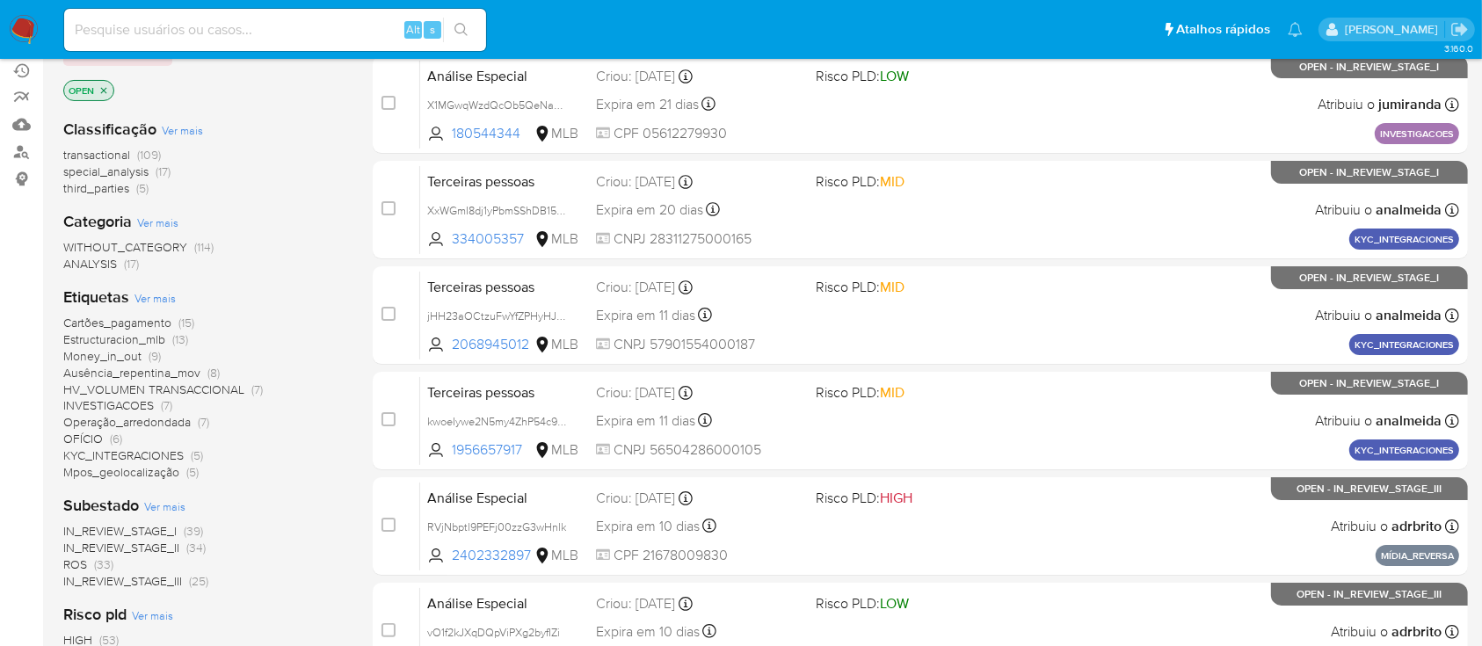
scroll to position [0, 0]
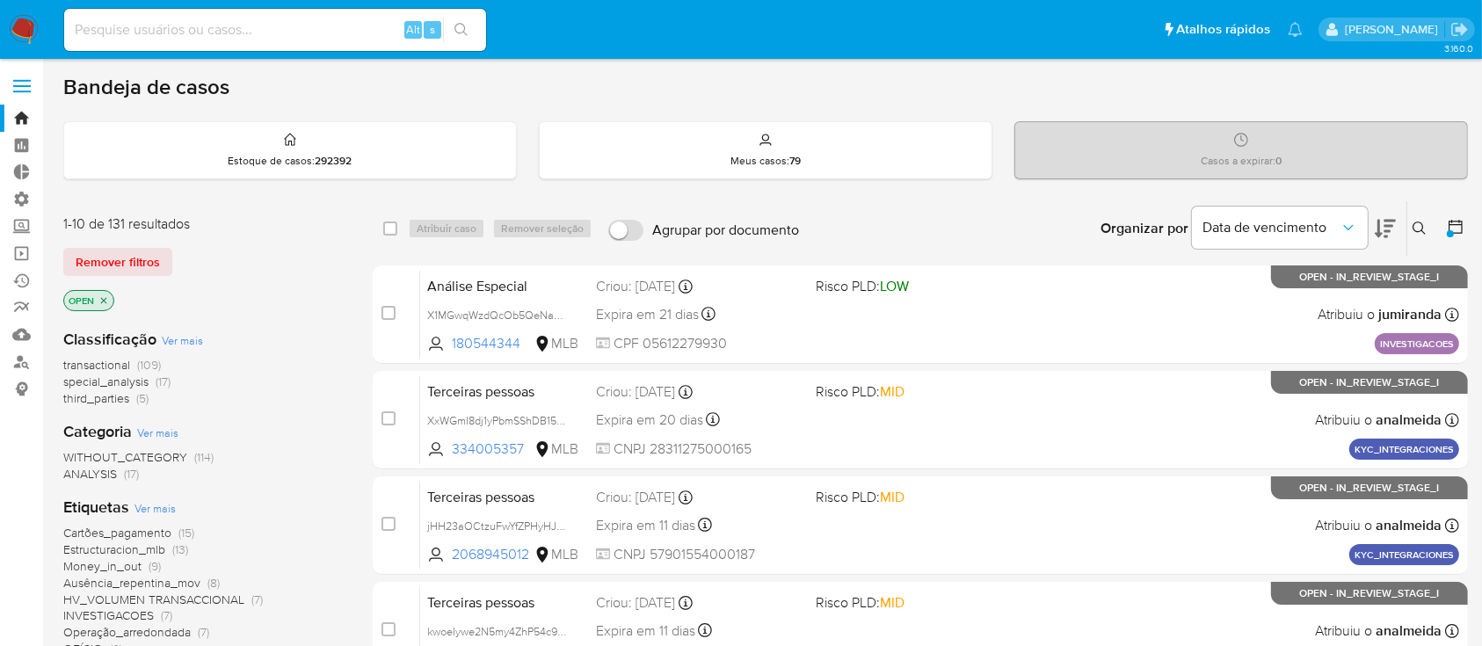
click at [703, 33] on ul "Pausado Ver notificaciones Alt s Atalhos rápidos Presiona las siguientes teclas…" at bounding box center [683, 29] width 1256 height 44
click at [21, 250] on link "Operações em massa" at bounding box center [104, 253] width 209 height 27
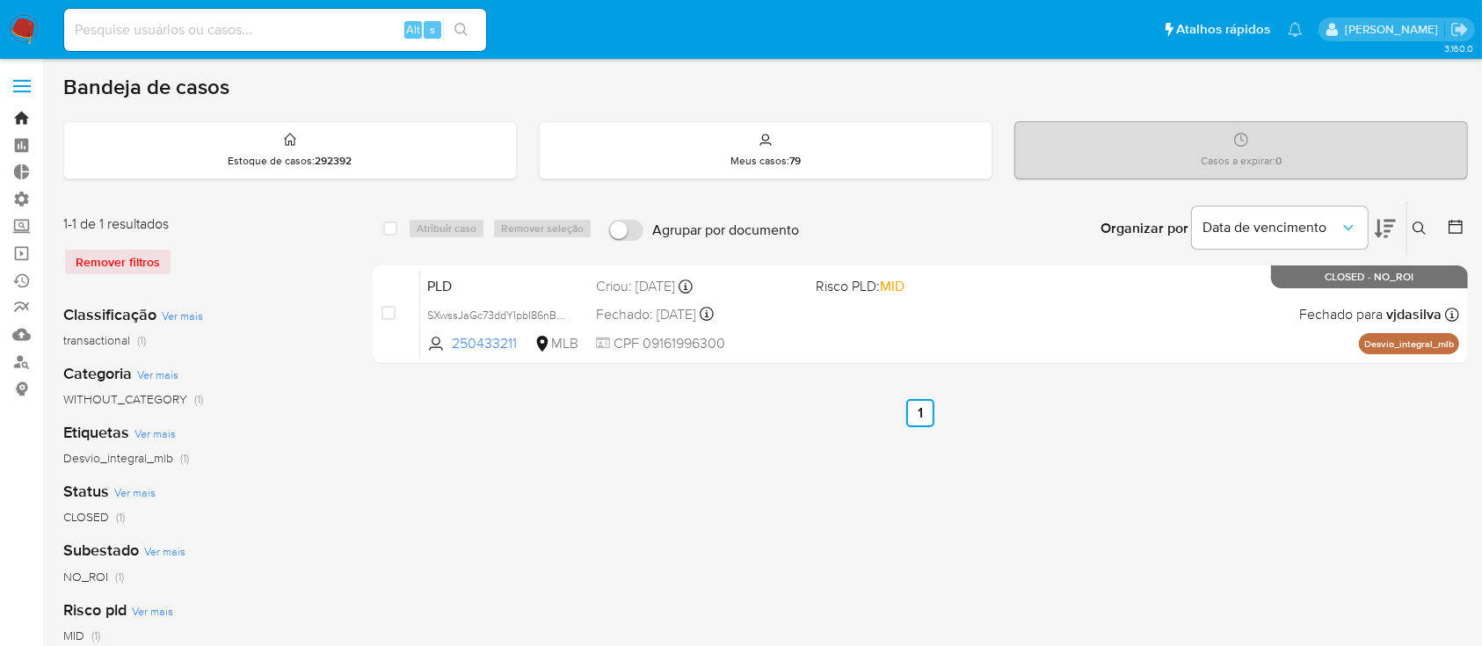
click at [21, 117] on link "Bandeja" at bounding box center [104, 118] width 209 height 27
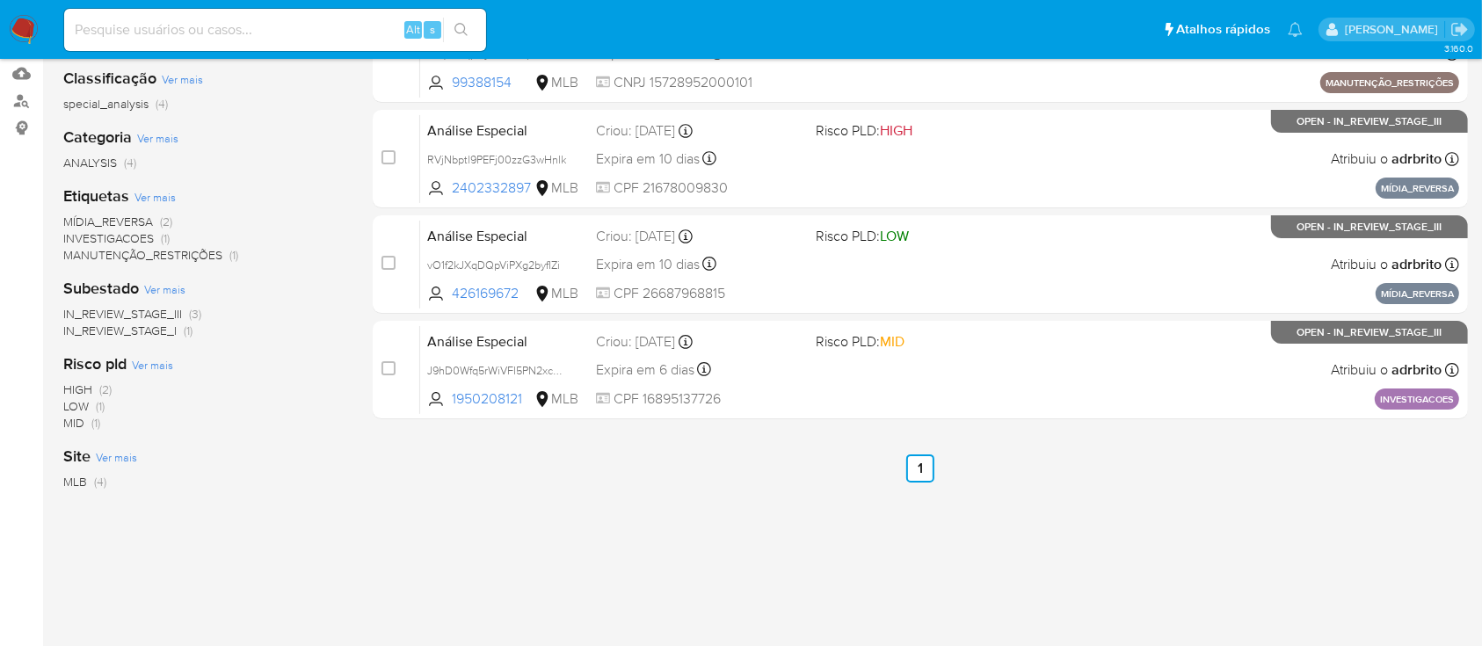
scroll to position [269, 0]
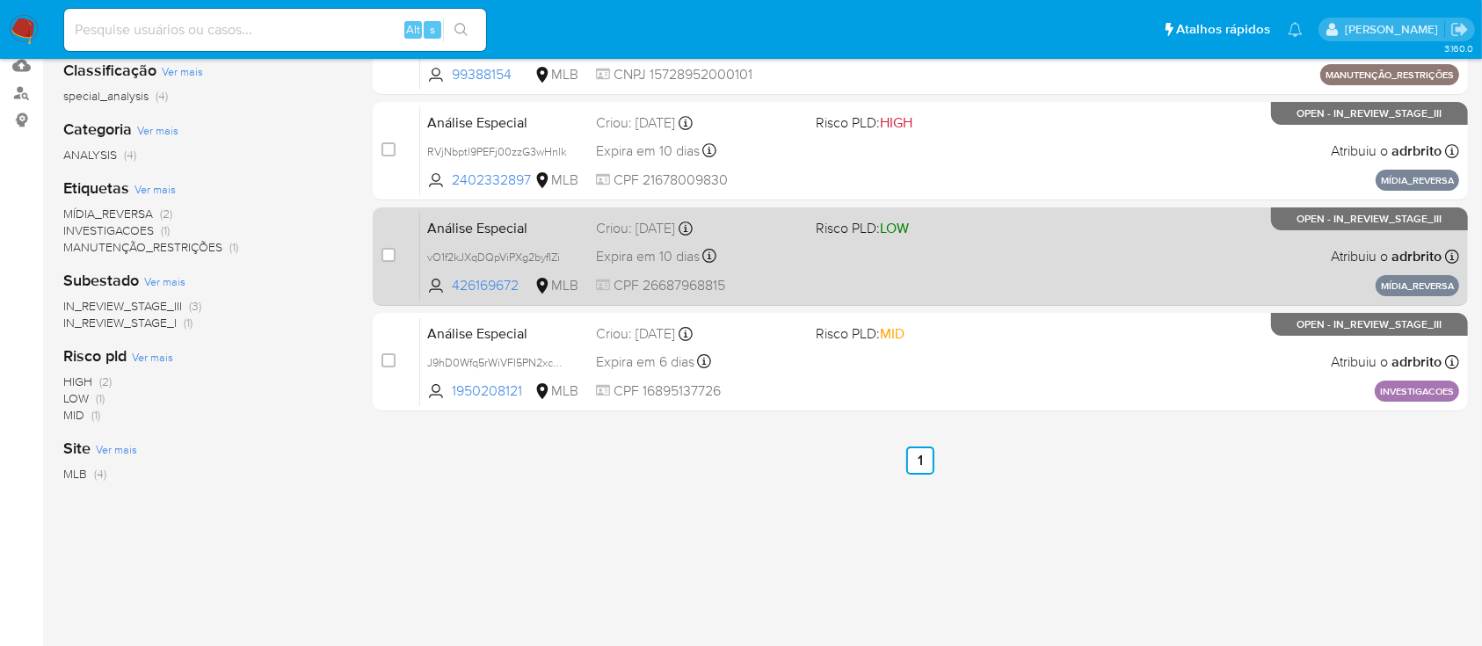
click at [672, 257] on span "Expira em 10 dias" at bounding box center [648, 256] width 104 height 19
click at [389, 256] on input "checkbox" at bounding box center [388, 255] width 14 height 14
checkbox input "true"
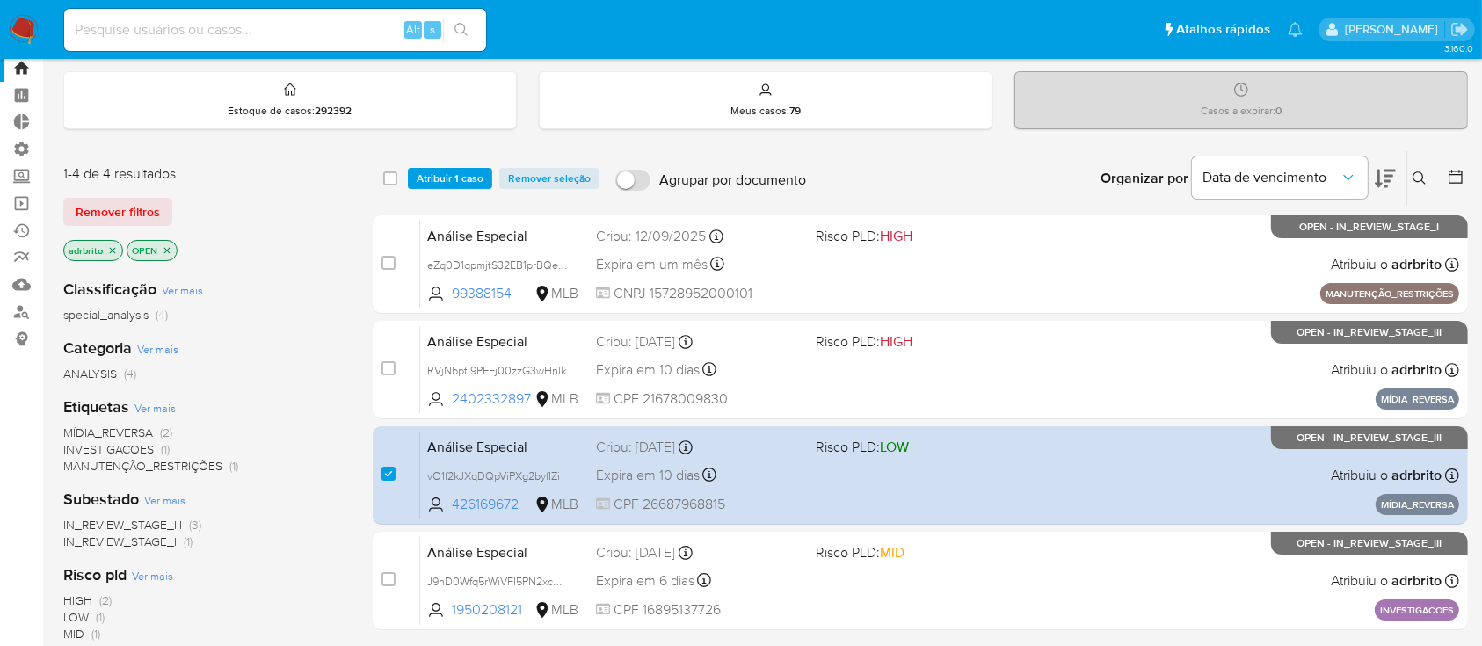
scroll to position [0, 0]
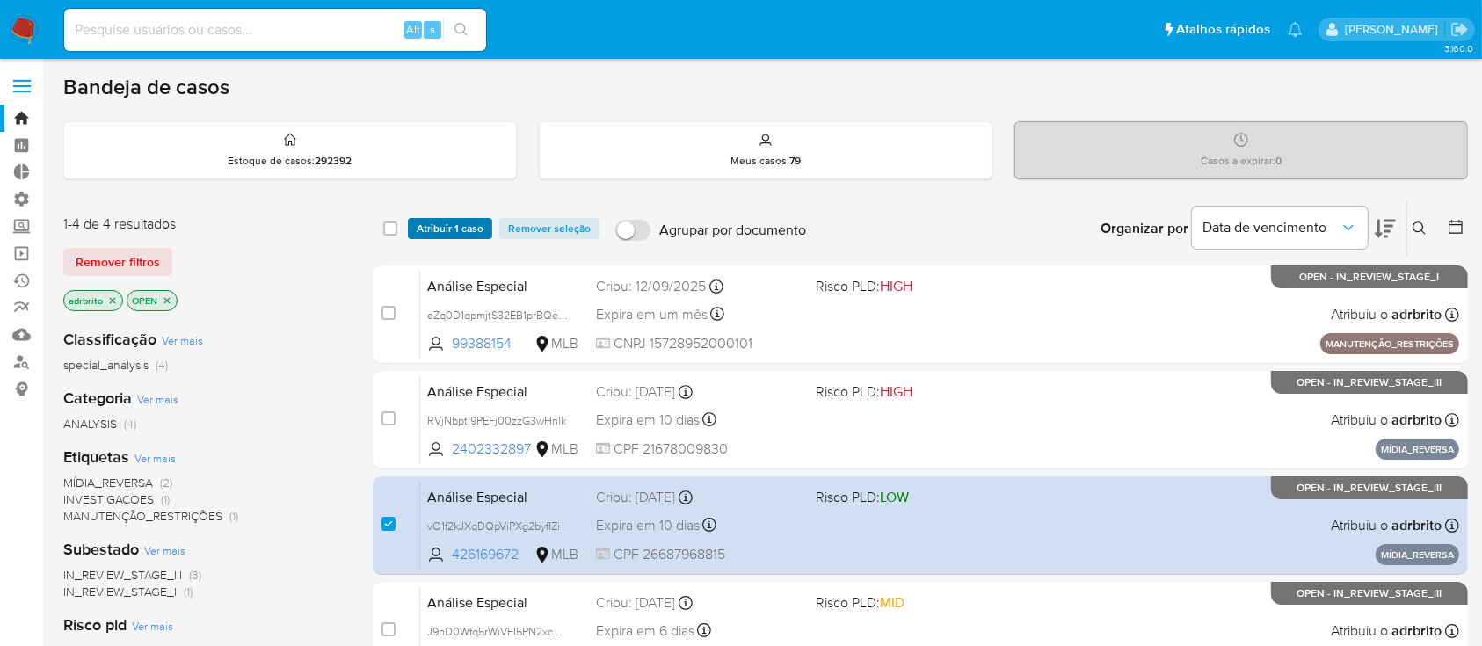
click at [453, 226] on span "Atribuir 1 caso" at bounding box center [450, 229] width 67 height 18
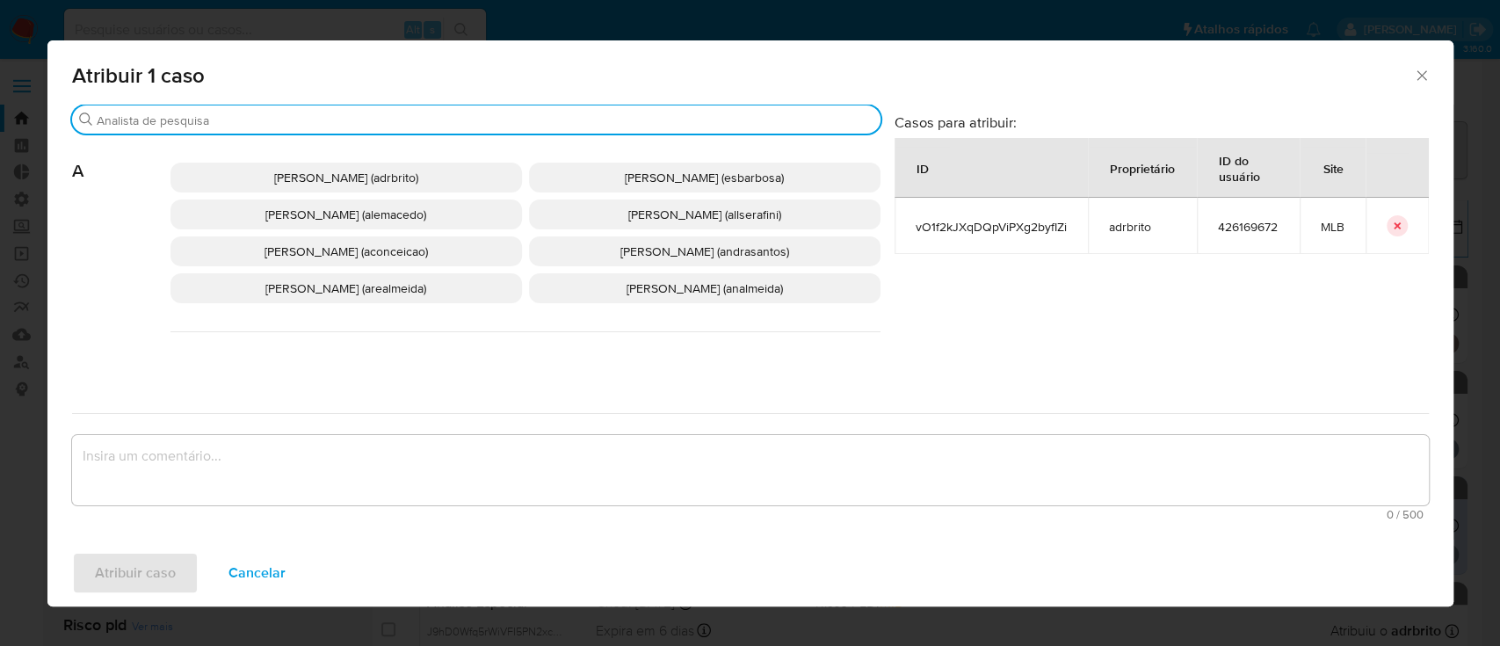
click at [368, 116] on input "Buscar" at bounding box center [485, 121] width 777 height 16
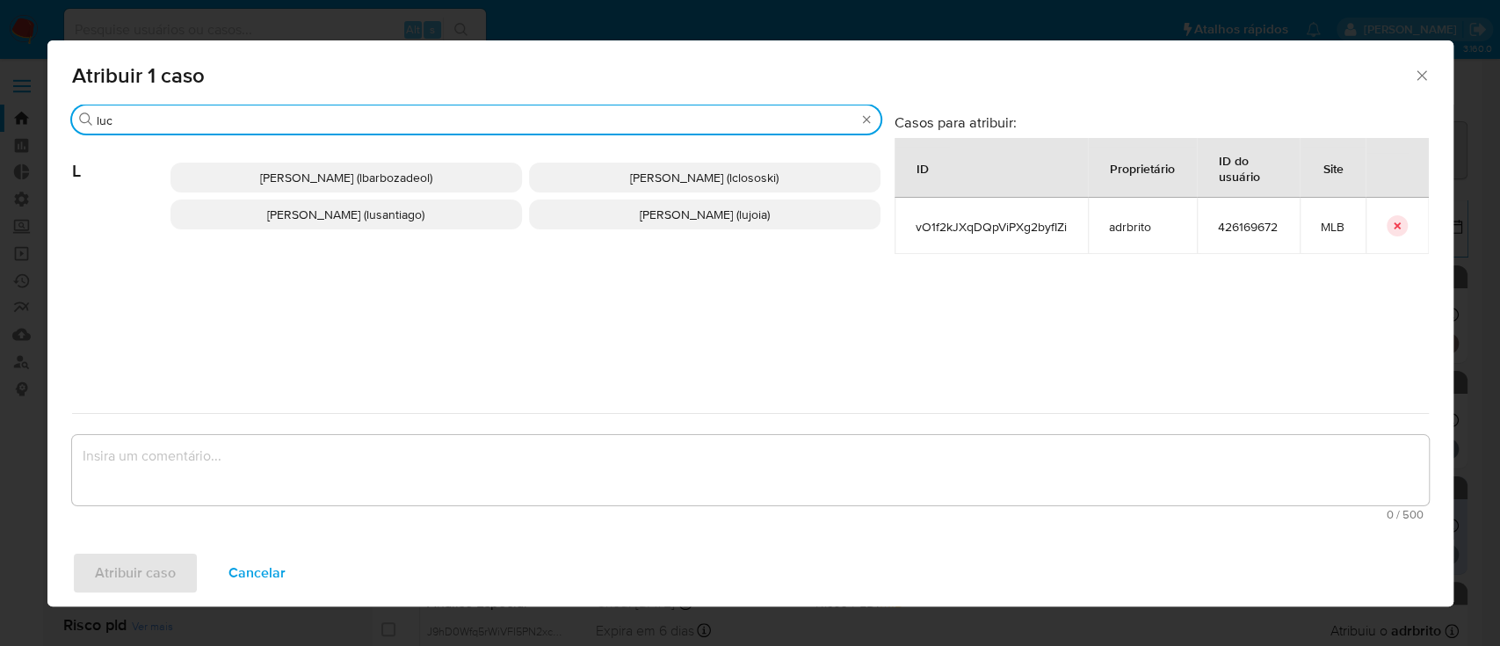
type input "luc"
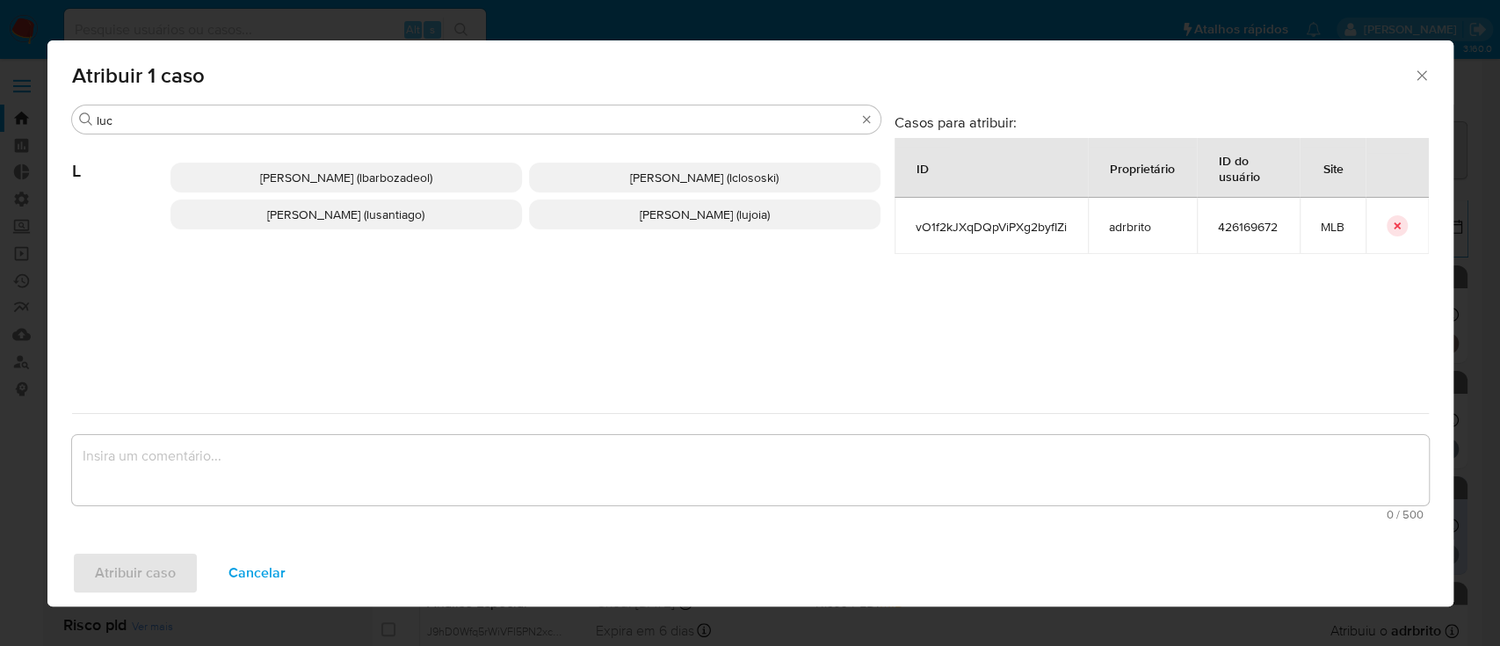
click at [654, 176] on span "Lucas Clososki Rangel Pereira (lclososki)" at bounding box center [704, 178] width 149 height 18
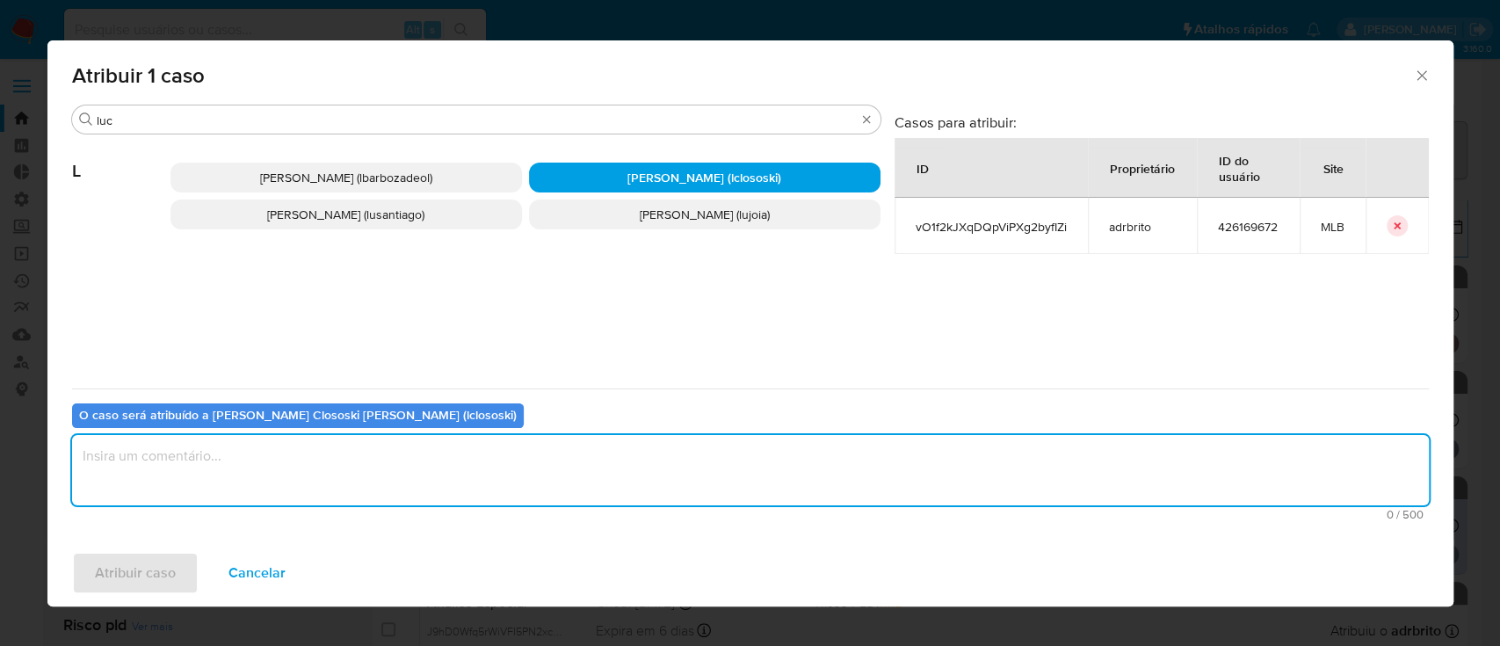
click at [419, 482] on textarea "assign-modal" at bounding box center [750, 470] width 1357 height 70
type textarea "i"
type textarea "ok"
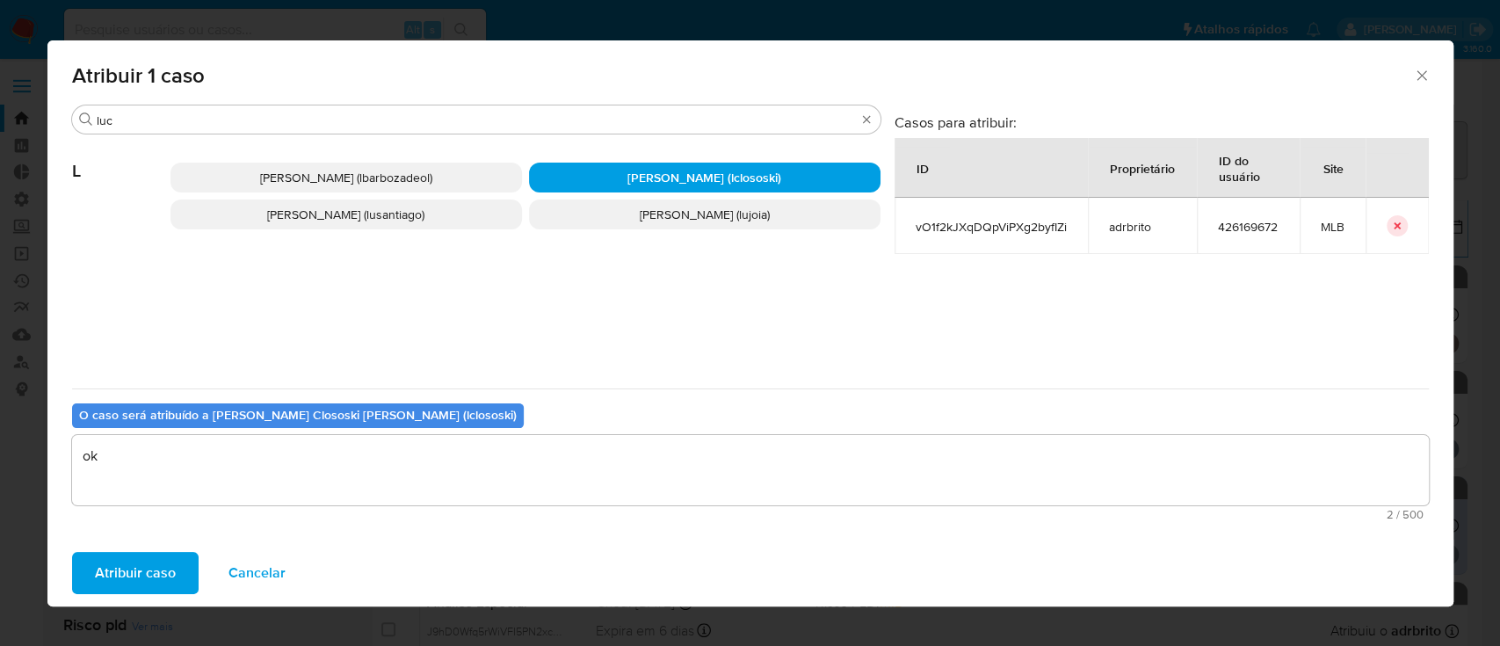
click at [145, 578] on span "Atribuir caso" at bounding box center [135, 573] width 81 height 39
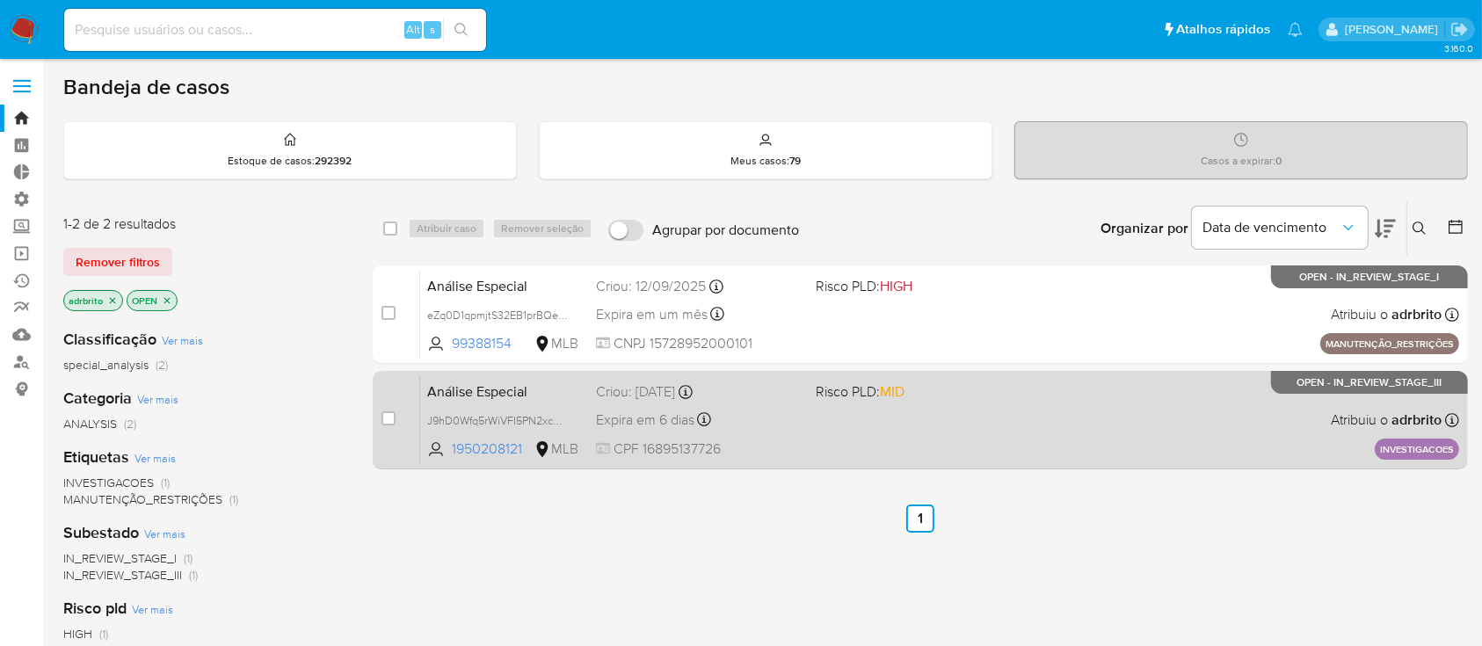
click at [675, 418] on span "Expira em 6 dias" at bounding box center [645, 420] width 98 height 19
click at [387, 418] on input "checkbox" at bounding box center [388, 418] width 14 height 14
checkbox input "true"
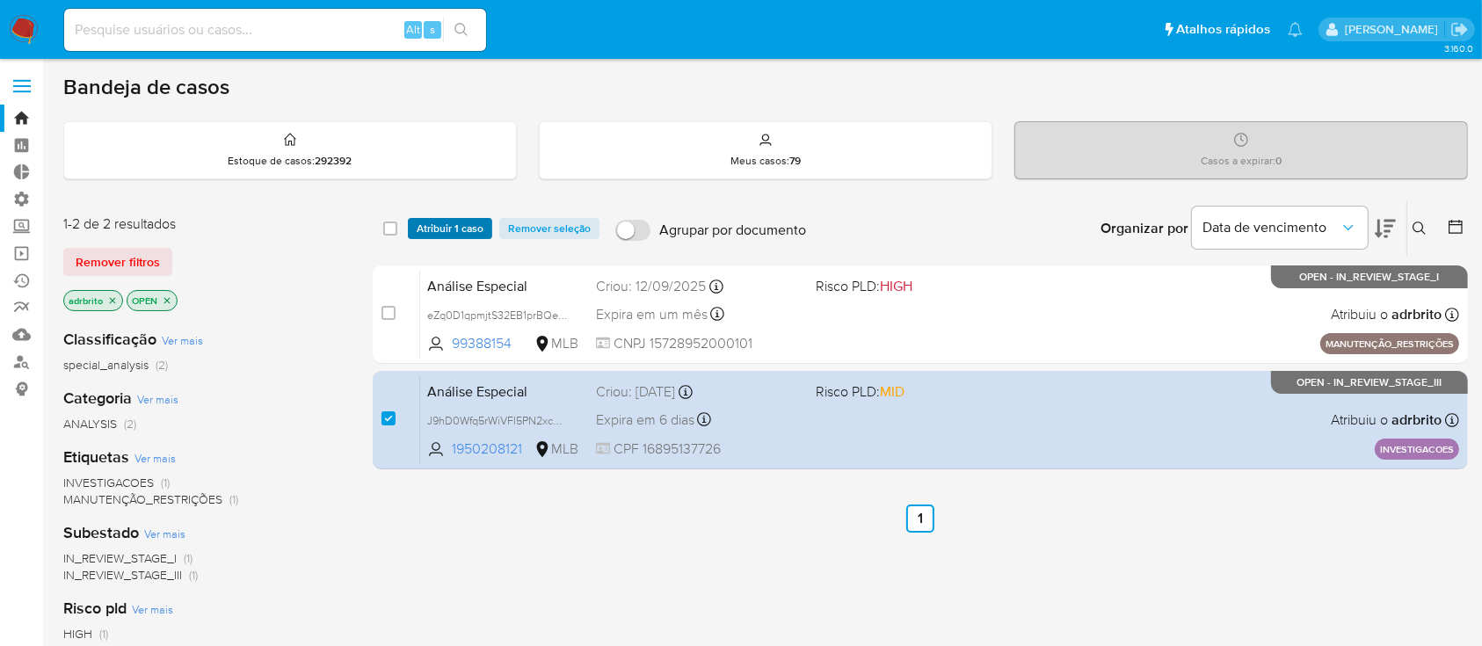
click at [440, 222] on span "Atribuir 1 caso" at bounding box center [450, 229] width 67 height 18
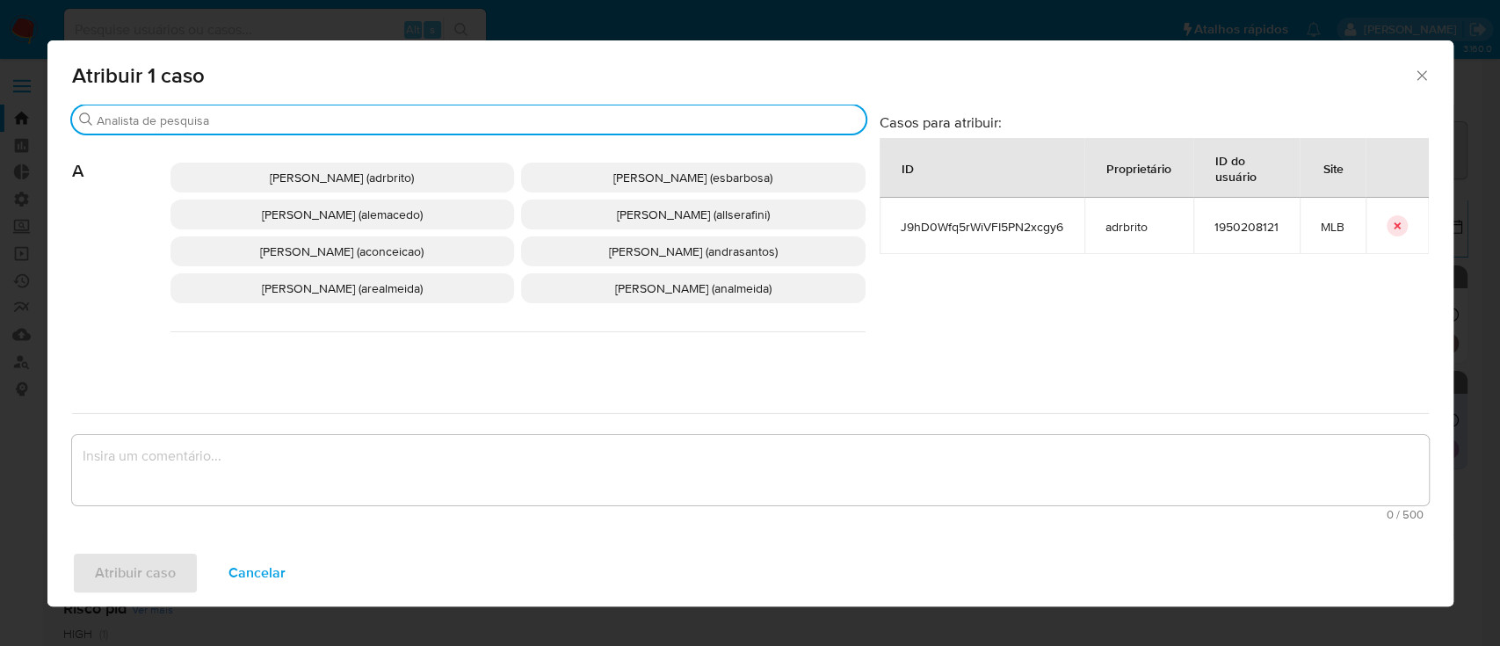
click at [362, 121] on input "Buscar" at bounding box center [478, 121] width 762 height 16
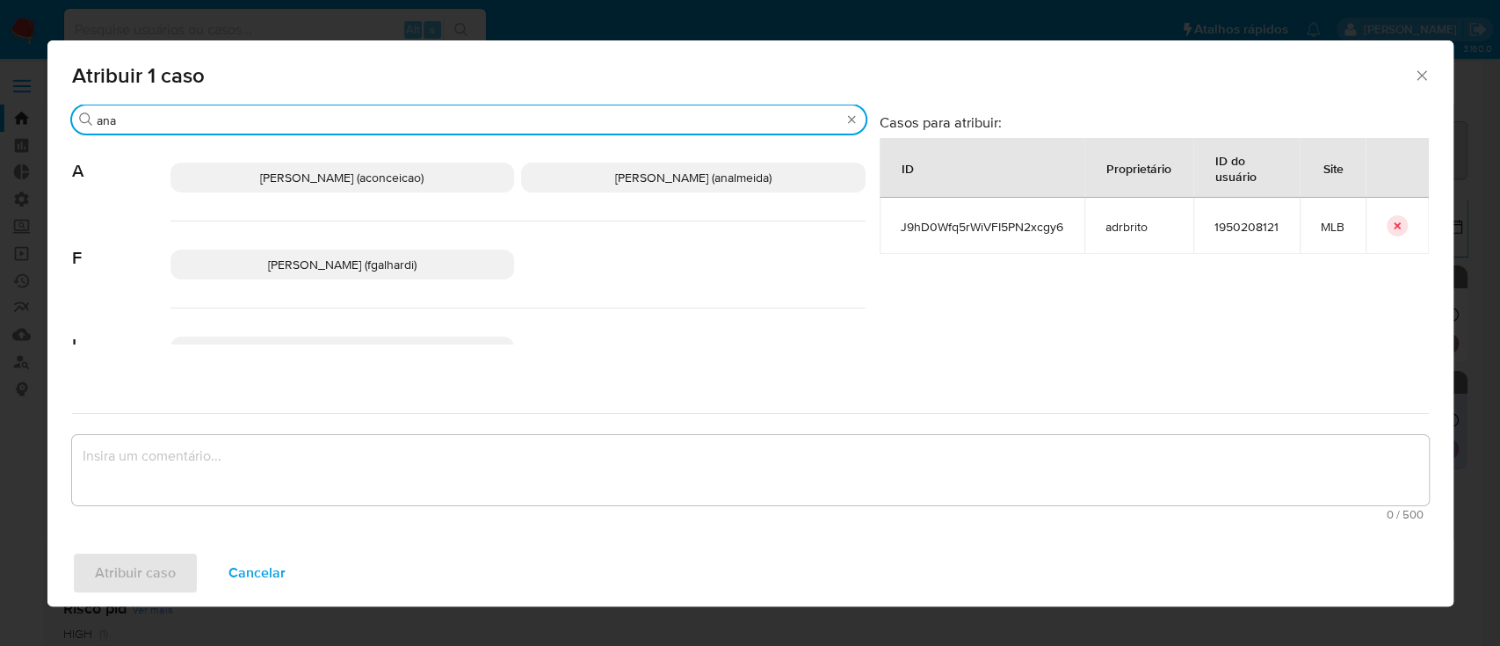
type input "ana"
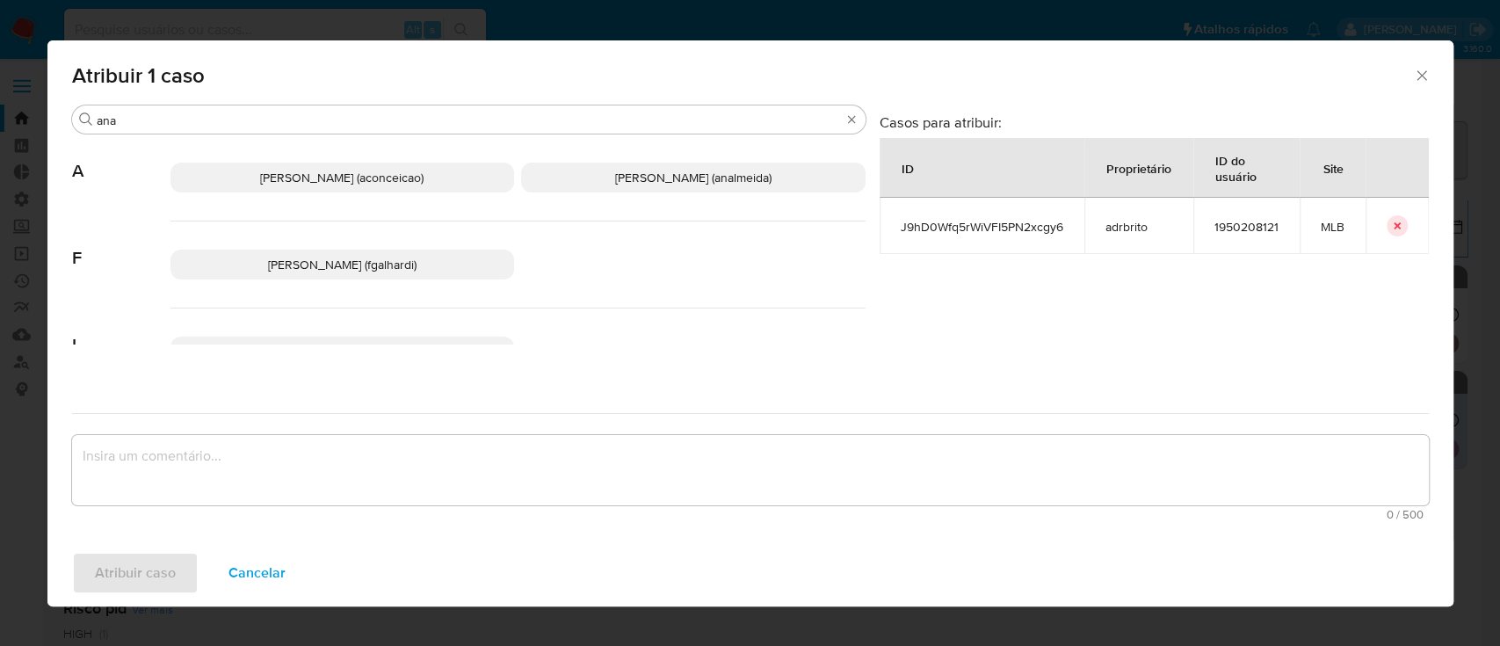
click at [345, 178] on span "[PERSON_NAME] (aconceicao)" at bounding box center [341, 178] width 163 height 18
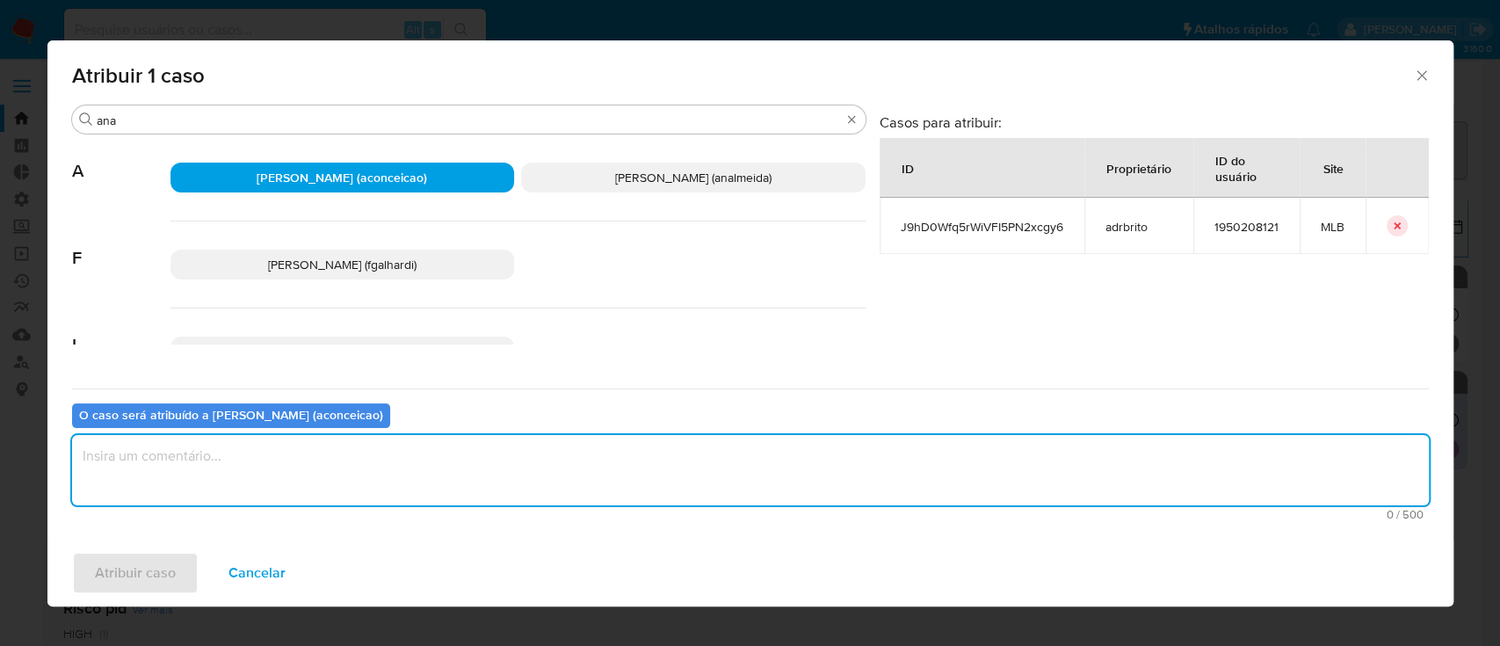
click at [246, 481] on textarea "assign-modal" at bounding box center [750, 470] width 1357 height 70
type textarea "ok"
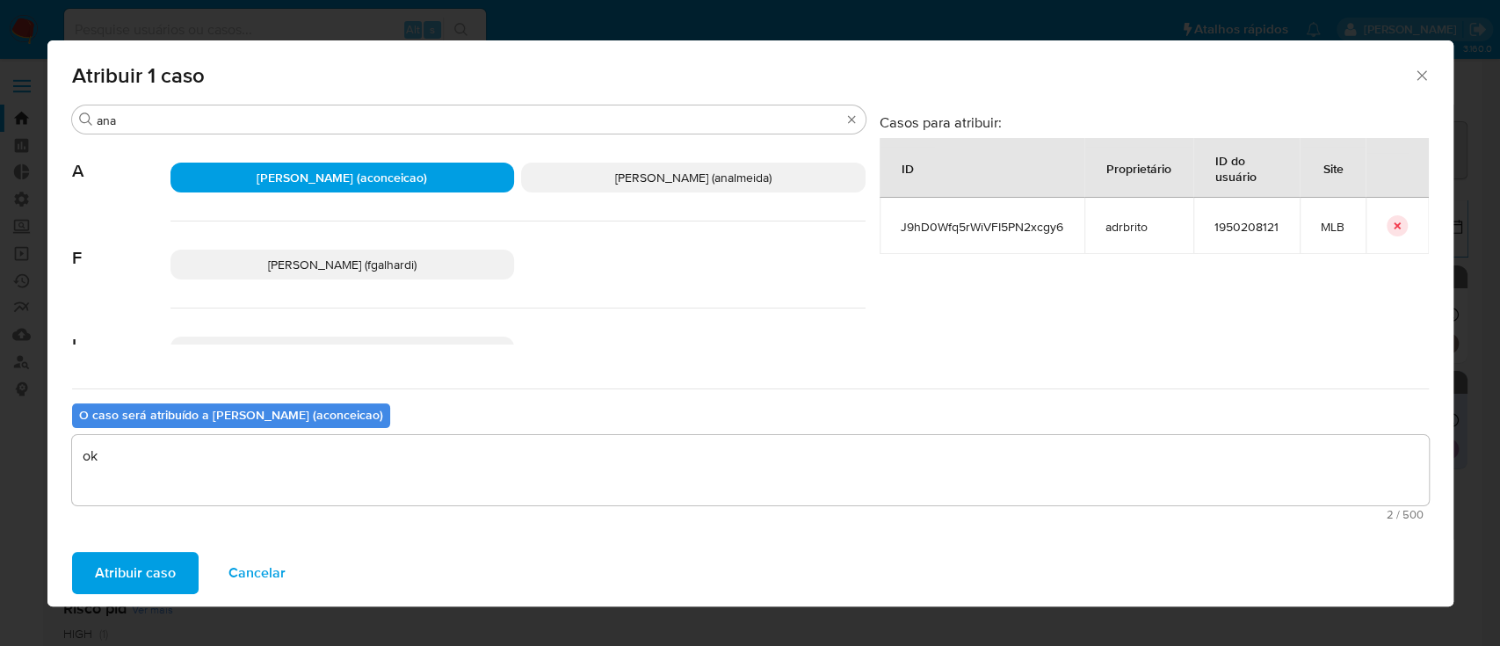
click at [162, 573] on span "Atribuir caso" at bounding box center [135, 573] width 81 height 39
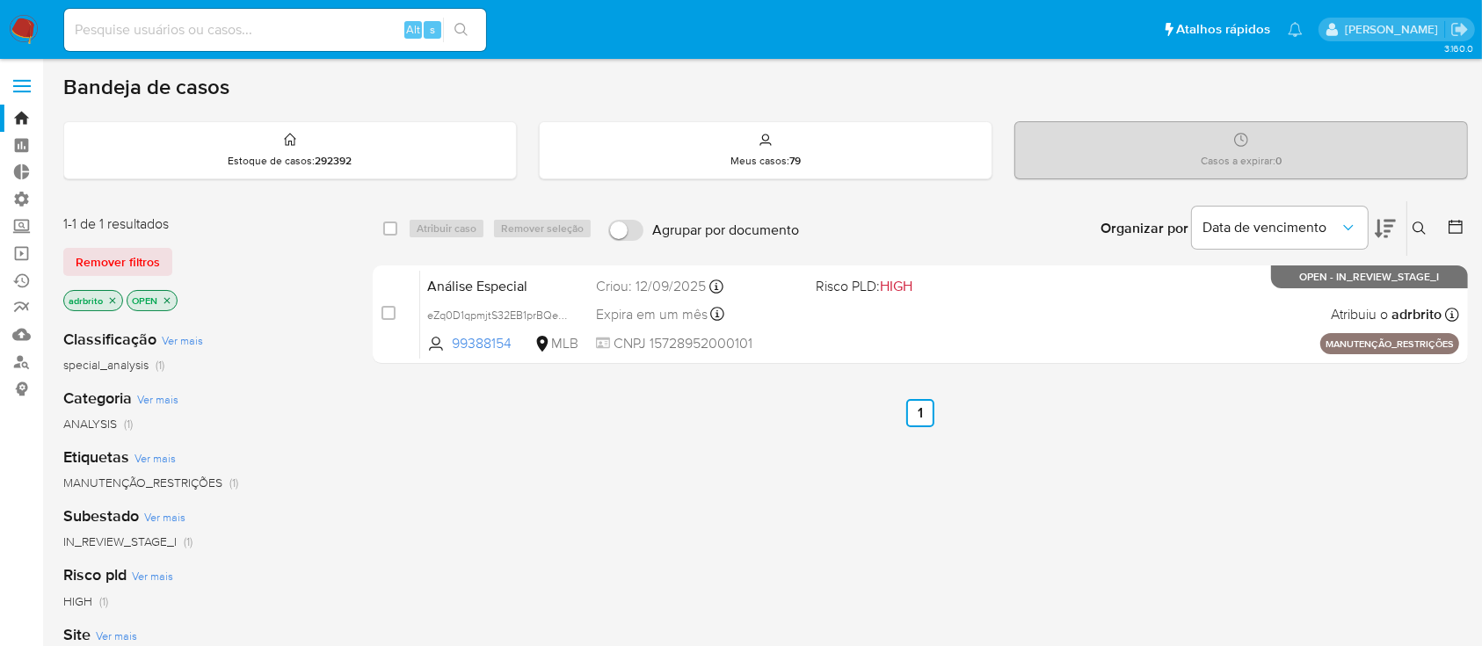
click at [541, 490] on div "select-all-cases-checkbox Atribuir caso Remover seleção Agrupar por documento O…" at bounding box center [920, 598] width 1095 height 796
click at [588, 465] on div "select-all-cases-checkbox Atribuir caso Remover seleção Agrupar por documento O…" at bounding box center [920, 598] width 1095 height 796
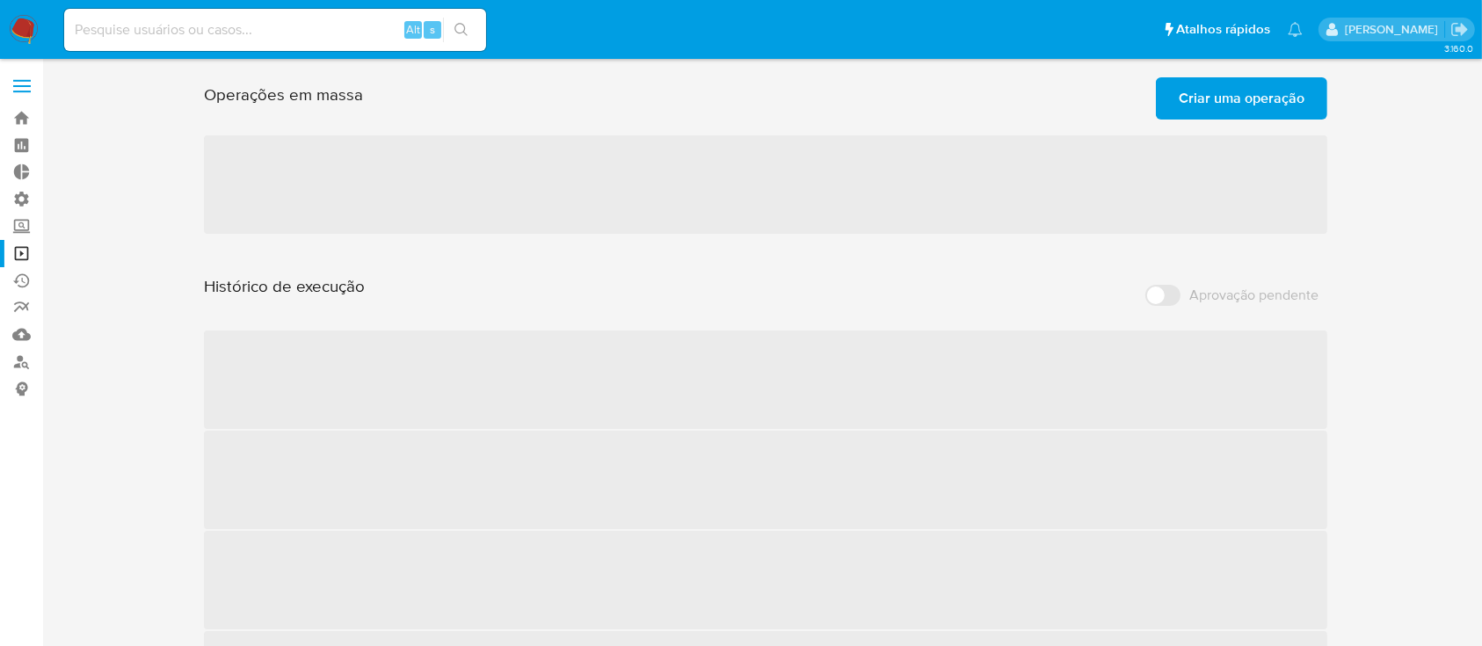
click at [1241, 110] on span "Criar uma operação" at bounding box center [1242, 98] width 126 height 39
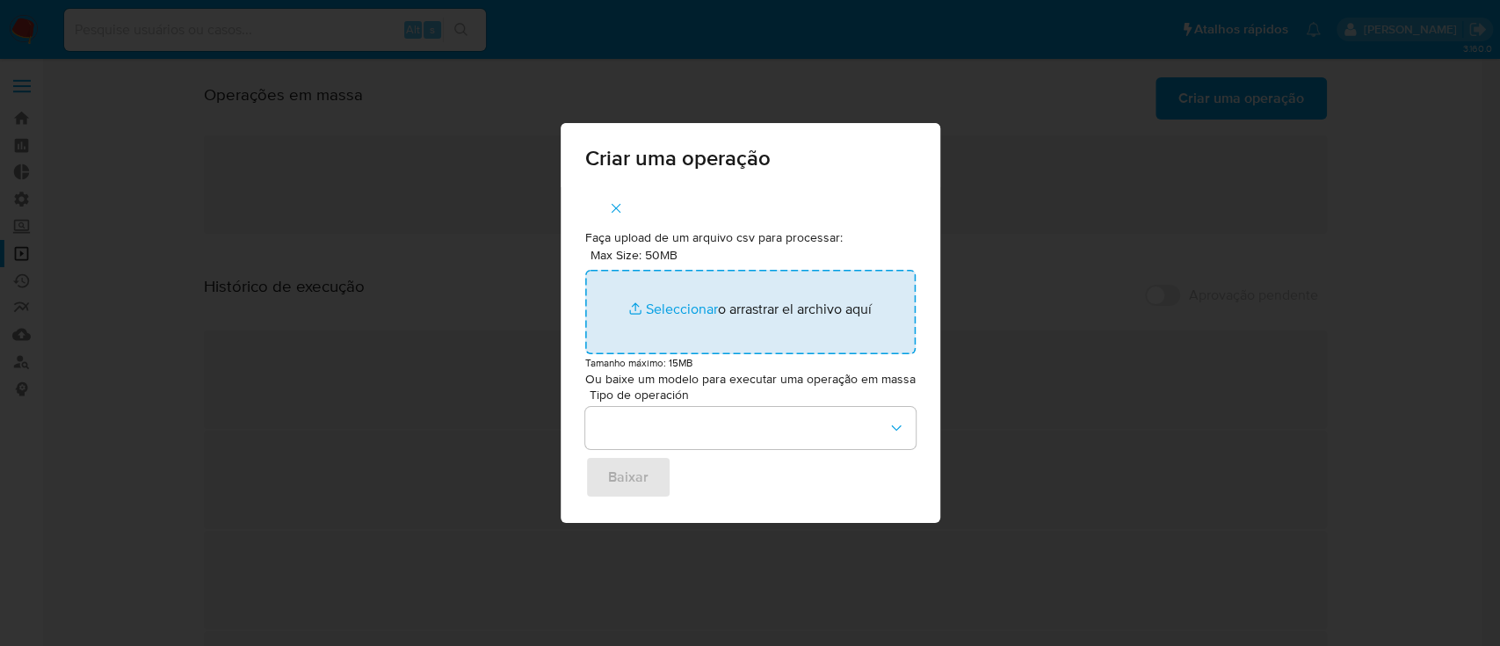
click at [676, 307] on input "Max Size: 50MB Seleccionar archivos" at bounding box center [750, 312] width 331 height 84
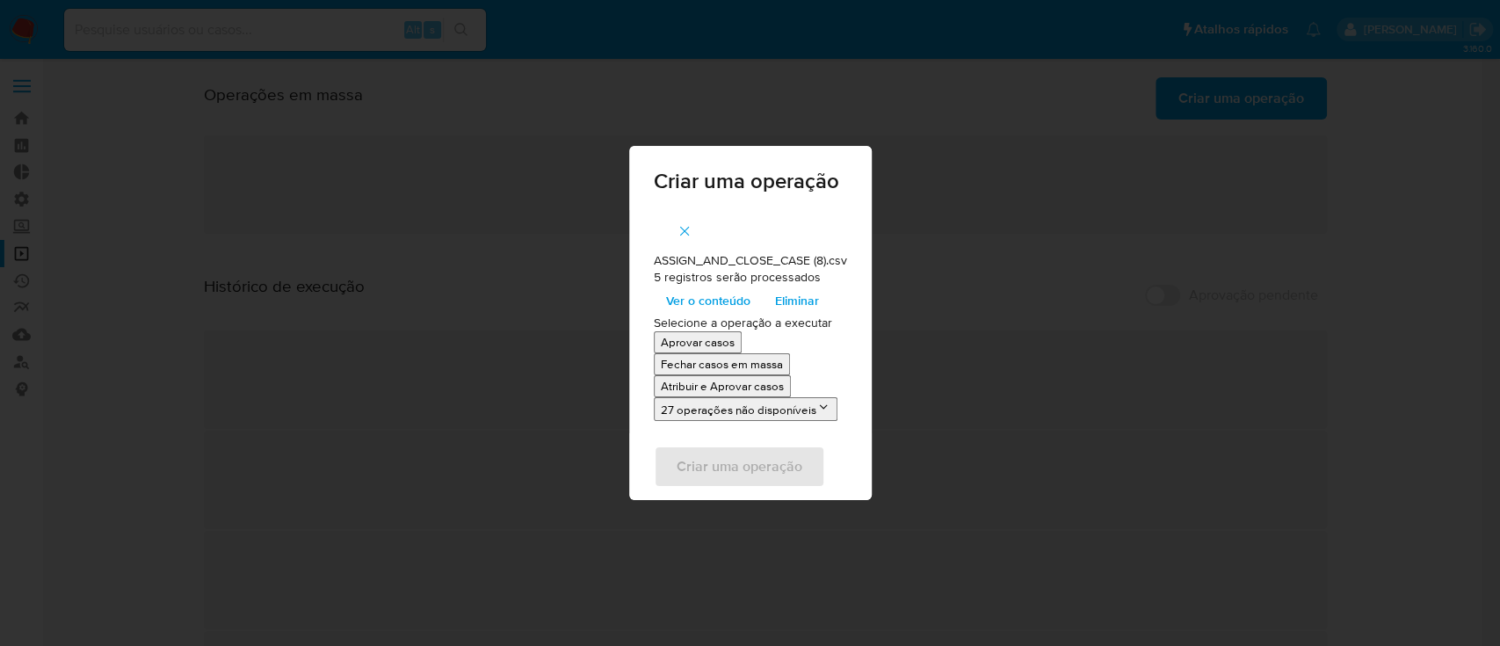
click at [720, 385] on p "Atribuir e Aprovar casos" at bounding box center [722, 386] width 123 height 17
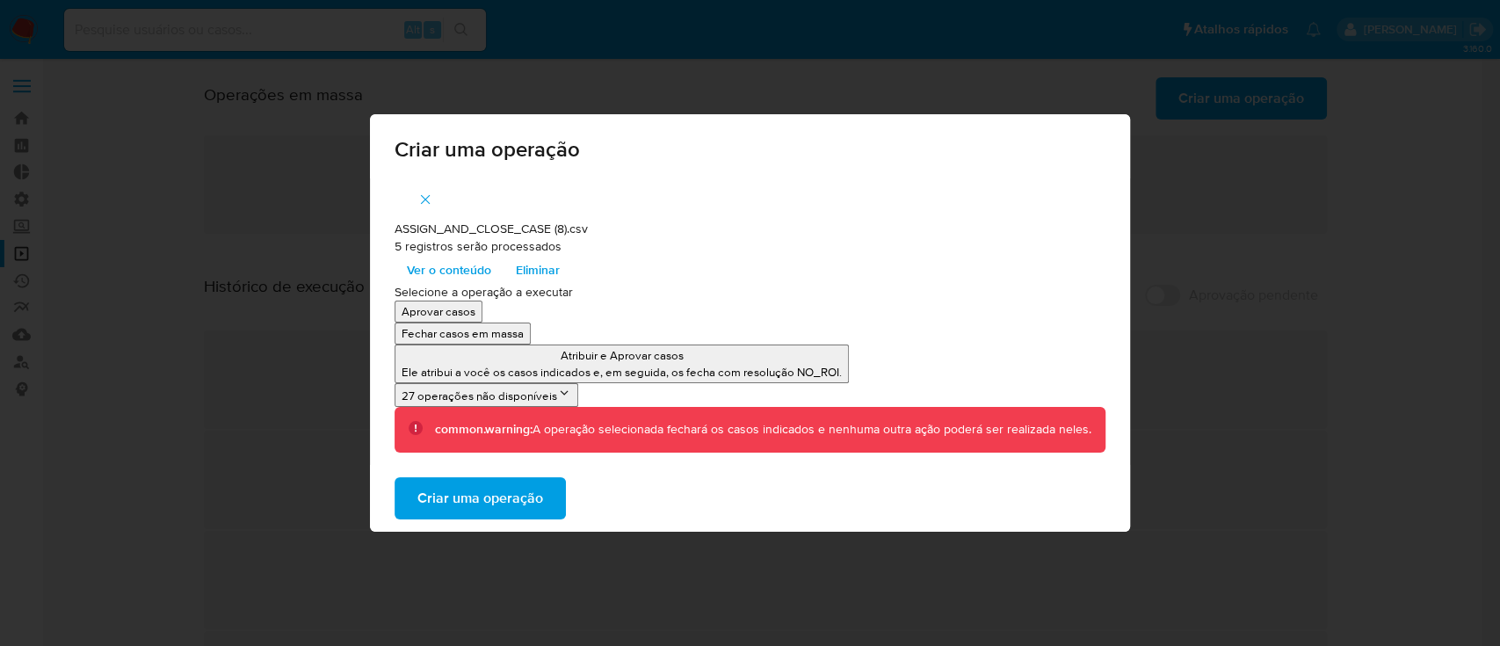
click at [499, 490] on span "Criar uma operação" at bounding box center [481, 498] width 126 height 39
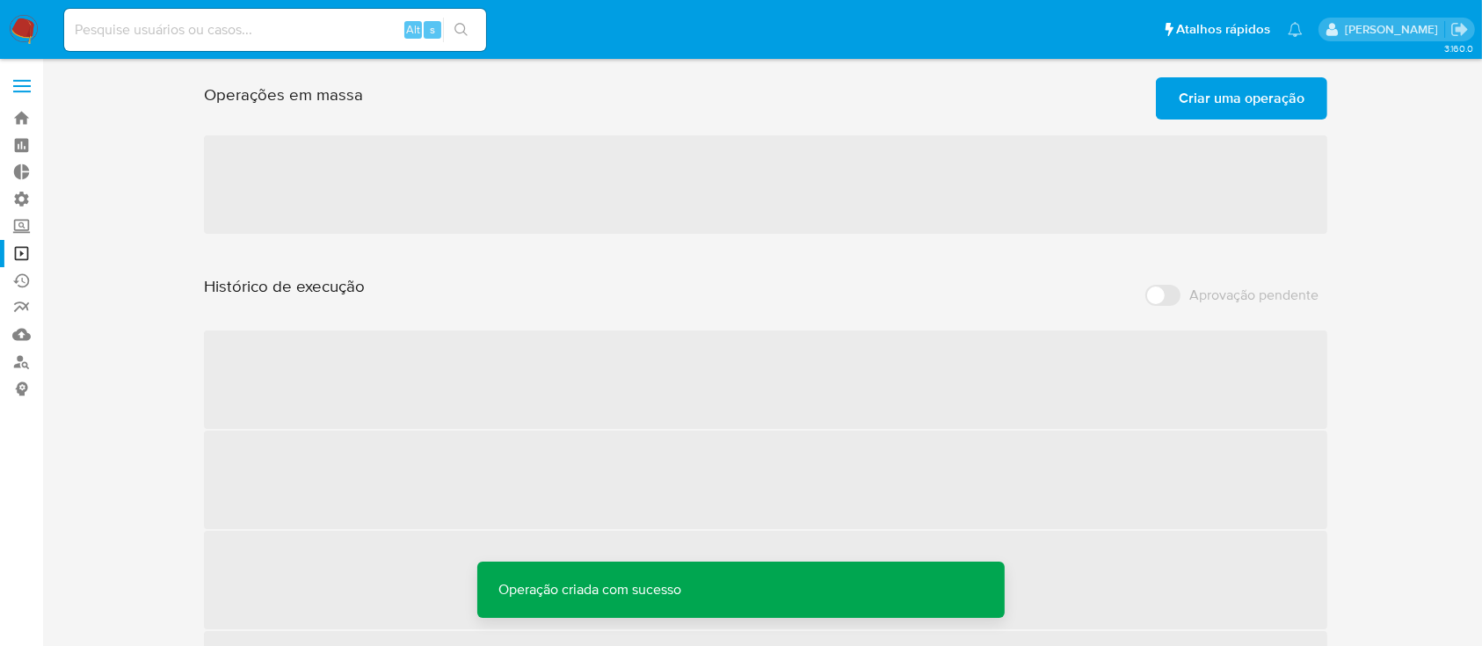
click at [1246, 115] on span "Criar uma operação" at bounding box center [1242, 98] width 126 height 39
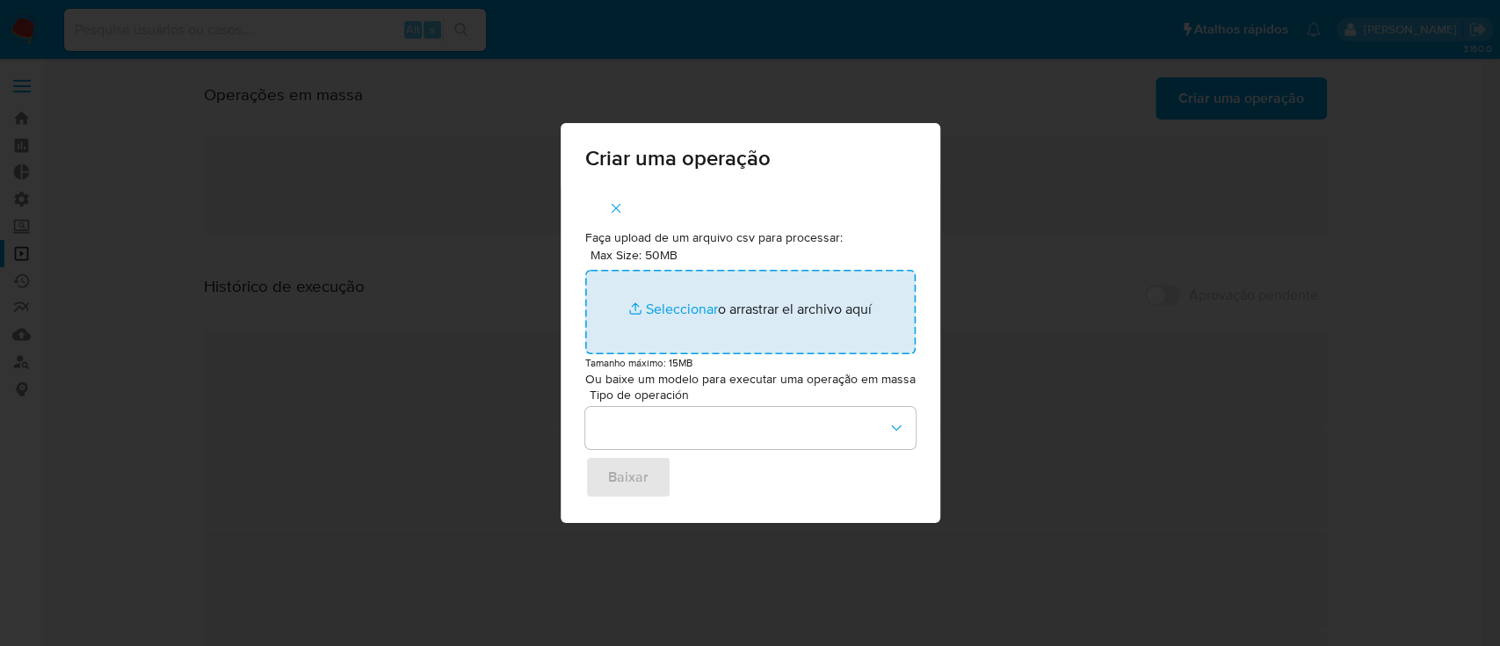
click at [691, 304] on input "Max Size: 50MB Seleccionar archivos" at bounding box center [750, 312] width 331 height 84
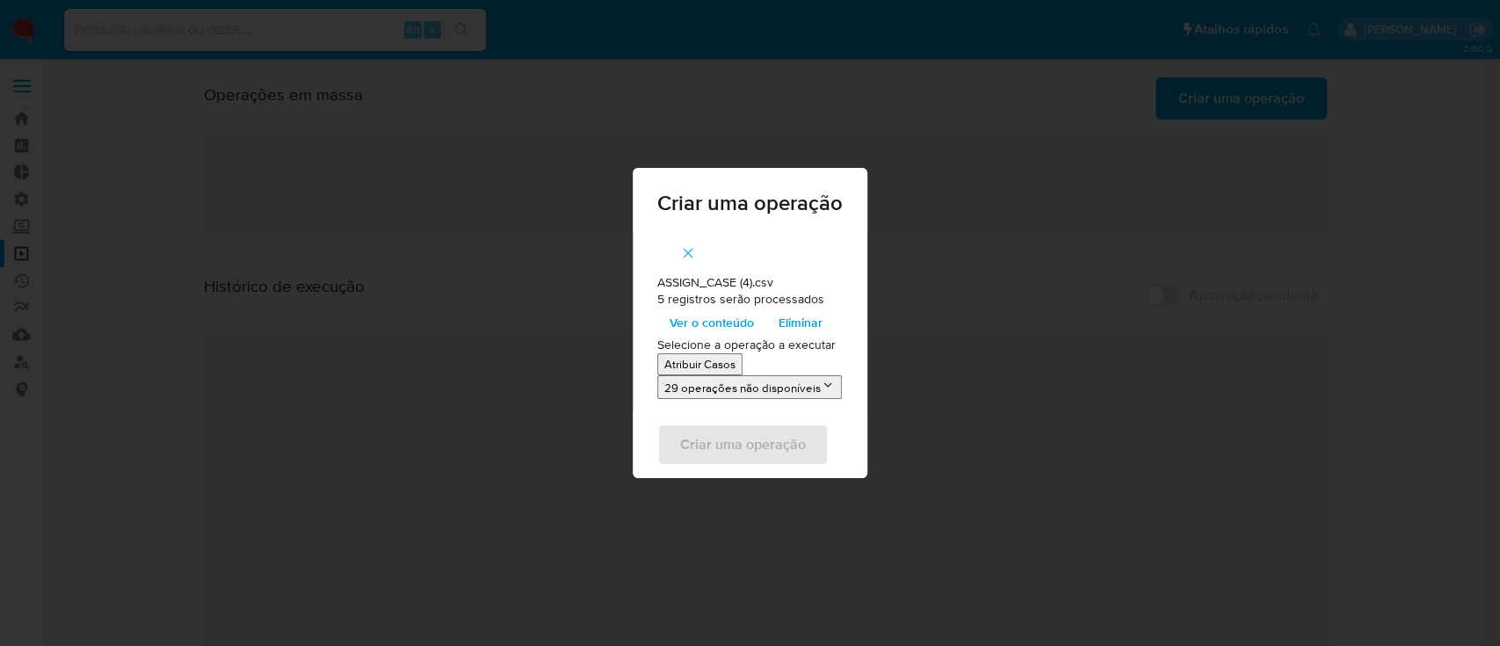
click at [699, 359] on p "Atribuir Casos" at bounding box center [700, 364] width 71 height 17
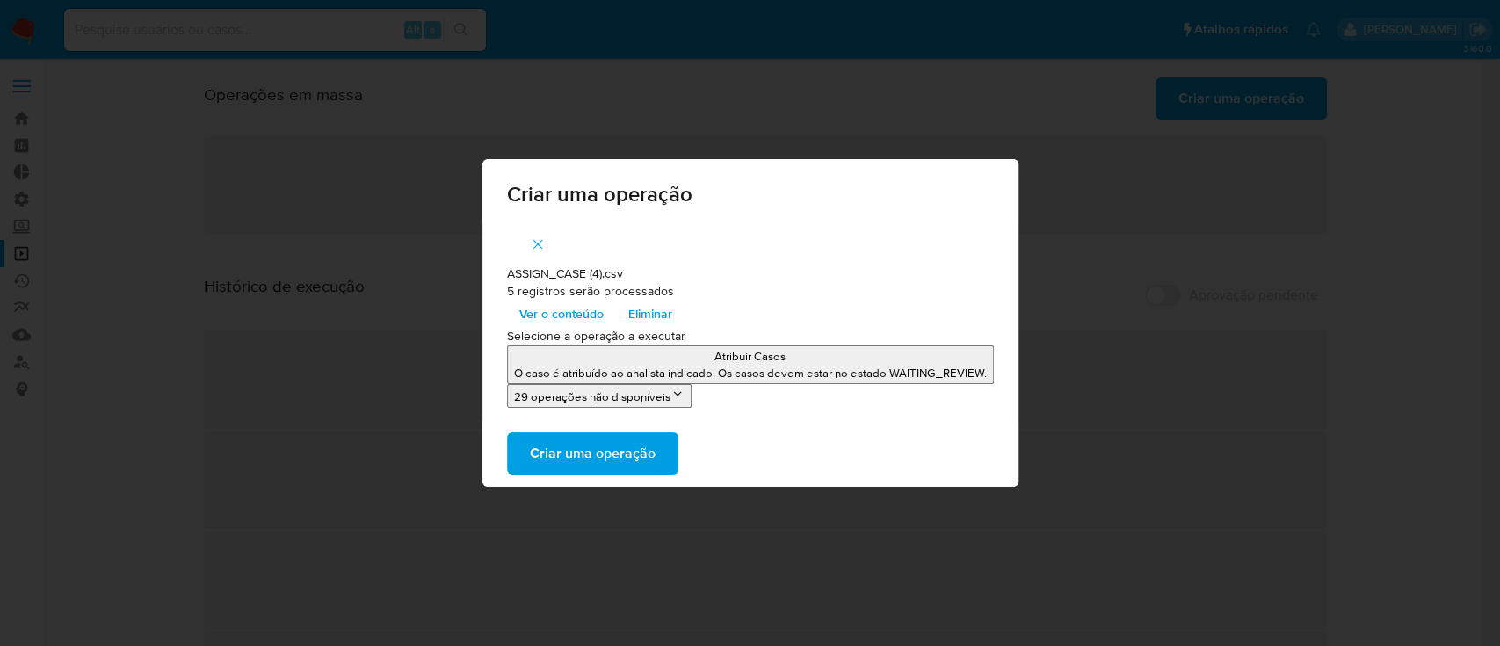
click at [608, 455] on span "Criar uma operação" at bounding box center [593, 453] width 126 height 39
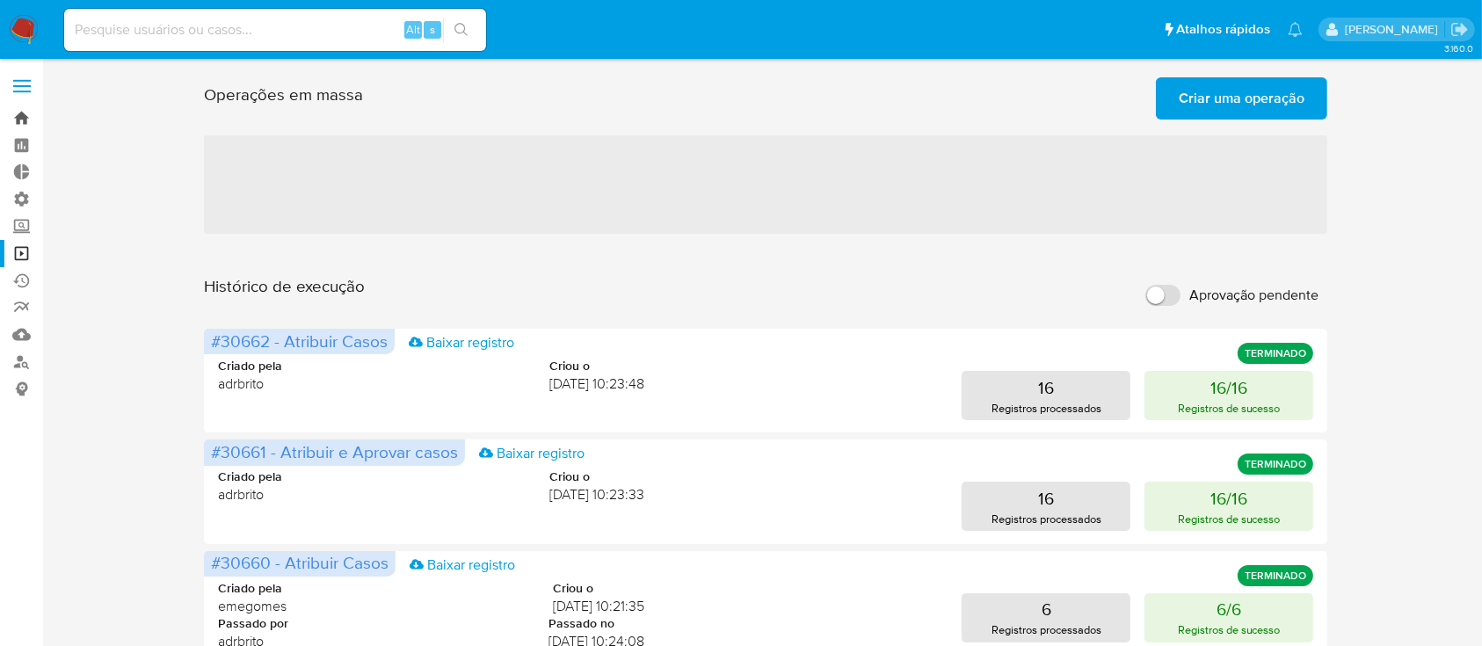
click at [19, 116] on link "Bandeja" at bounding box center [104, 118] width 209 height 27
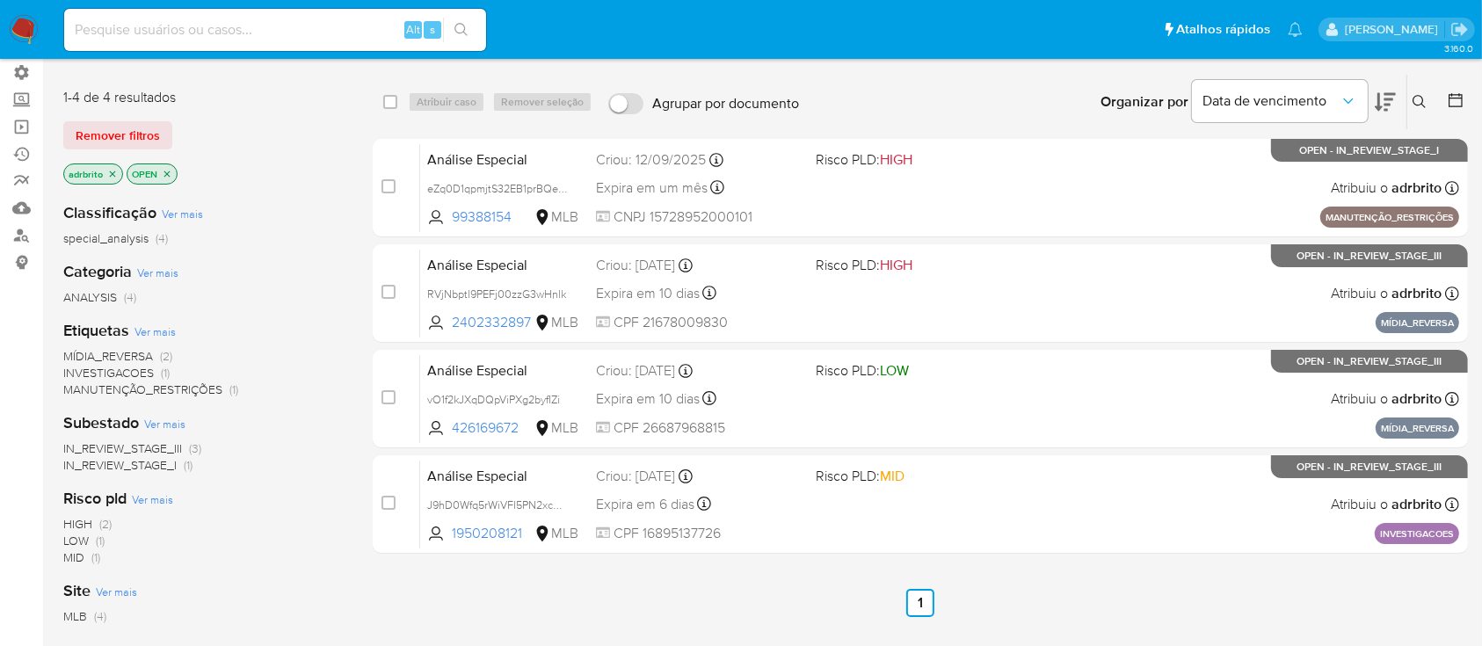
scroll to position [129, 0]
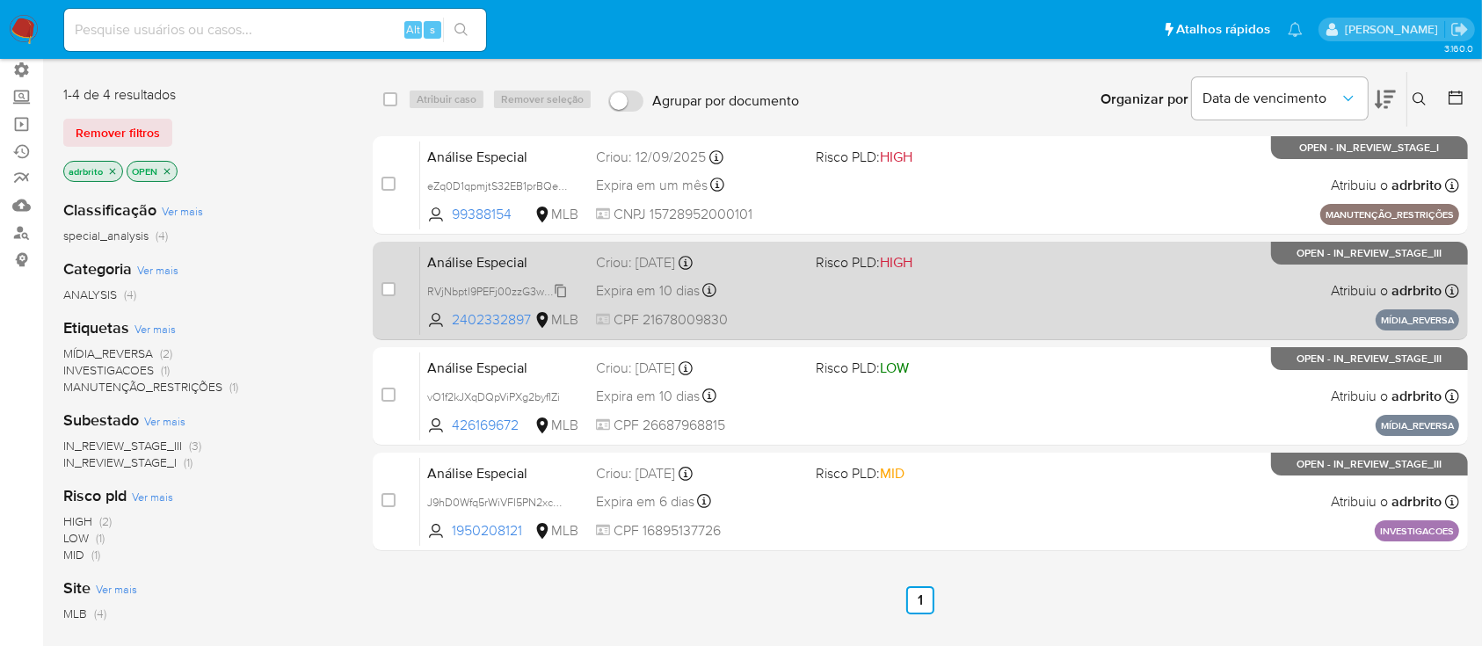
click at [563, 294] on span "RVjNbptl9PEFj00zzG3wHnlk" at bounding box center [496, 289] width 139 height 19
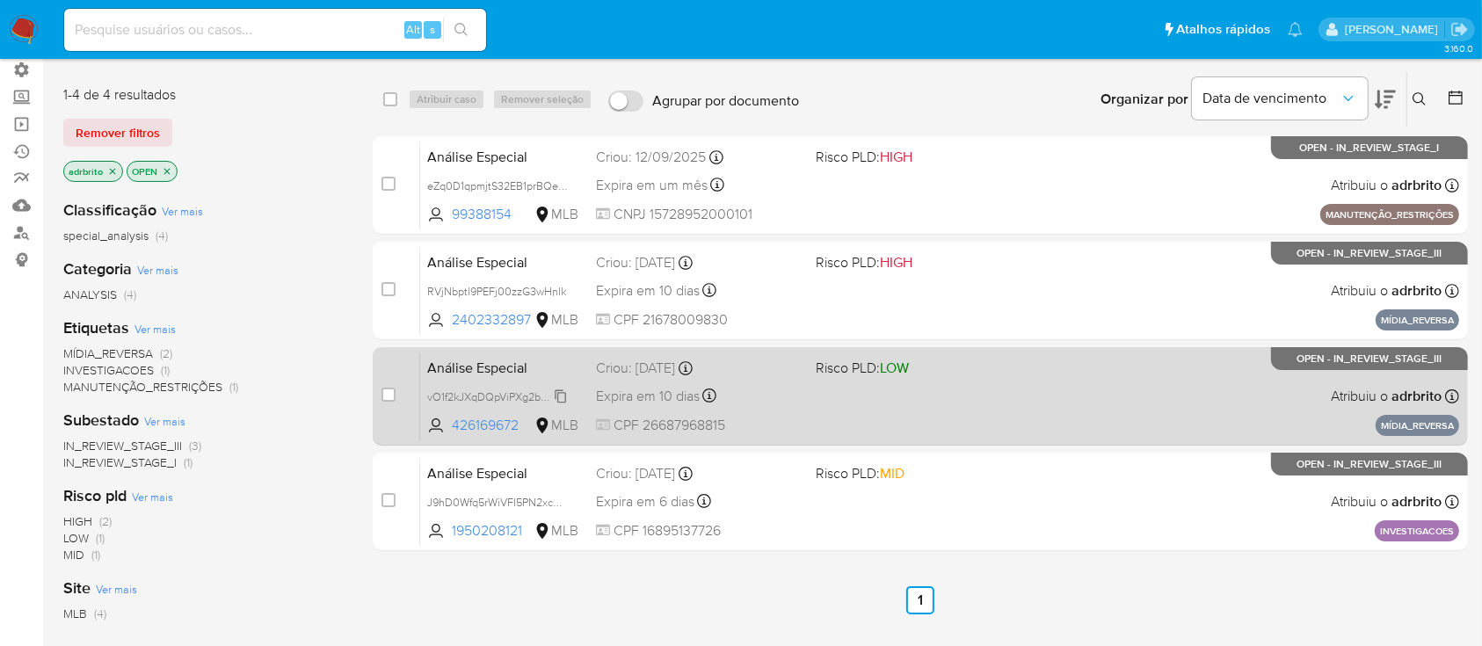
click at [560, 396] on span "vO1f2kJXqDQpViPXg2byfIZi" at bounding box center [493, 395] width 133 height 19
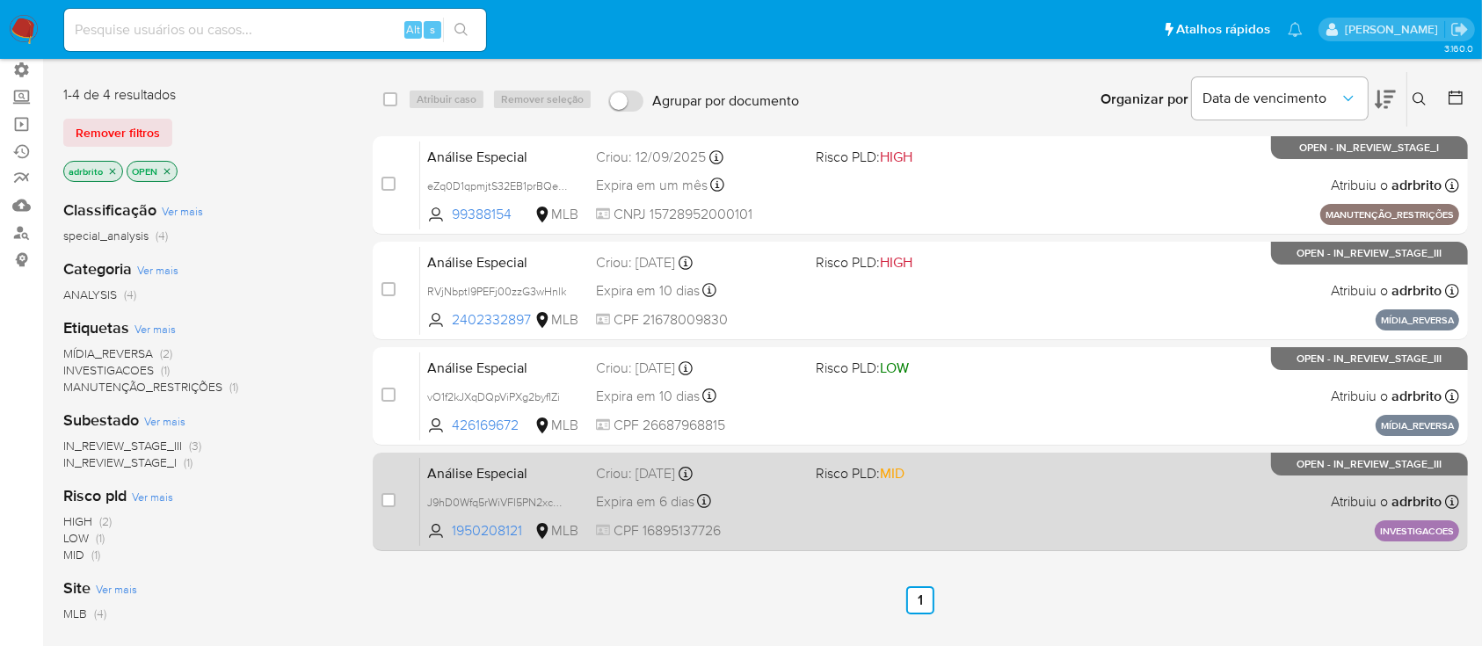
click at [569, 494] on span "J9hD0Wfq5rWiVFI5PN2xcgy6" at bounding box center [504, 501] width 155 height 19
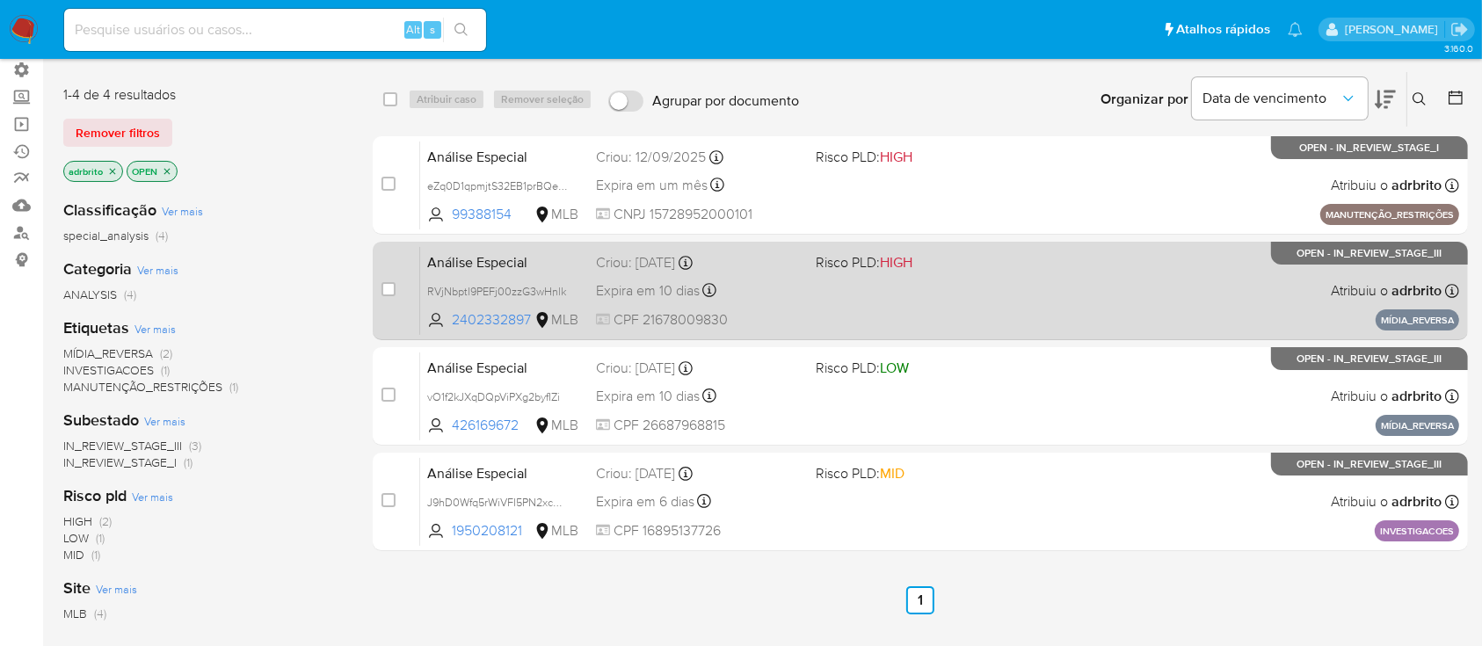
click at [580, 290] on span "RVjNbptl9PEFj00zzG3wHnlk" at bounding box center [504, 290] width 155 height 19
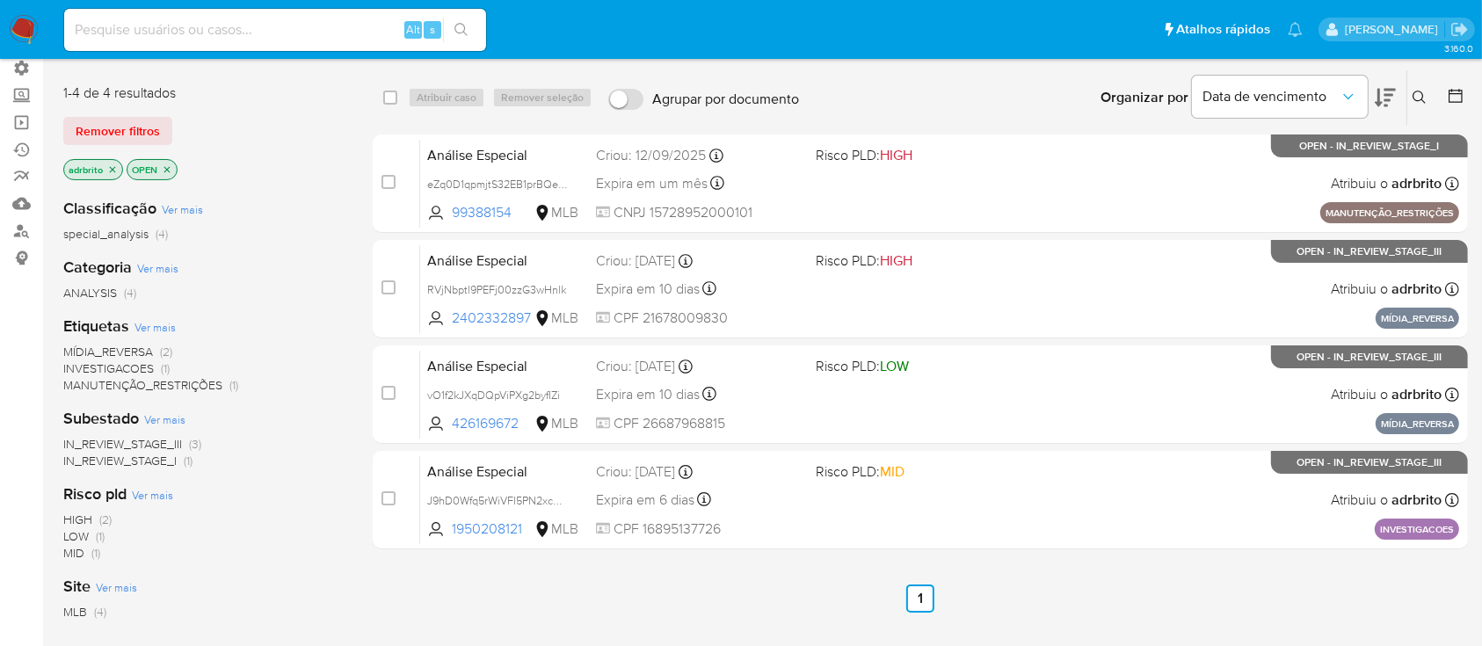
scroll to position [134, 0]
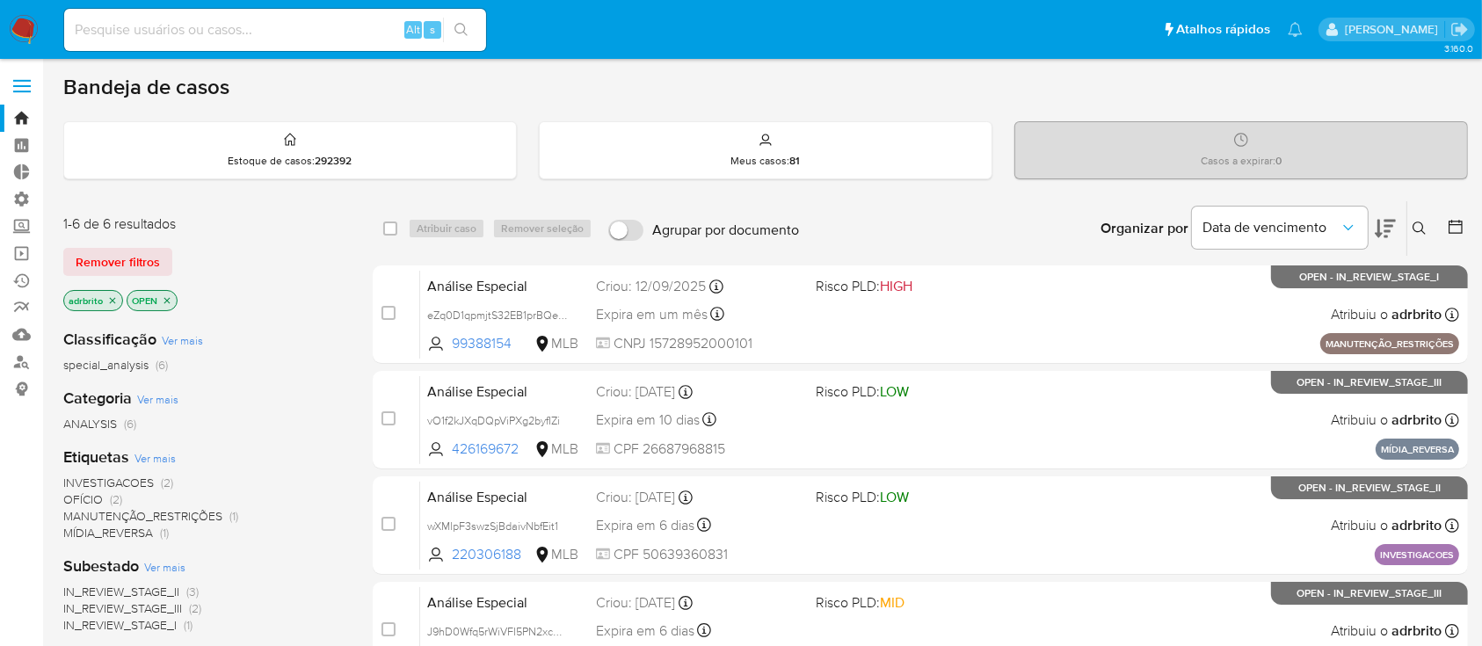
click at [1419, 224] on icon at bounding box center [1420, 229] width 14 height 14
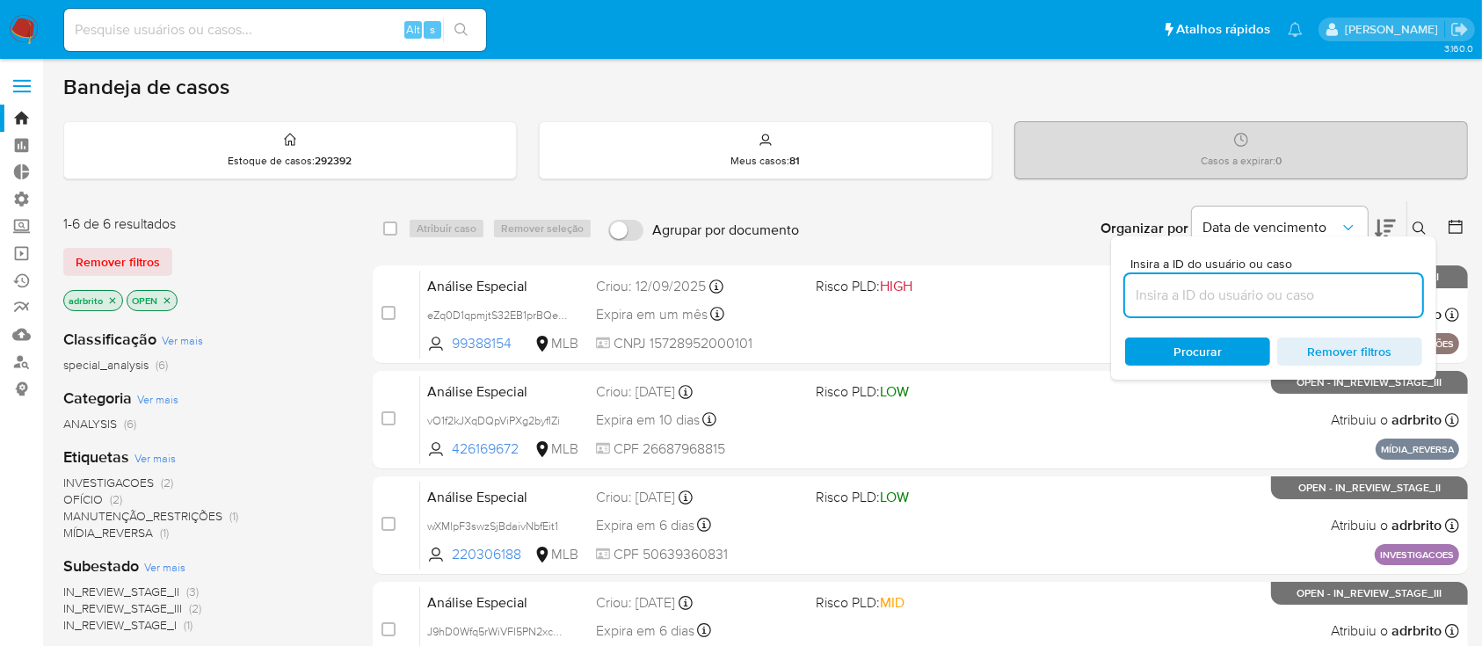
click at [1309, 294] on input at bounding box center [1273, 295] width 297 height 23
type input "RVjNbptl9PEFj00zzG3wHnlk"
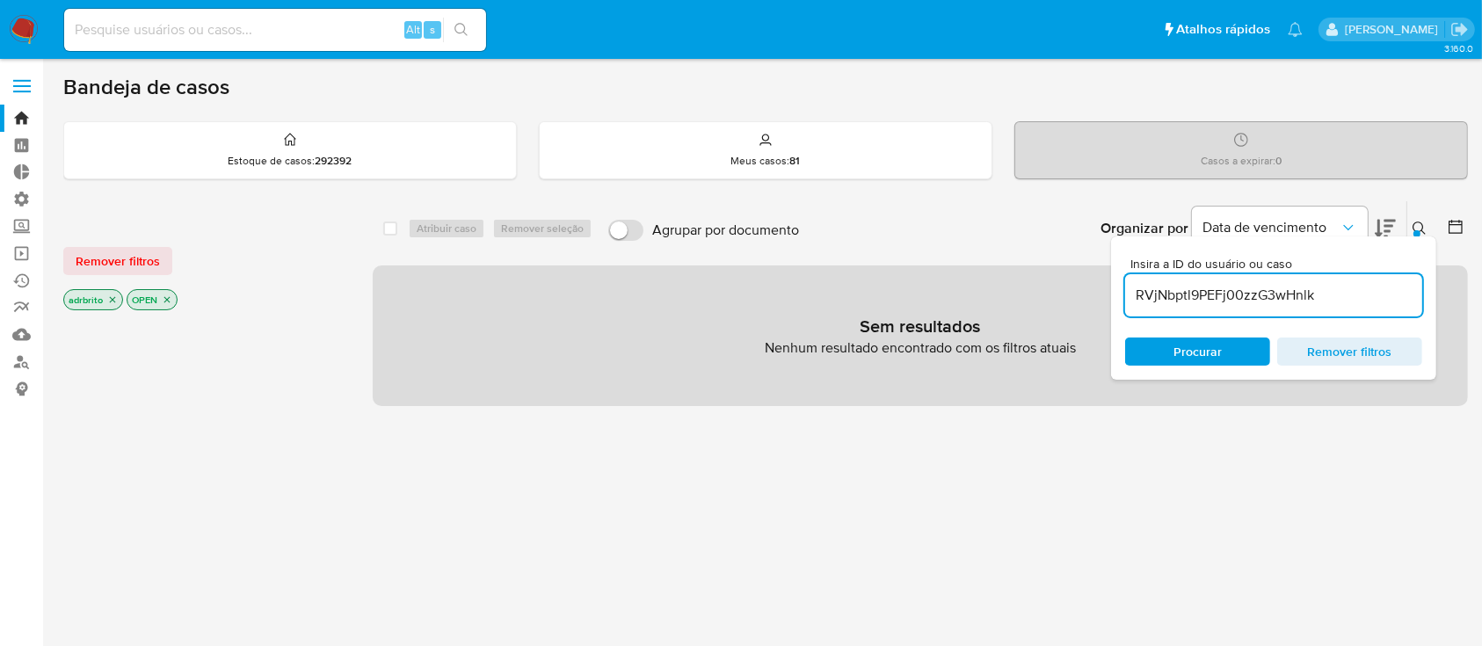
click at [1417, 228] on icon at bounding box center [1420, 229] width 14 height 14
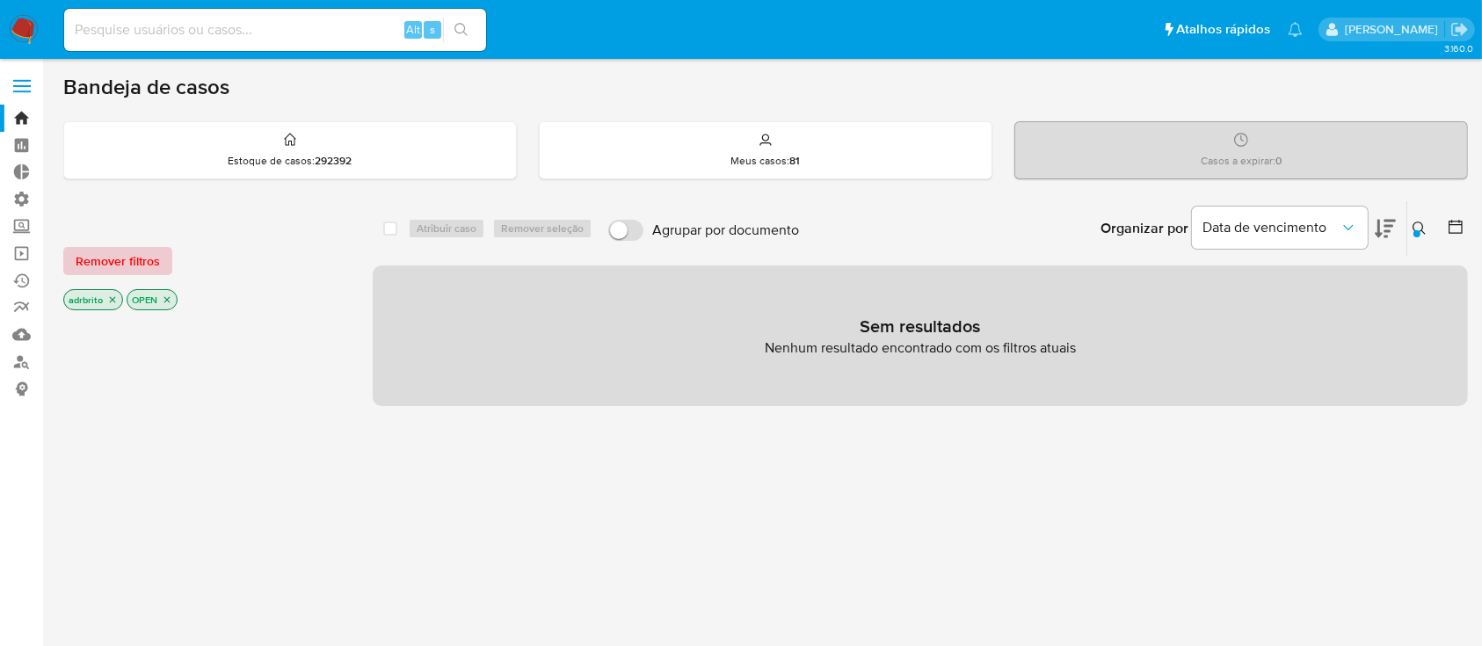
click at [155, 258] on span "Remover filtros" at bounding box center [118, 261] width 84 height 25
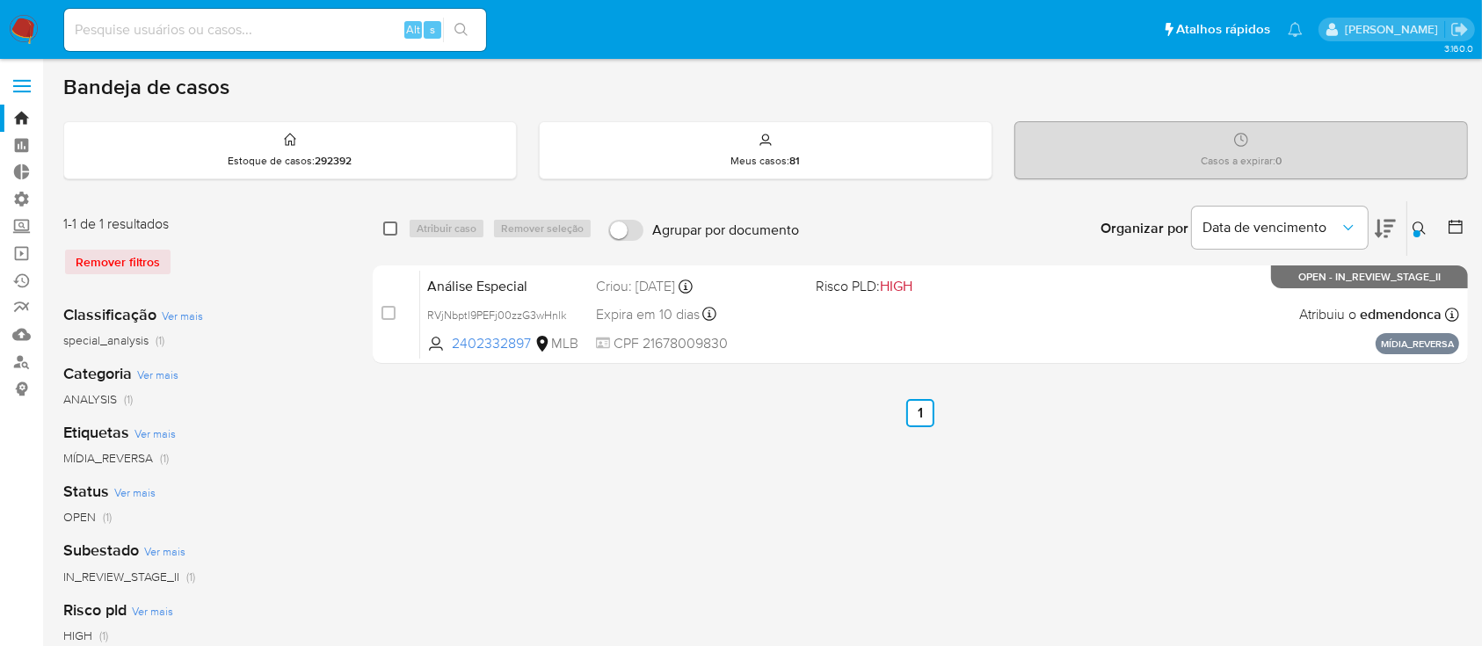
click at [392, 226] on input "checkbox" at bounding box center [390, 229] width 14 height 14
checkbox input "true"
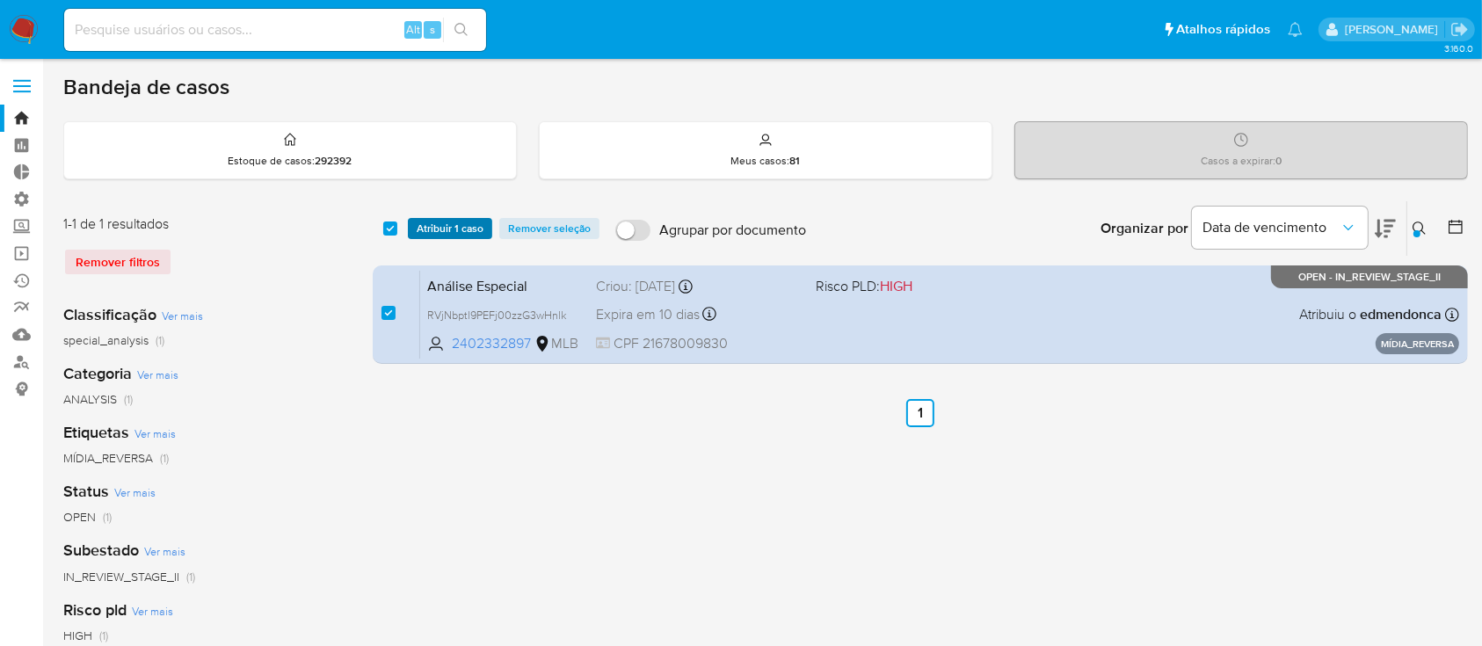
click at [431, 226] on span "Atribuir 1 caso" at bounding box center [450, 229] width 67 height 18
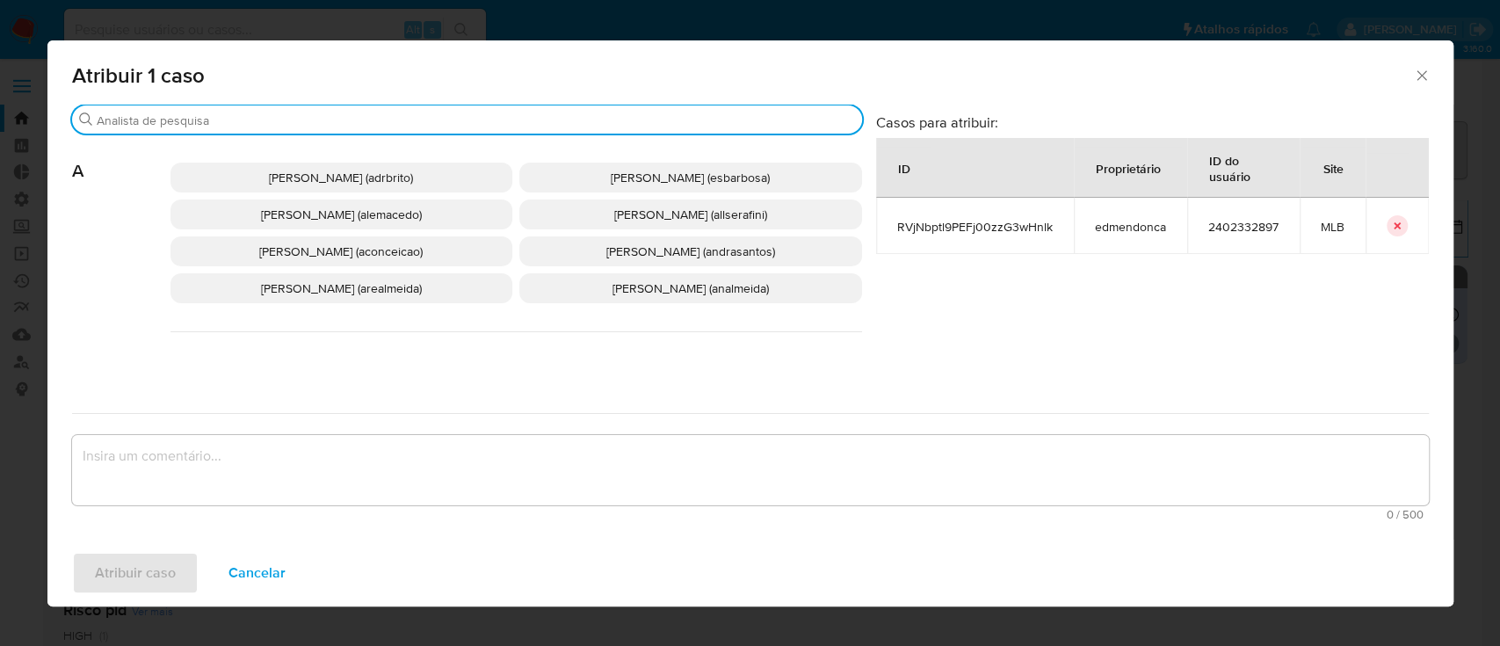
click at [257, 118] on input "Buscar" at bounding box center [476, 121] width 759 height 16
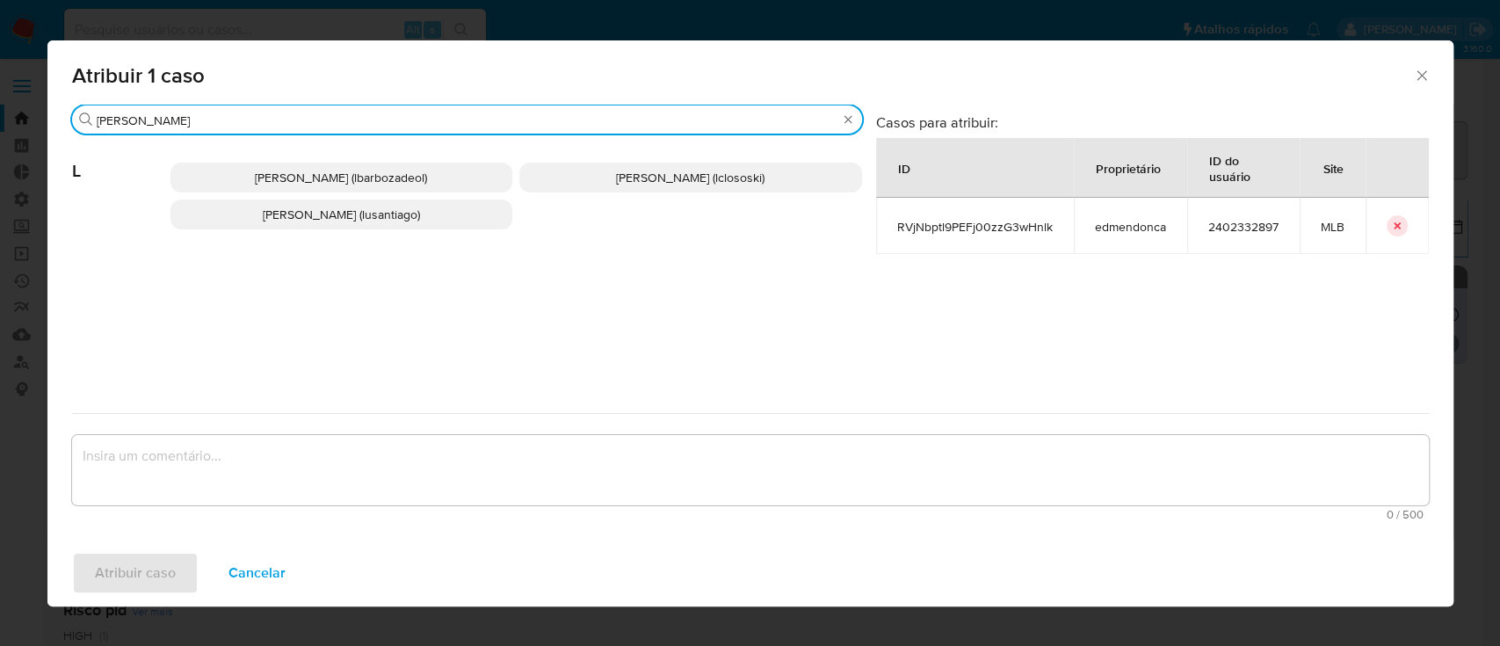
type input "lucas"
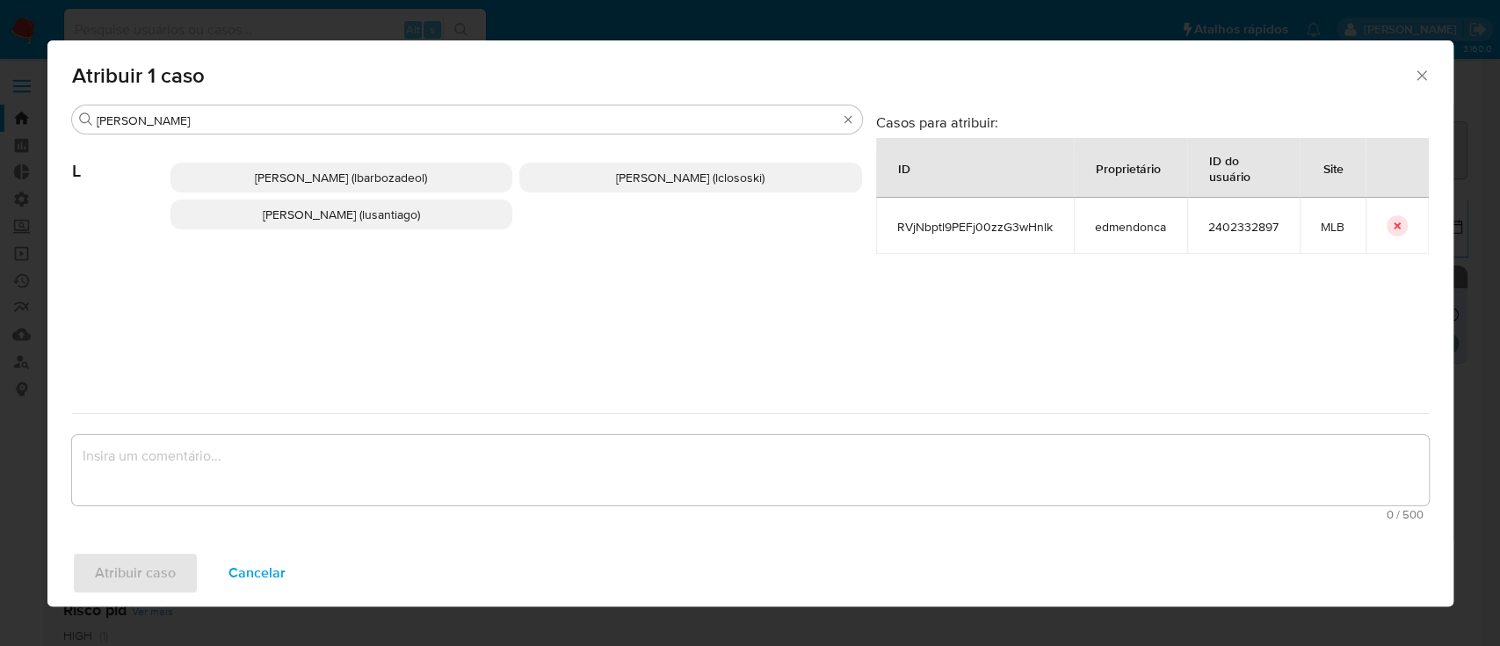
click at [616, 172] on span "Lucas Clososki Rangel Pereira (lclososki)" at bounding box center [690, 178] width 149 height 18
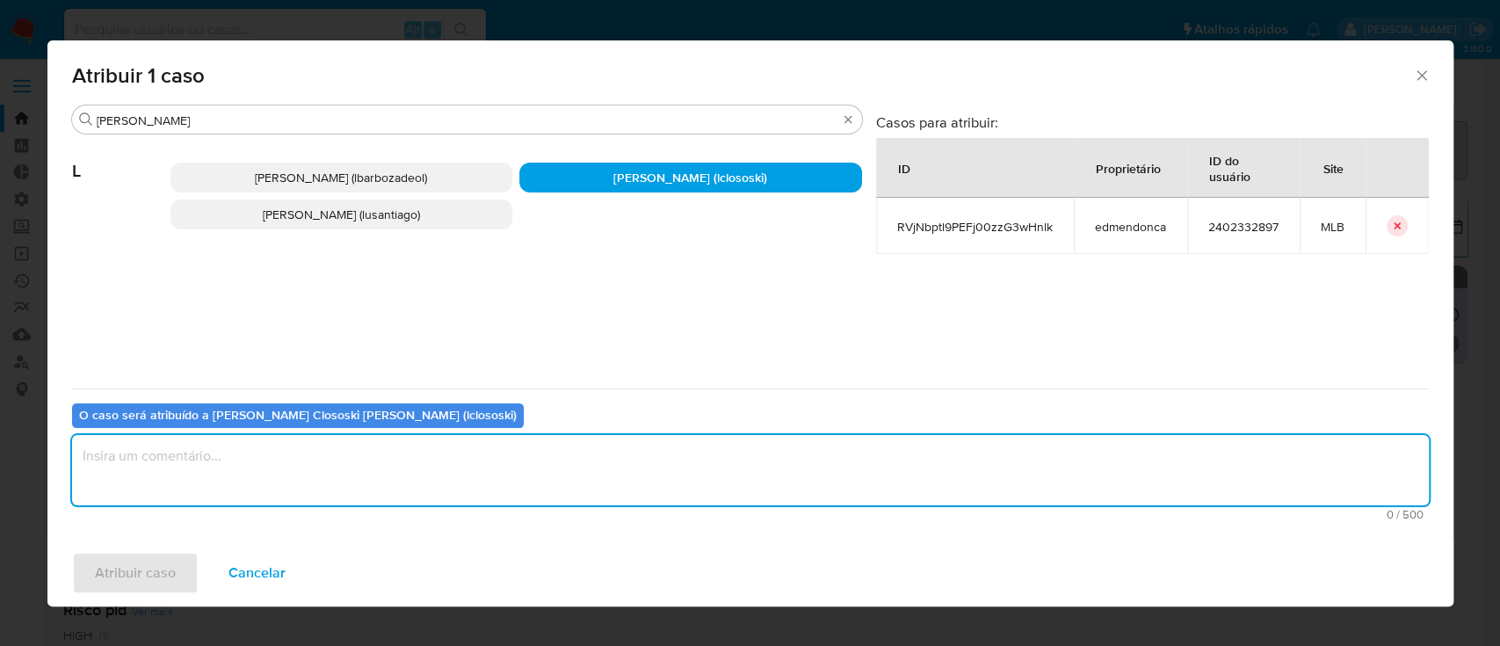
click at [379, 471] on textarea "assign-modal" at bounding box center [750, 470] width 1357 height 70
type textarea "ok"
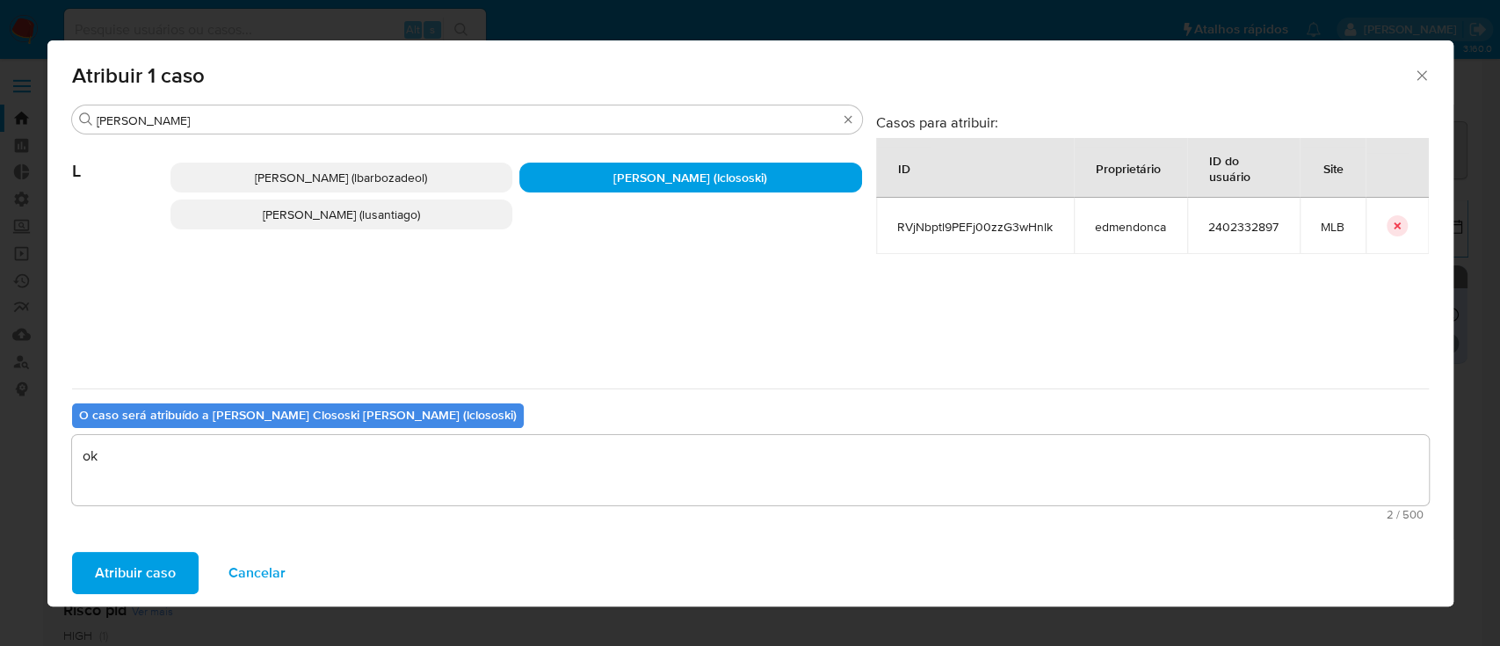
click at [164, 568] on span "Atribuir caso" at bounding box center [135, 573] width 81 height 39
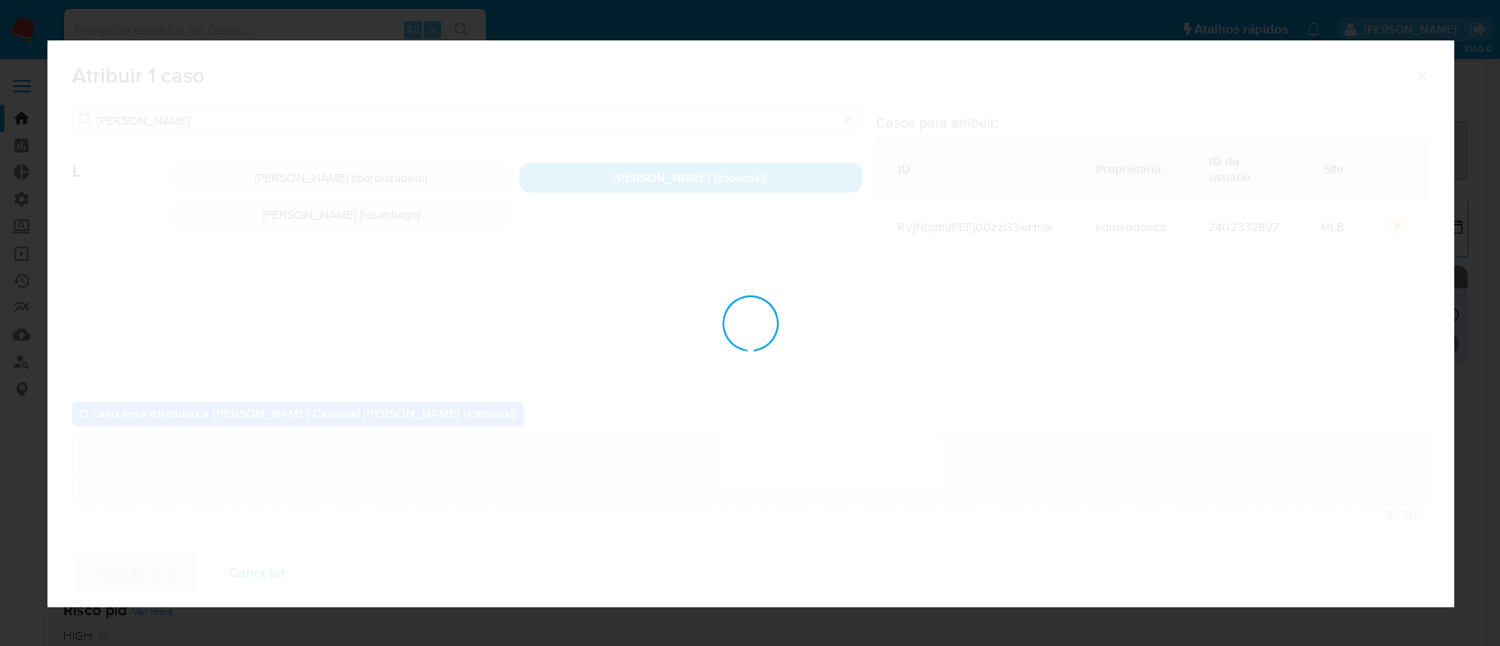
checkbox input "false"
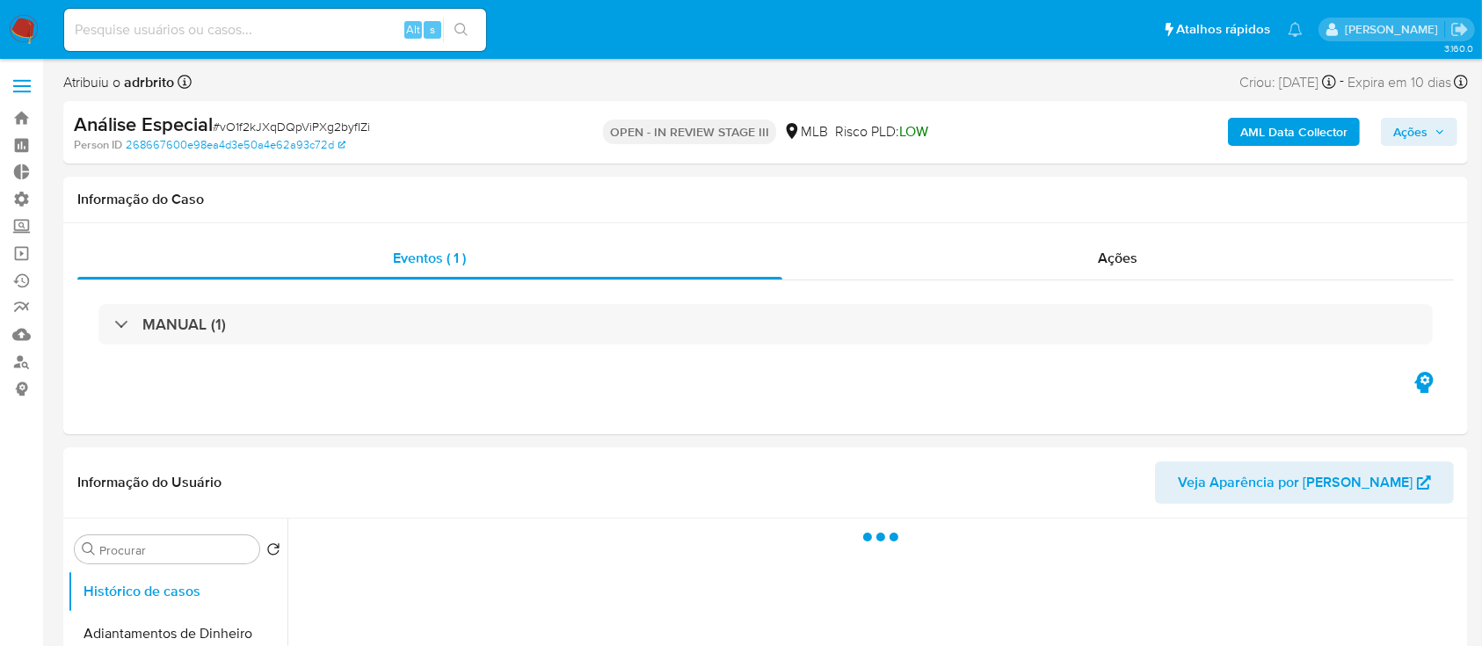
click at [1431, 129] on span "Ações" at bounding box center [1419, 132] width 52 height 25
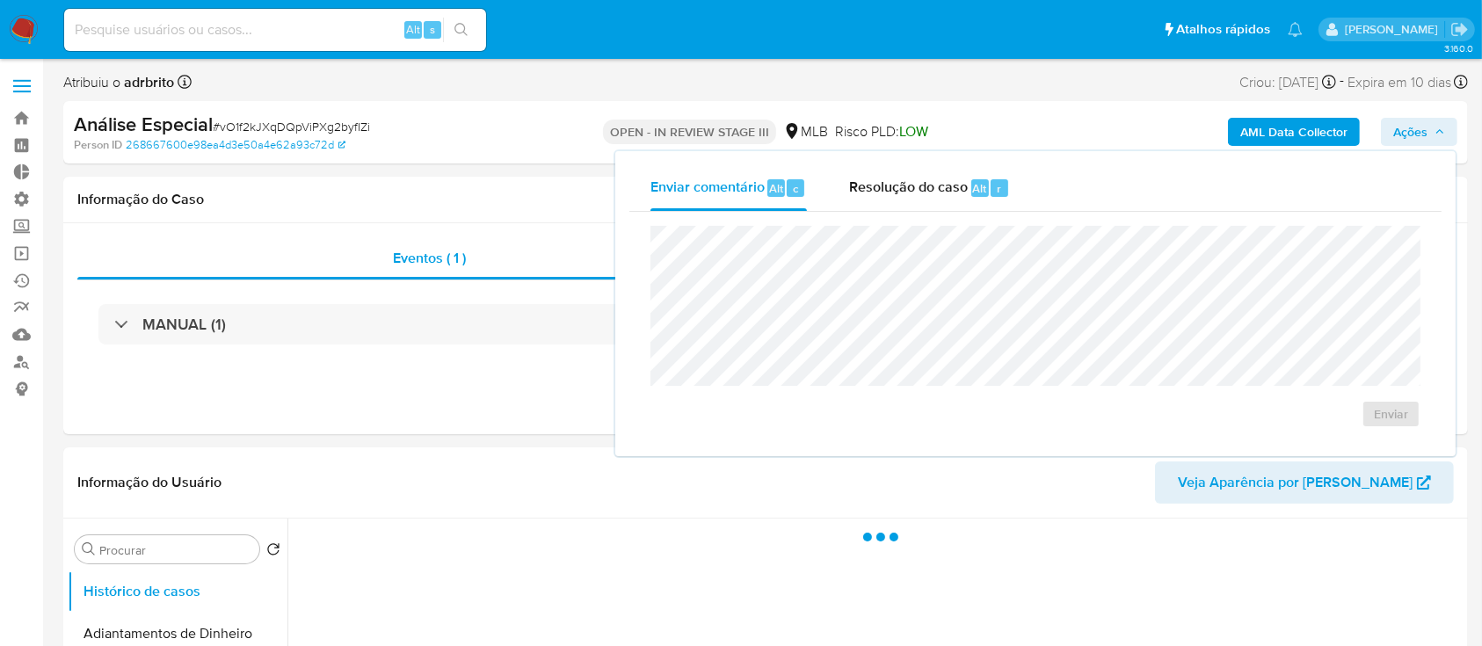
select select "10"
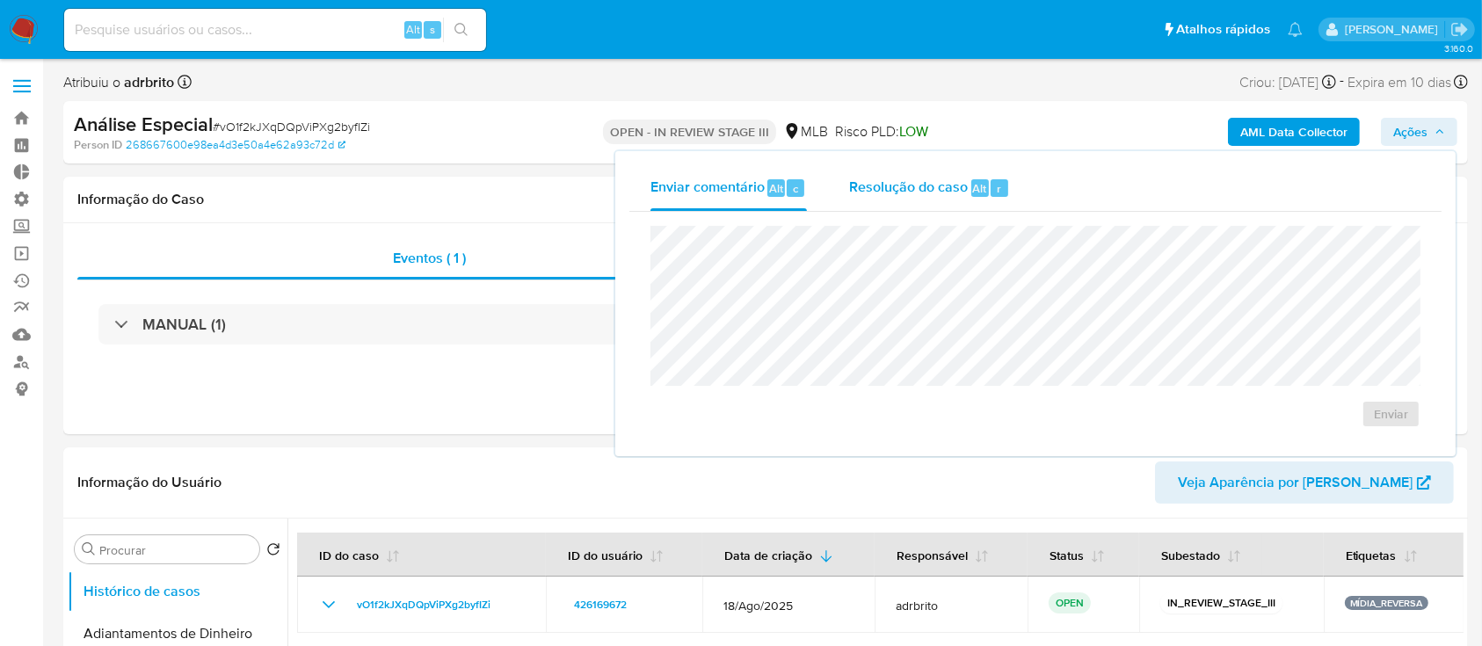
click at [865, 318] on div "Enviar comentário Alt c Resolução do caso Alt r Enviar" at bounding box center [1035, 303] width 812 height 277
click at [914, 172] on div "Resolução do caso Alt r" at bounding box center [929, 188] width 161 height 46
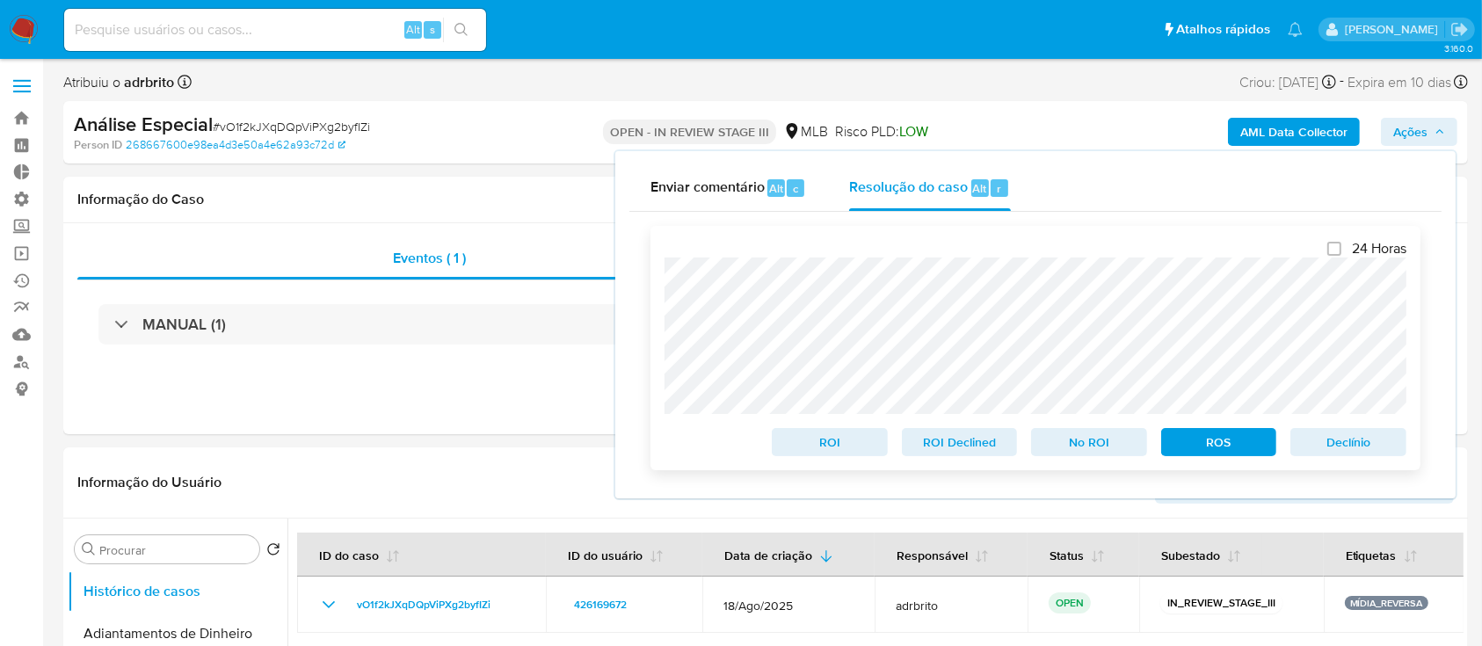
click at [1347, 442] on span "Declínio" at bounding box center [1348, 442] width 91 height 25
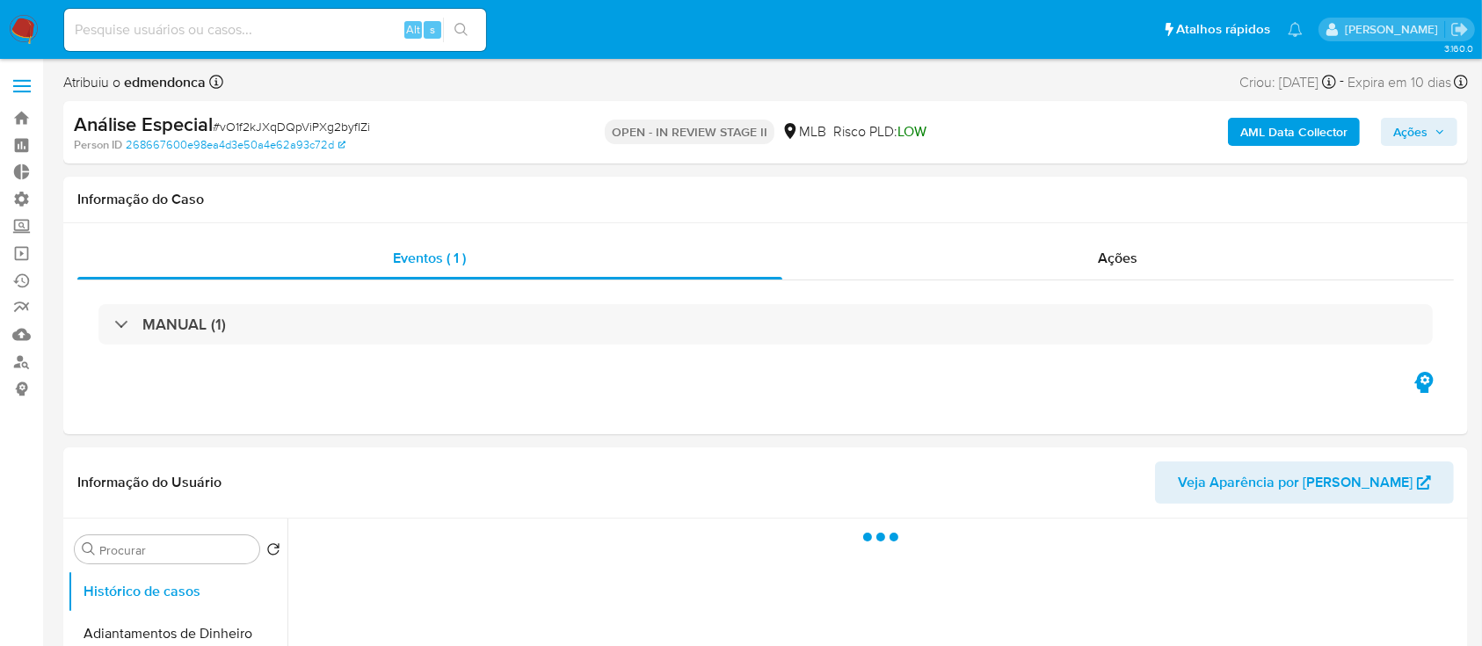
select select "10"
click at [1420, 128] on span "Ações" at bounding box center [1410, 132] width 34 height 28
select select "10"
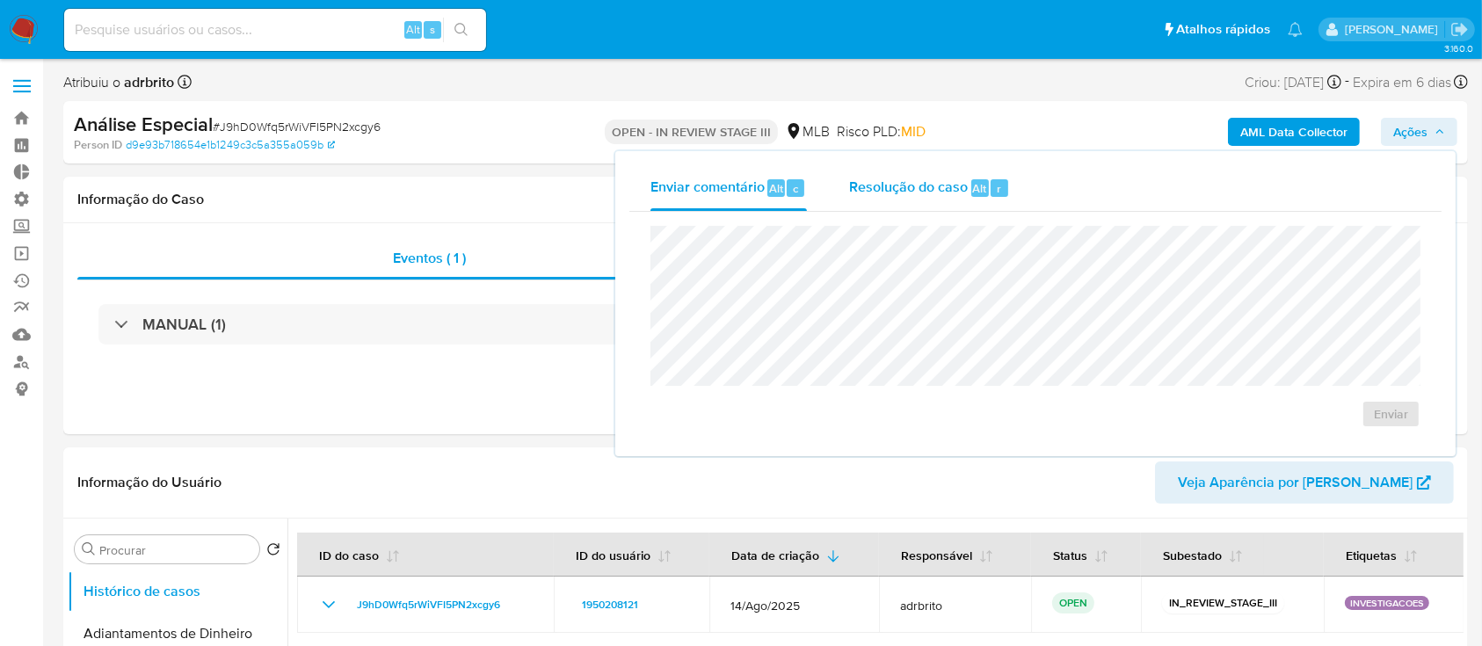
click at [964, 193] on span "Resolução do caso" at bounding box center [908, 188] width 119 height 20
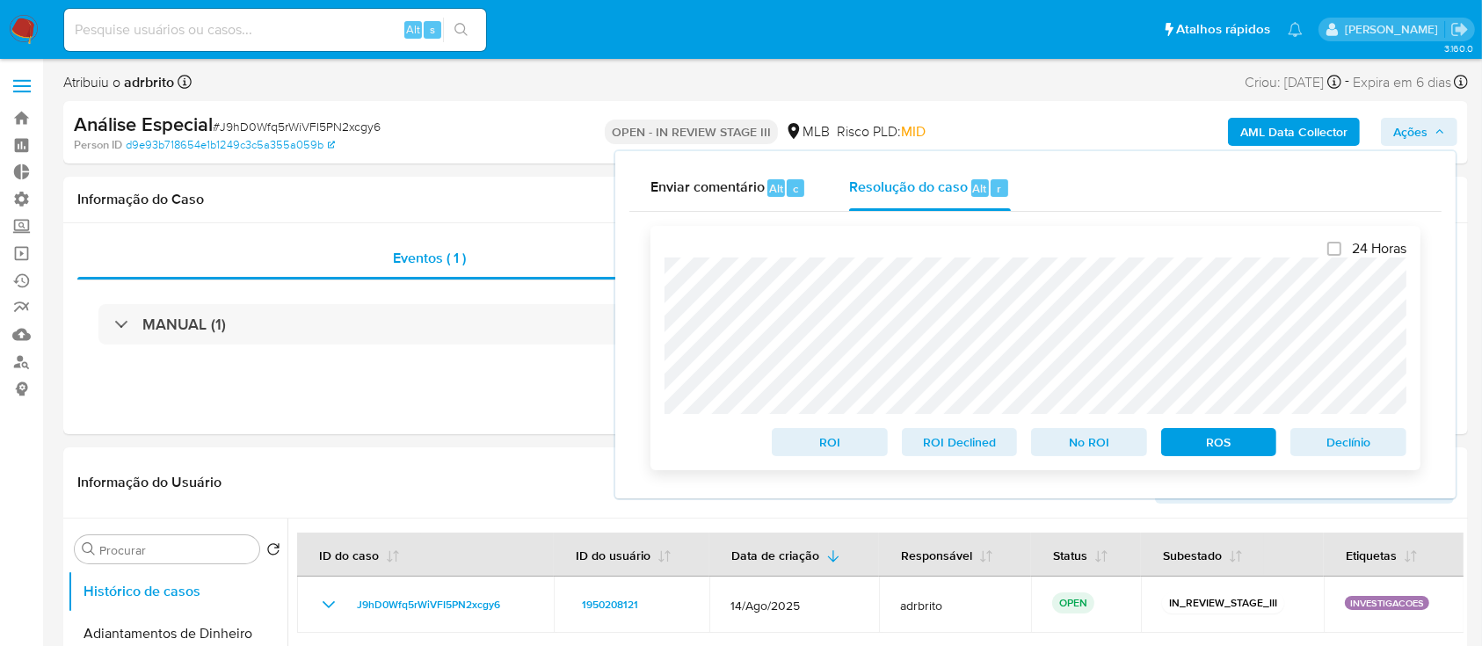
click at [1249, 447] on span "ROS" at bounding box center [1218, 442] width 91 height 25
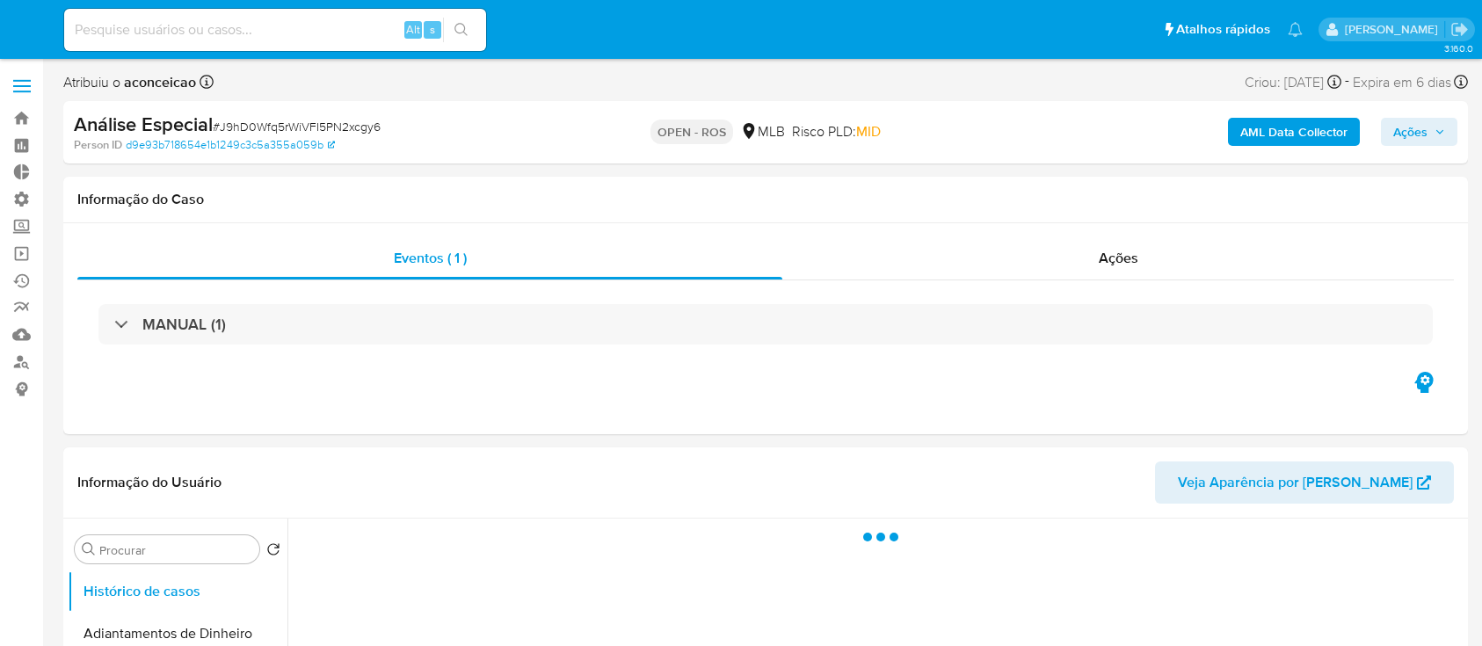
select select "10"
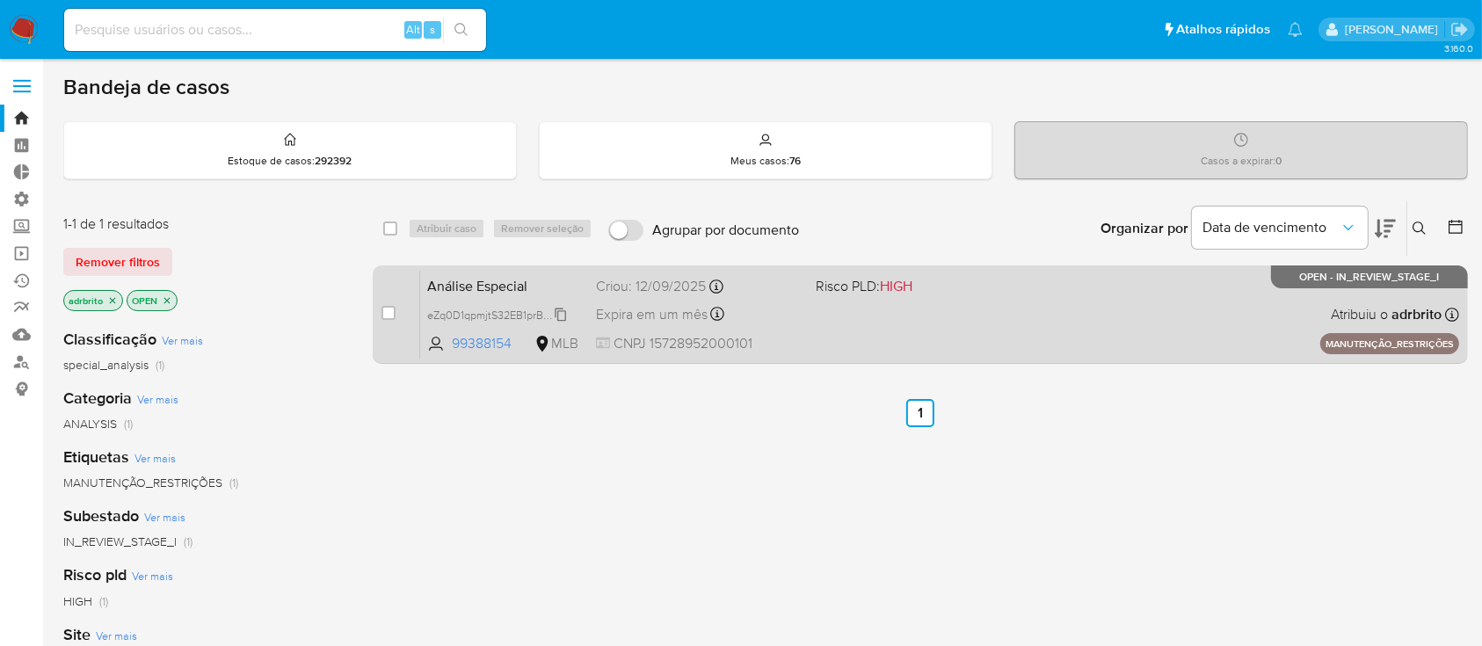
click at [564, 313] on span "eZq0D1qpmjtS32EB1prBQeET" at bounding box center [498, 313] width 143 height 19
click at [653, 308] on span "Expira em um mês" at bounding box center [652, 314] width 112 height 19
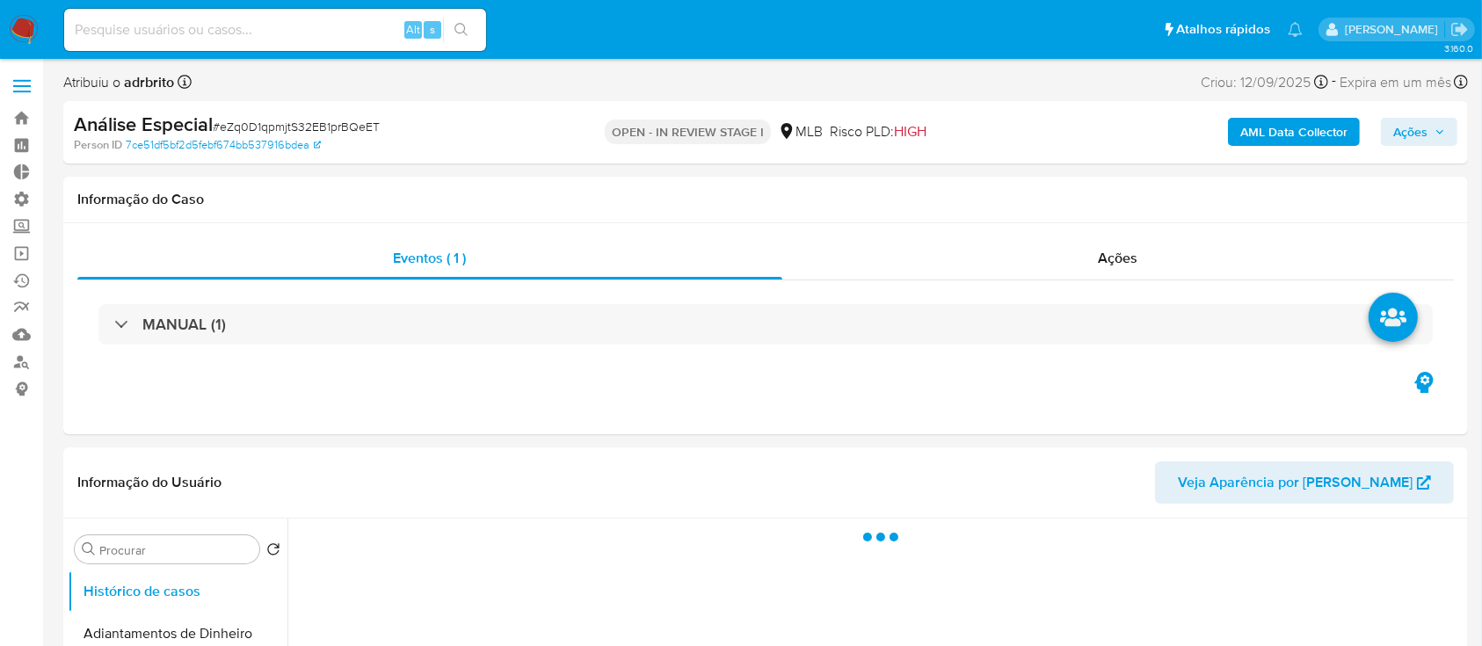
select select "10"
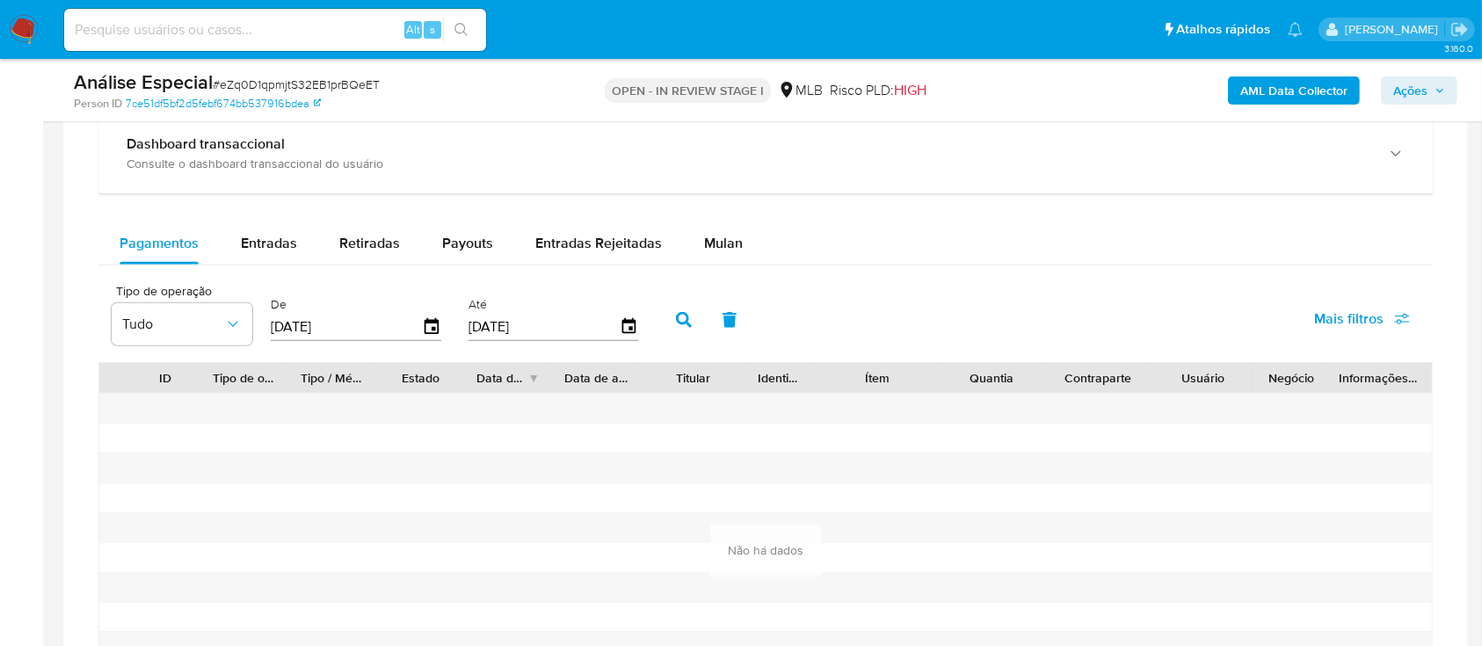
scroll to position [1330, 0]
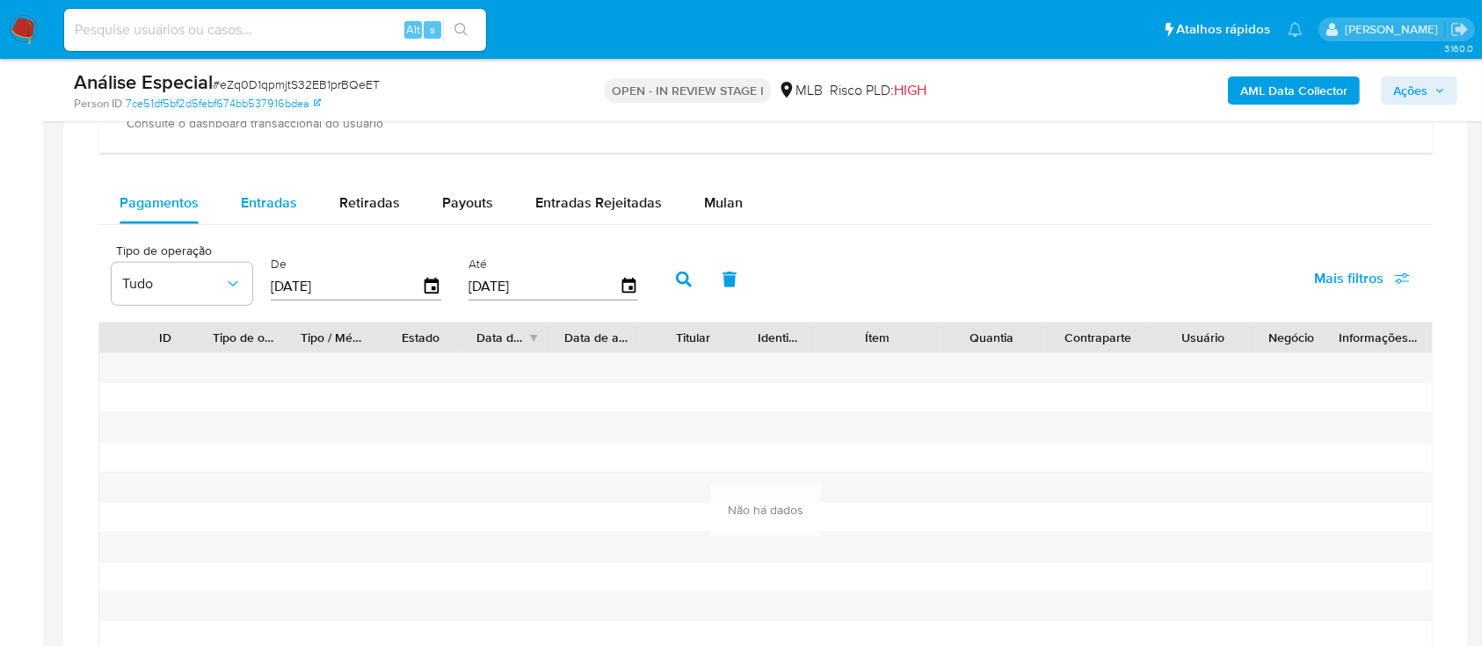
click at [269, 196] on span "Entradas" at bounding box center [269, 203] width 56 height 20
select select "10"
click at [381, 209] on span "Retiradas" at bounding box center [369, 203] width 61 height 20
select select "10"
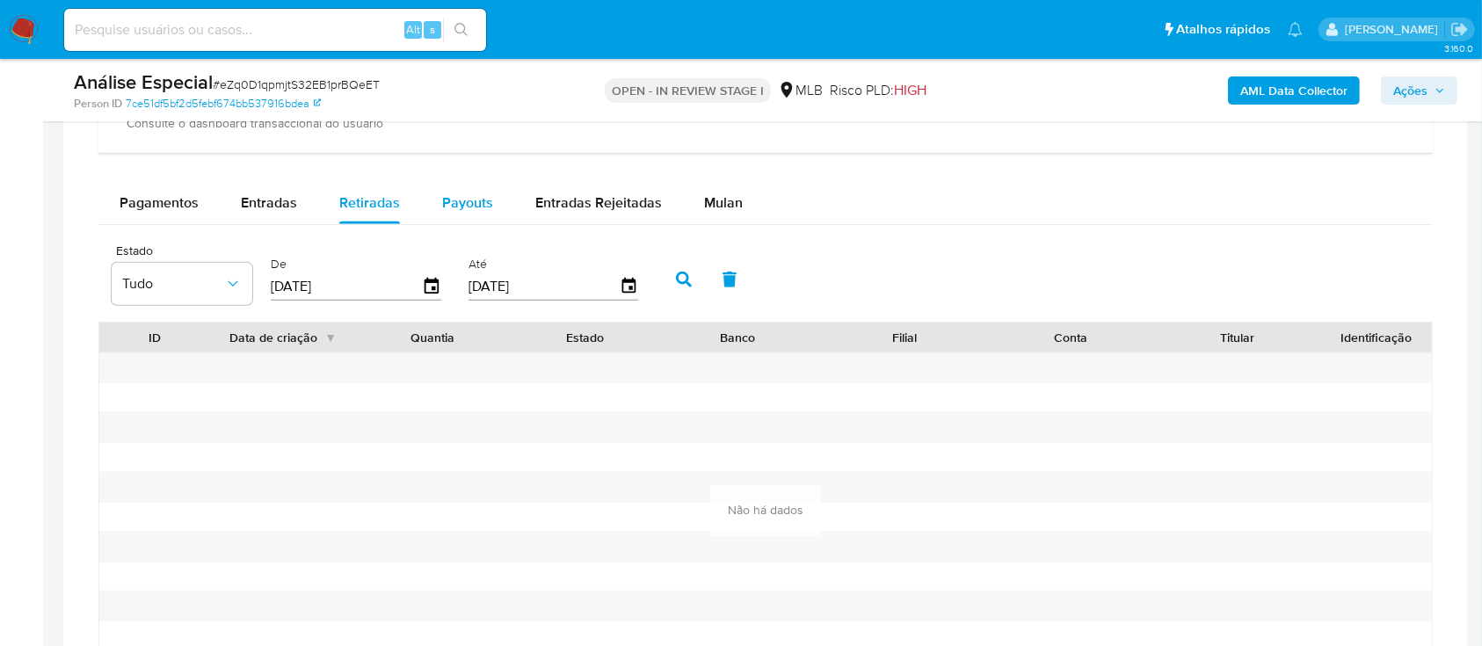
click at [447, 214] on div "Payouts" at bounding box center [467, 203] width 51 height 42
select select "10"
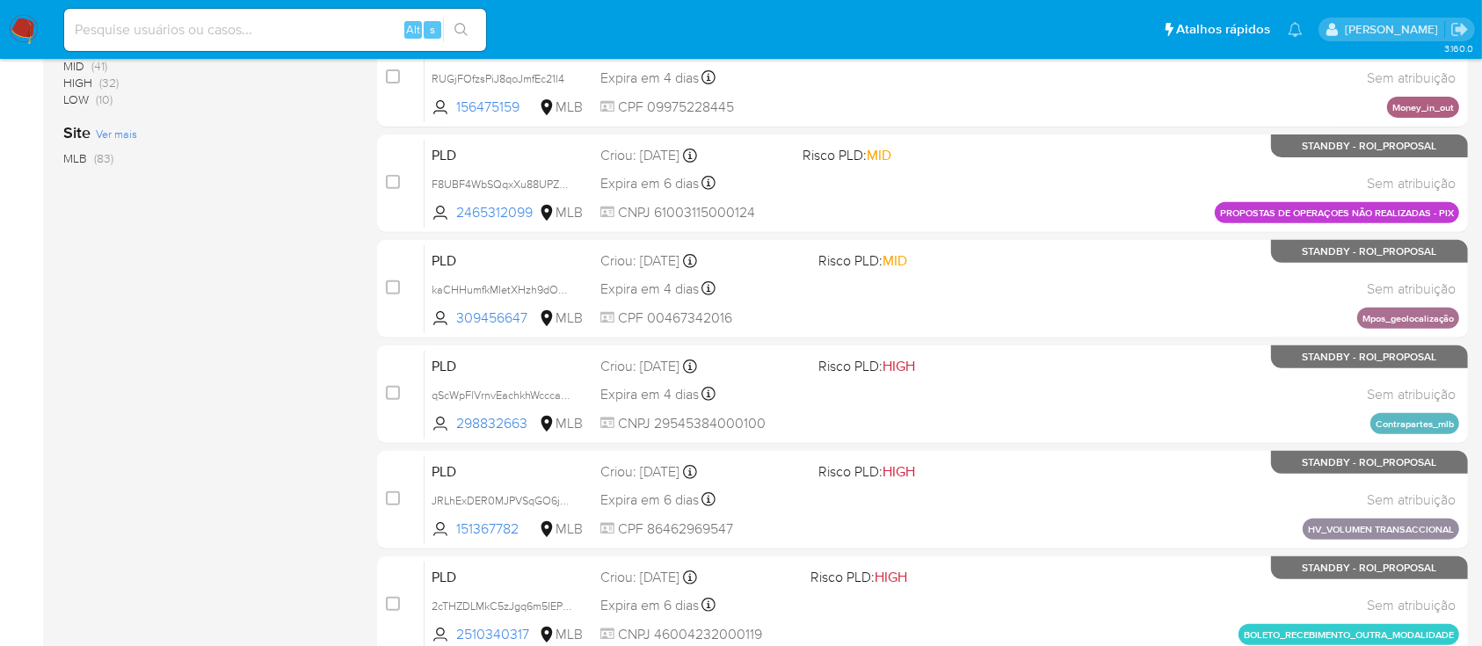
scroll to position [633, 0]
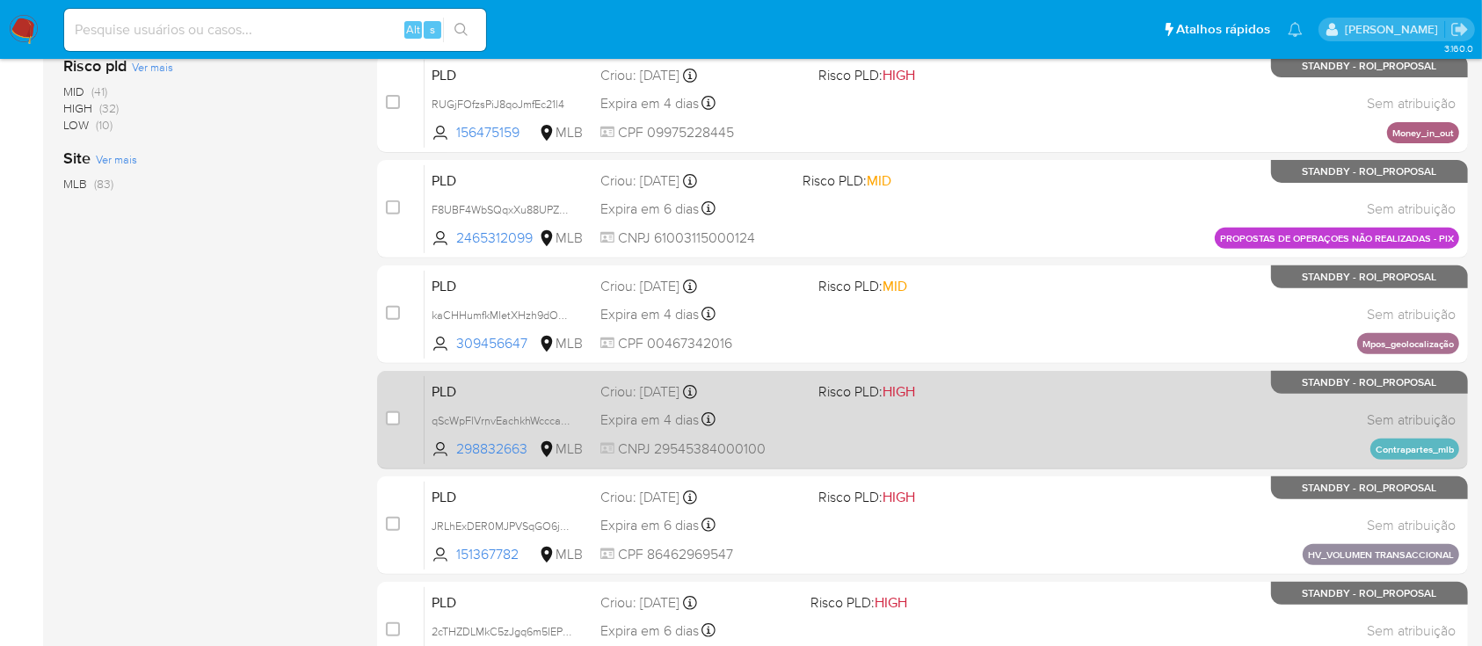
click at [641, 411] on span "Expira em 4 dias" at bounding box center [649, 420] width 98 height 19
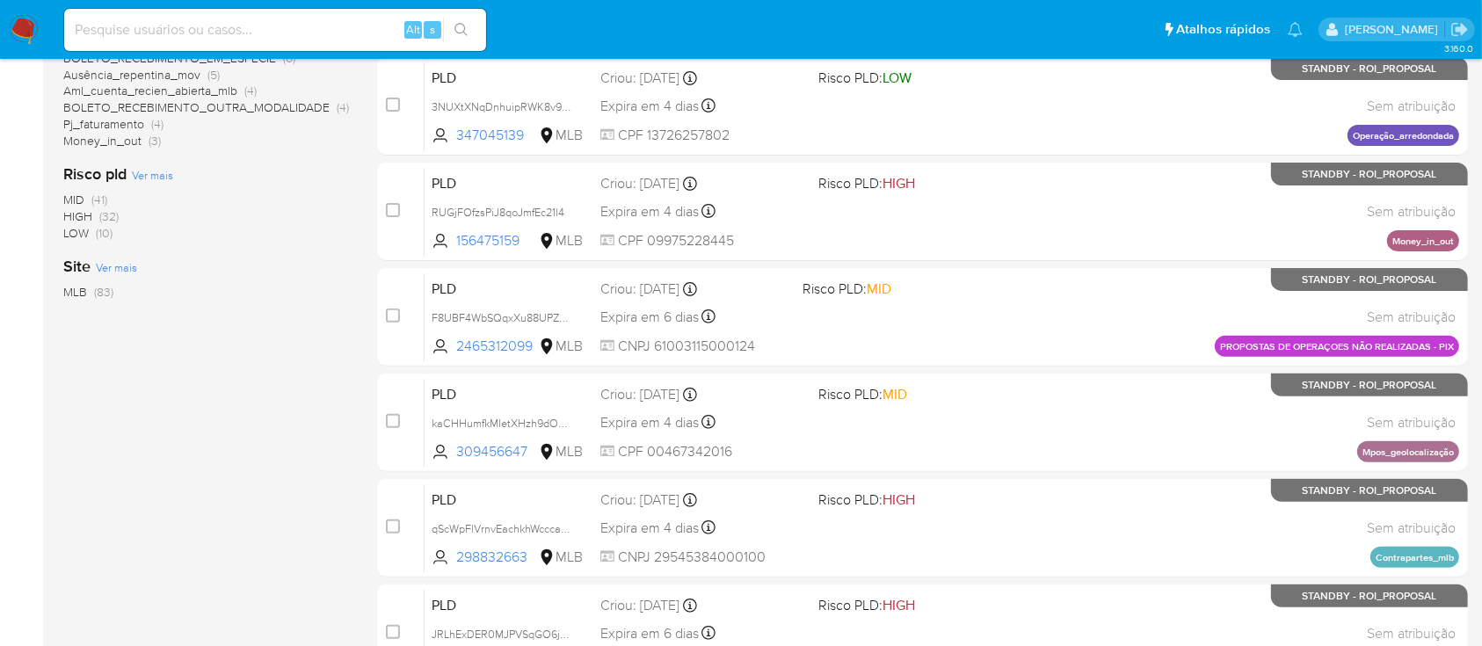
scroll to position [522, 0]
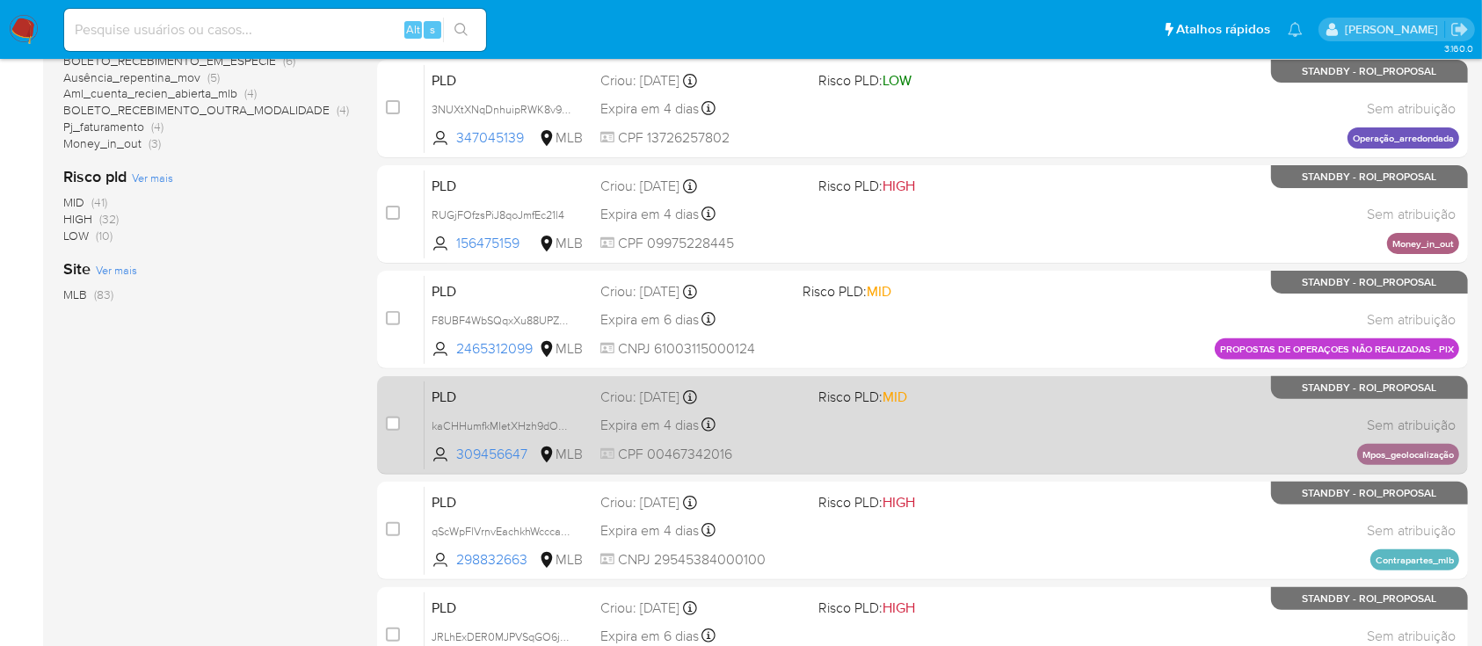
click at [635, 413] on div "Expira em 4 dias Expira em 26/09/2025 00:10:13" at bounding box center [702, 425] width 204 height 24
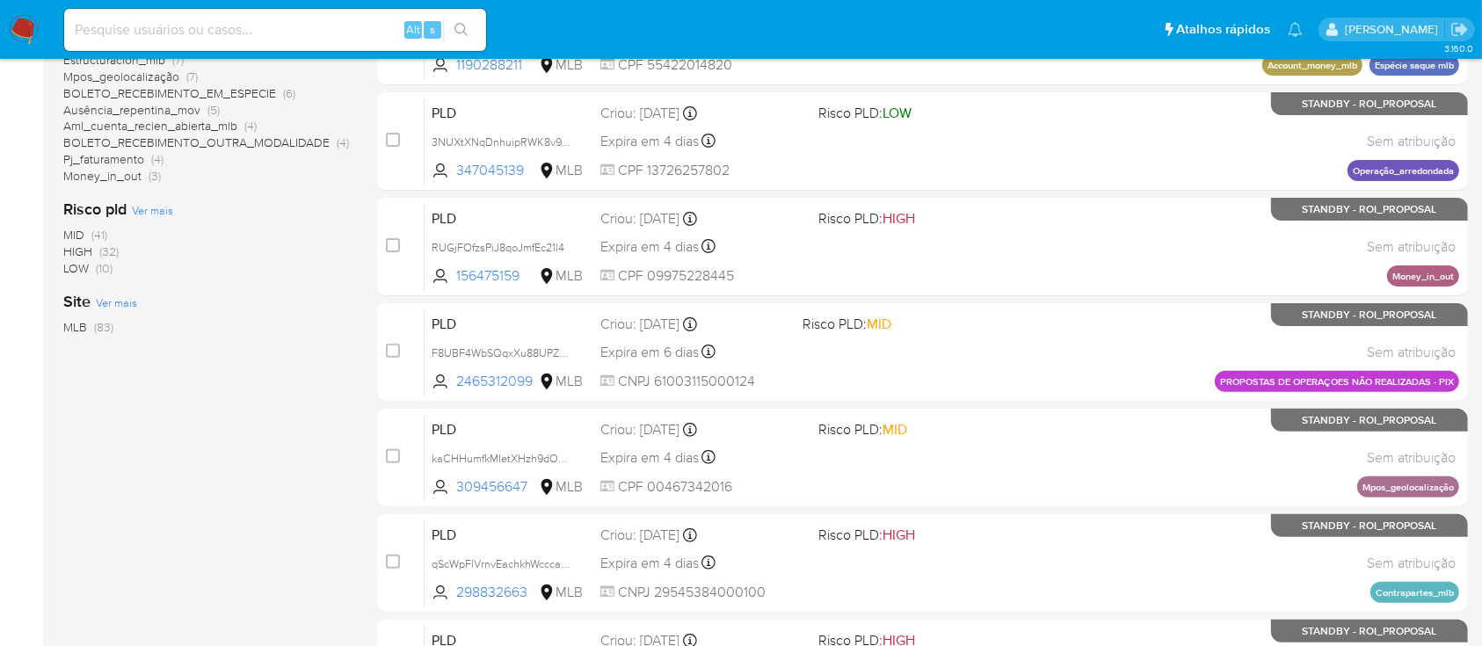
scroll to position [484, 0]
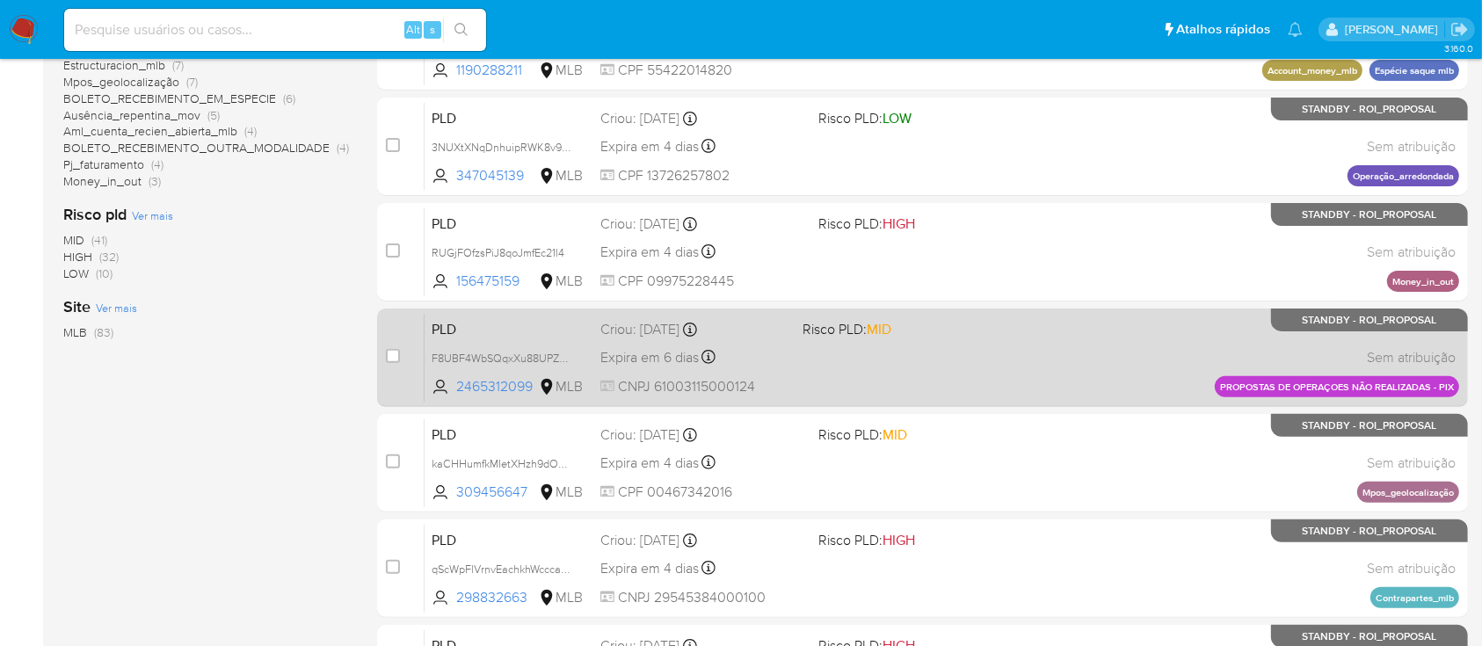
click at [679, 352] on span "Expira em 6 dias" at bounding box center [649, 357] width 98 height 19
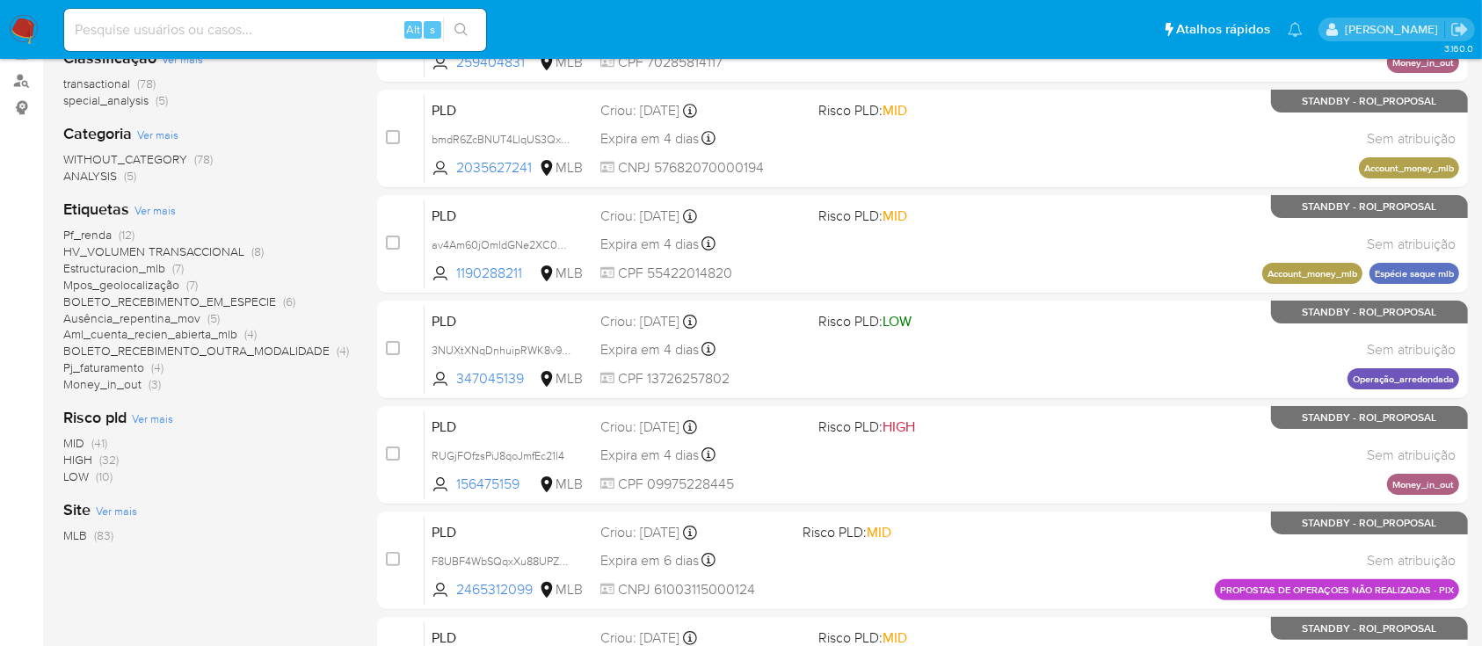
scroll to position [290, 0]
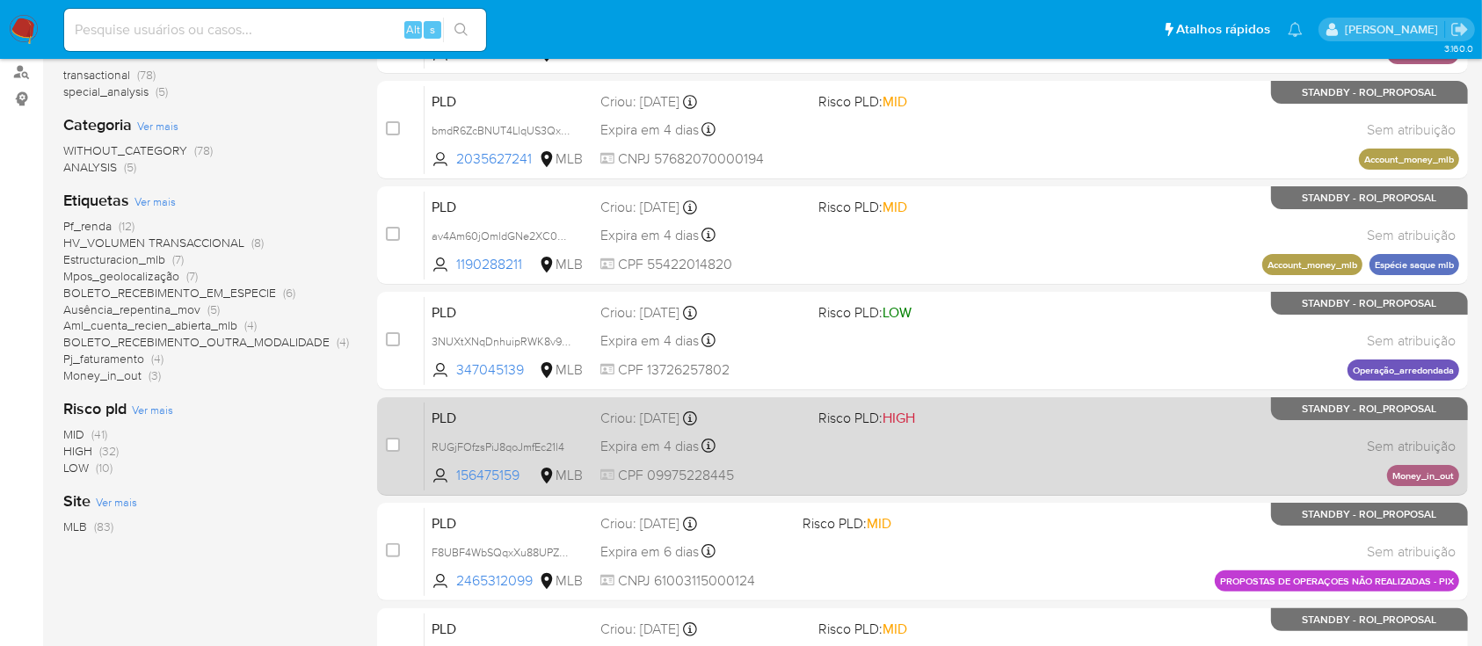
click at [643, 439] on span "Expira em 4 dias" at bounding box center [649, 446] width 98 height 19
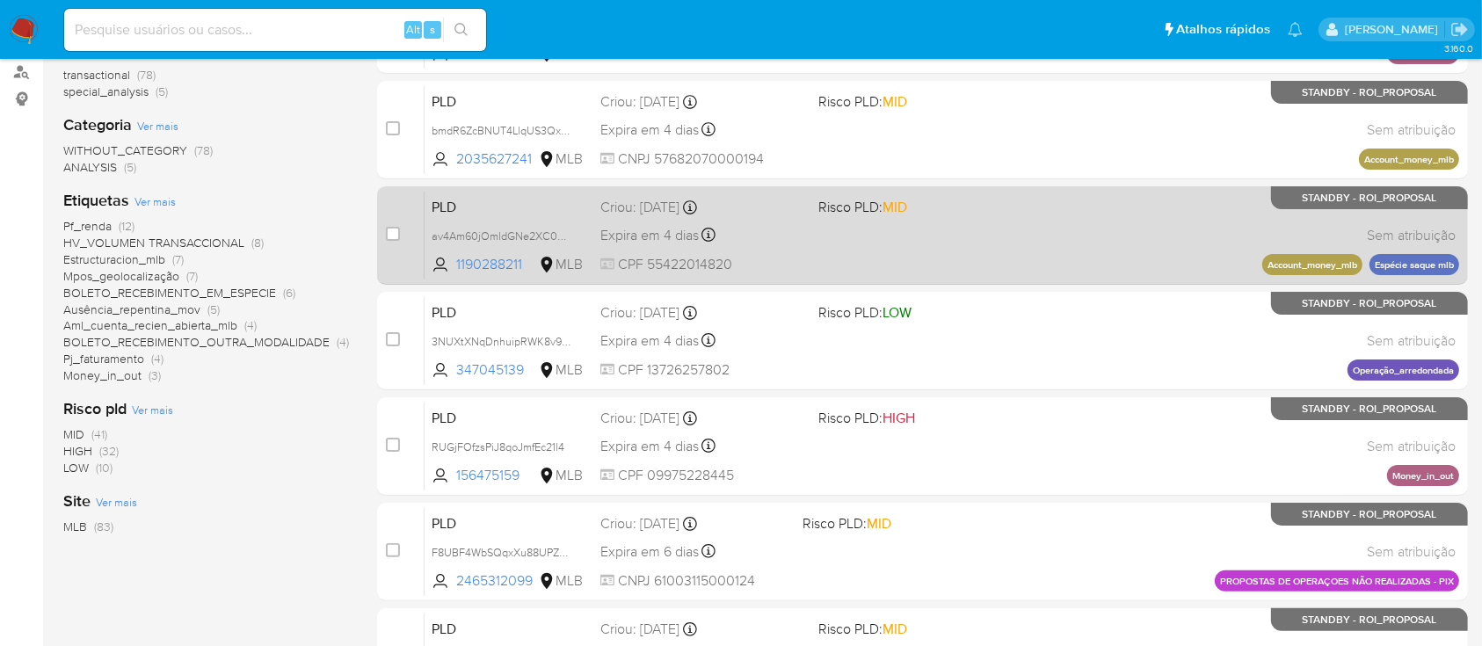
click at [637, 226] on span "Expira em 4 dias" at bounding box center [649, 235] width 98 height 19
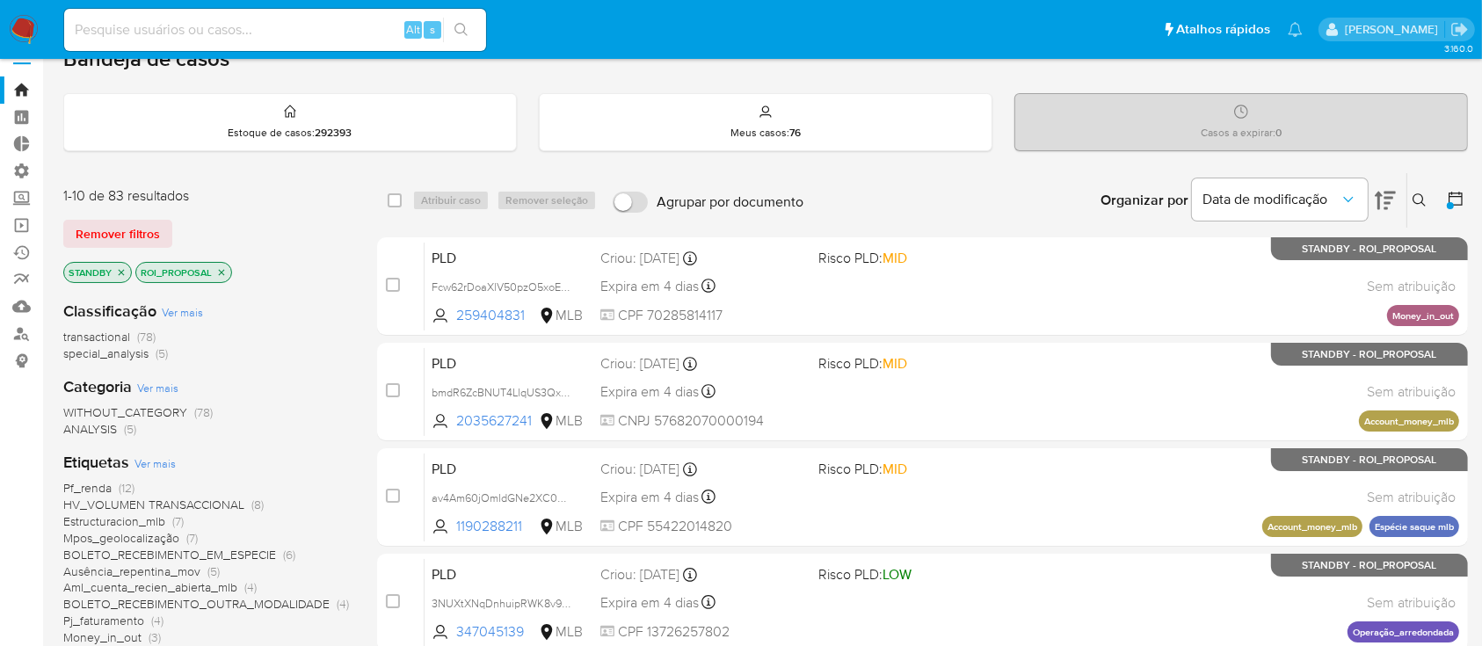
scroll to position [0, 0]
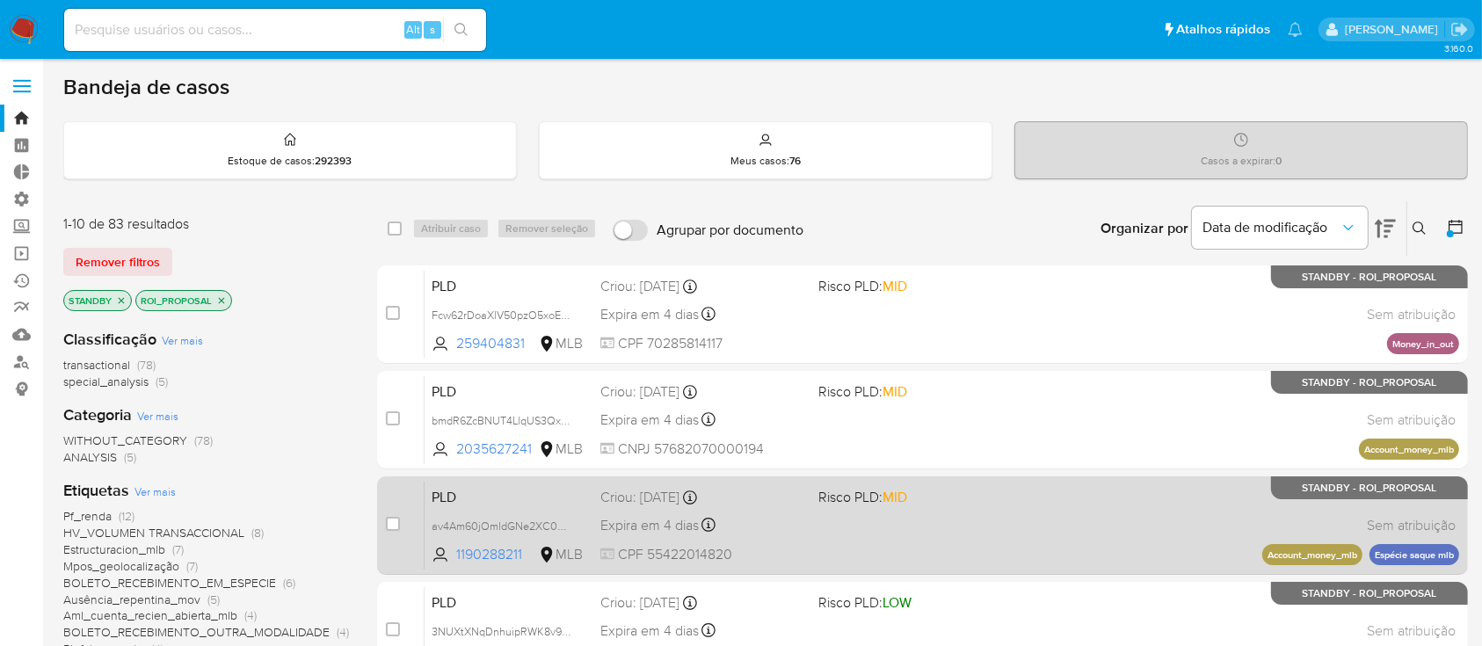
click at [664, 526] on span "Expira em 4 dias" at bounding box center [649, 525] width 98 height 19
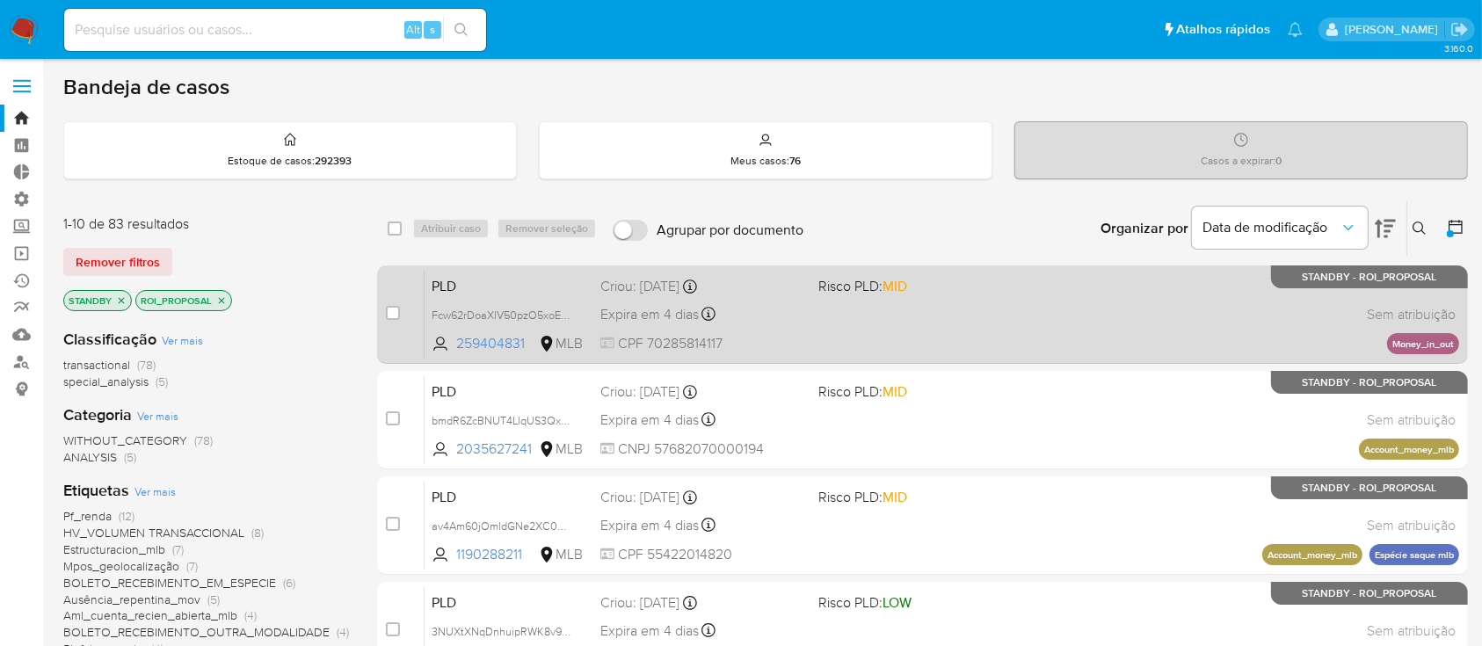
click at [668, 311] on span "Expira em 4 dias" at bounding box center [649, 314] width 98 height 19
click at [640, 319] on span "Expira em 4 dias" at bounding box center [649, 314] width 98 height 19
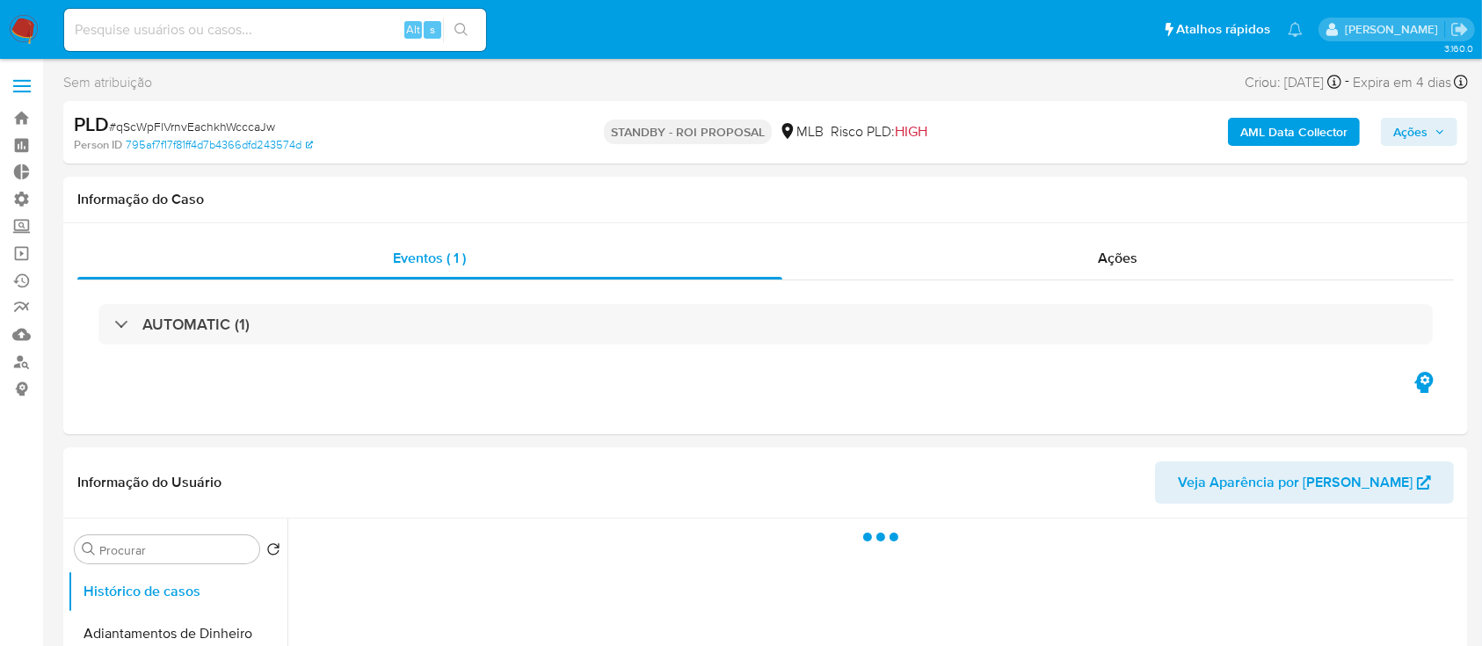
select select "10"
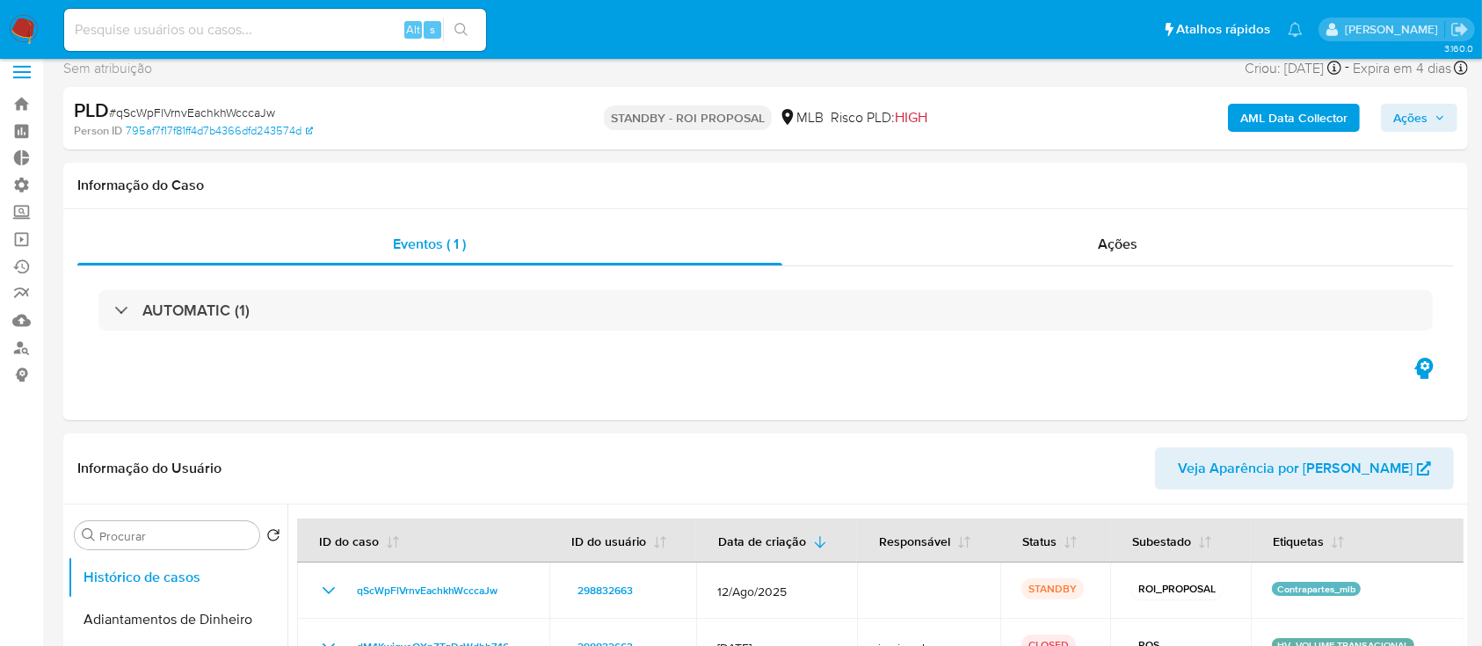
scroll to position [25, 0]
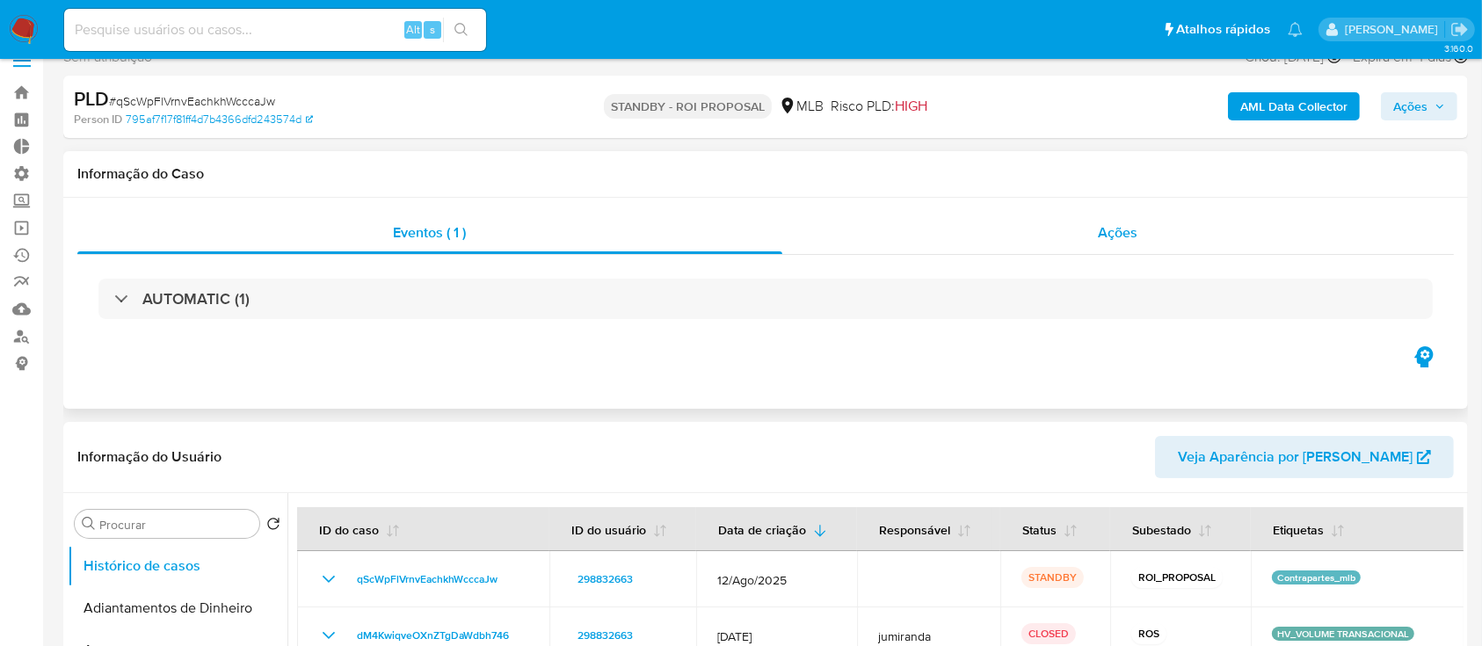
click at [1111, 232] on span "Ações" at bounding box center [1119, 232] width 40 height 20
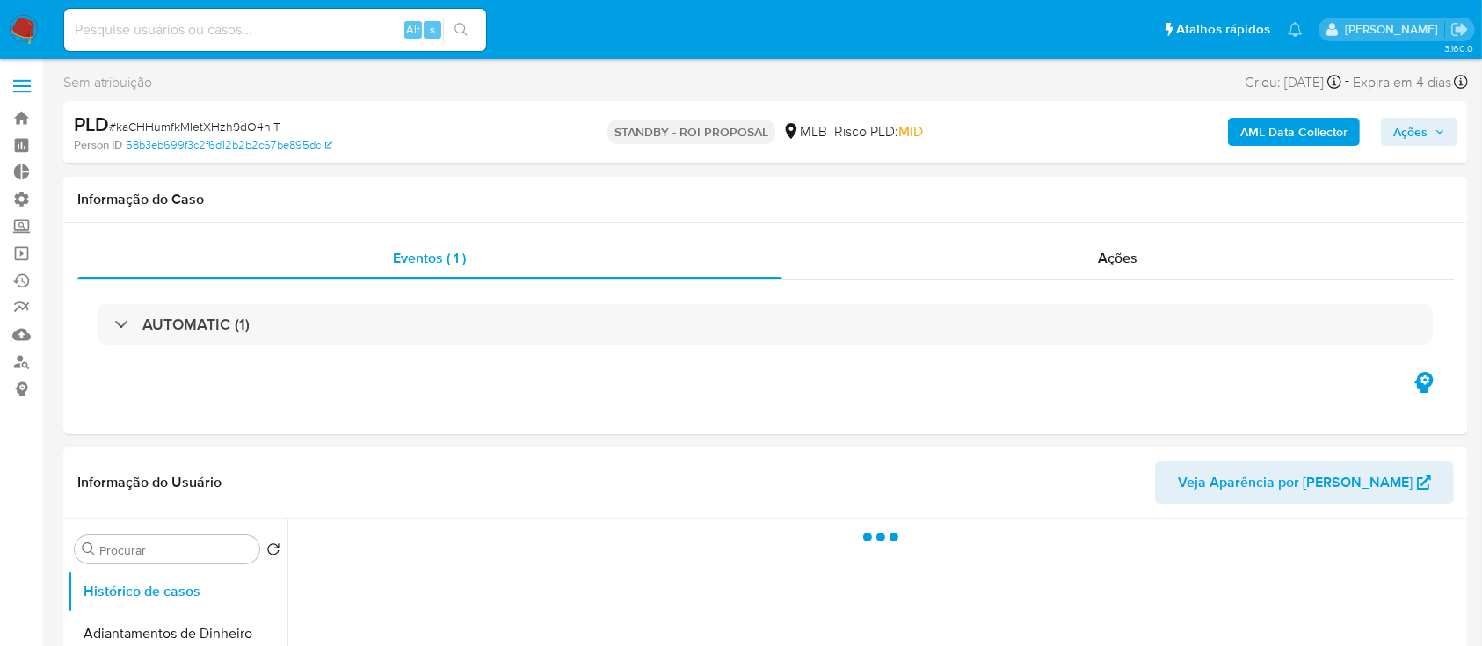
select select "10"
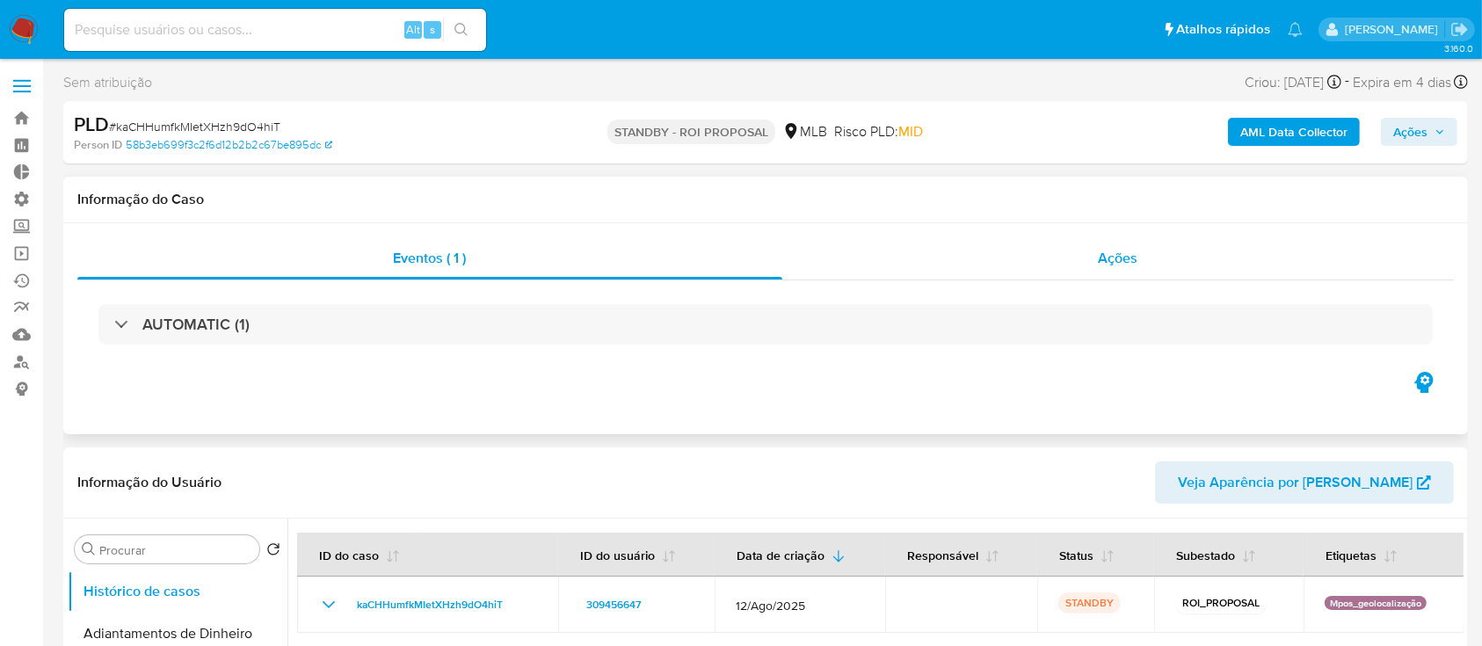
click at [1122, 262] on span "Ações" at bounding box center [1119, 258] width 40 height 20
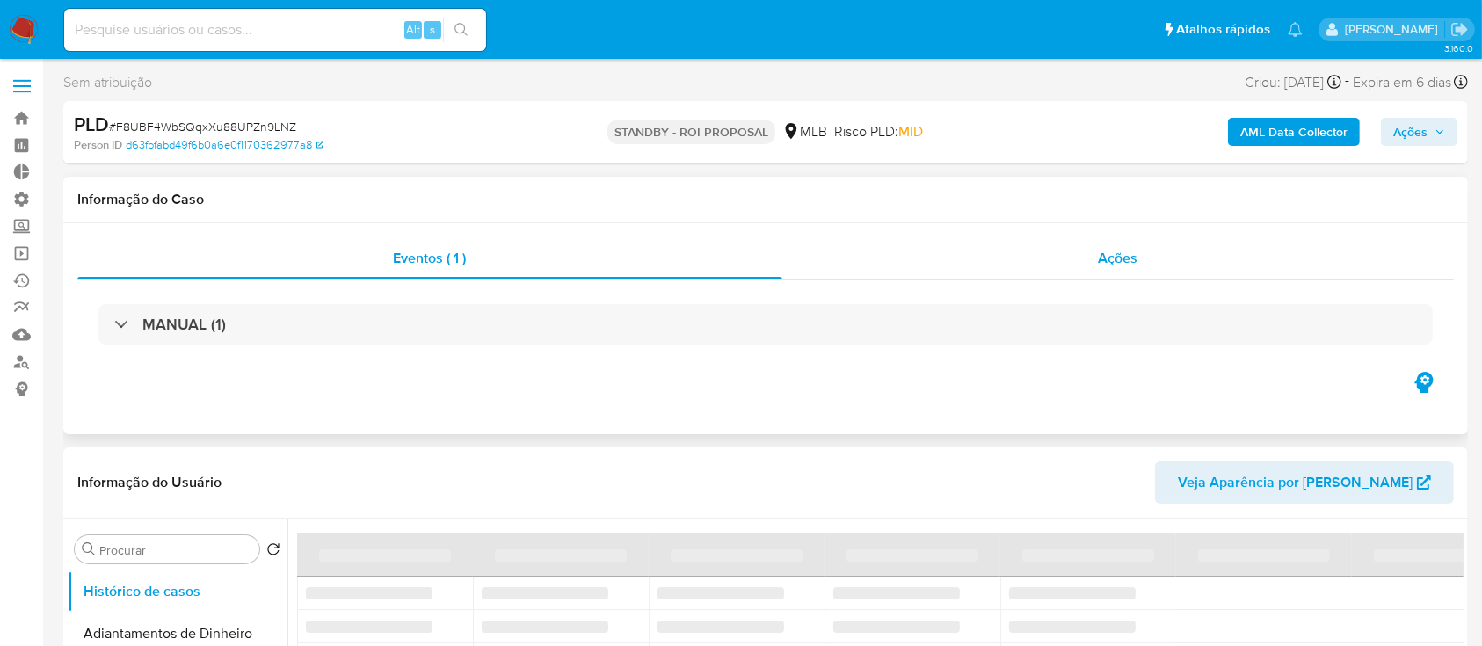
select select "10"
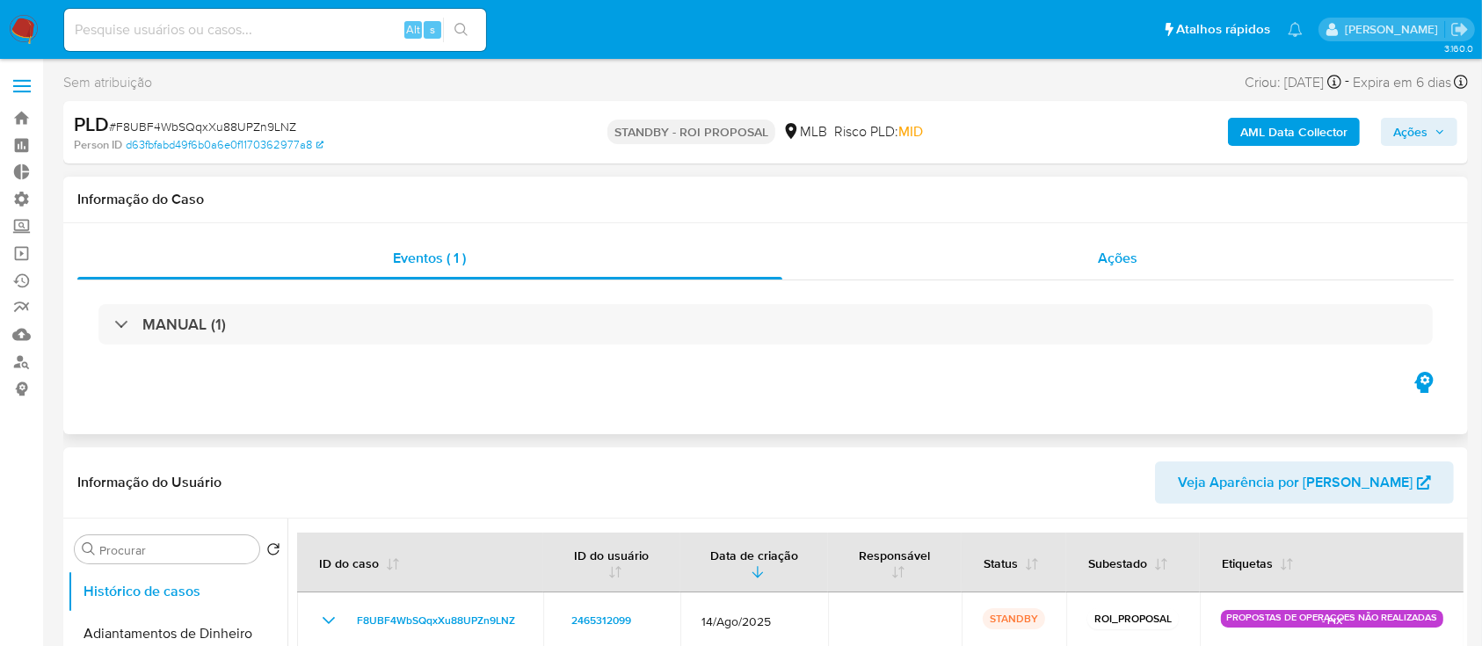
click at [1111, 257] on span "Ações" at bounding box center [1119, 258] width 40 height 20
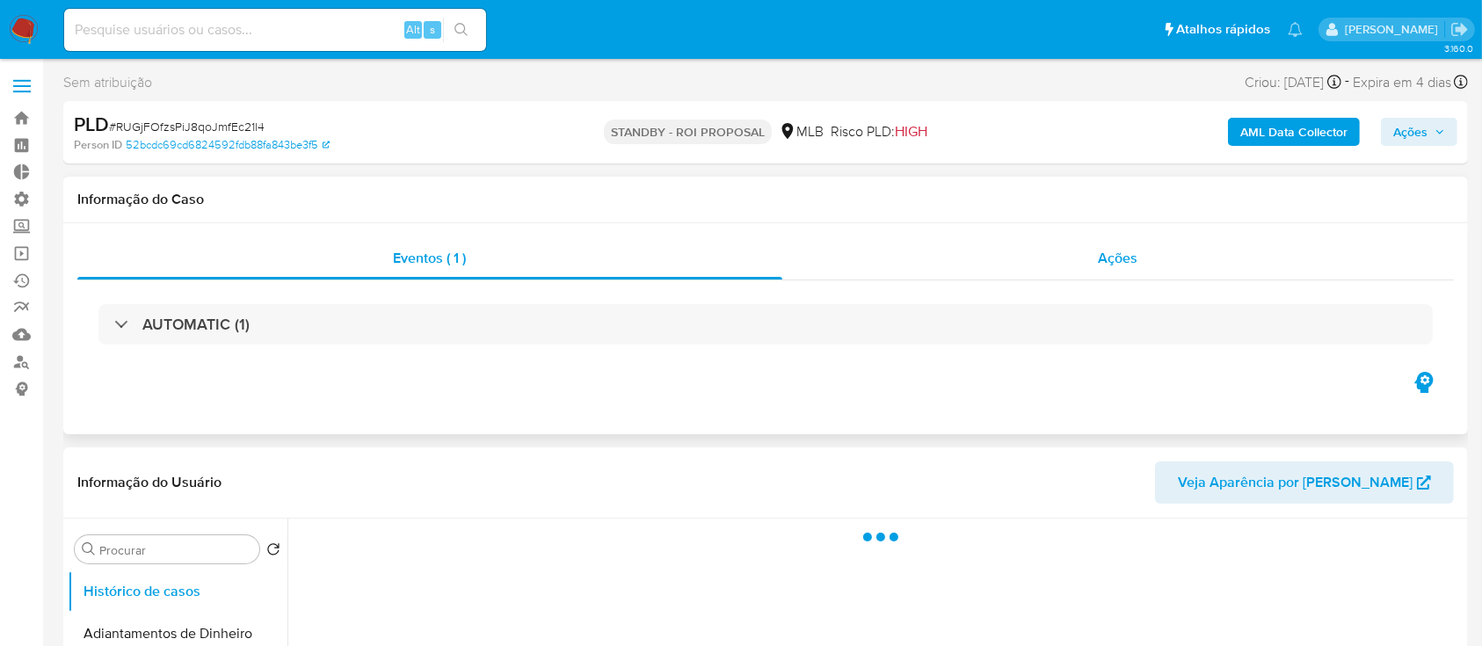
select select "10"
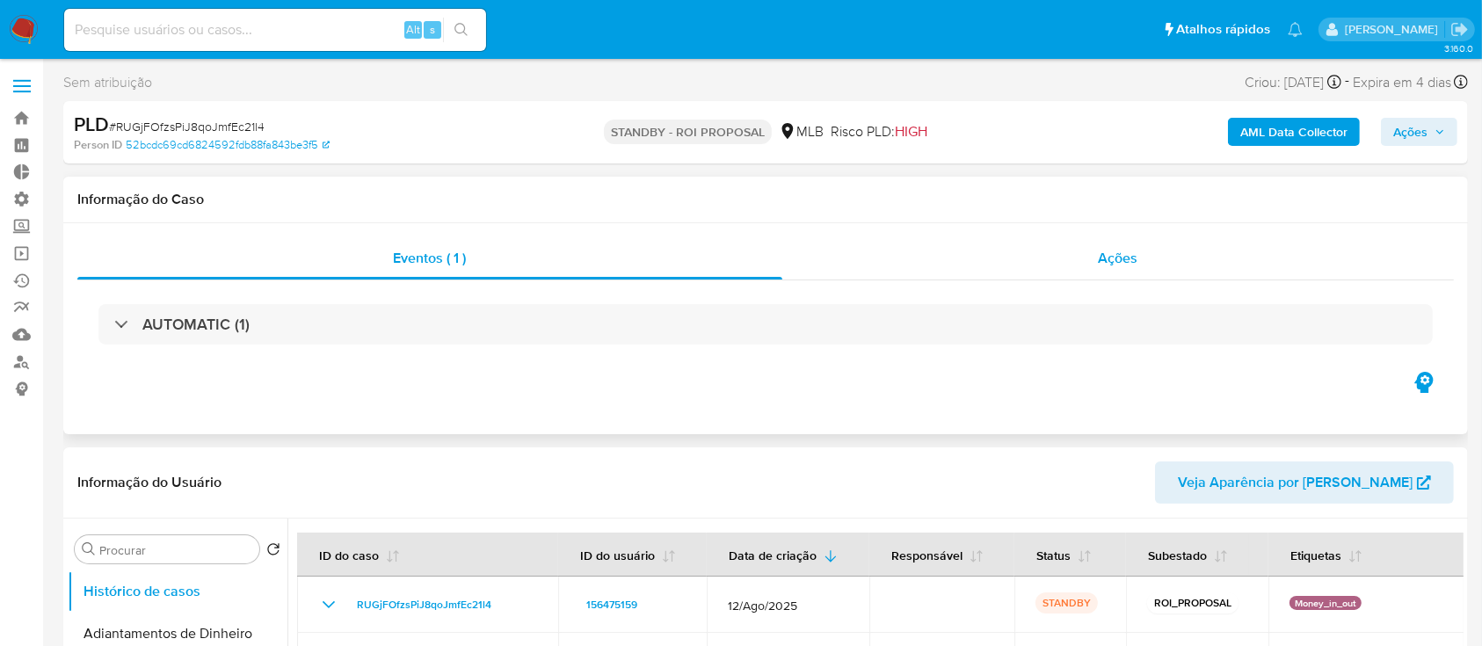
click at [1112, 263] on span "Ações" at bounding box center [1119, 258] width 40 height 20
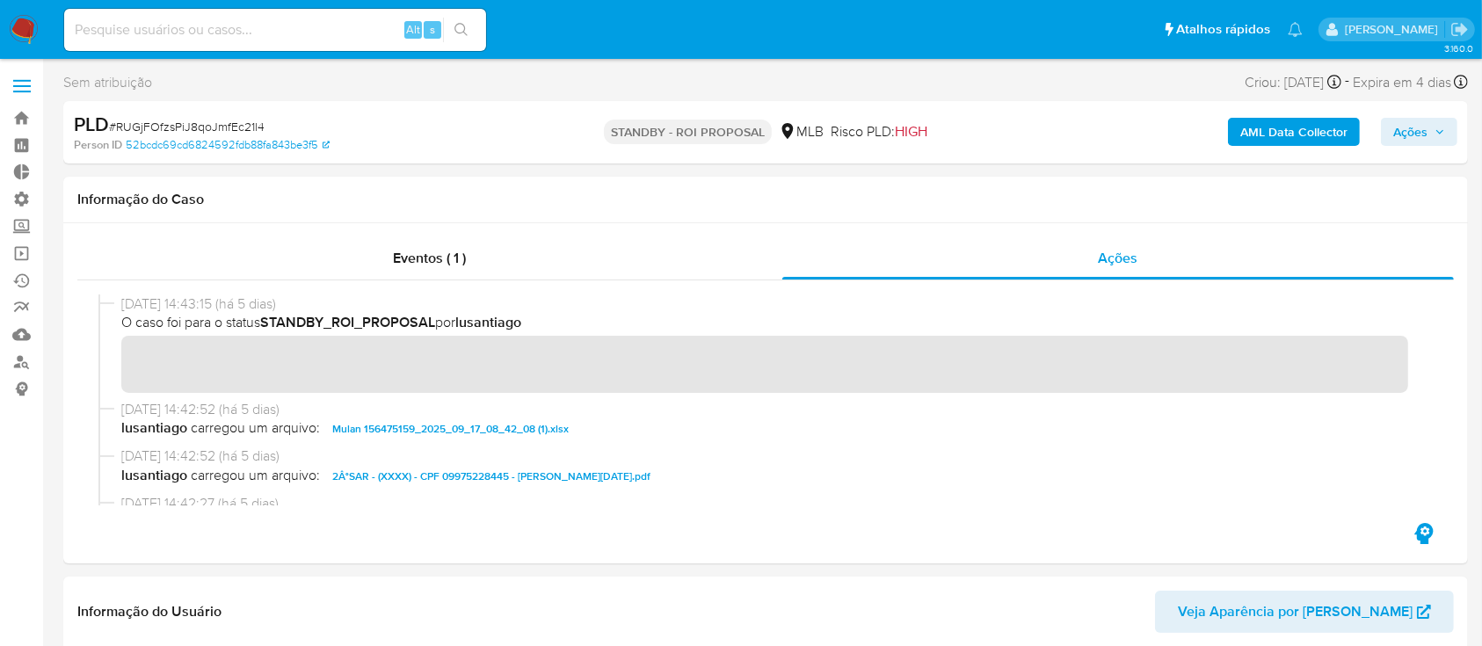
click at [225, 120] on span "# RUGjFOfzsPiJ8qoJmfEc21l4" at bounding box center [187, 127] width 156 height 18
copy span "RUGjFOfzsPiJ8qoJmfEc21l4"
click at [21, 120] on link "Bandeja" at bounding box center [104, 118] width 209 height 27
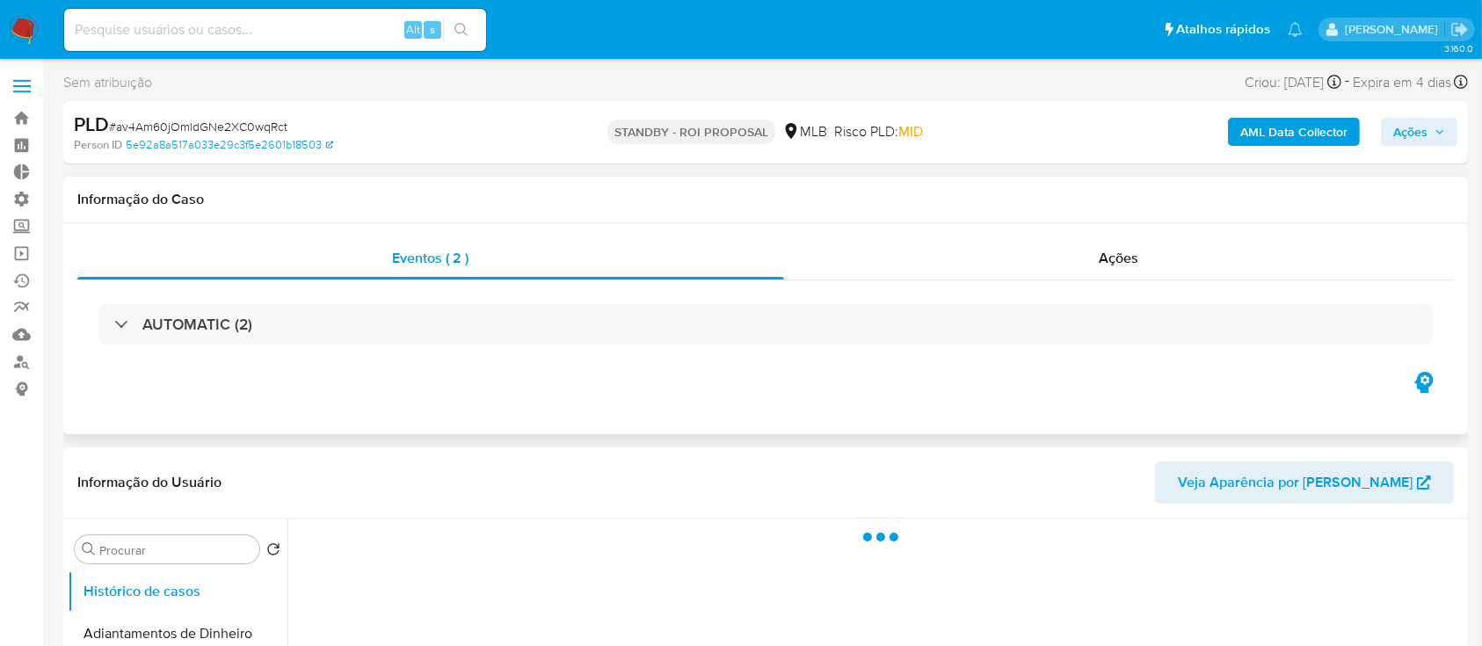
select select "10"
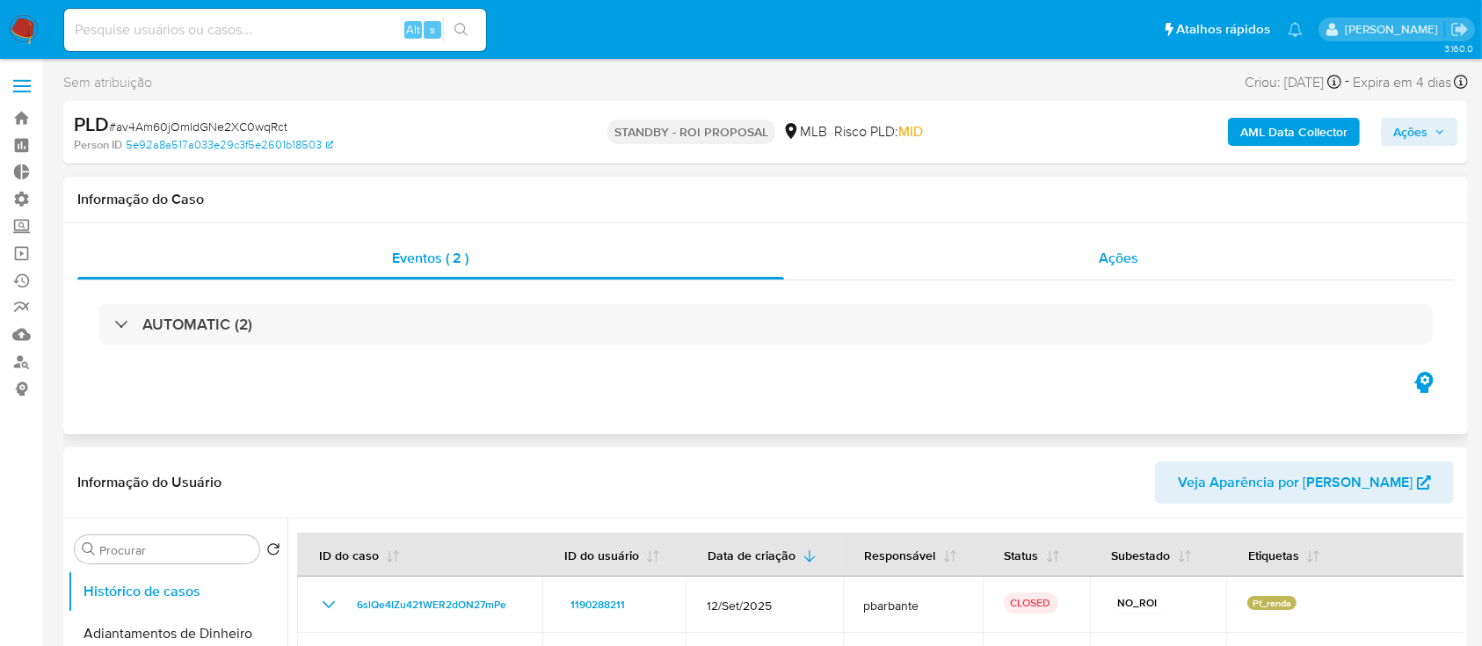
click at [1111, 264] on span "Ações" at bounding box center [1120, 258] width 40 height 20
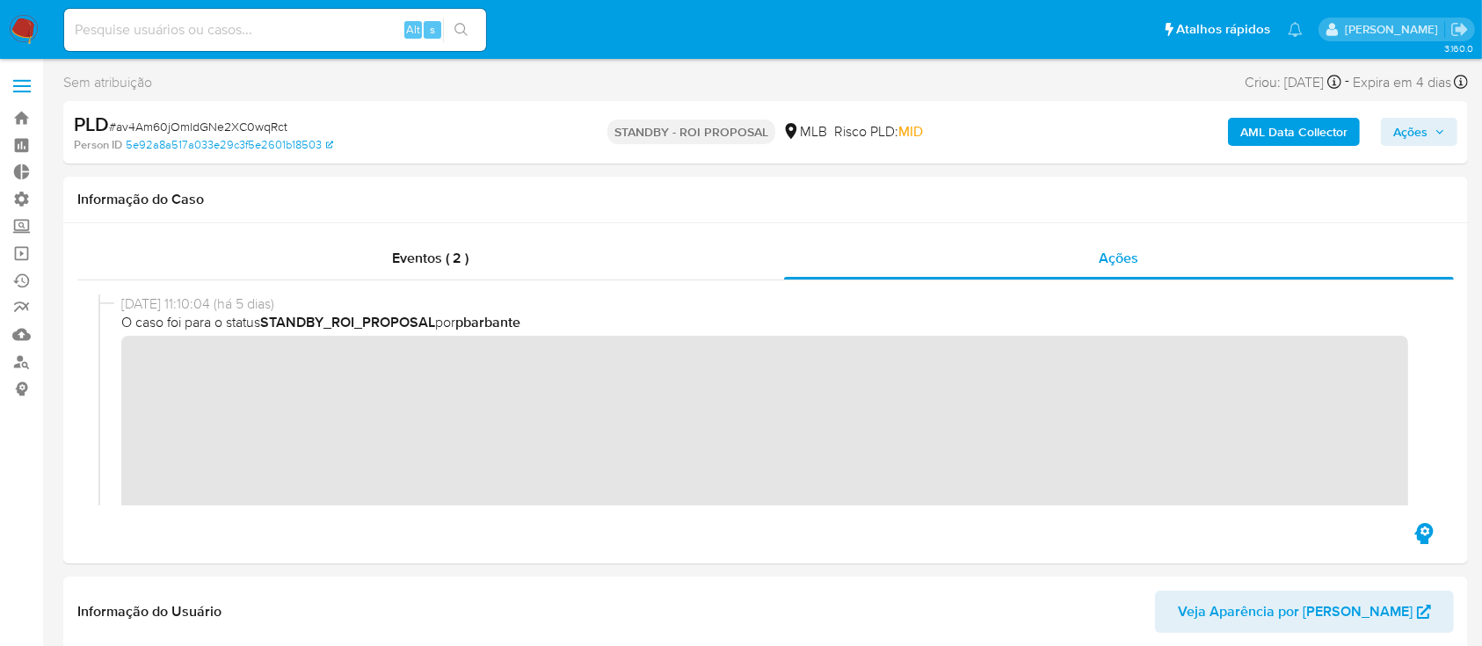
click at [178, 120] on span "# av4Am60jOmldGNe2XC0wqRct" at bounding box center [198, 127] width 178 height 18
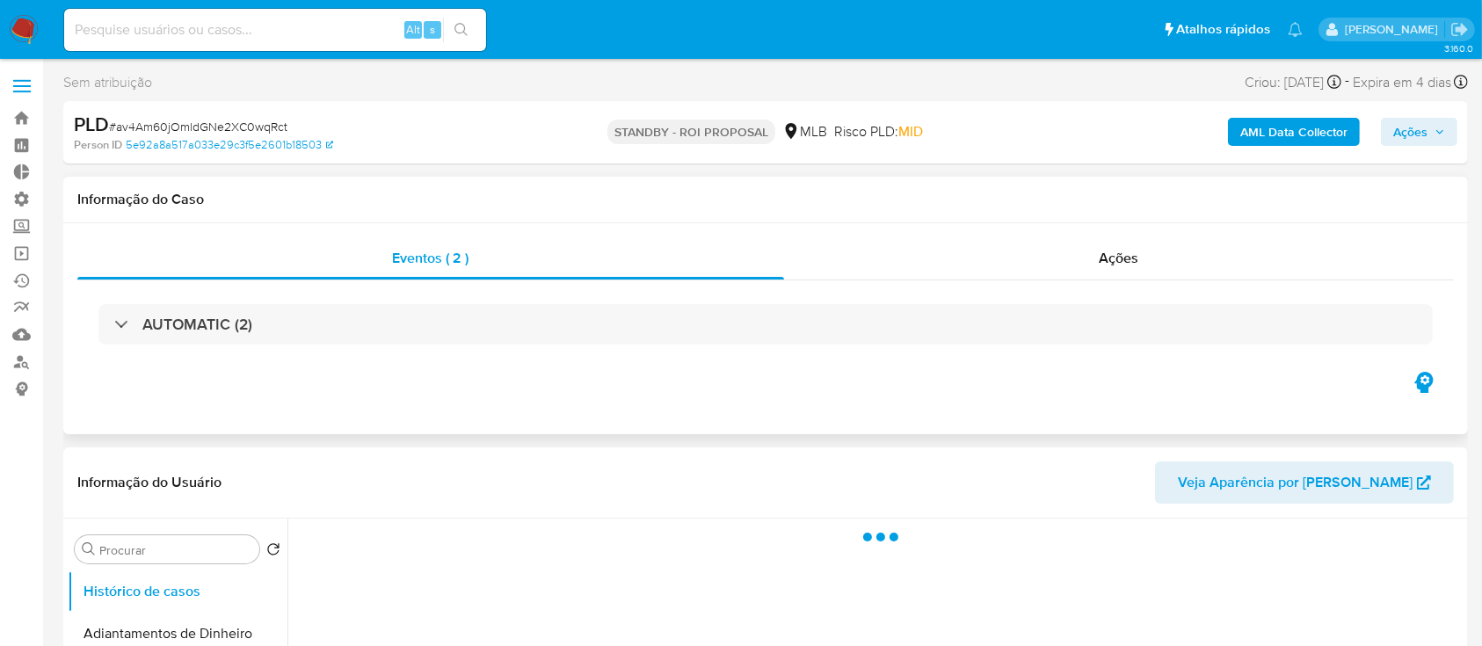
select select "10"
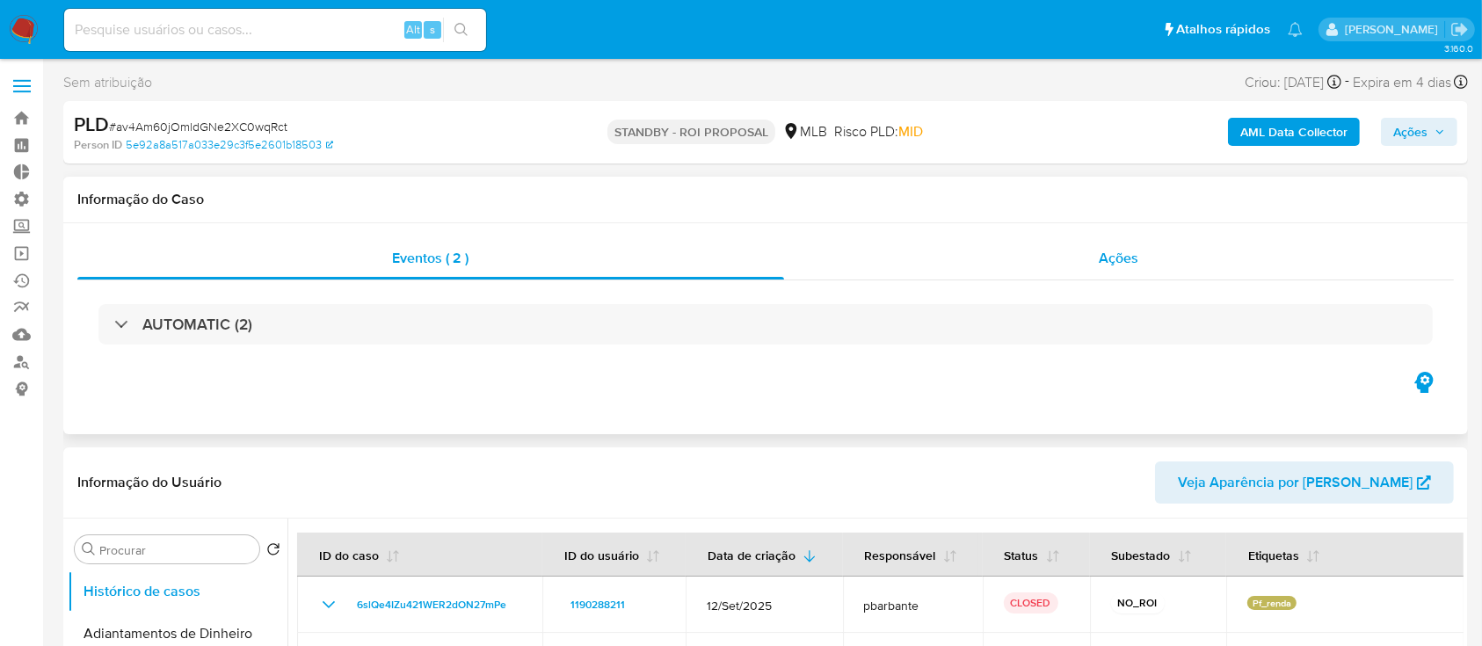
click at [1138, 251] on span "Ações" at bounding box center [1120, 258] width 40 height 20
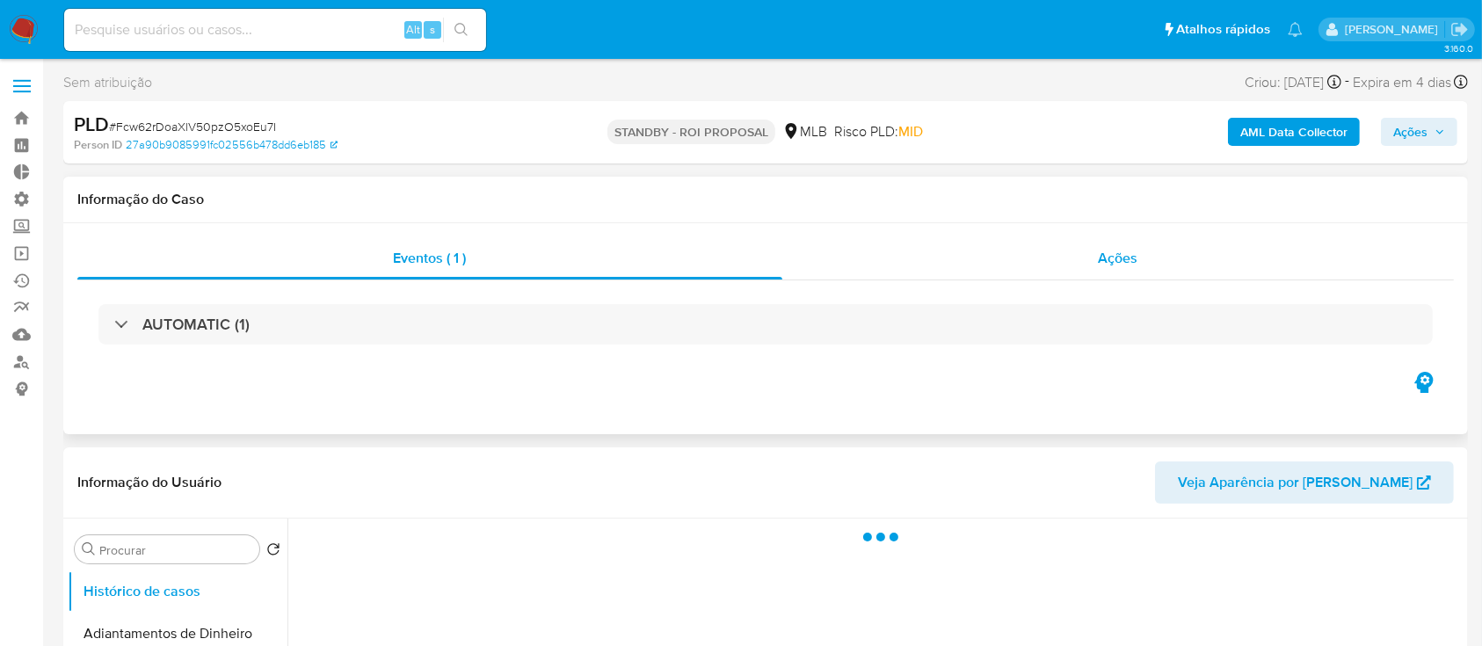
select select "10"
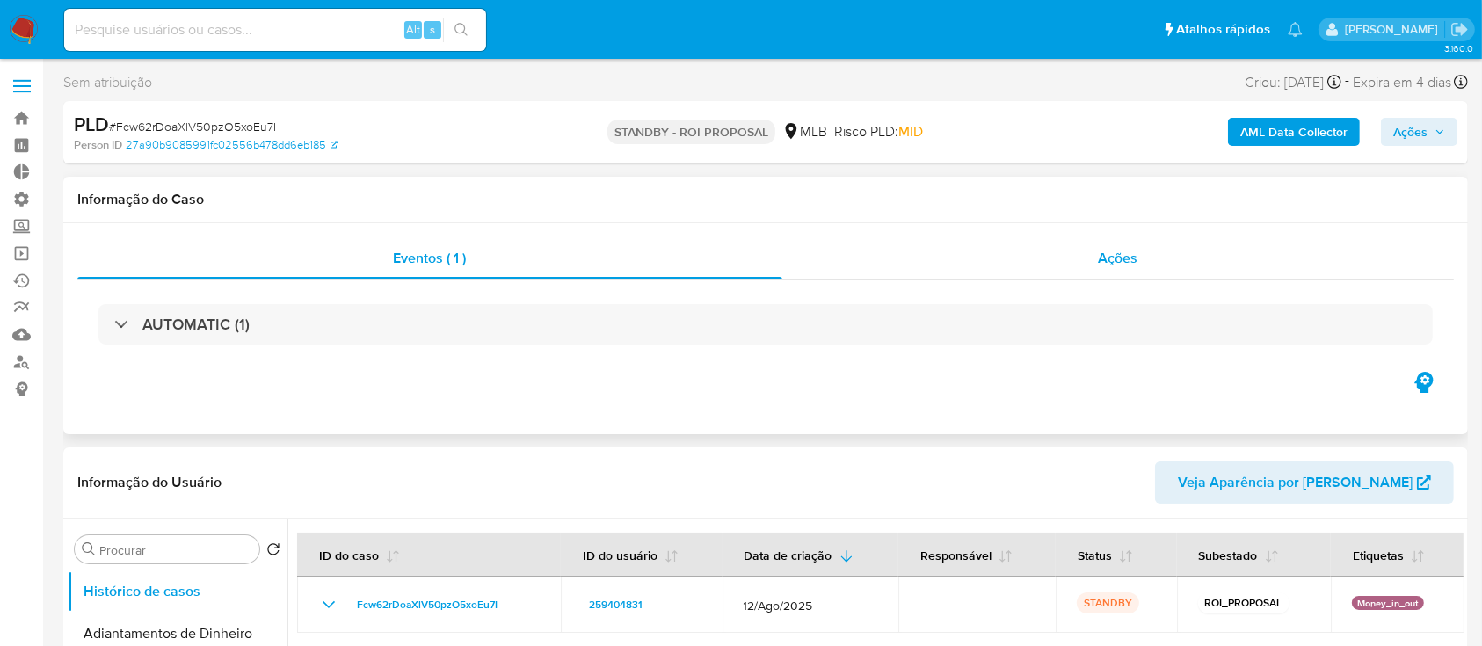
click at [1099, 251] on span "Ações" at bounding box center [1119, 258] width 40 height 20
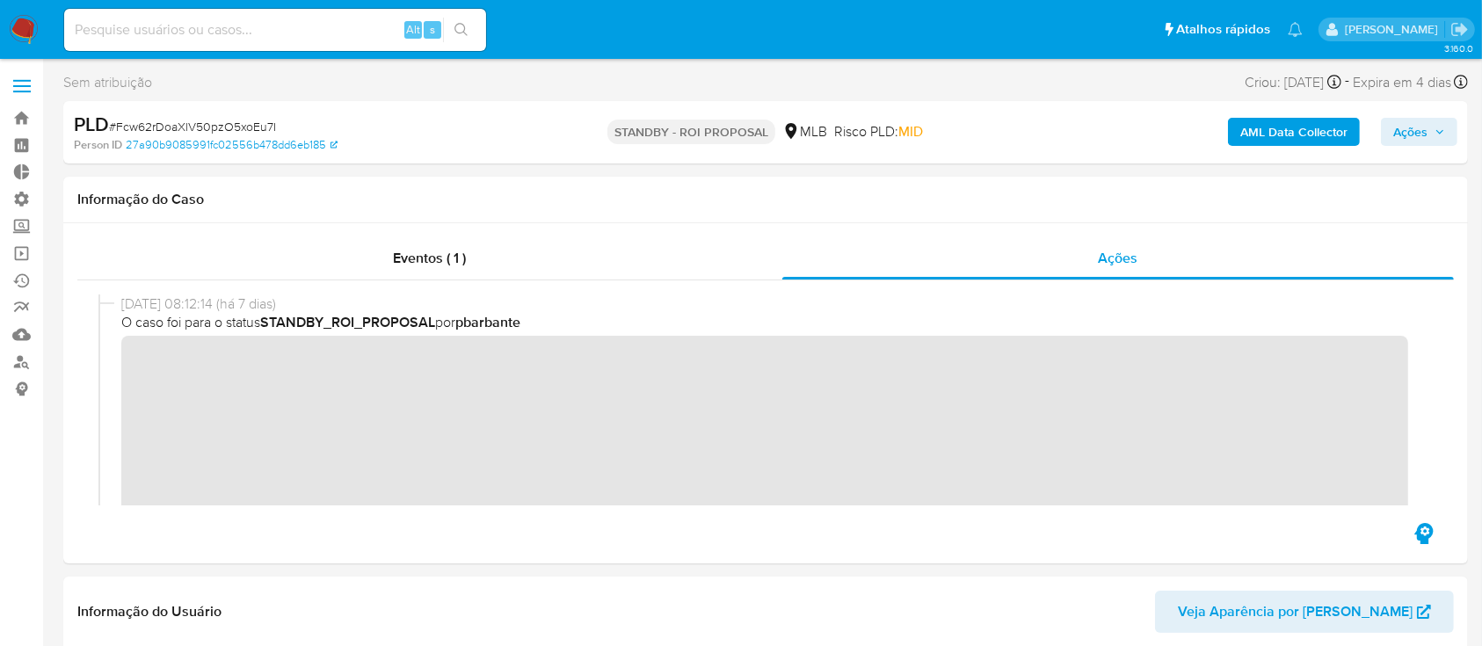
click at [199, 122] on span "# Fcw62rDoaXlV50pzO5xoEu7I" at bounding box center [192, 127] width 167 height 18
copy span "Fcw62rDoaXlV50pzO5xoEu7I"
click at [28, 123] on link "Bandeja" at bounding box center [104, 118] width 209 height 27
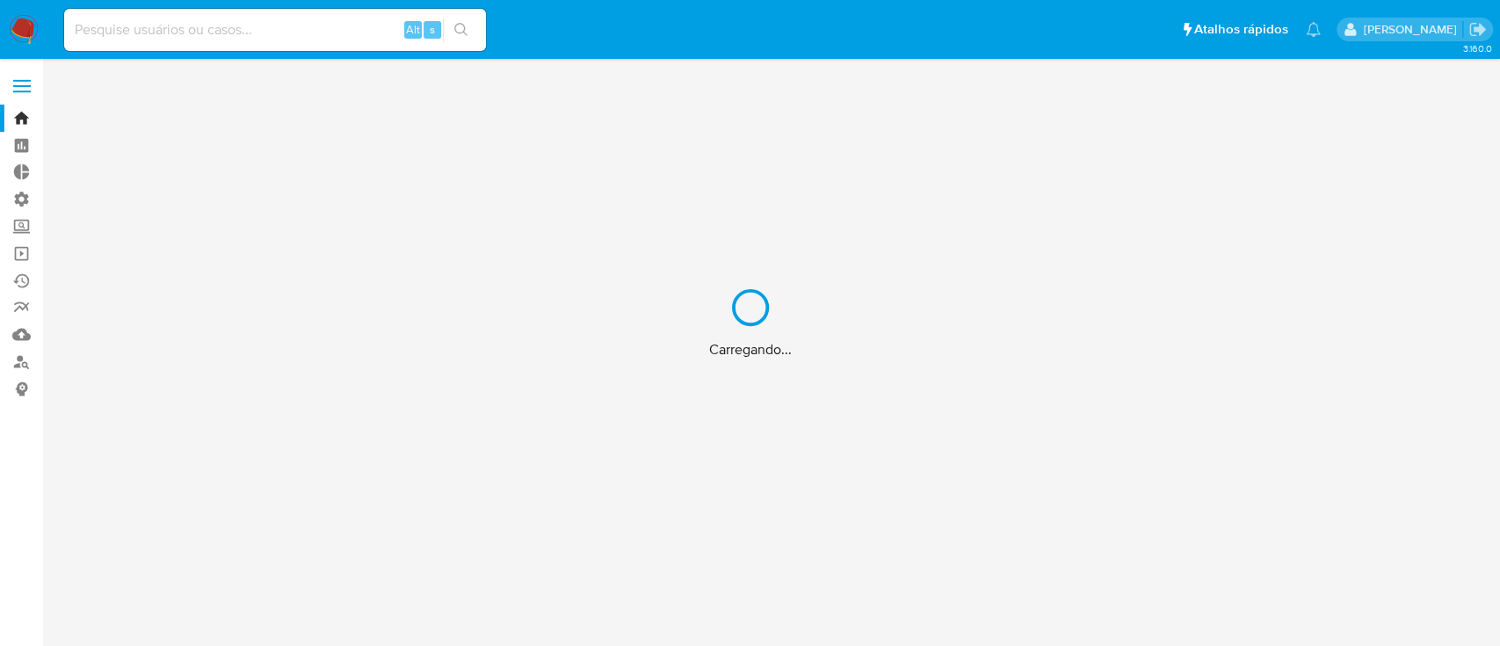
click at [115, 380] on div "Carregando..." at bounding box center [750, 323] width 1500 height 646
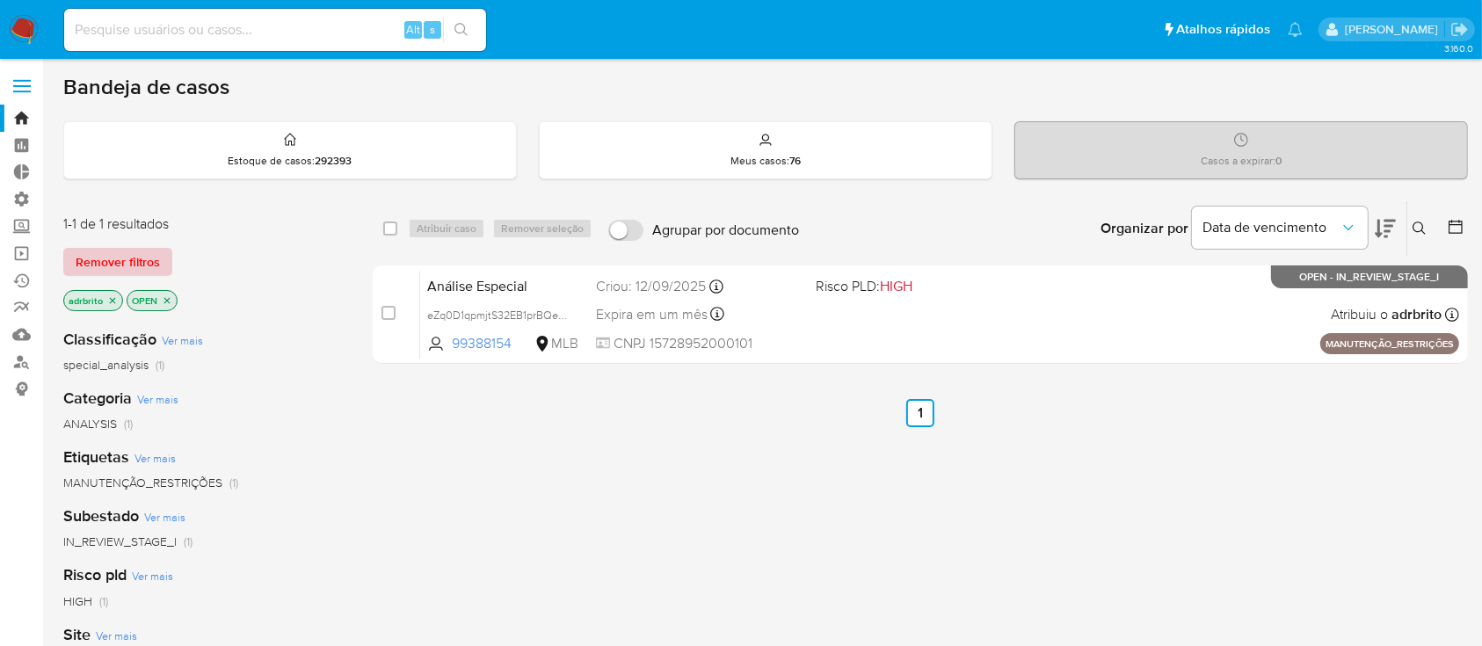
click at [100, 258] on span "Remover filtros" at bounding box center [118, 262] width 84 height 25
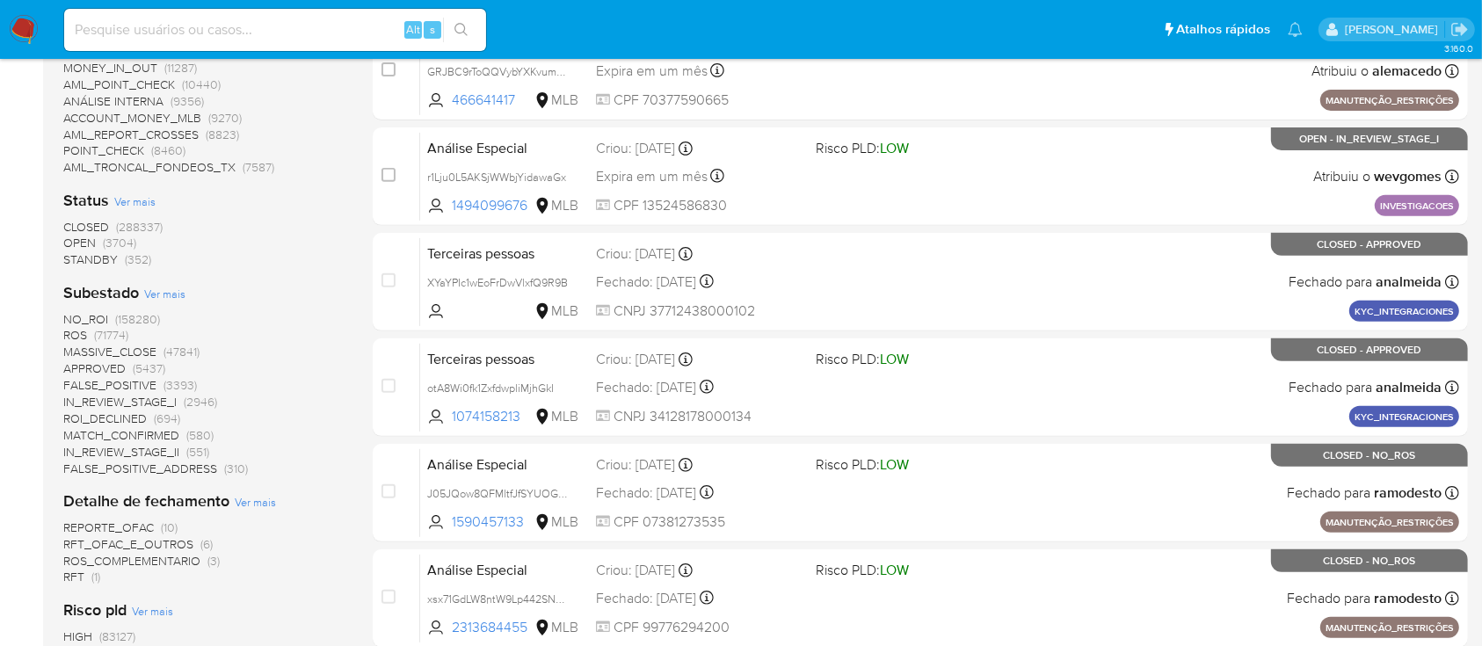
scroll to position [683, 0]
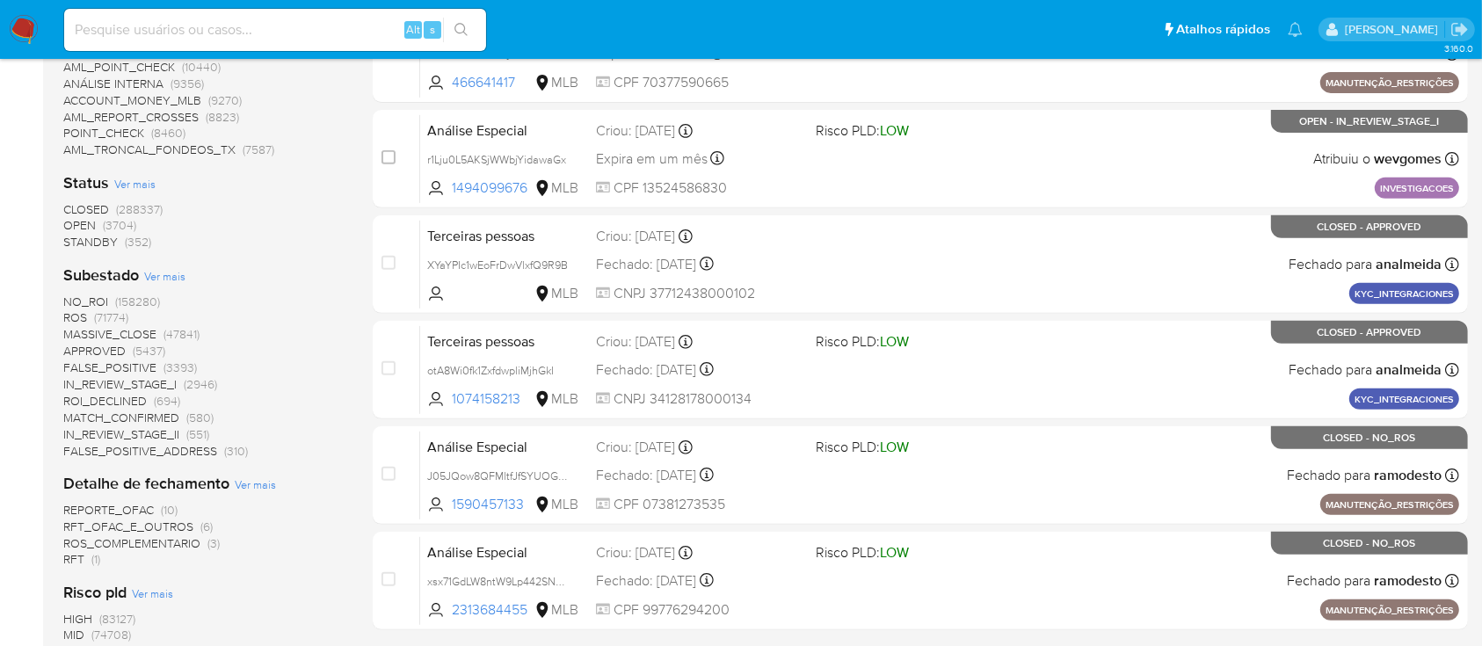
click at [87, 222] on span "OPEN" at bounding box center [79, 225] width 33 height 18
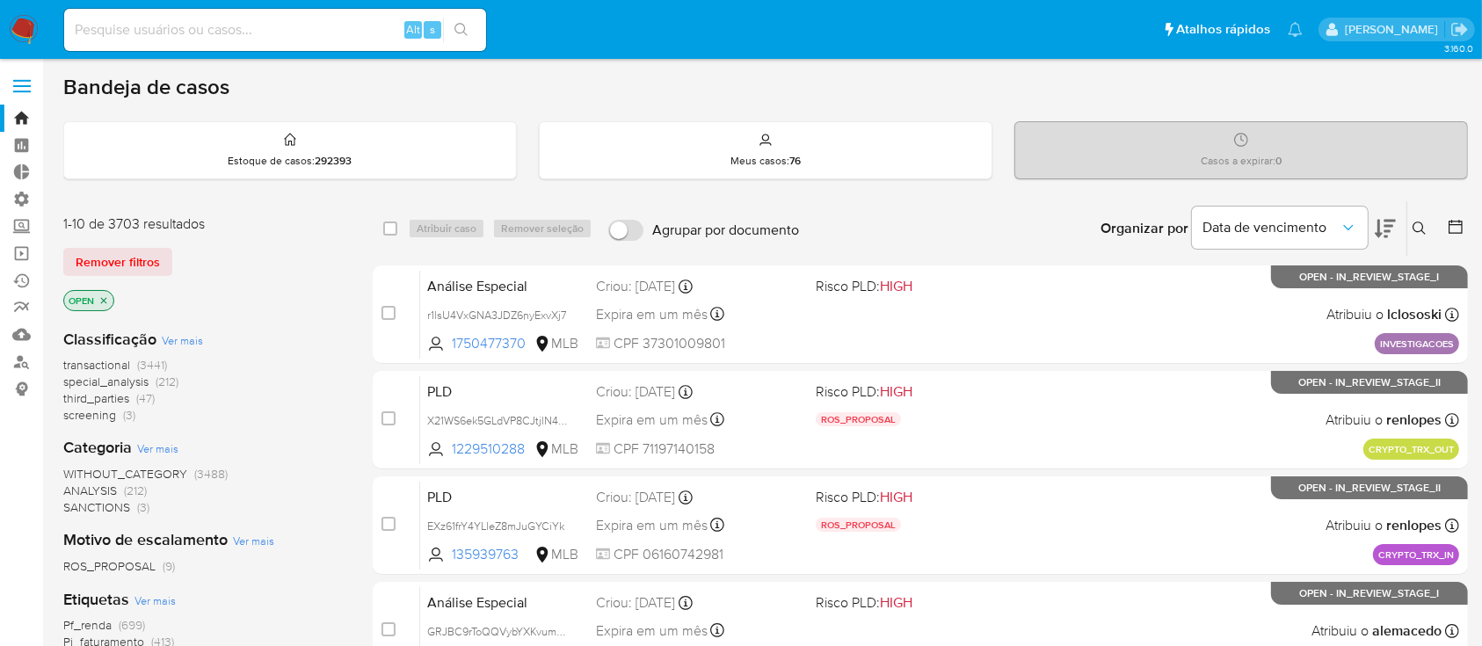
click at [1457, 219] on icon at bounding box center [1456, 227] width 18 height 18
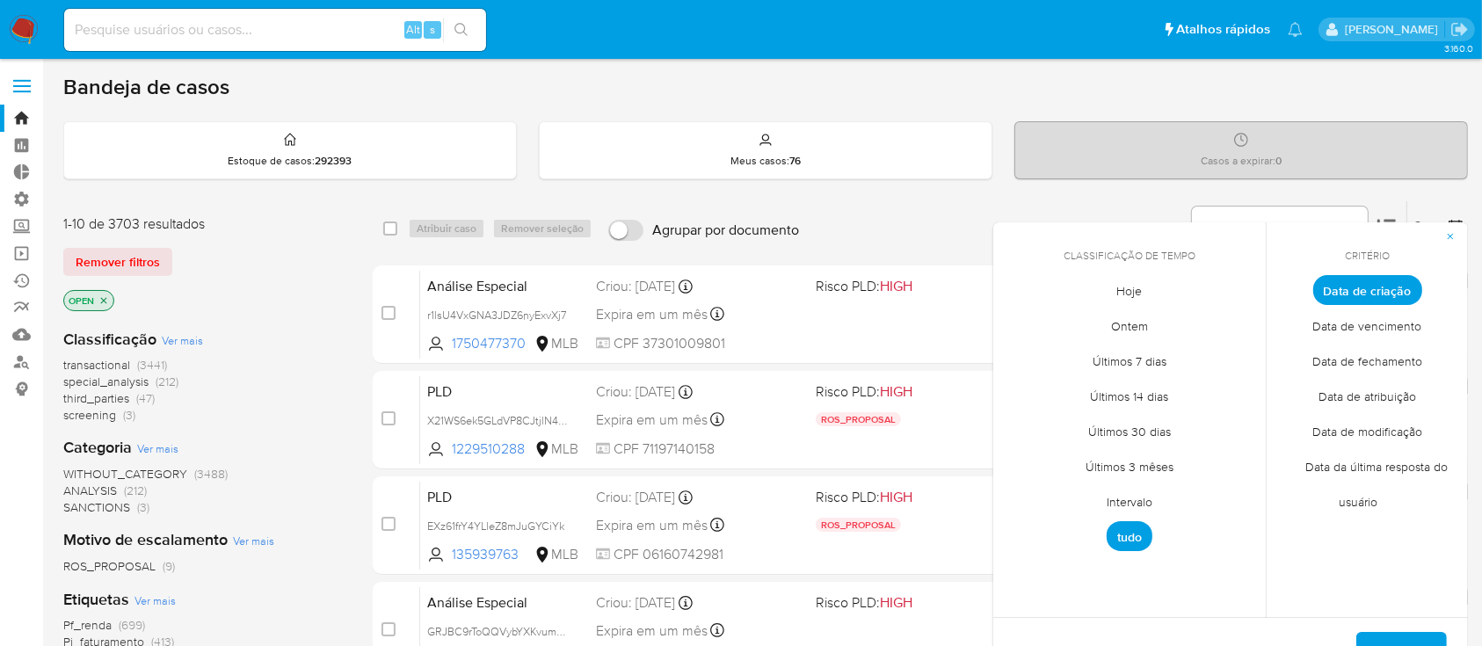
click at [1132, 503] on span "Intervalo" at bounding box center [1129, 502] width 83 height 36
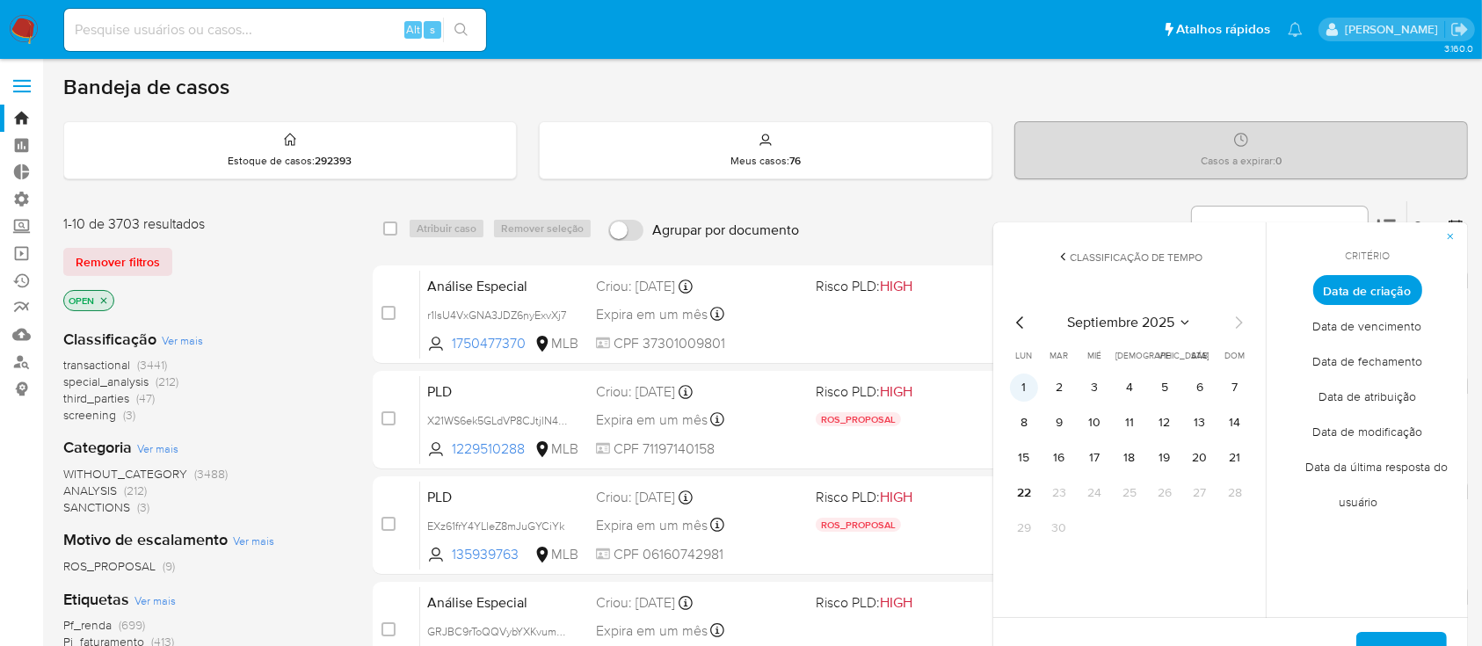
click at [1027, 382] on button "1" at bounding box center [1024, 388] width 28 height 28
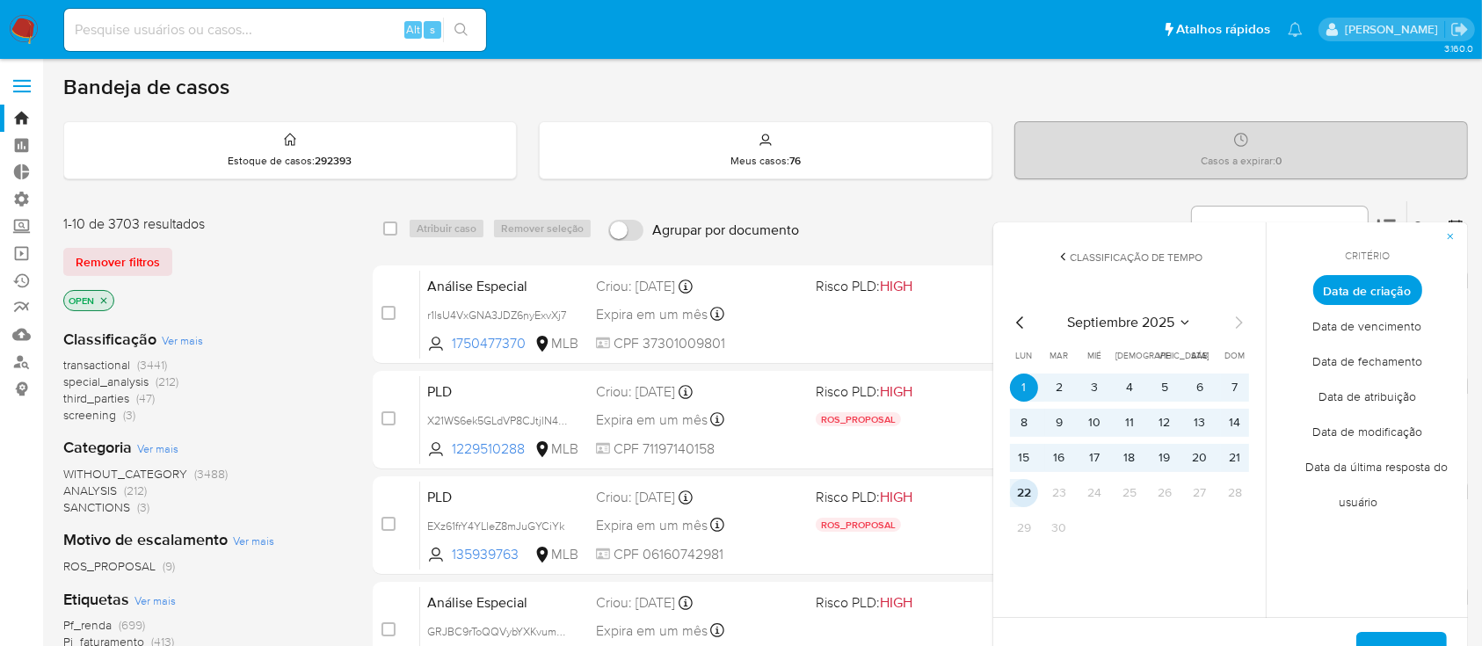
click at [1030, 493] on button "22" at bounding box center [1024, 493] width 28 height 28
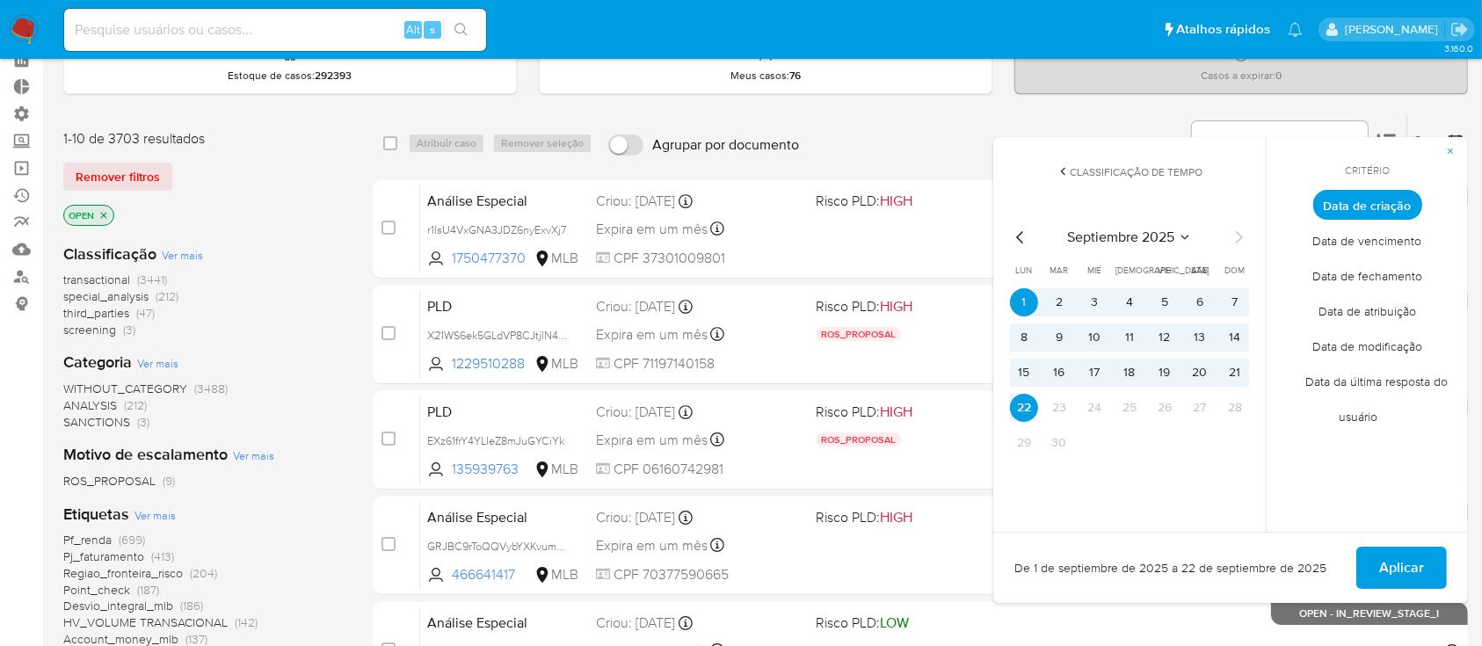
scroll to position [91, 0]
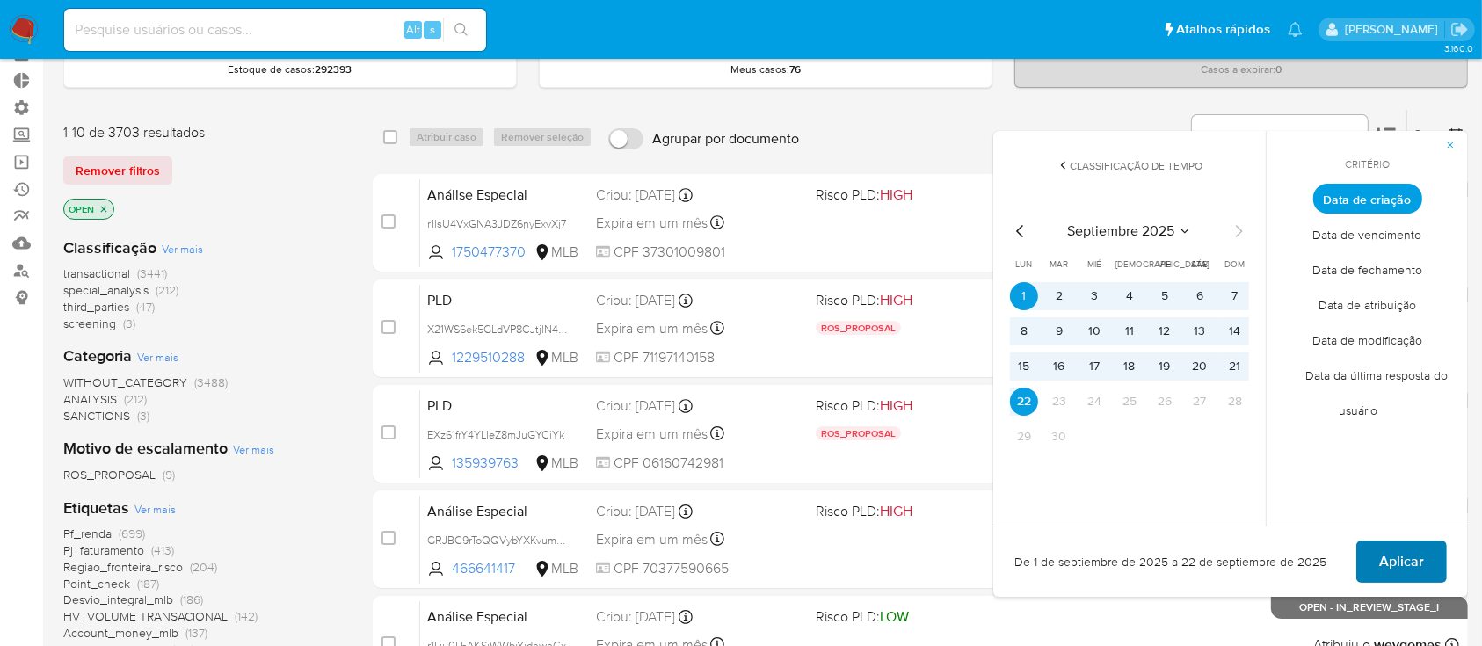
click at [1388, 570] on span "Aplicar" at bounding box center [1401, 561] width 45 height 39
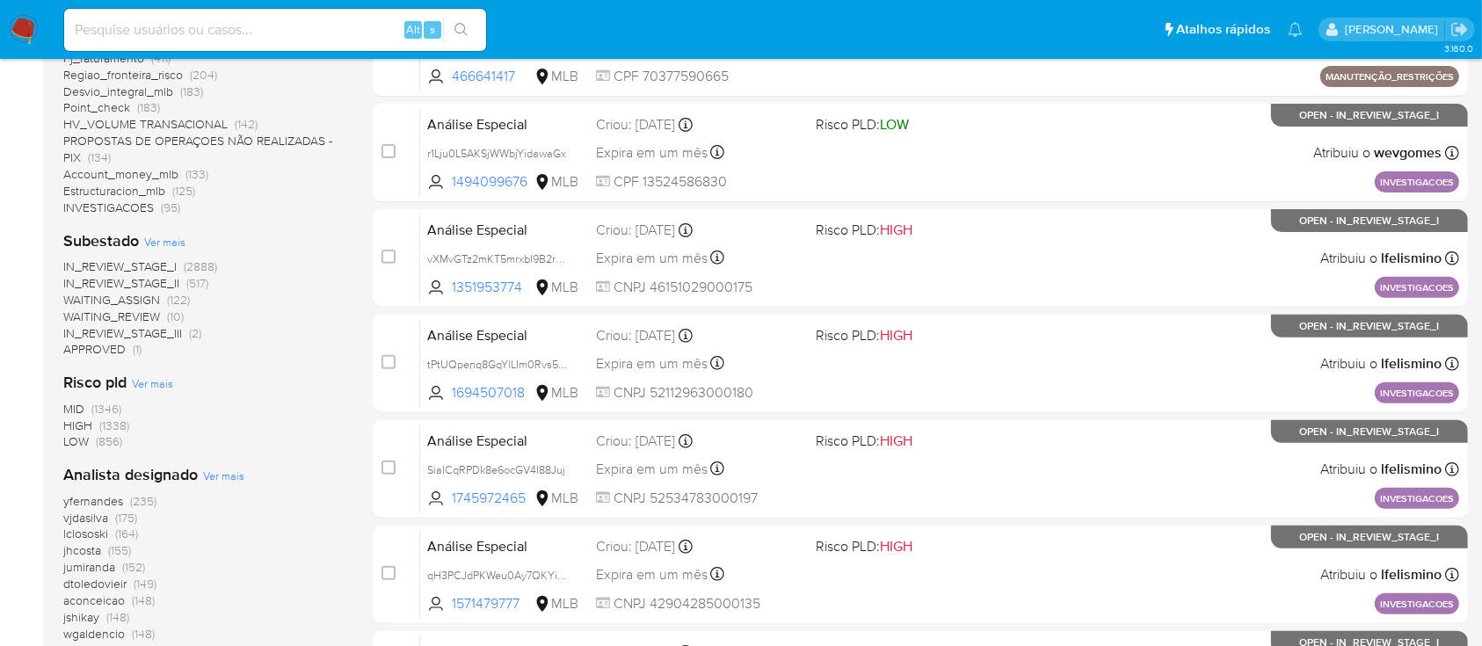
scroll to position [597, 0]
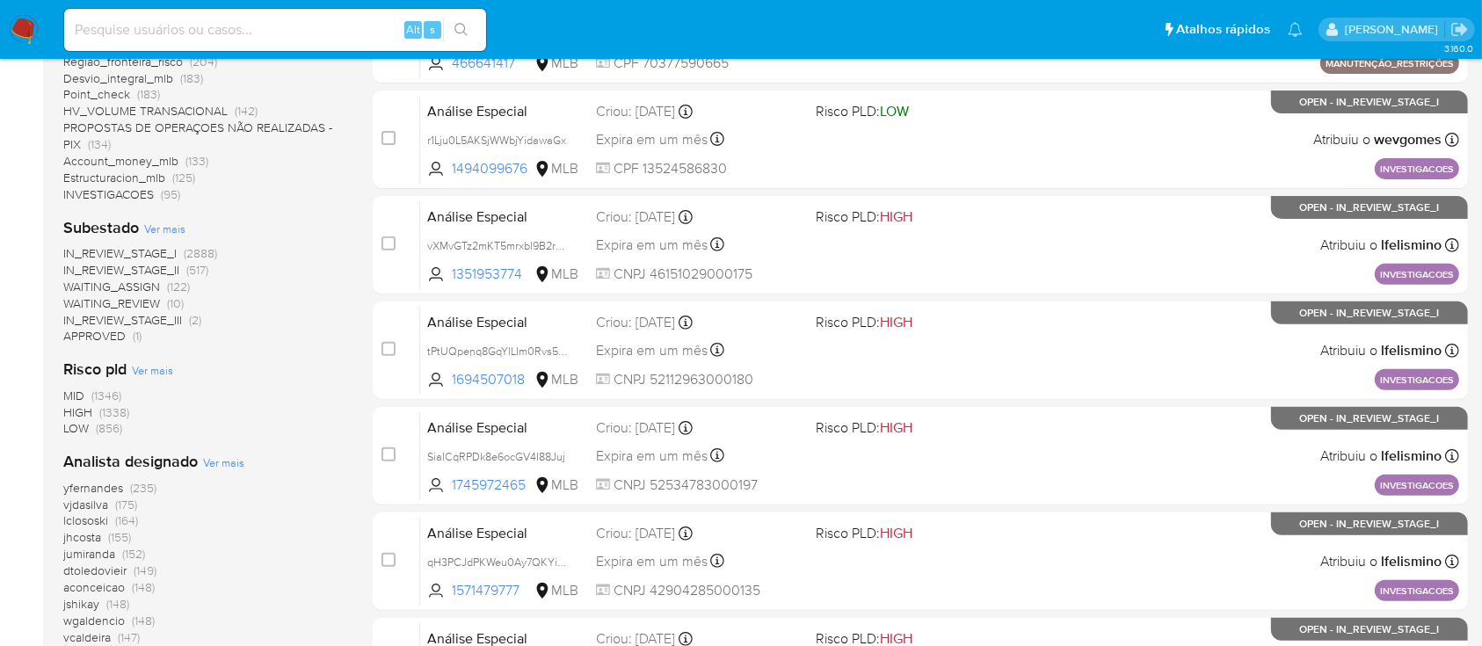
click at [323, 454] on div "Analista designado Ver mais yfernandes (235) vjdasilva (175) lclososki (164) jh…" at bounding box center [203, 548] width 281 height 194
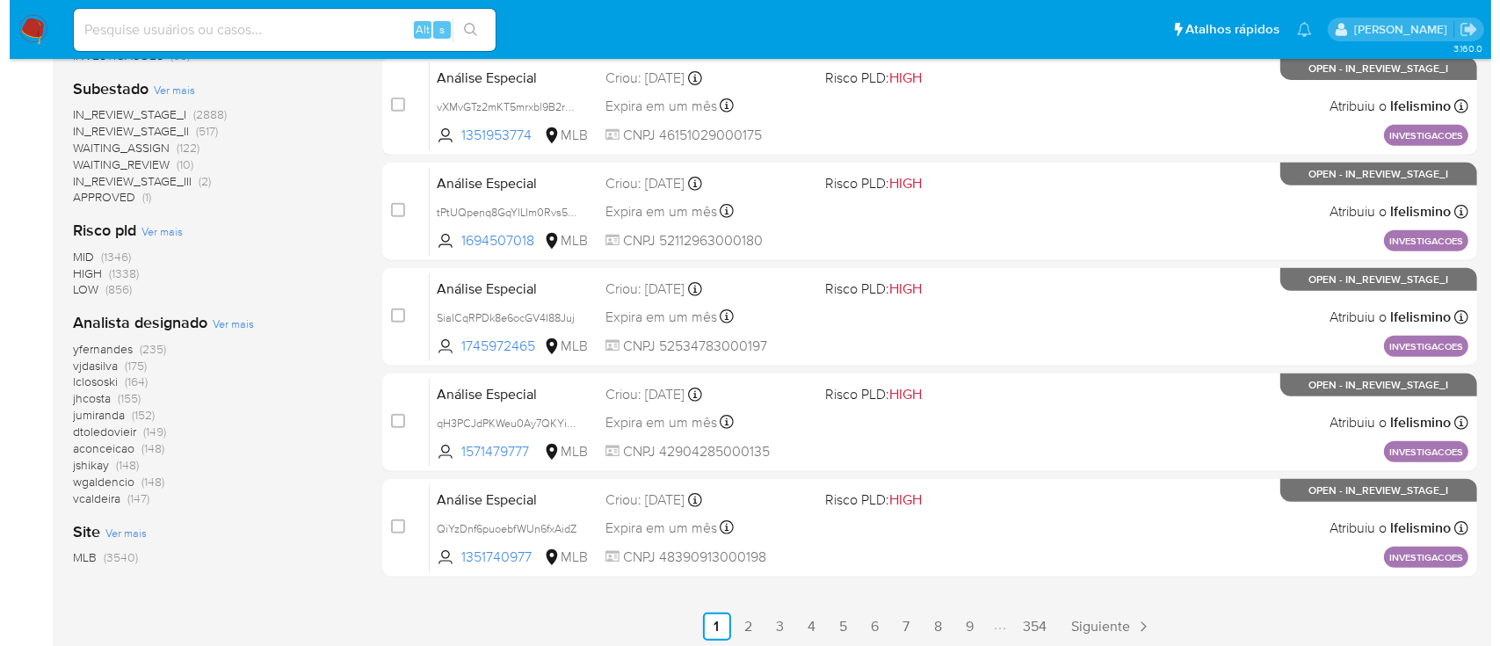
scroll to position [737, 0]
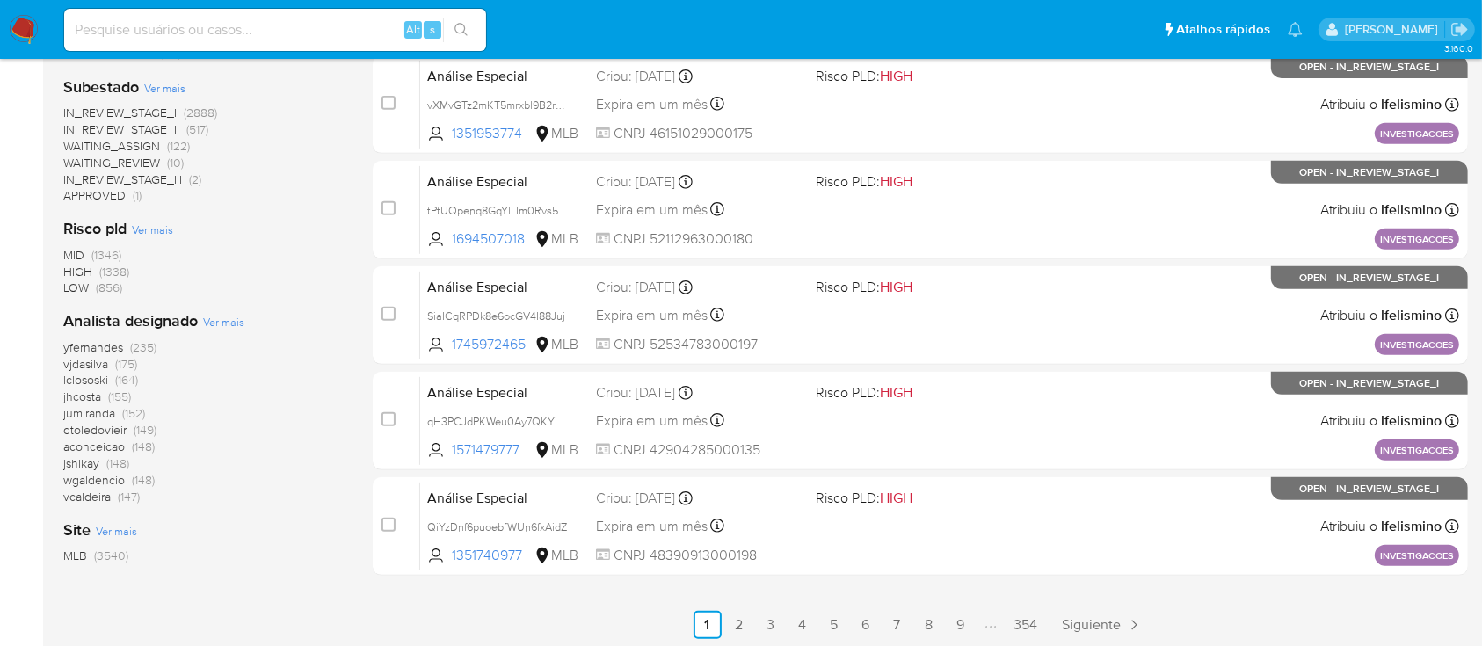
click at [236, 323] on span "Ver mais" at bounding box center [223, 322] width 41 height 16
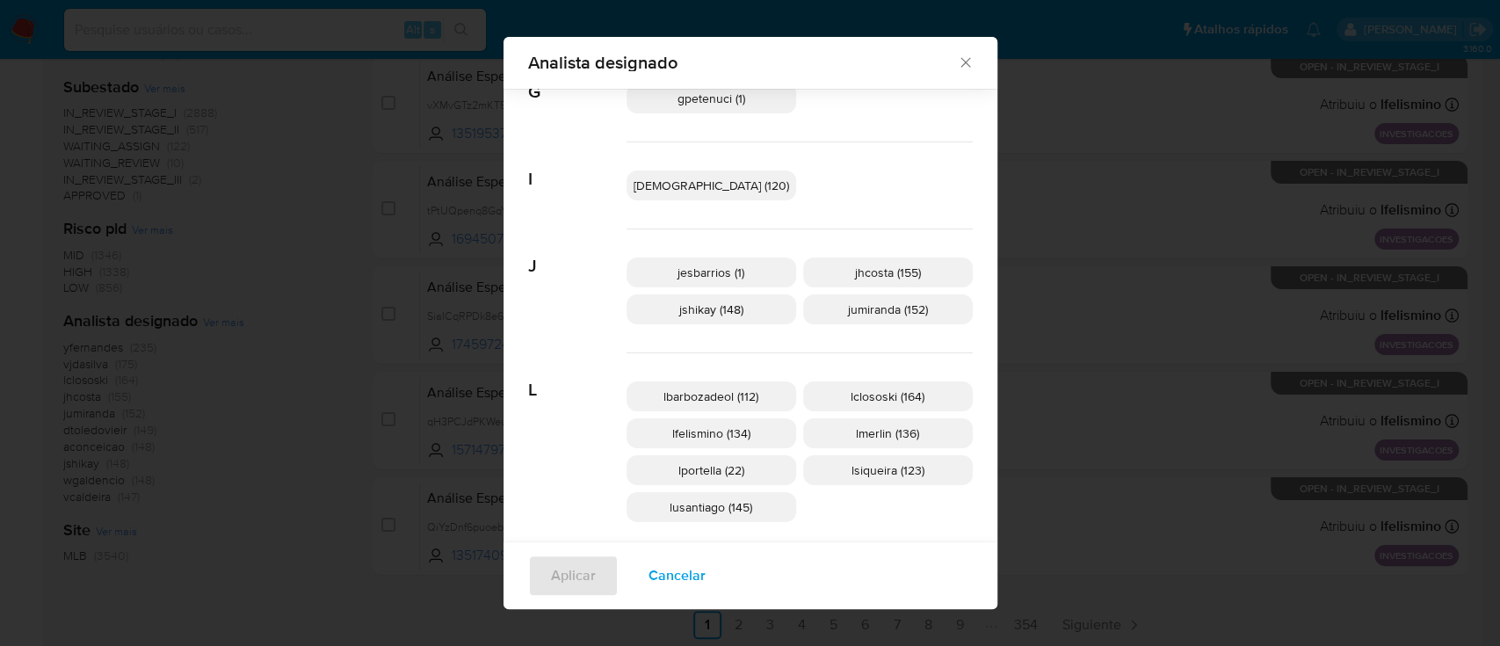
scroll to position [453, 0]
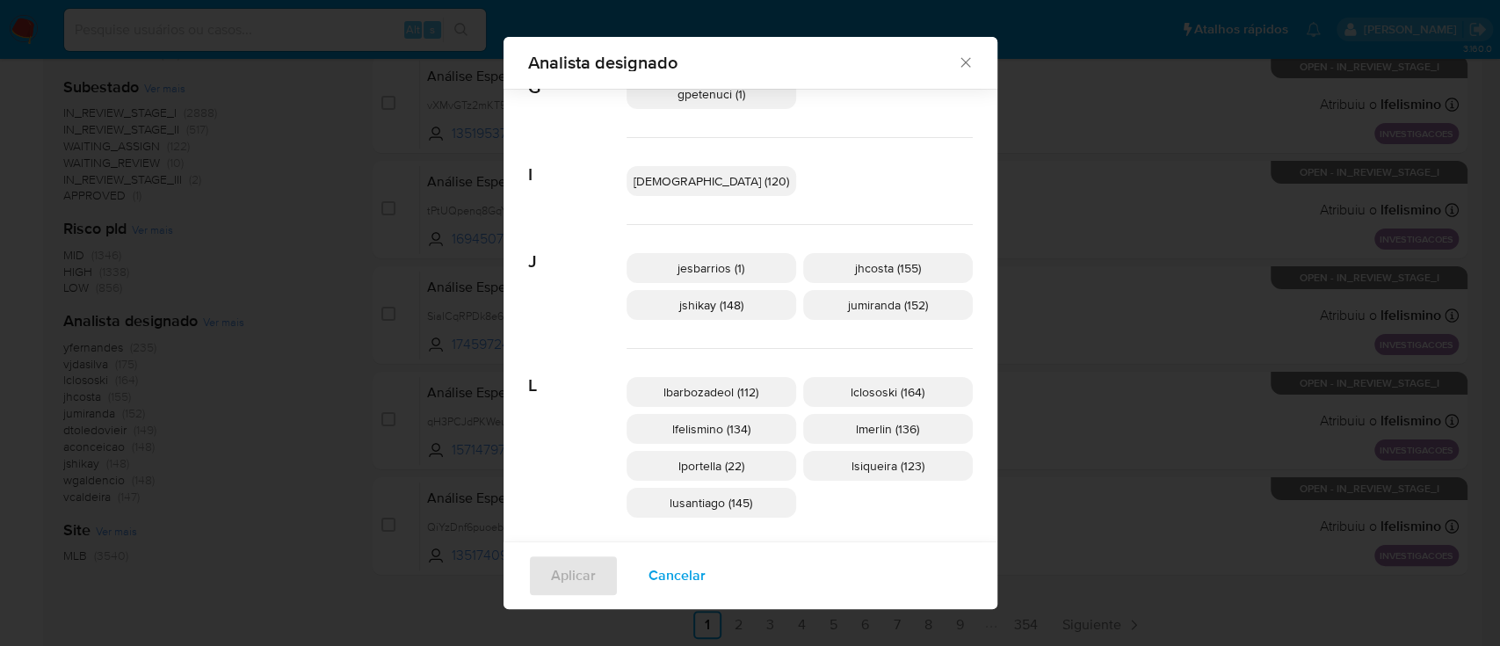
click at [706, 584] on span "Cancelar" at bounding box center [677, 575] width 57 height 39
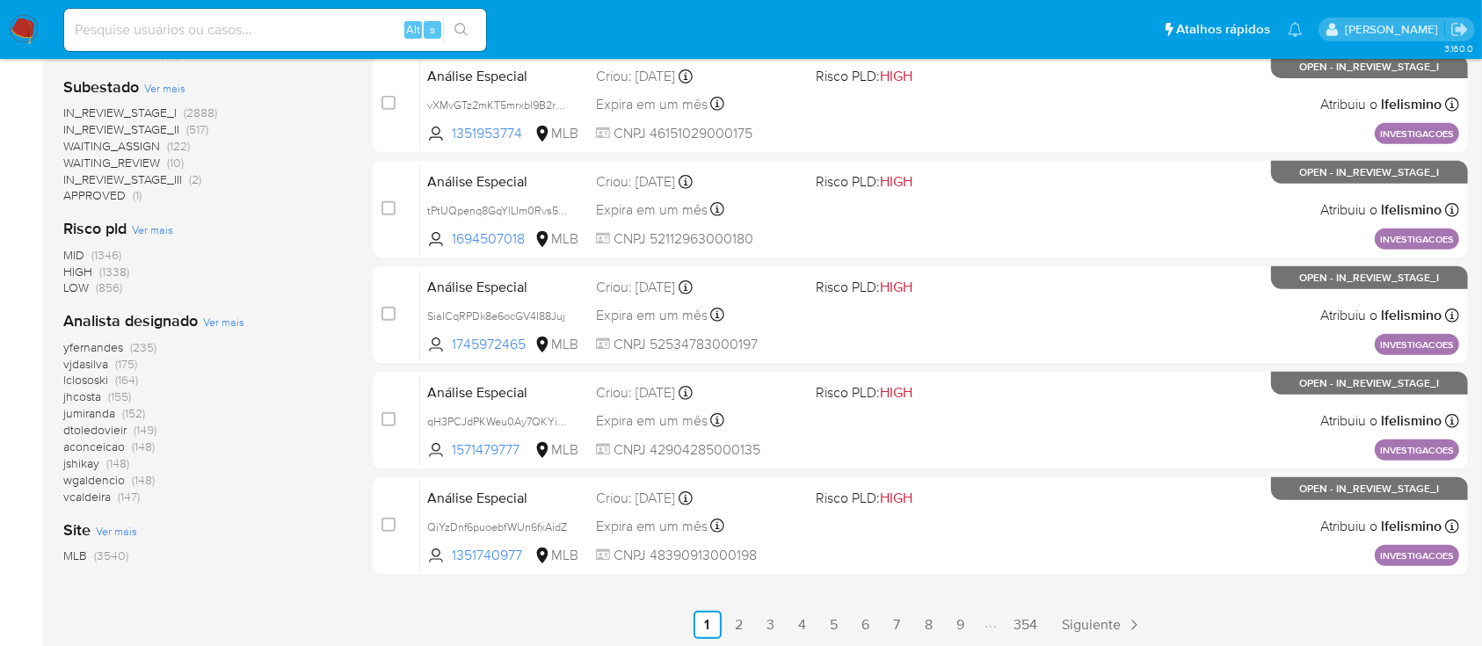
click at [236, 324] on span "Ver mais" at bounding box center [223, 322] width 41 height 16
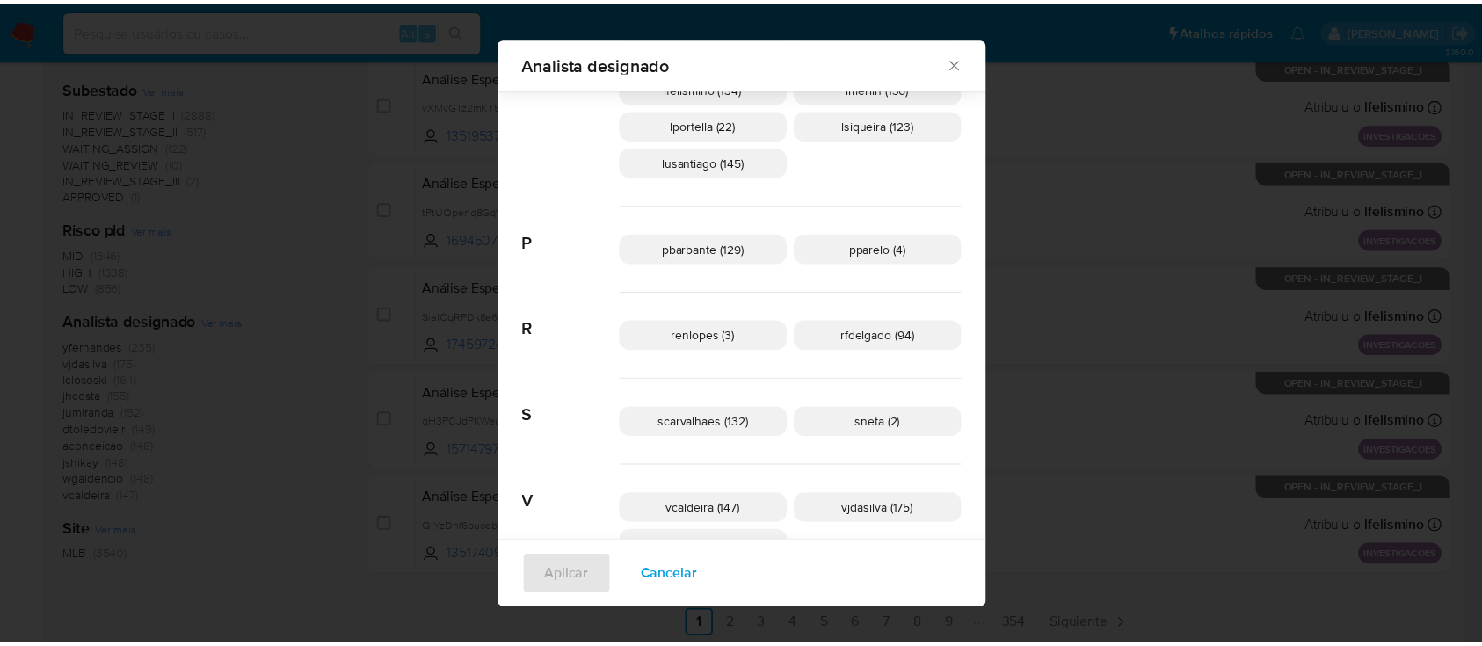
scroll to position [783, 0]
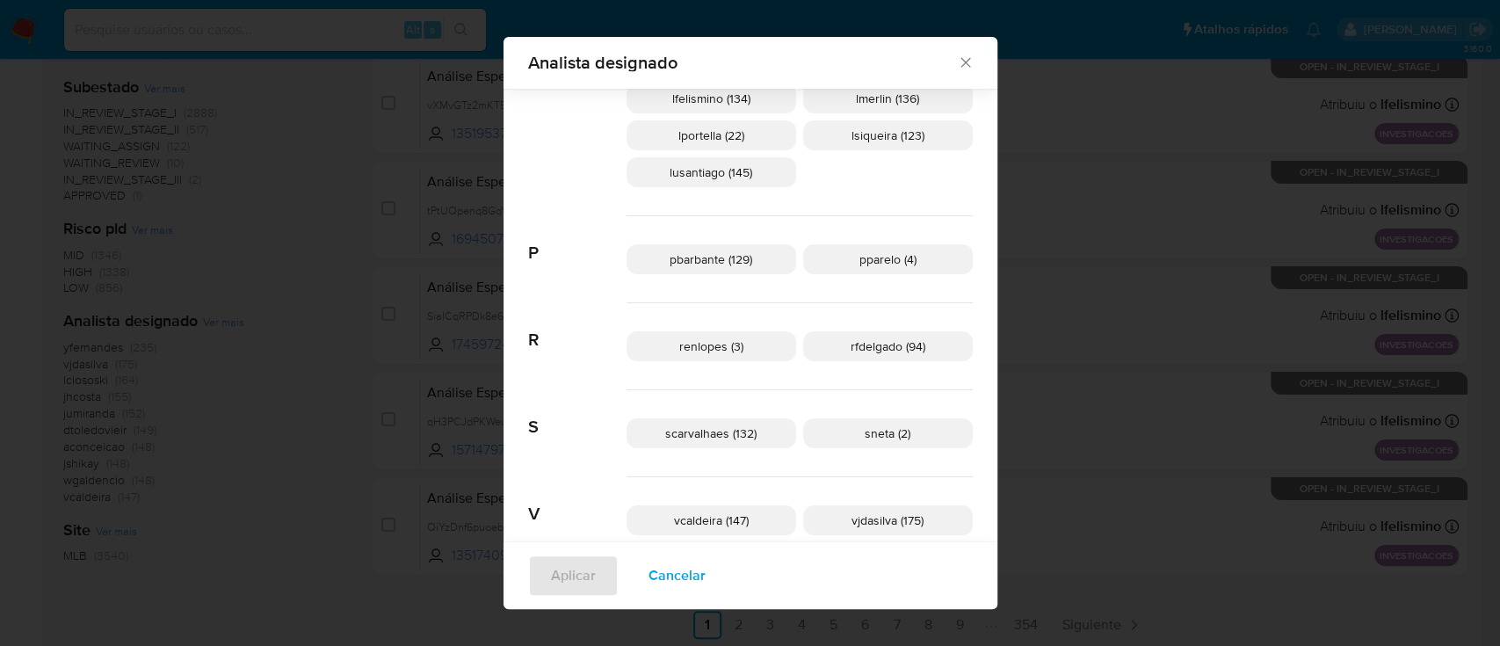
click at [961, 62] on icon "Fechar" at bounding box center [966, 63] width 10 height 10
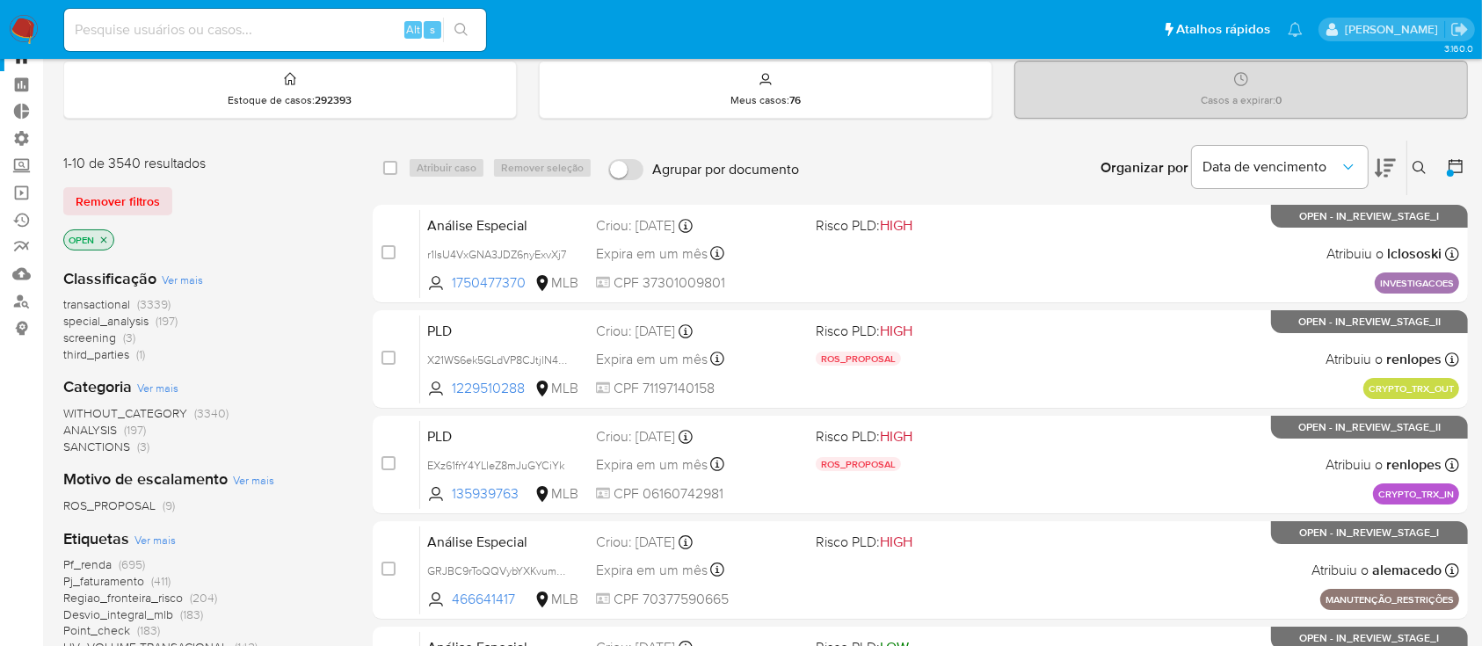
scroll to position [59, 0]
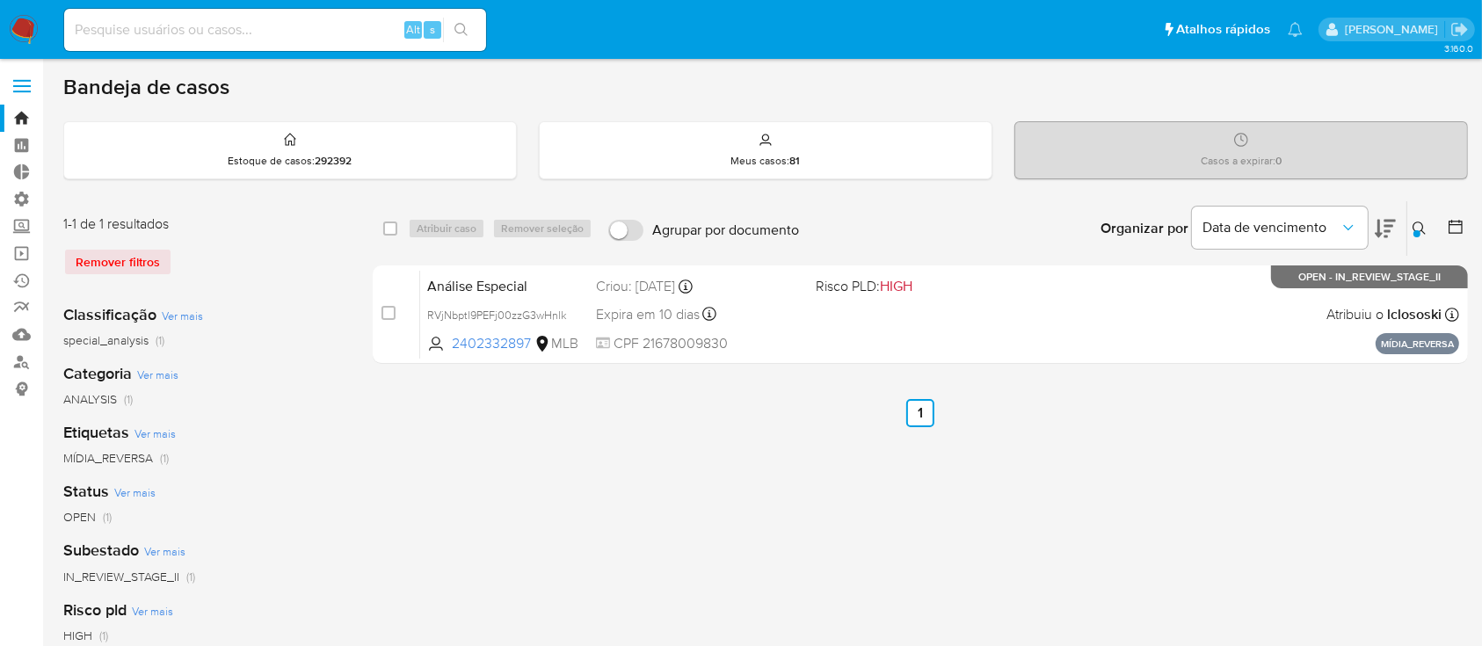
click at [1418, 222] on icon at bounding box center [1419, 228] width 13 height 13
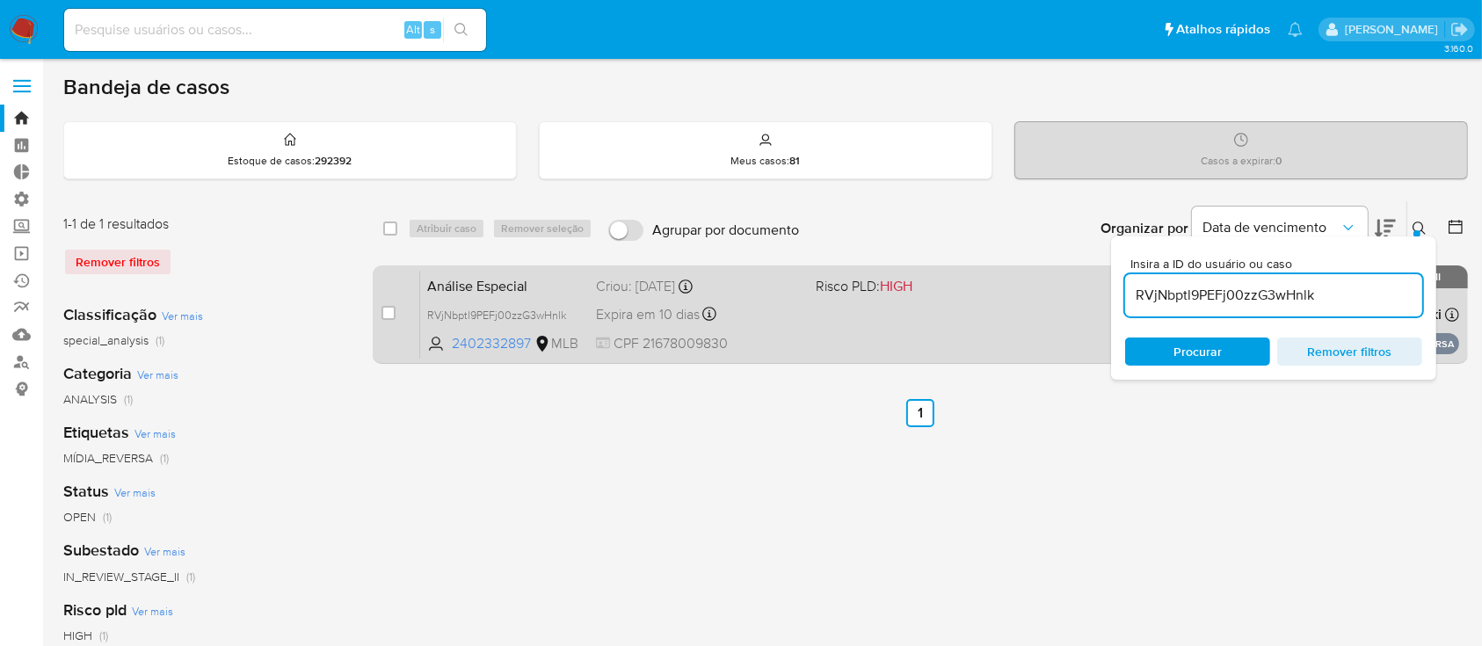
drag, startPoint x: 1324, startPoint y: 297, endPoint x: 1059, endPoint y: 281, distance: 265.1
click at [1059, 281] on div "select-all-cases-checkbox Atribuir caso Remover seleção Agrupar por documento O…" at bounding box center [920, 285] width 1095 height 171
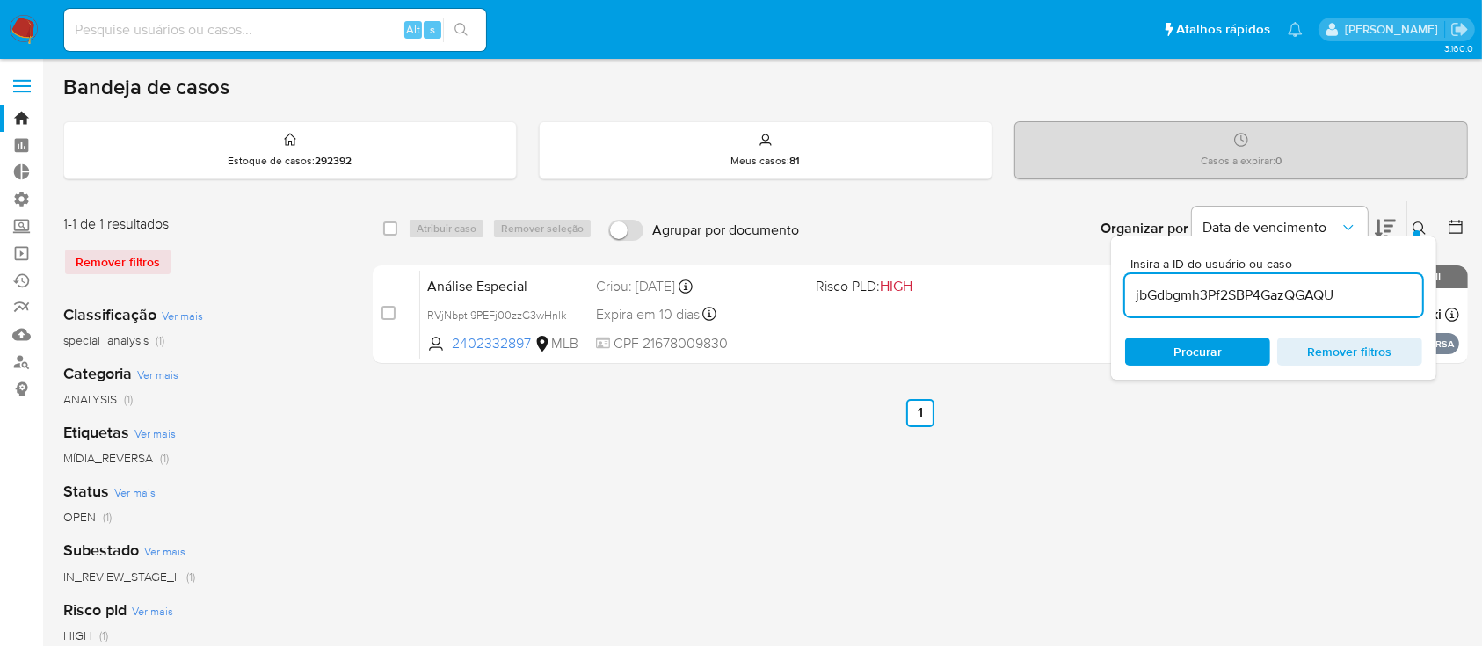
type input "jbGdbgmh3Pf2SBP4GazQGAQU"
click at [1420, 233] on div at bounding box center [1416, 233] width 7 height 7
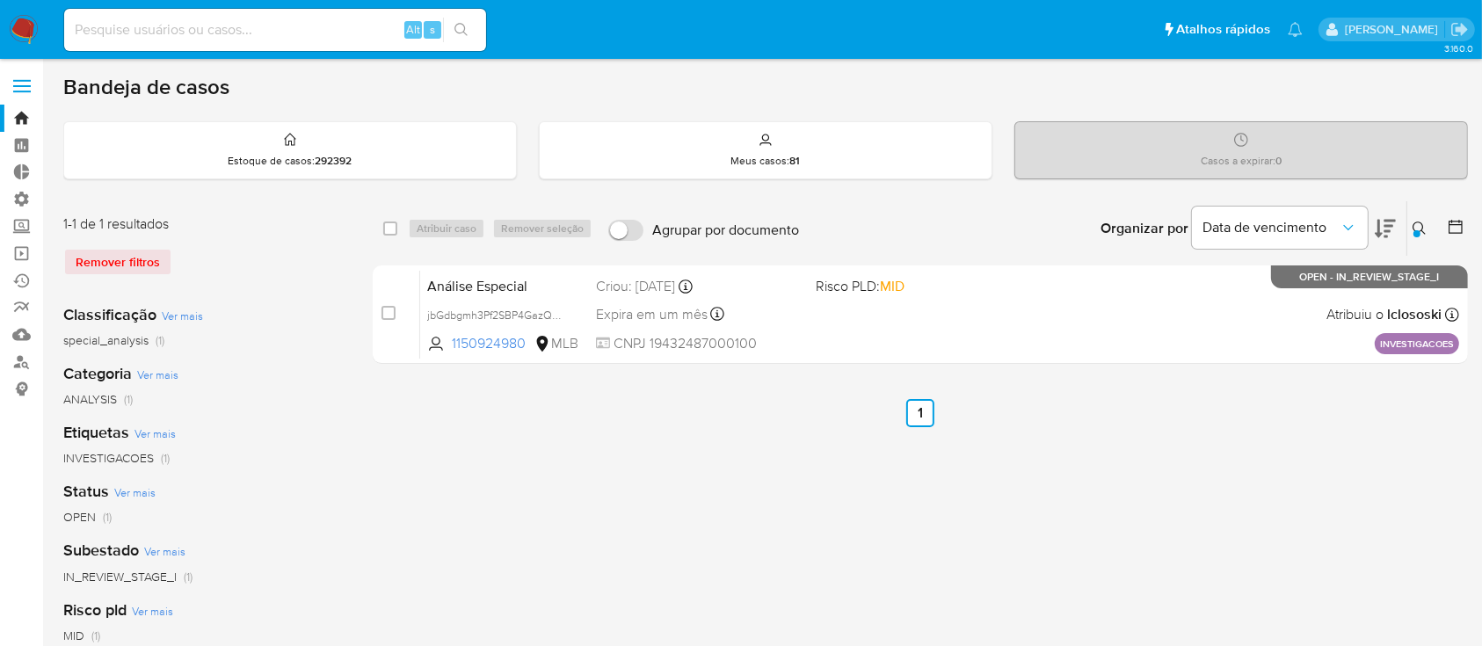
click at [703, 579] on div "select-all-cases-checkbox Atribuir caso Remover seleção Agrupar por documento O…" at bounding box center [920, 586] width 1095 height 772
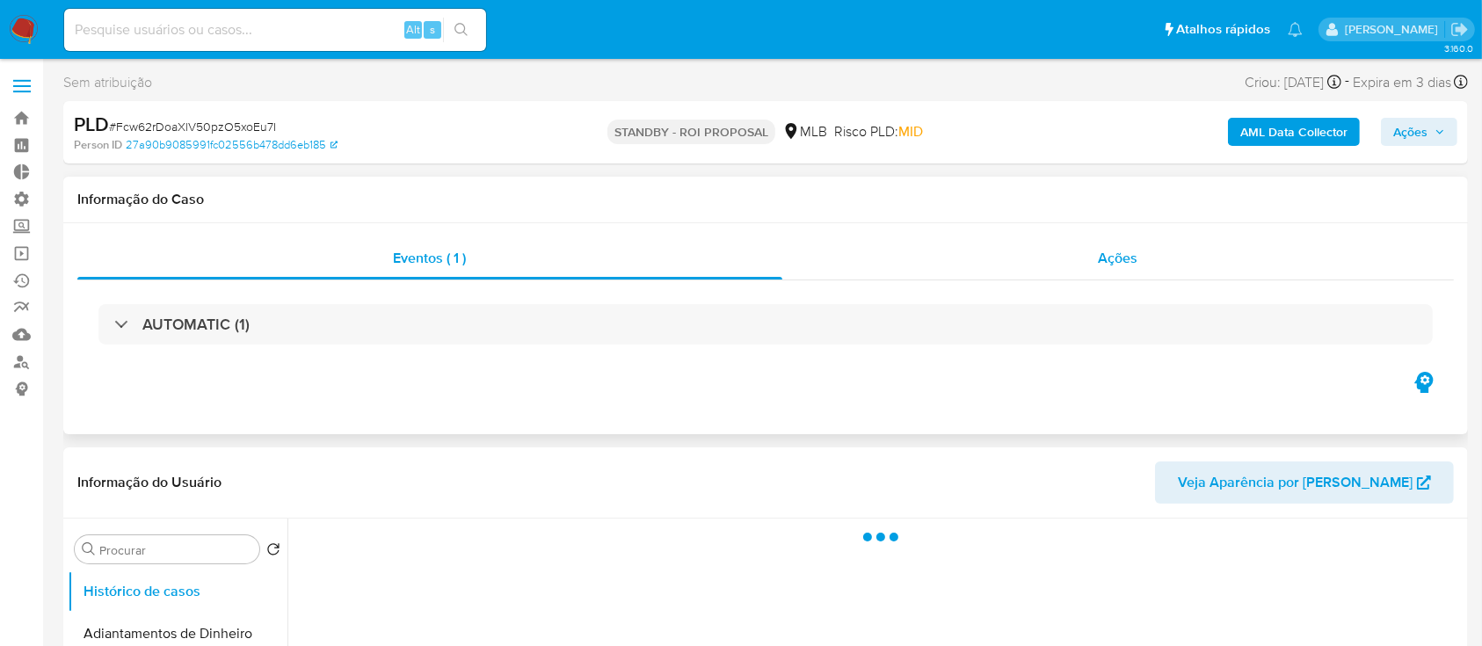
click at [1126, 256] on span "Ações" at bounding box center [1119, 258] width 40 height 20
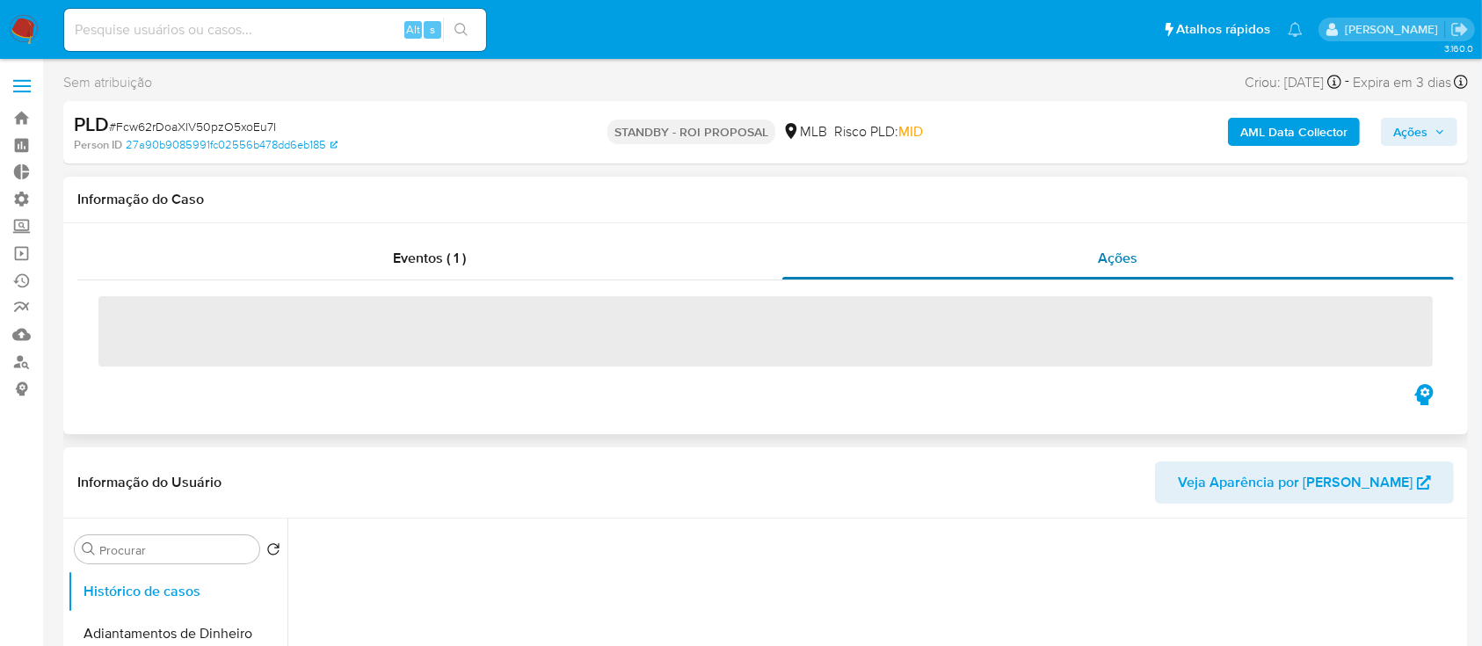
select select "10"
